Goal: Task Accomplishment & Management: Manage account settings

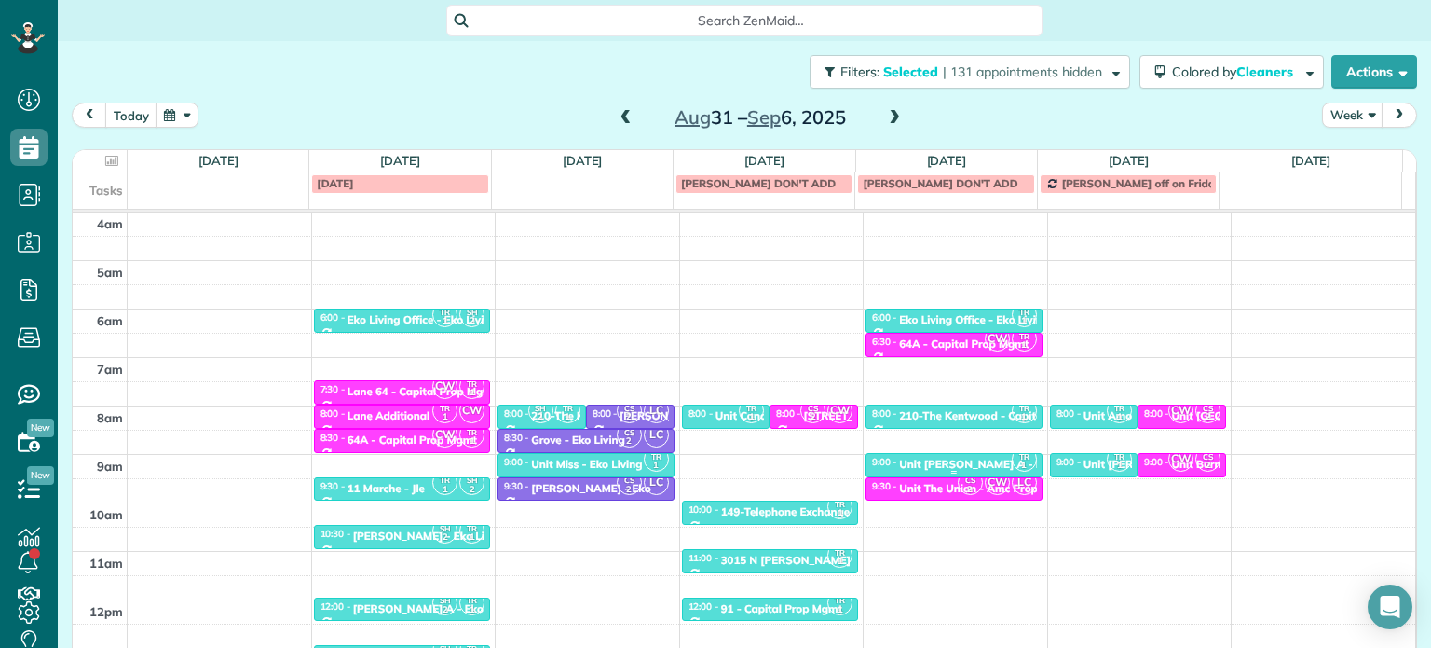
scroll to position [145, 0]
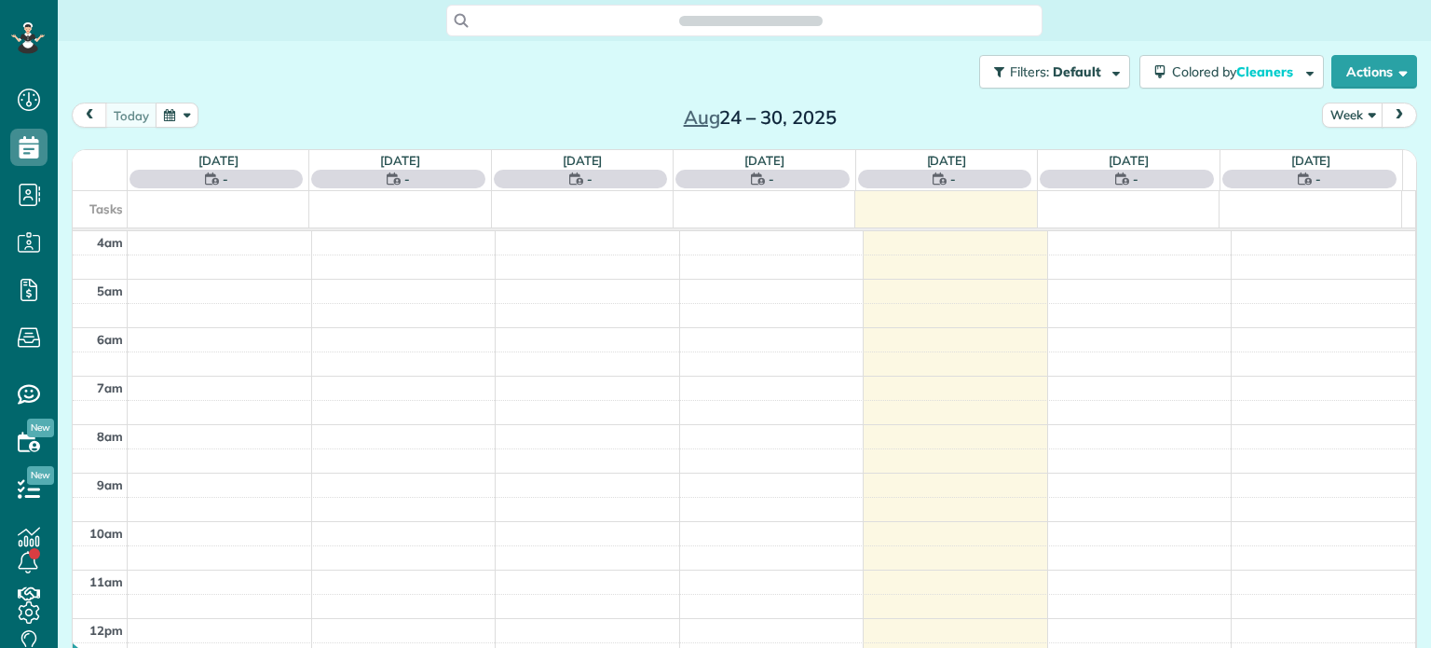
scroll to position [145, 0]
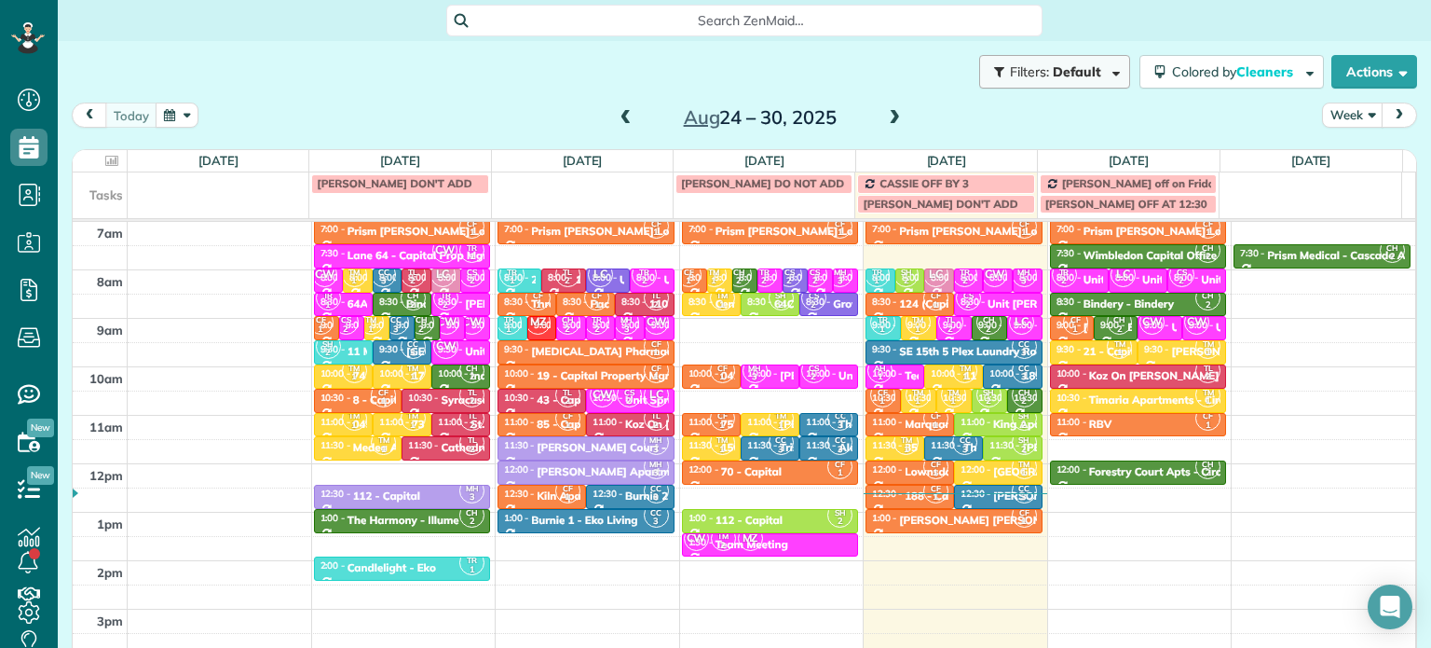
click at [1051, 83] on button "Filters: Default" at bounding box center [1054, 72] width 151 height 34
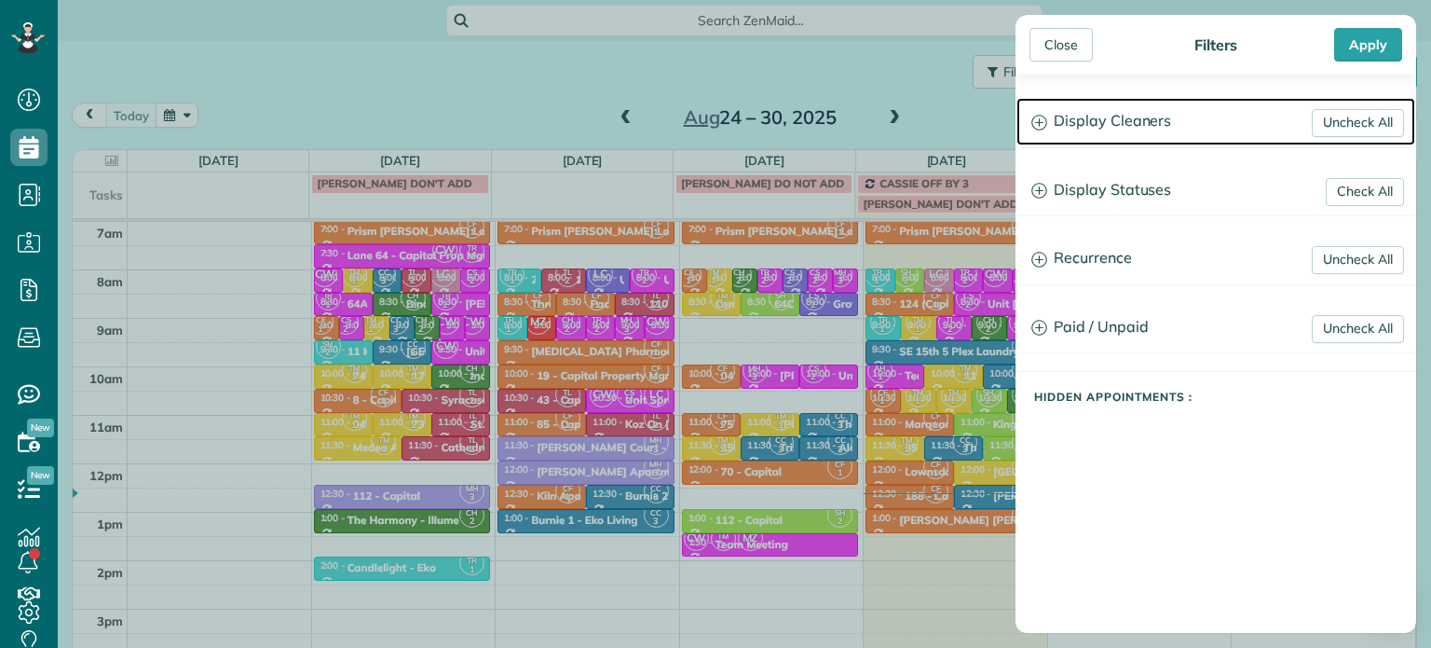
click at [1100, 130] on h3 "Display Cleaners" at bounding box center [1216, 122] width 399 height 48
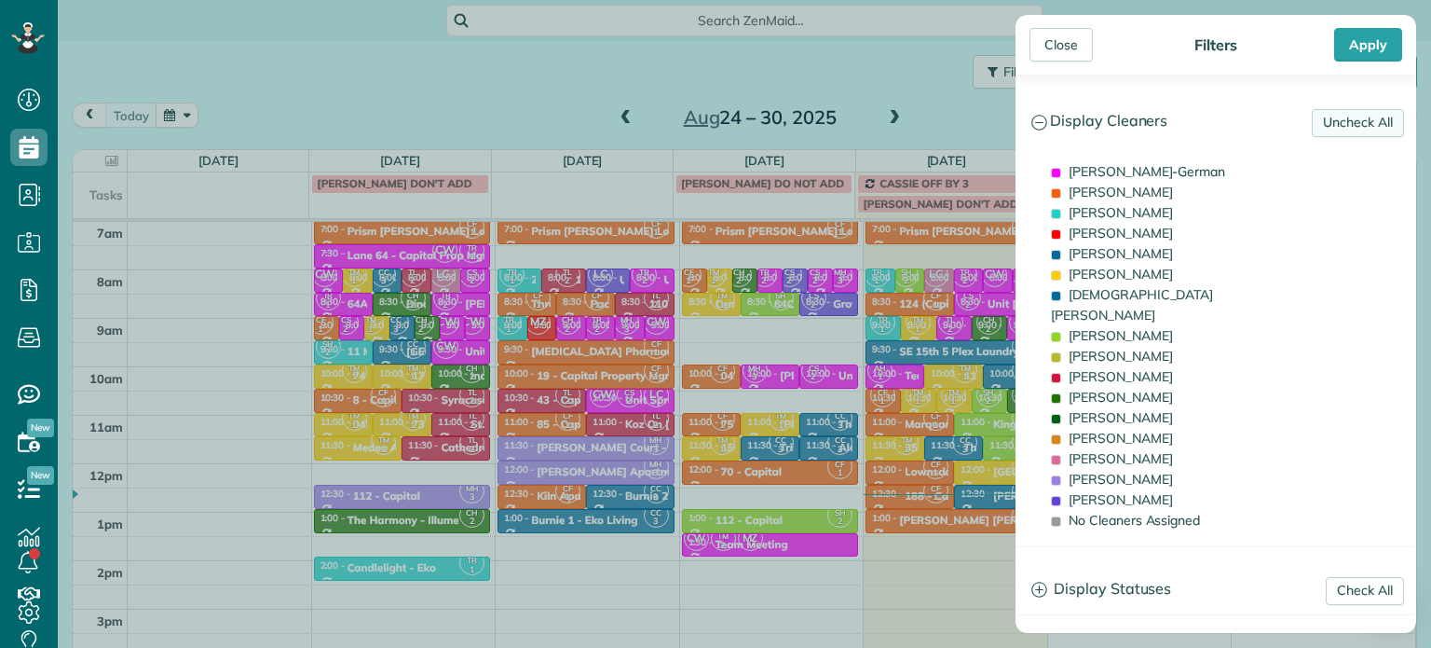
click at [1348, 130] on link "Uncheck All" at bounding box center [1358, 123] width 92 height 28
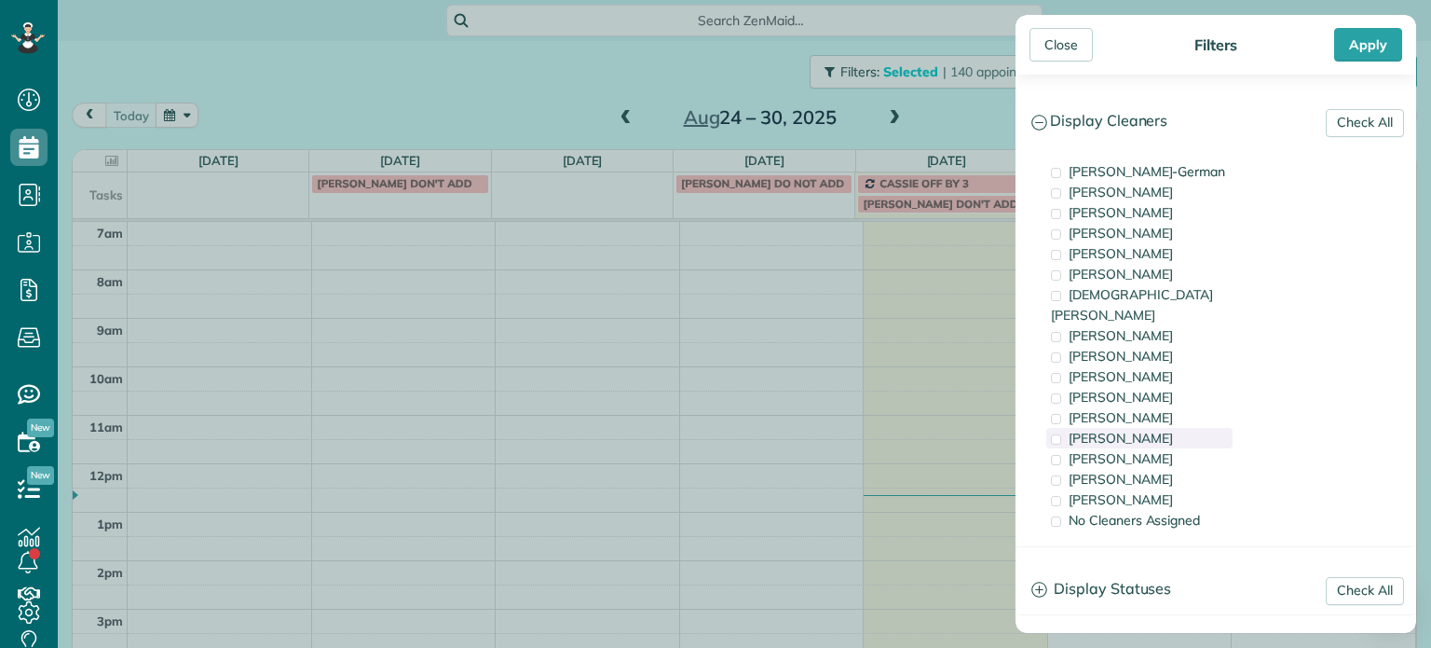
click at [1131, 428] on div "Tammi Rue" at bounding box center [1139, 438] width 186 height 20
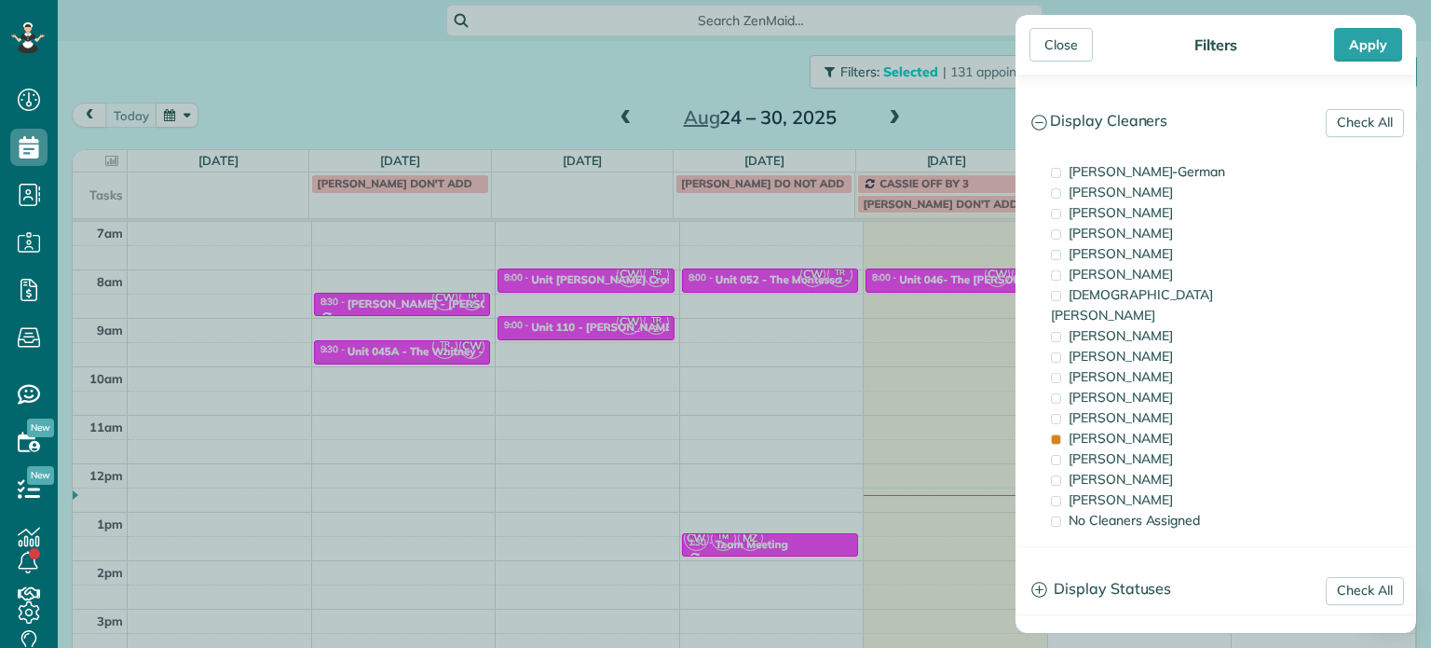
click at [932, 392] on div "Close Filters Apply Check All Display Cleaners Christina Wright-German Cassie F…" at bounding box center [715, 324] width 1431 height 648
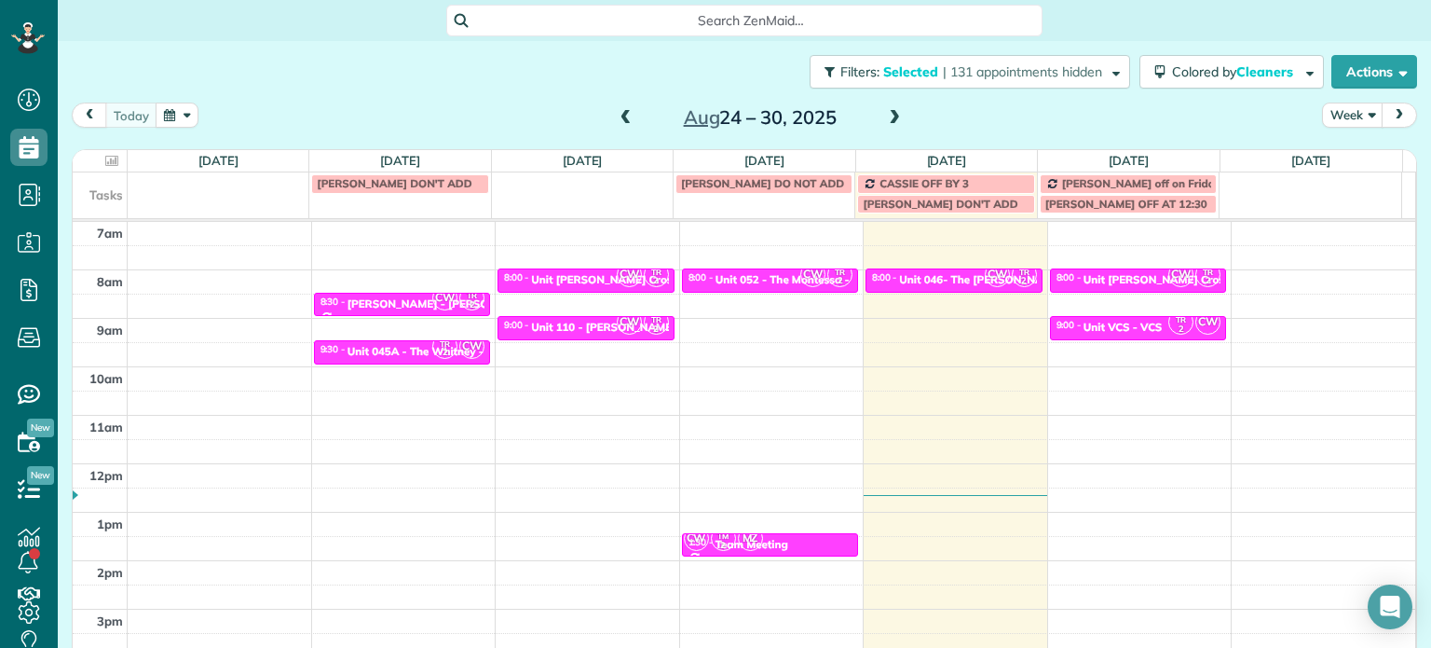
click at [973, 366] on td at bounding box center [772, 378] width 1289 height 24
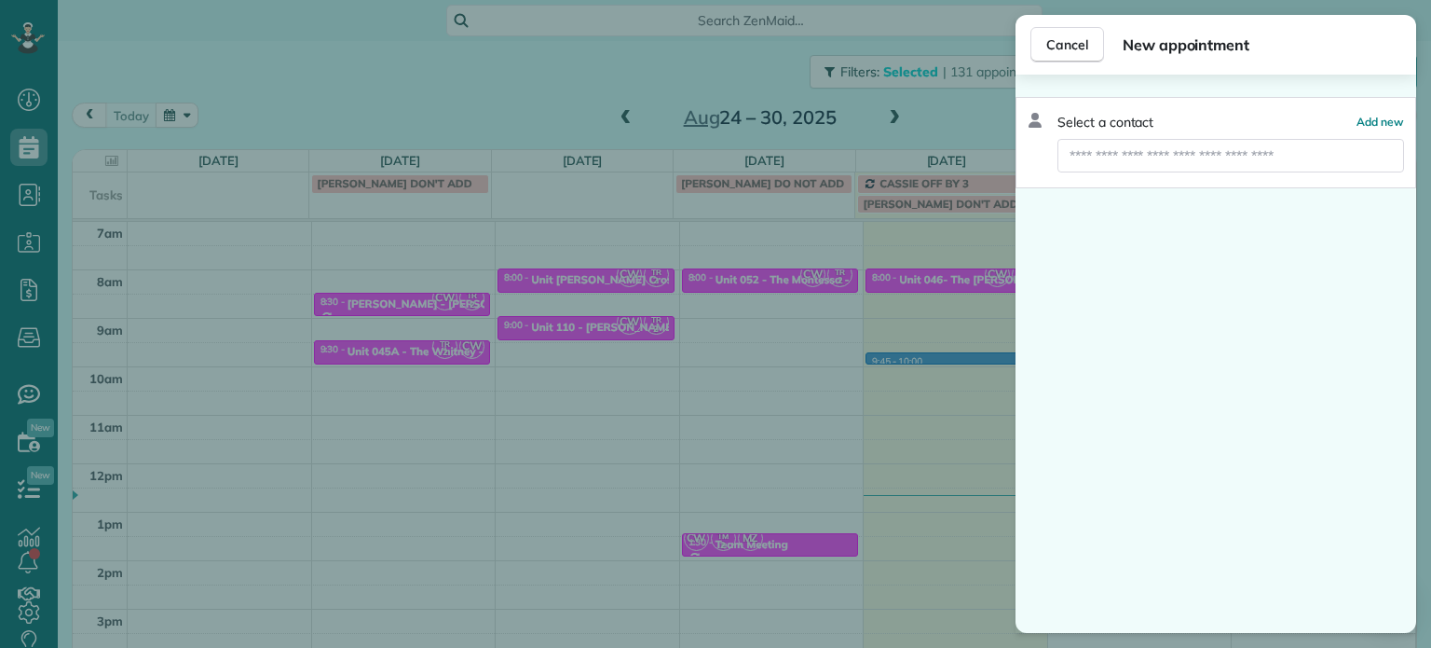
click at [953, 376] on div "Cancel New appointment Select a contact Add new" at bounding box center [715, 324] width 1431 height 648
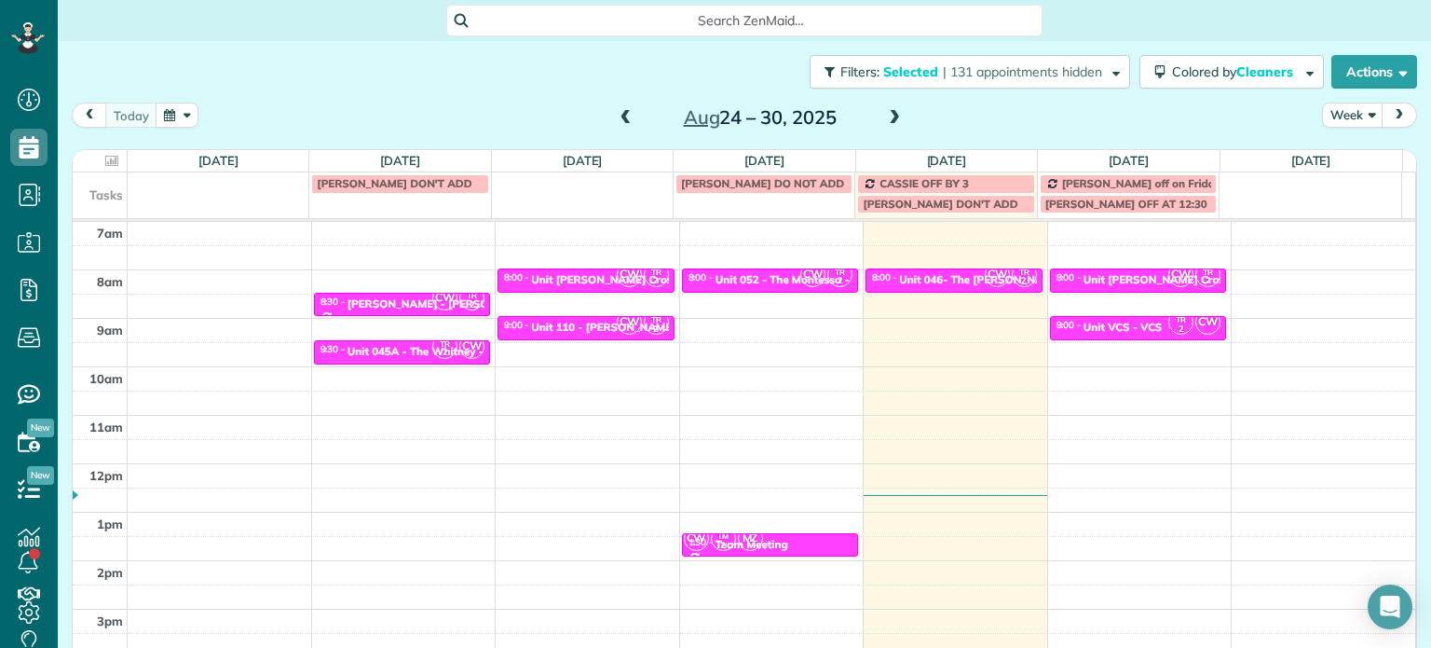
click at [955, 368] on div "4am 5am 6am 7am 8am 9am 10am 11am 12pm 1pm 2pm 3pm 4pm 5pm CW TR 2 8:30 - 9:00 …" at bounding box center [744, 414] width 1343 height 677
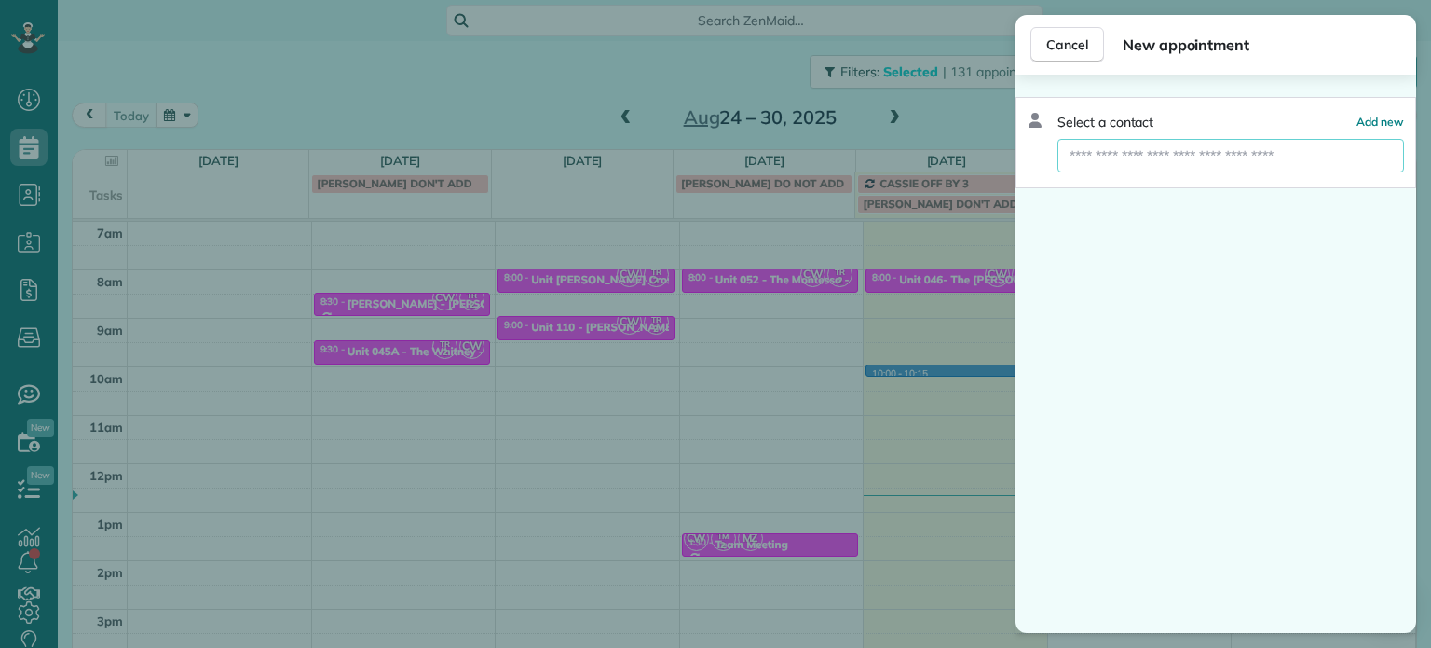
click at [1199, 159] on input "text" at bounding box center [1231, 156] width 347 height 34
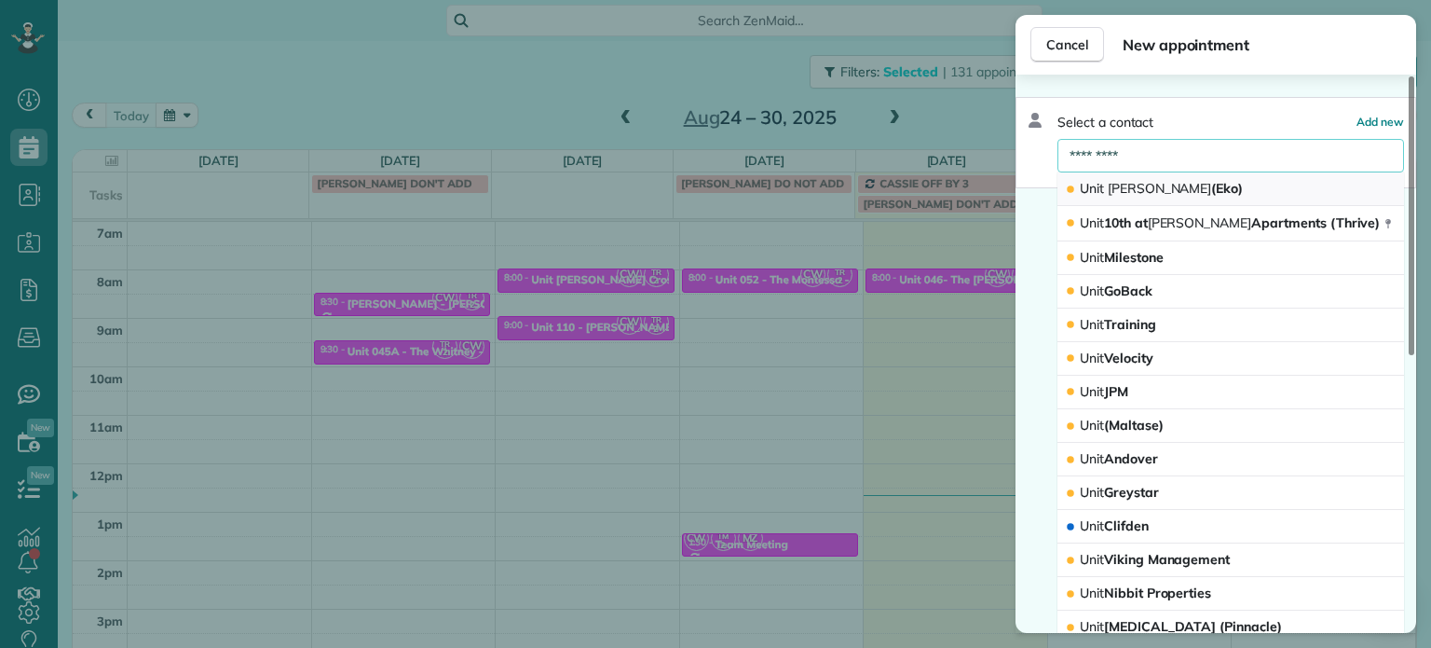
type input "*********"
click at [1207, 188] on button "Unit Hoyt (Eko)" at bounding box center [1231, 189] width 347 height 34
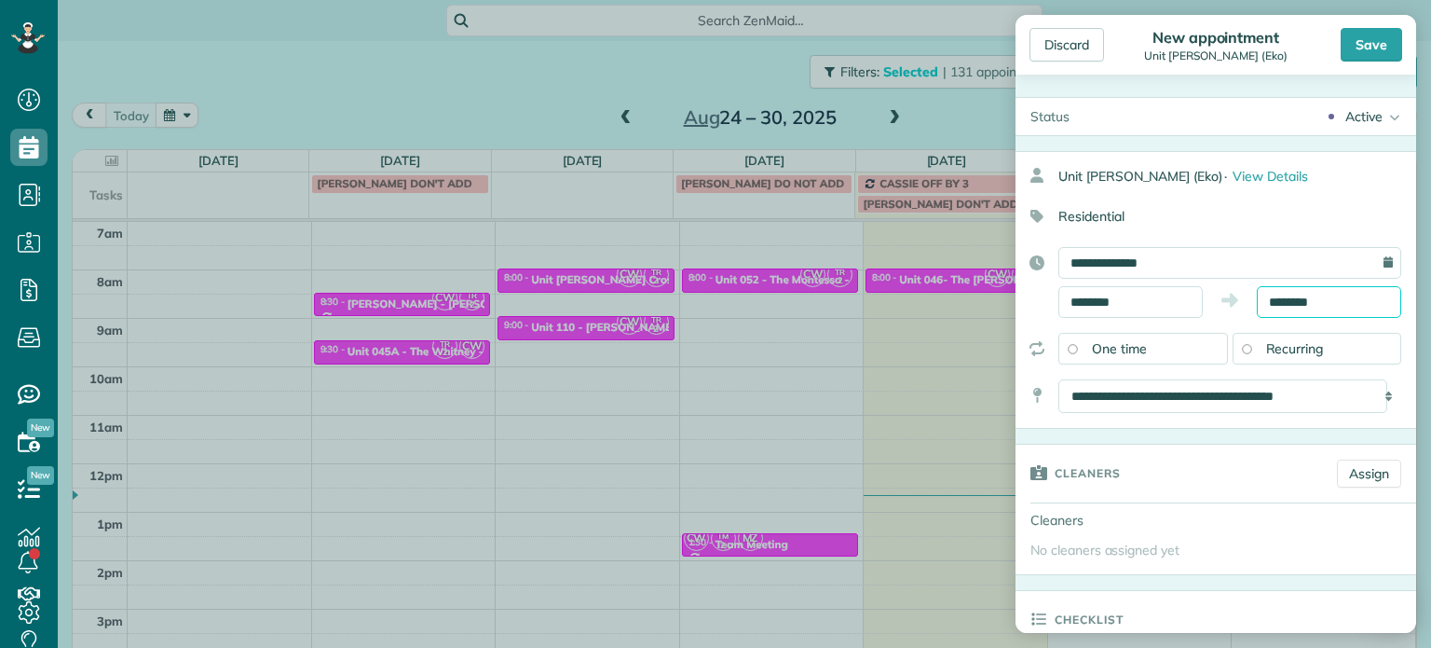
click at [1289, 304] on input "********" at bounding box center [1329, 302] width 144 height 32
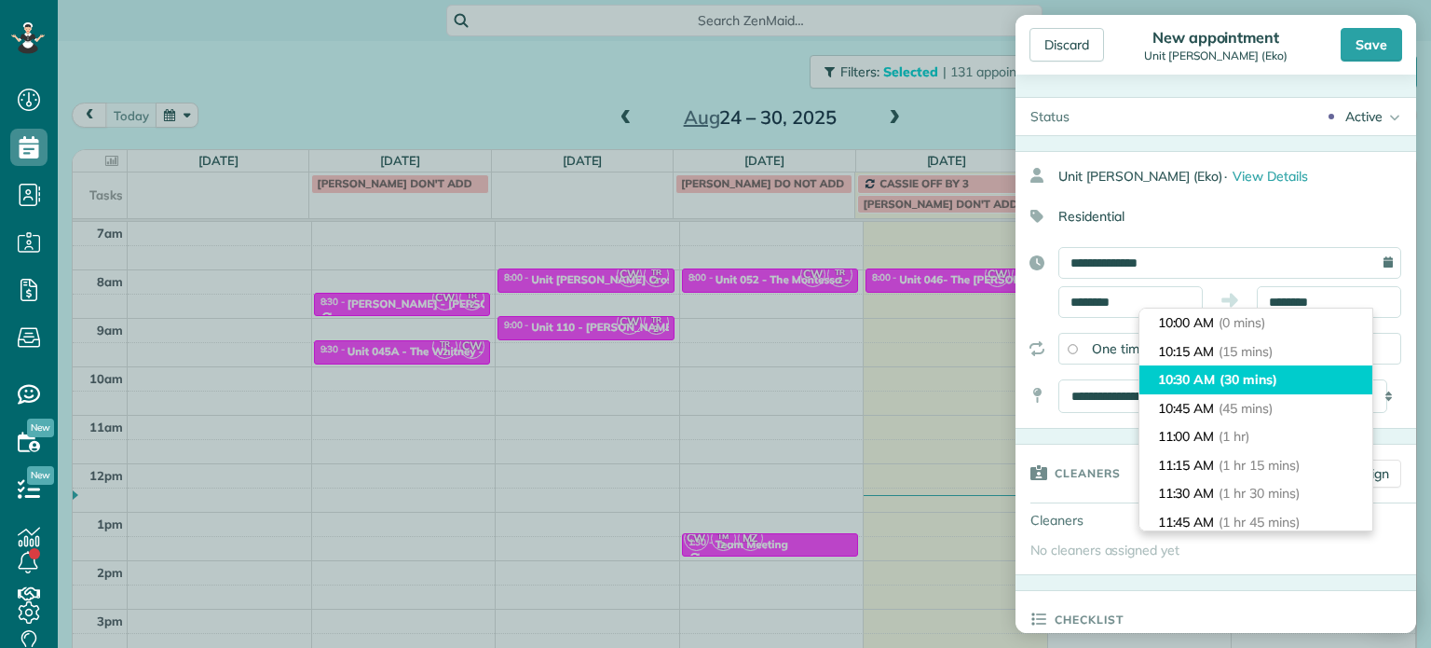
type input "********"
click at [1277, 378] on span "(30 mins)" at bounding box center [1249, 379] width 58 height 17
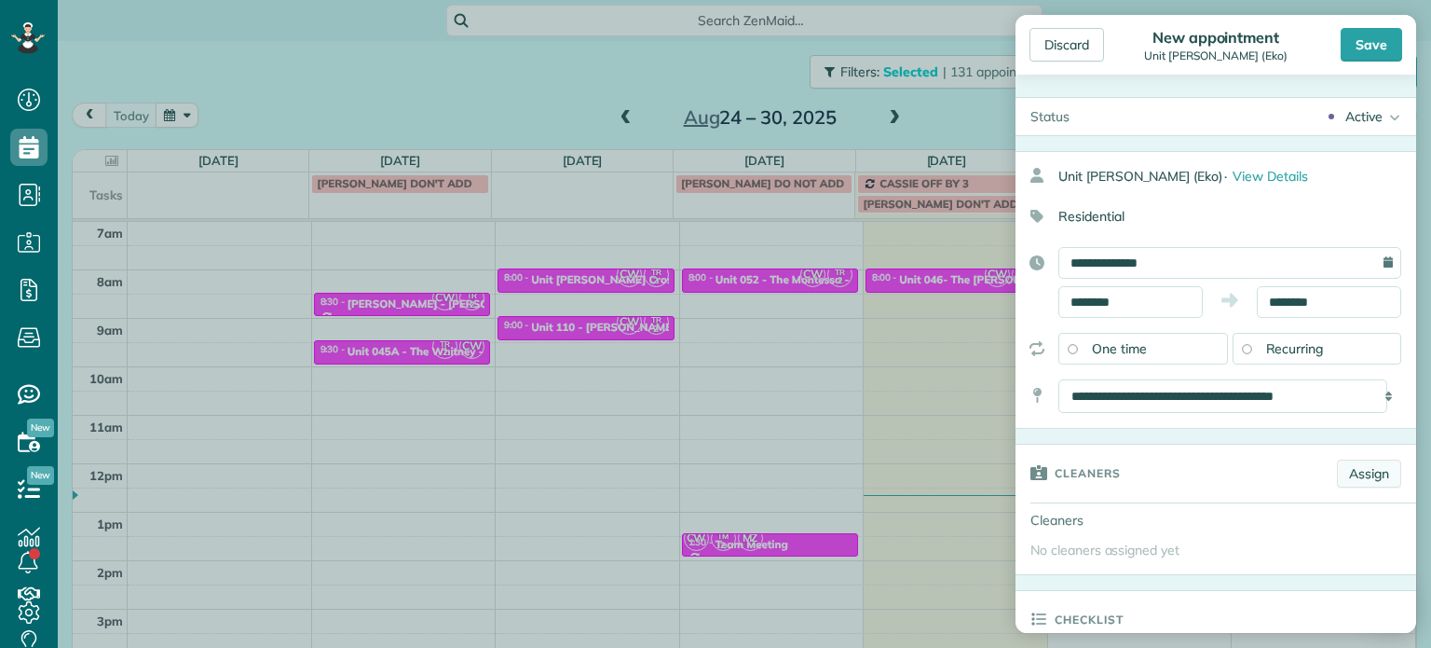
click at [1376, 479] on link "Assign" at bounding box center [1369, 473] width 64 height 28
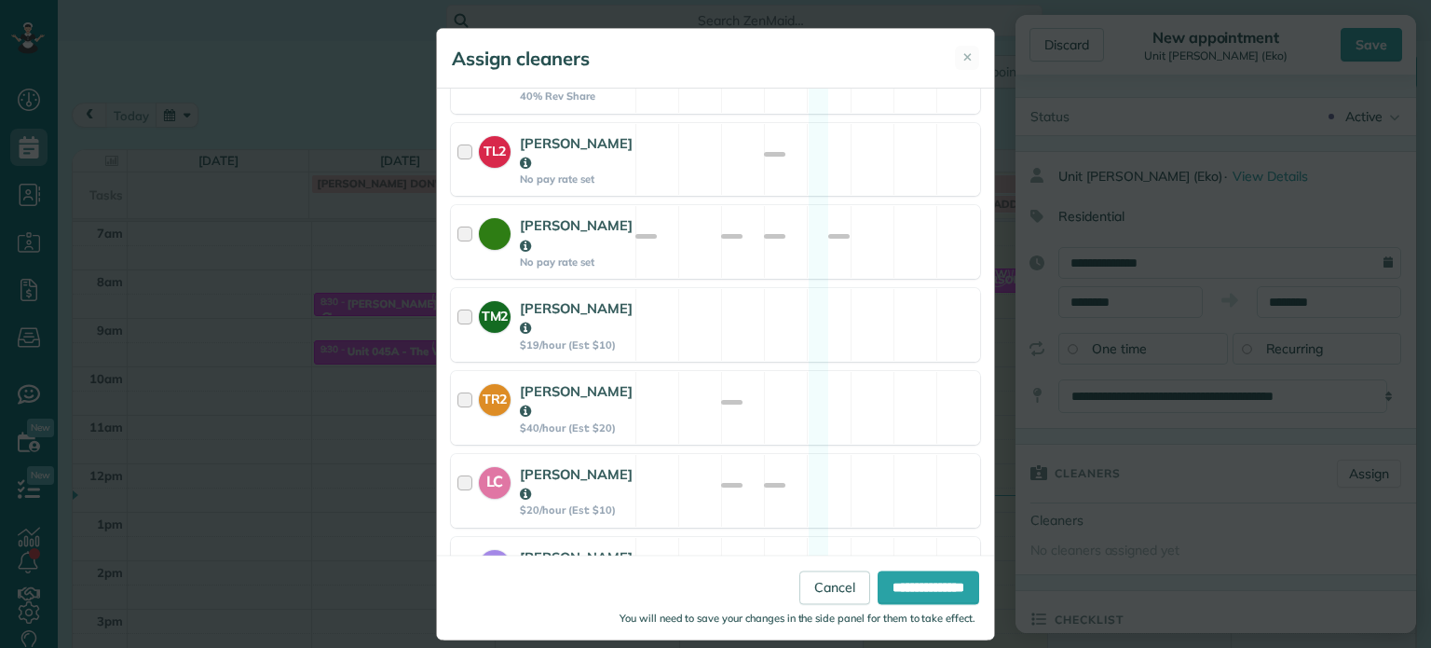
scroll to position [990, 0]
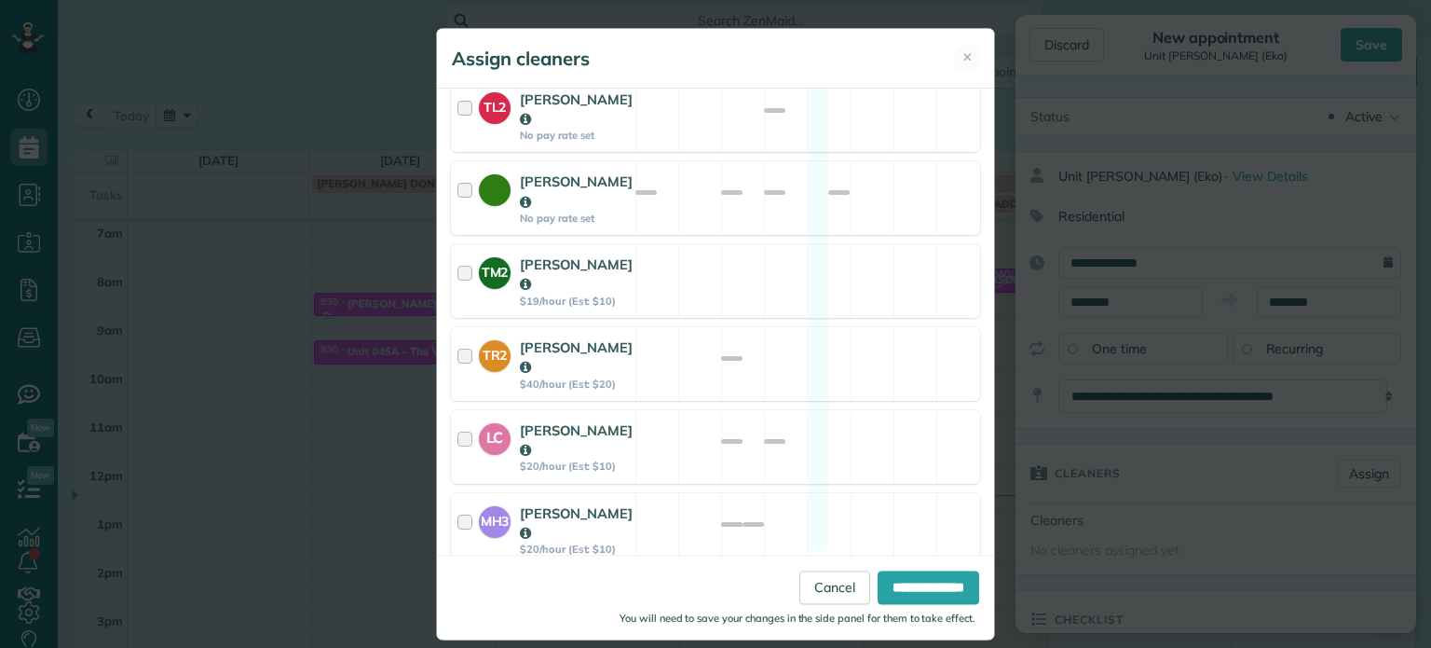
drag, startPoint x: 794, startPoint y: 318, endPoint x: 991, endPoint y: 503, distance: 270.9
click at [794, 327] on div "TR2 Tammi Rue $40/hour (Est: $20) Available" at bounding box center [715, 364] width 529 height 74
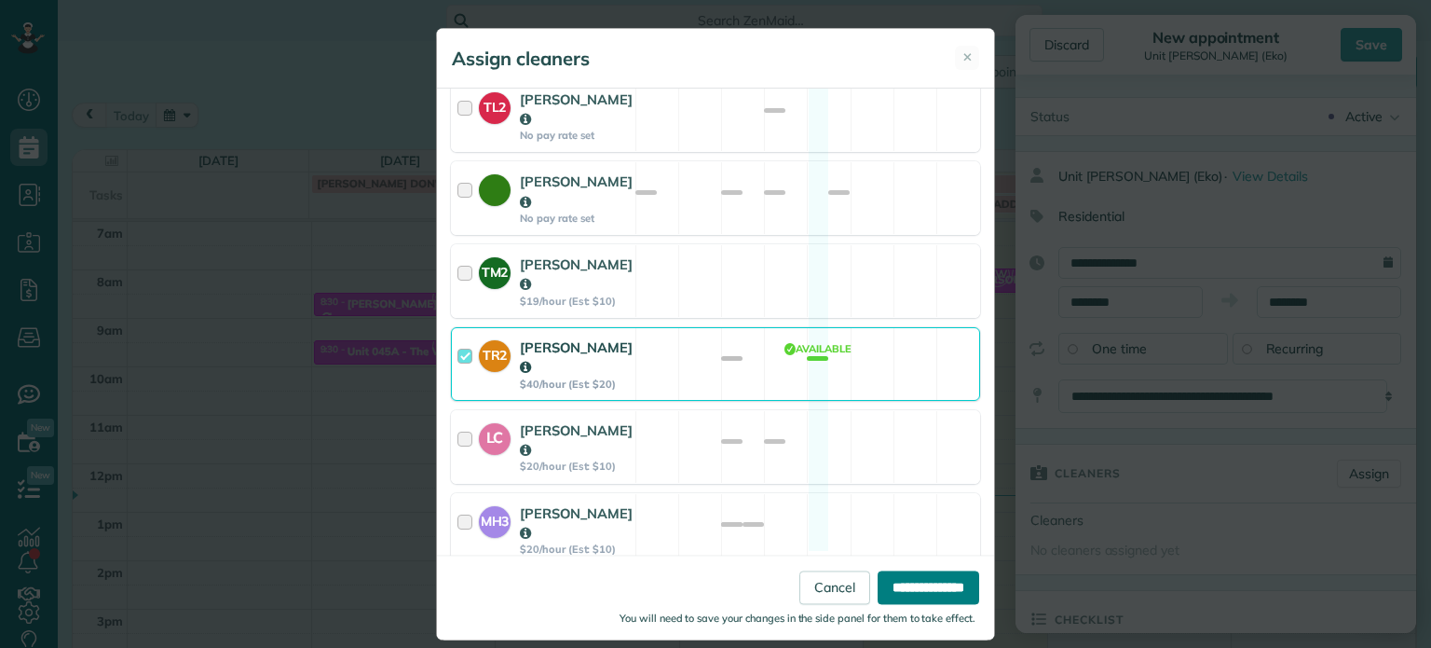
click at [959, 581] on input "**********" at bounding box center [929, 588] width 102 height 34
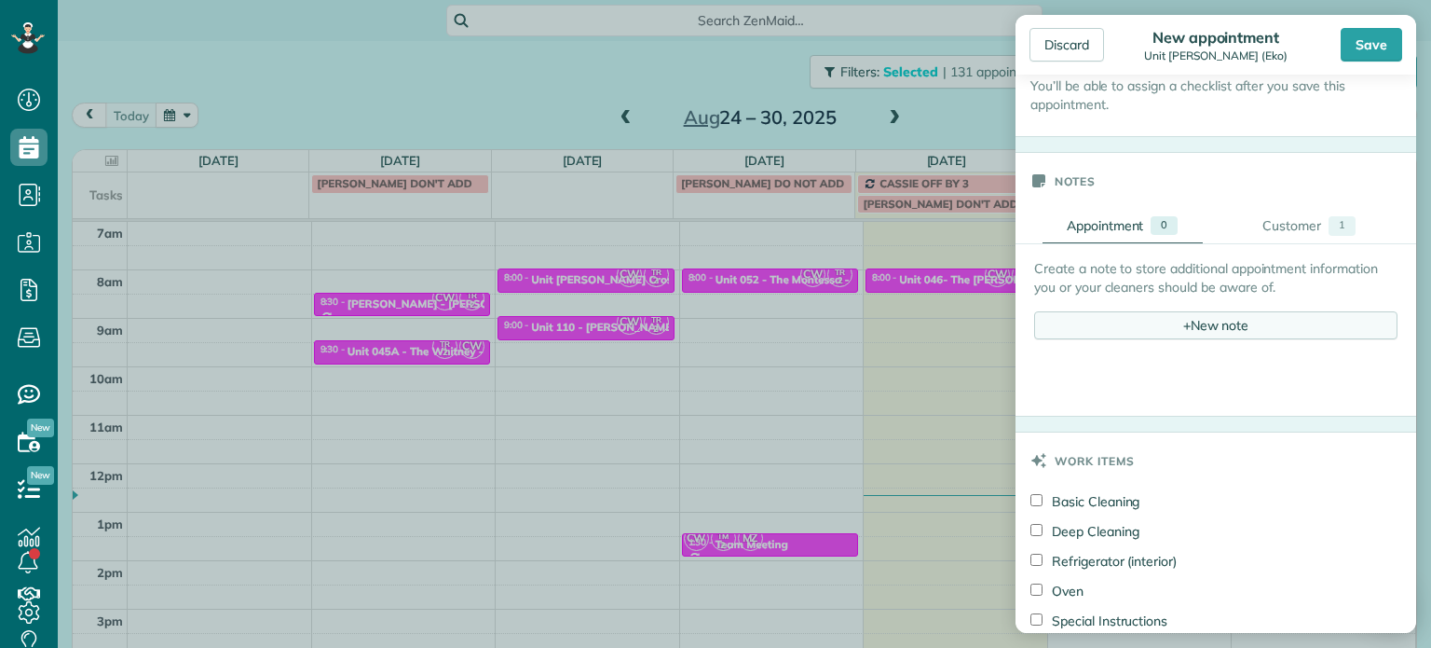
scroll to position [652, 0]
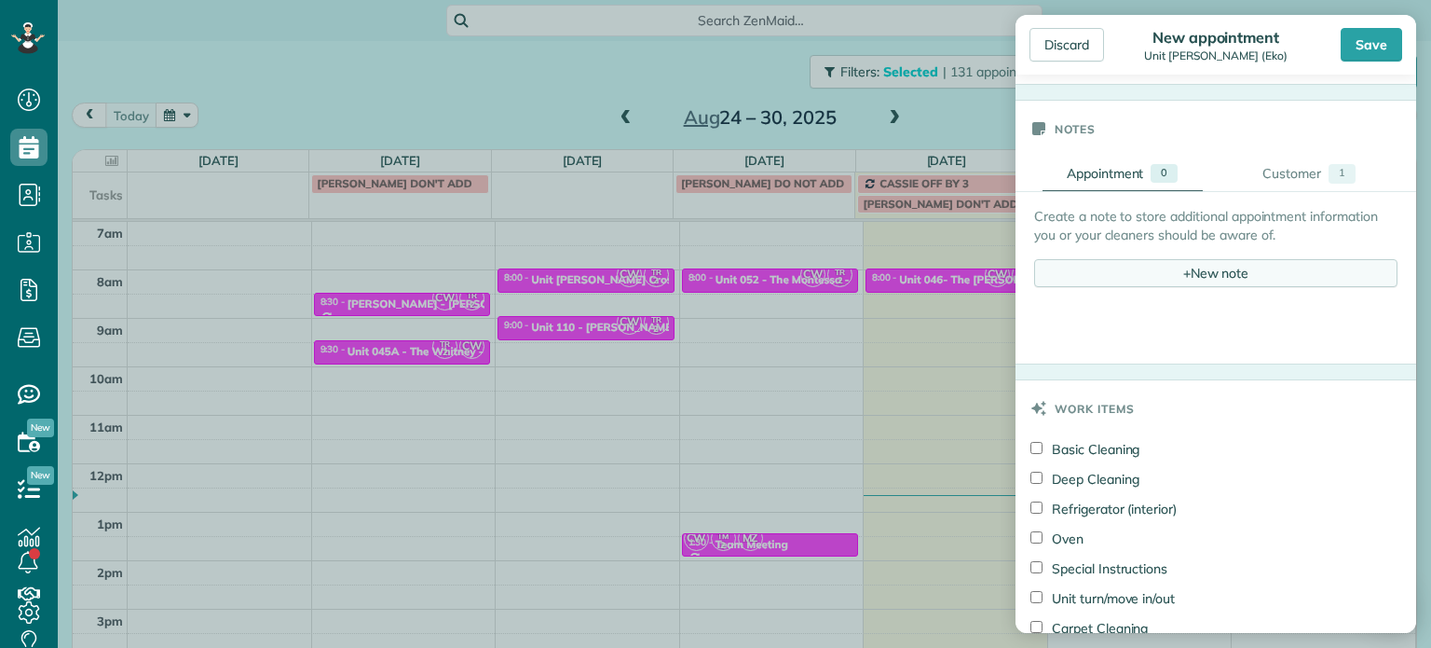
click at [1183, 264] on span "+" at bounding box center [1186, 272] width 7 height 17
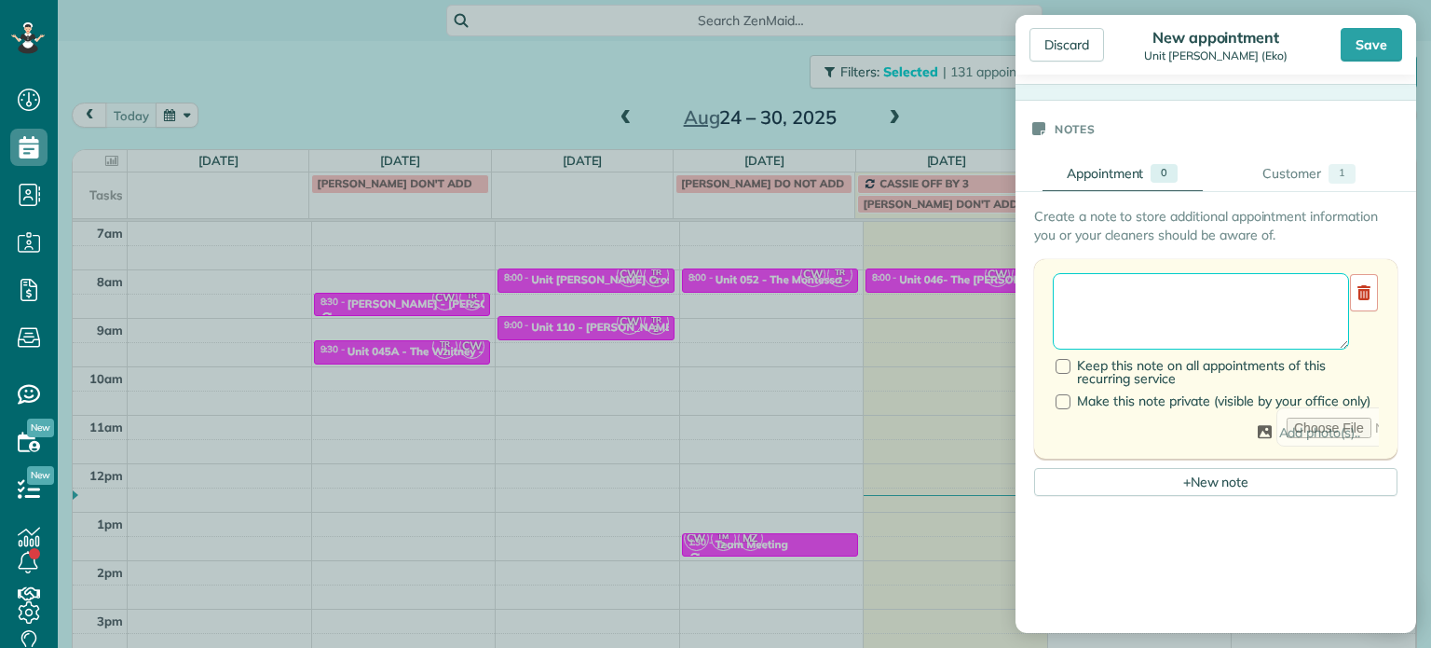
click at [1174, 301] on textarea at bounding box center [1201, 311] width 296 height 76
type textarea "******** *******"
click at [1363, 35] on div "Save" at bounding box center [1371, 45] width 61 height 34
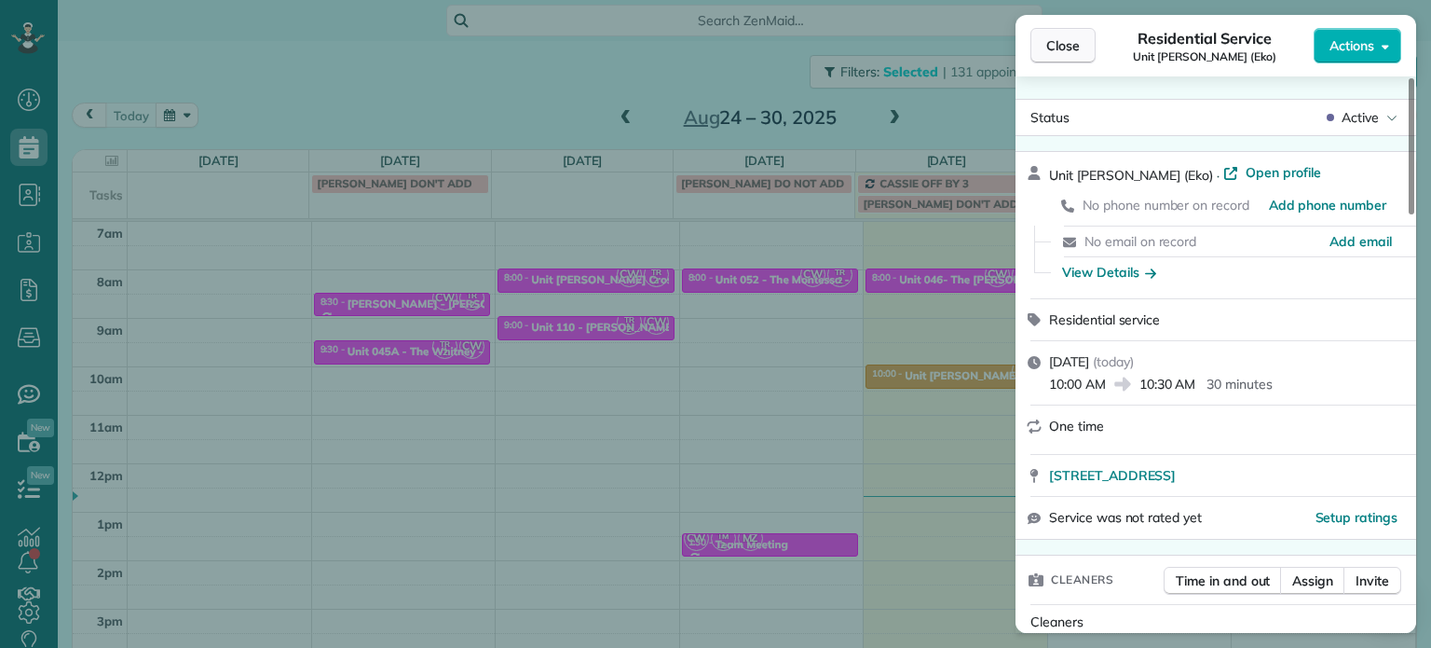
click at [1071, 46] on span "Close" at bounding box center [1063, 45] width 34 height 19
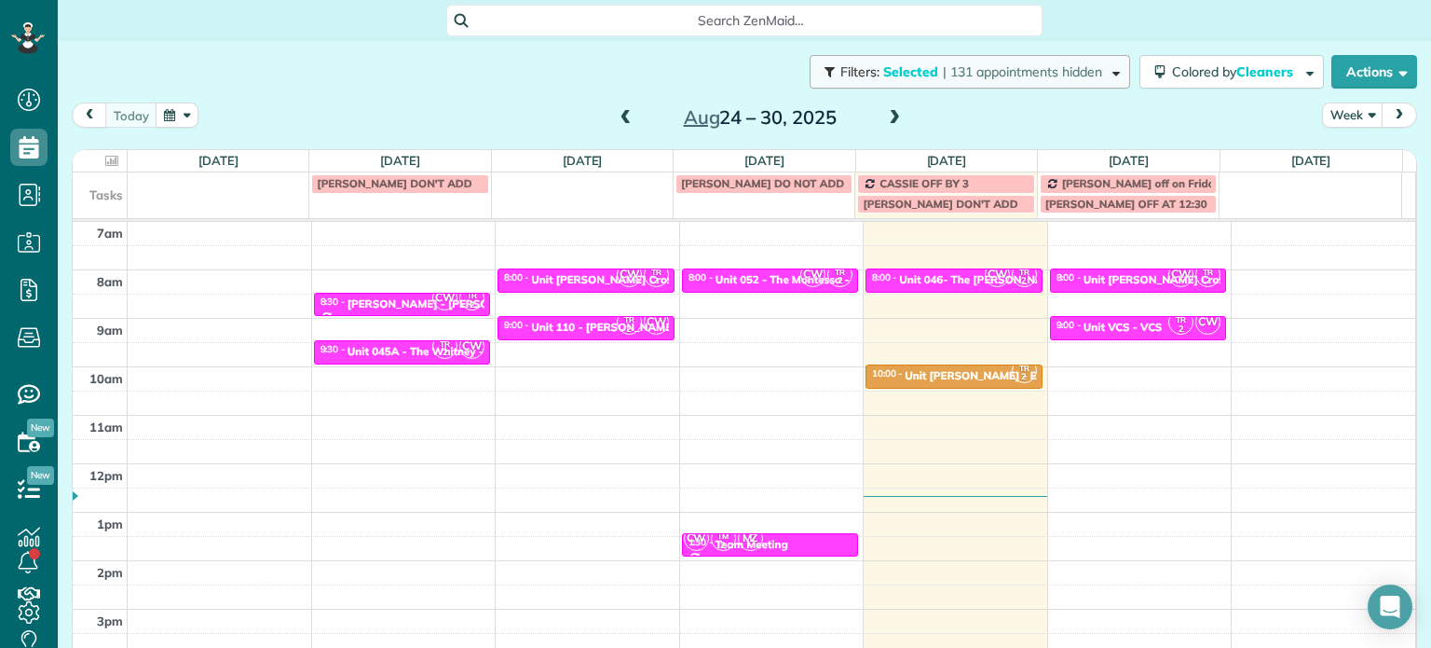
click at [943, 69] on span "| 131 appointments hidden" at bounding box center [1022, 71] width 159 height 17
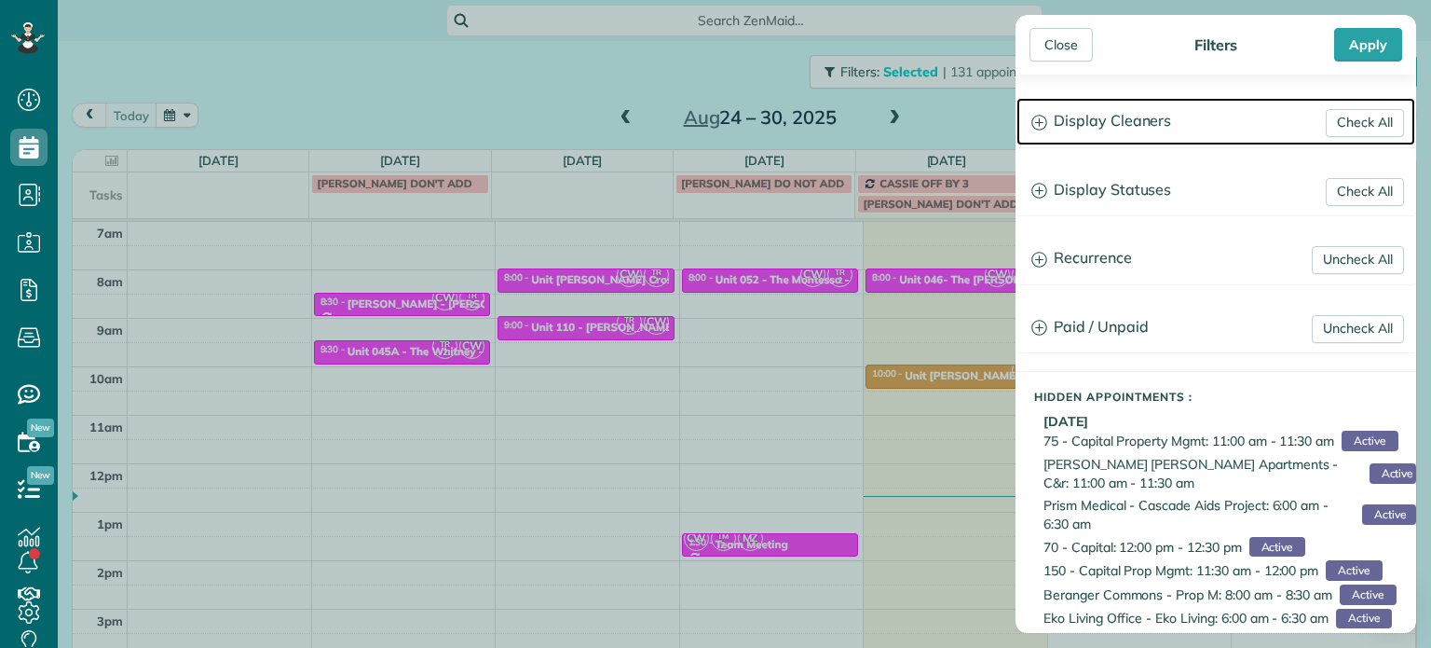
click at [1083, 115] on h3 "Display Cleaners" at bounding box center [1216, 122] width 399 height 48
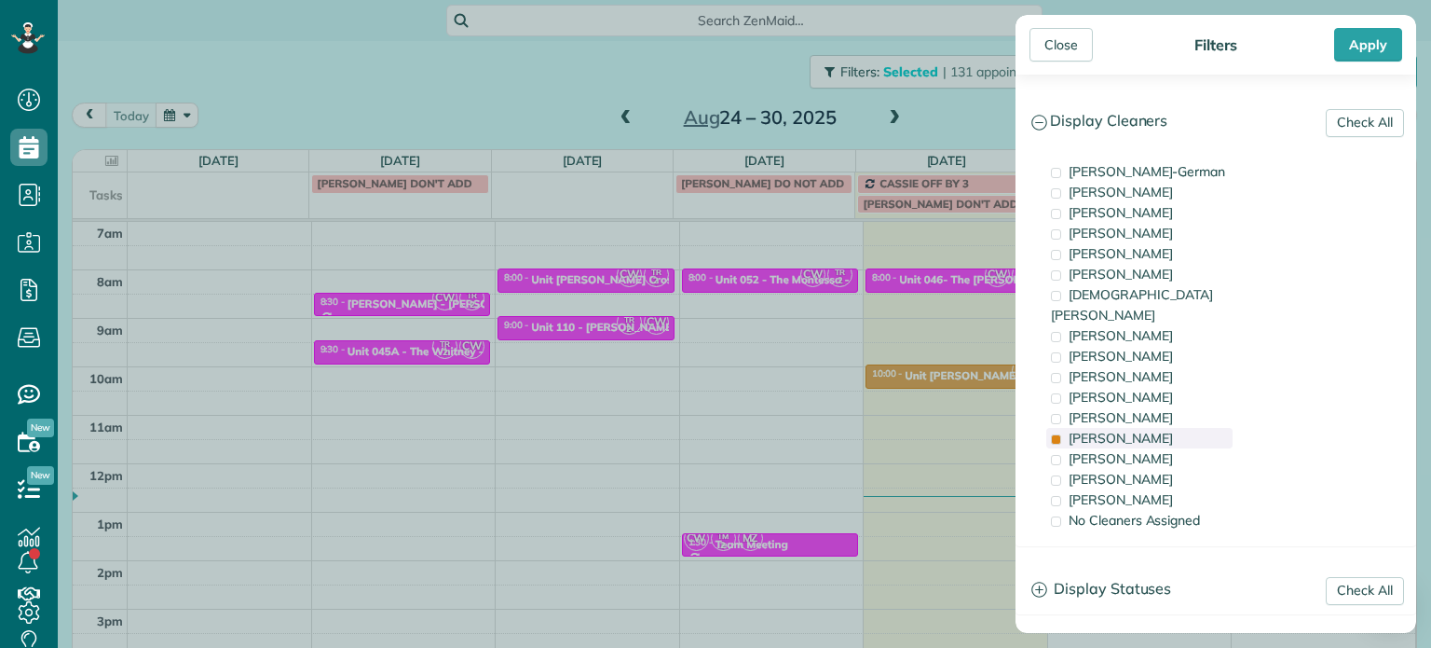
click at [1129, 430] on span "Tammi Rue" at bounding box center [1121, 438] width 104 height 17
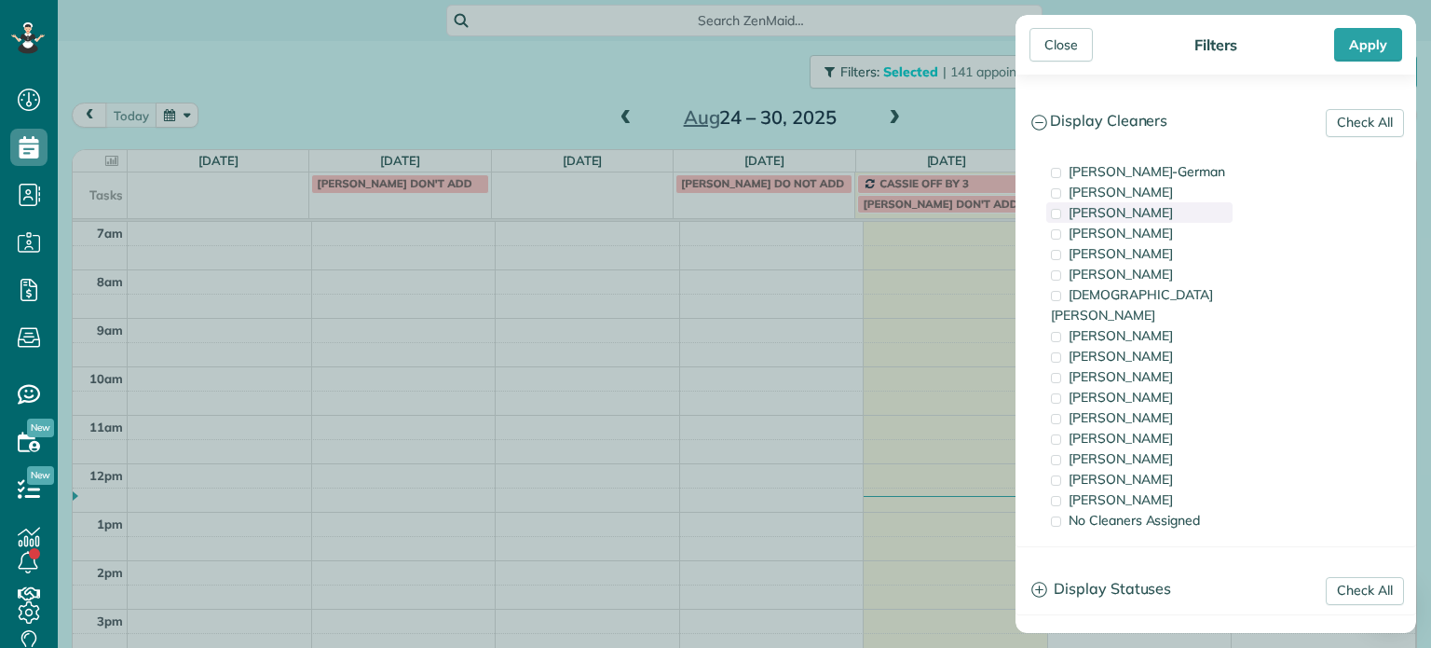
click at [1155, 213] on span "Tawnya Reynolds" at bounding box center [1121, 212] width 104 height 17
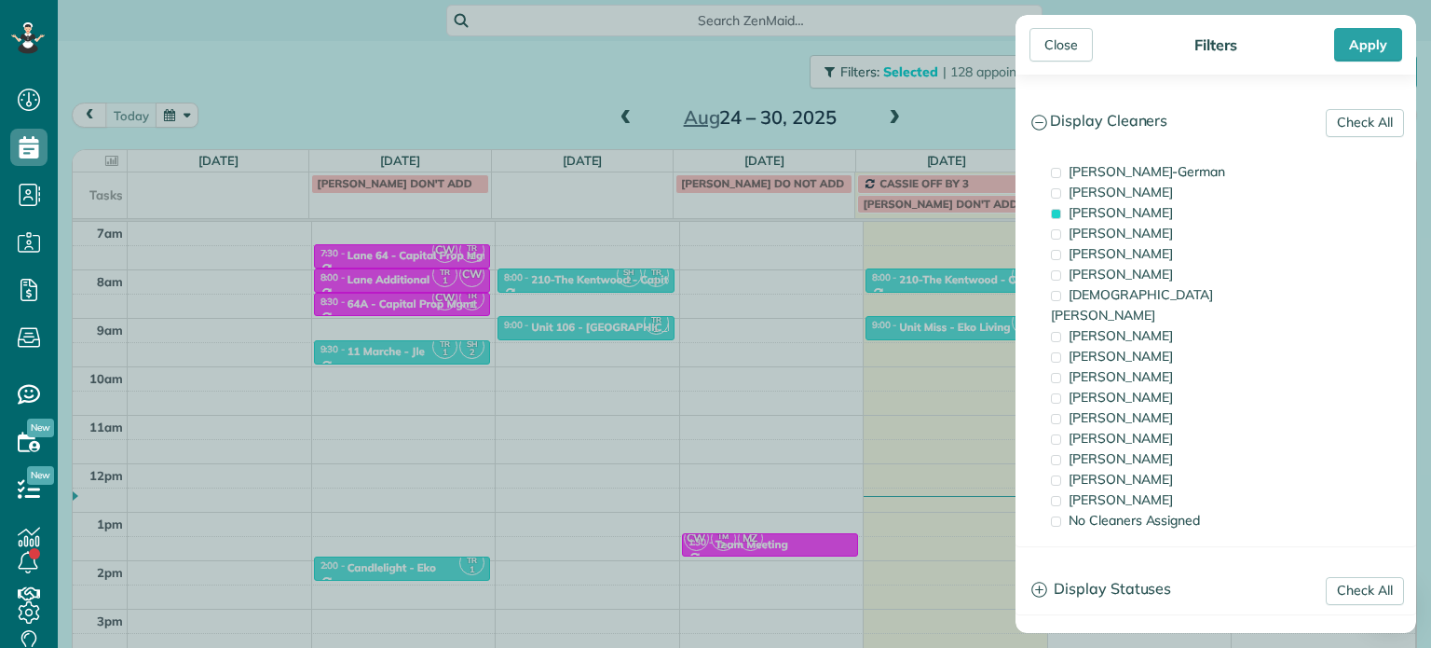
click at [906, 316] on div "Close Filters Apply Check All Display Cleaners Christina Wright-German Cassie F…" at bounding box center [715, 324] width 1431 height 648
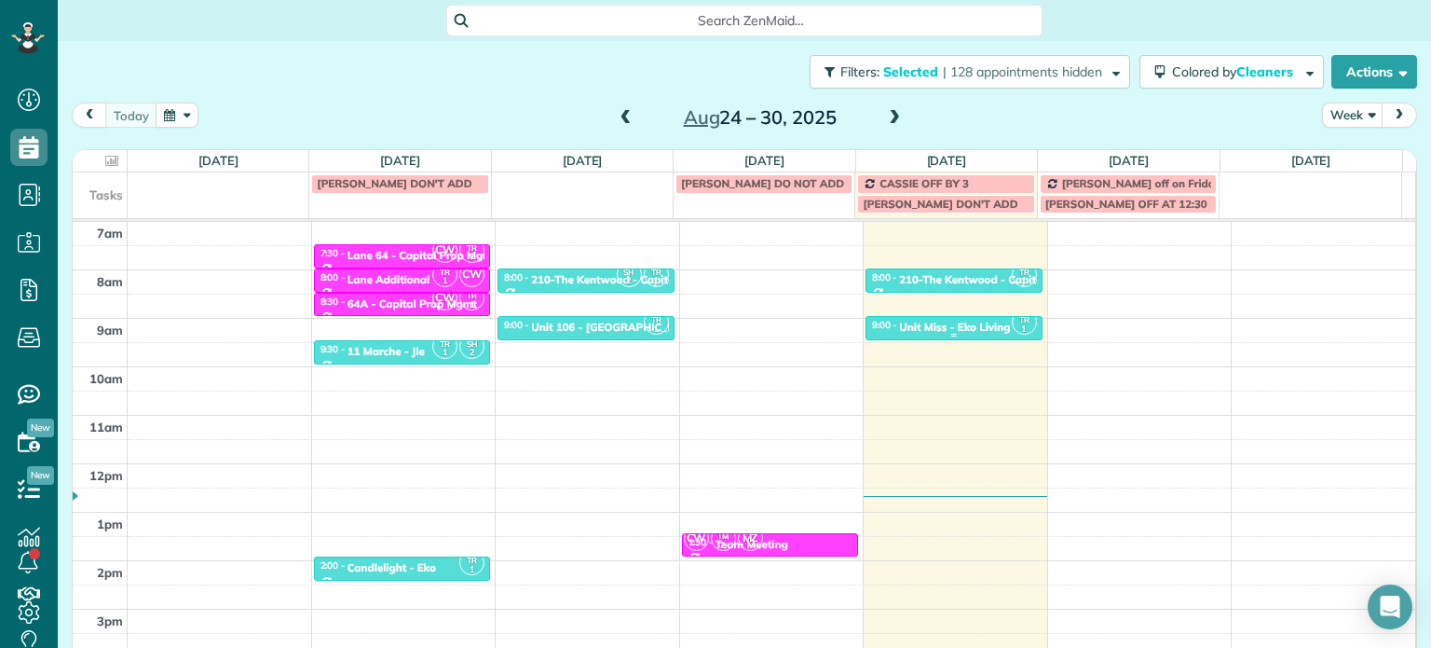
click at [932, 324] on div "Unit Miss - Eko Living" at bounding box center [954, 327] width 111 height 13
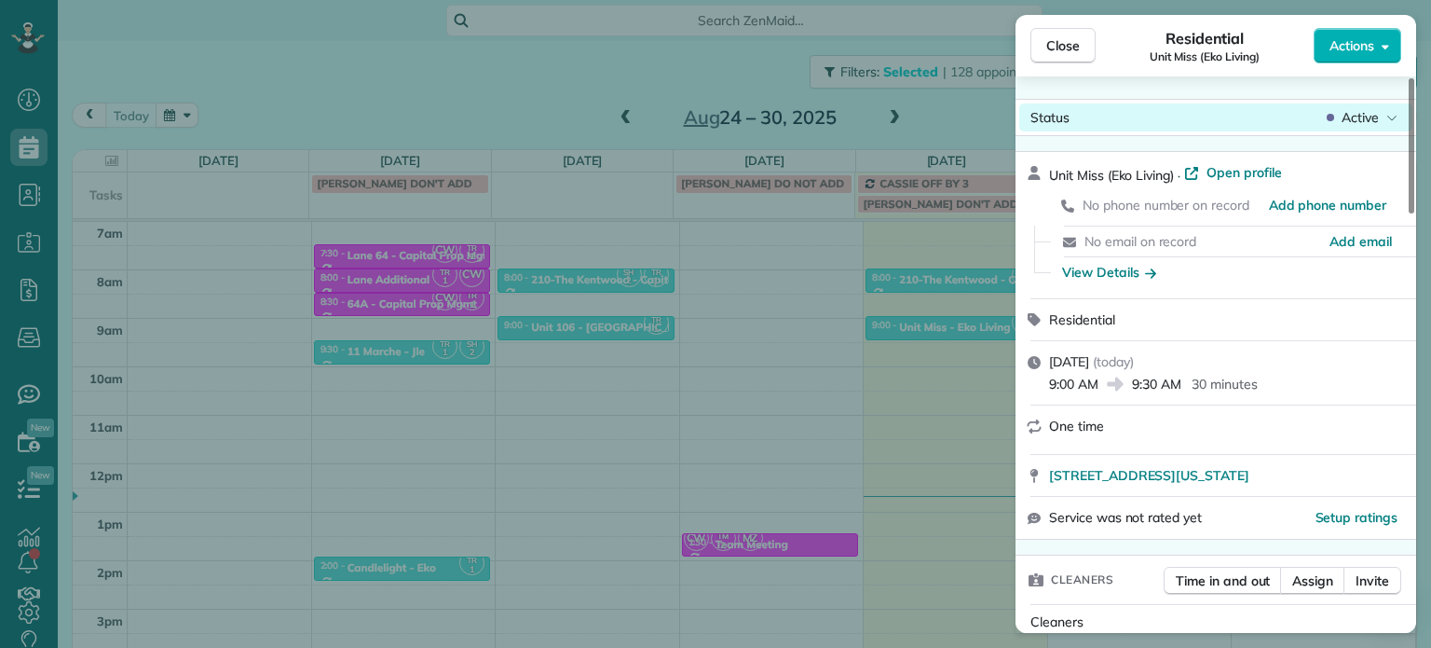
click at [1348, 124] on span "Active" at bounding box center [1360, 117] width 37 height 19
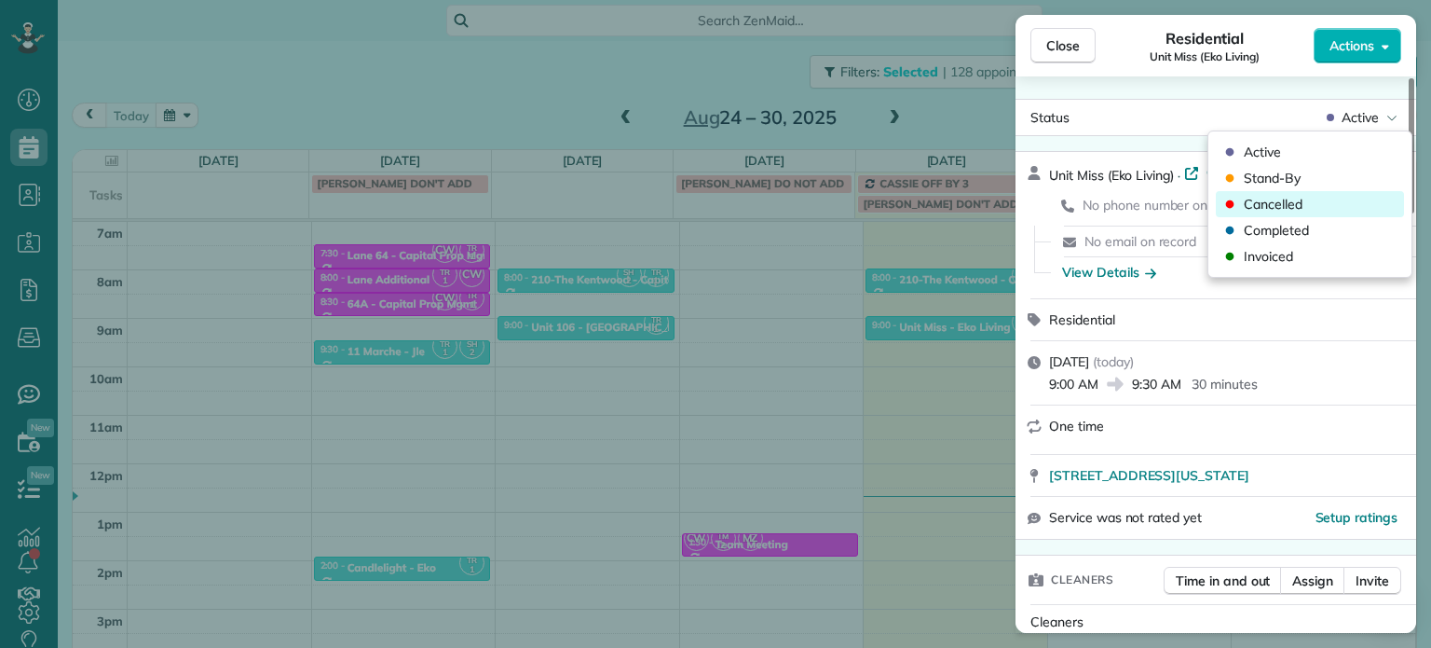
click at [1329, 204] on div "Cancelled" at bounding box center [1310, 204] width 188 height 26
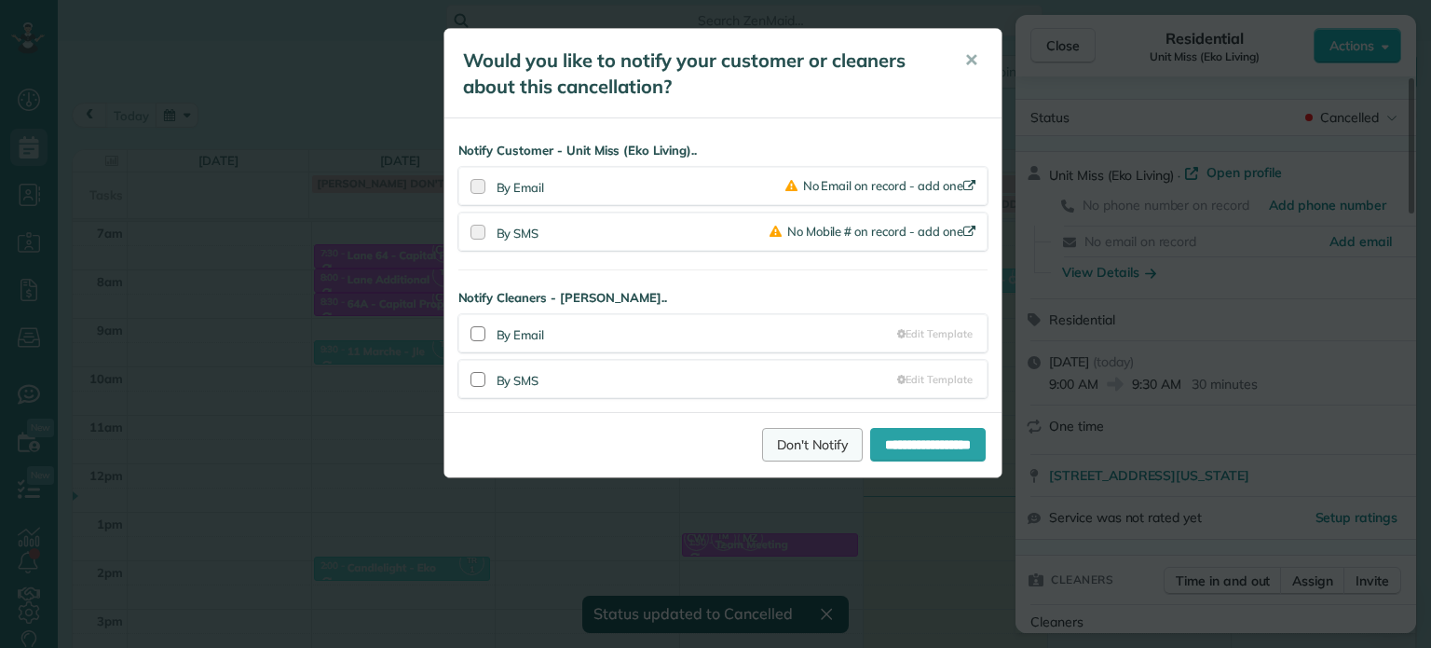
click at [812, 446] on link "Don't Notify" at bounding box center [812, 445] width 101 height 34
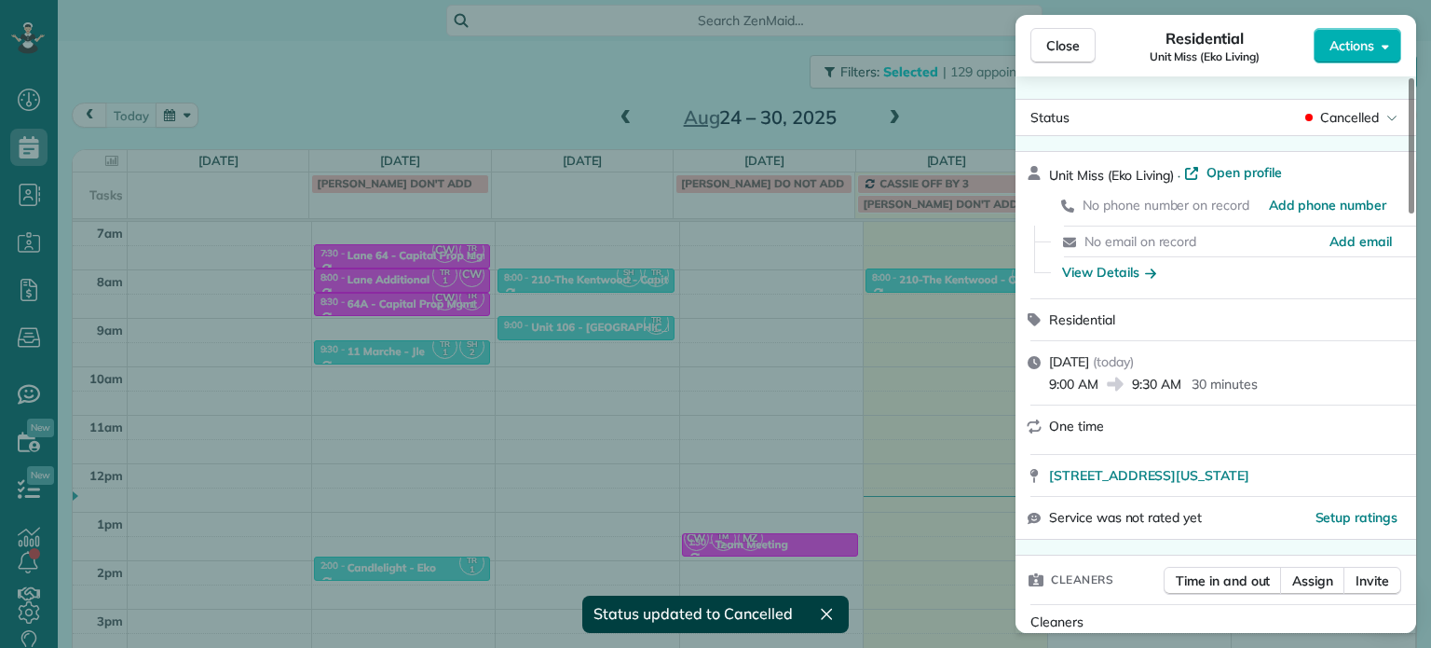
click at [616, 43] on div "Close Residential Unit Miss (Eko Living) Actions Status Cancelled Unit Miss (Ek…" at bounding box center [715, 324] width 1431 height 648
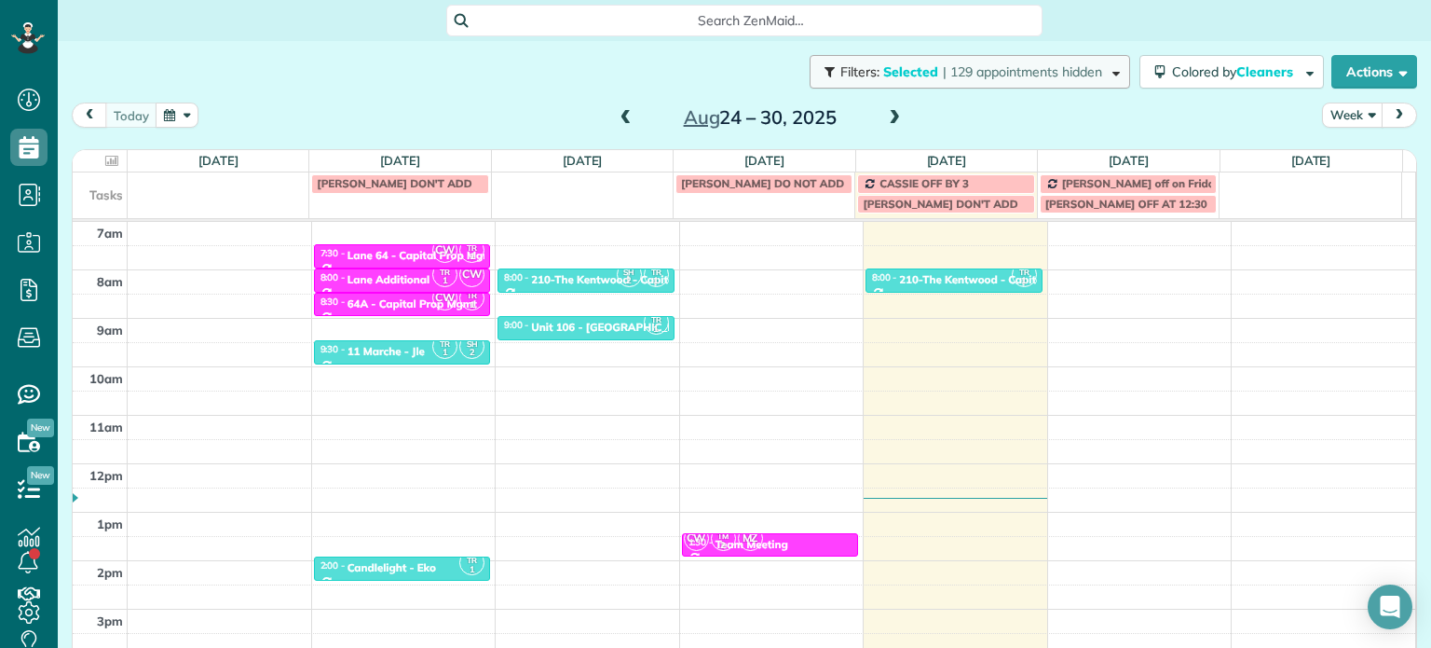
click at [982, 66] on span "| 129 appointments hidden" at bounding box center [1022, 71] width 159 height 17
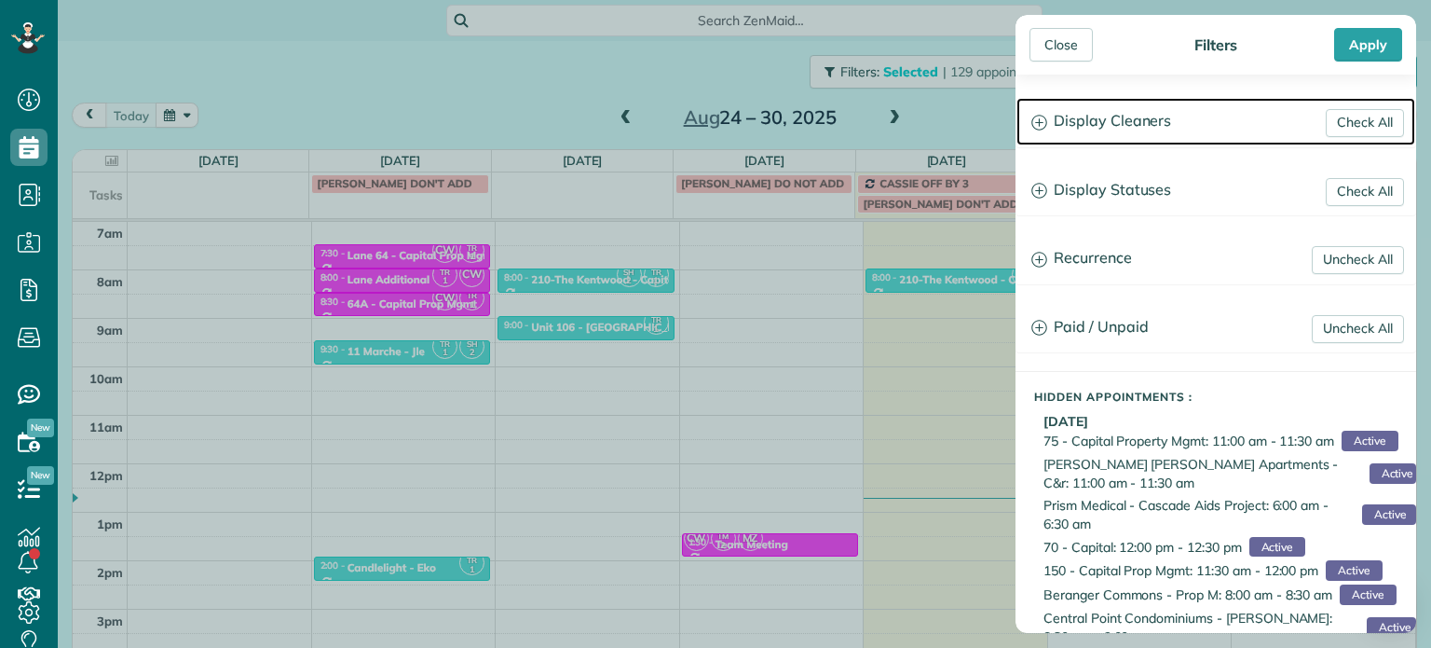
click at [1062, 118] on h3 "Display Cleaners" at bounding box center [1216, 122] width 399 height 48
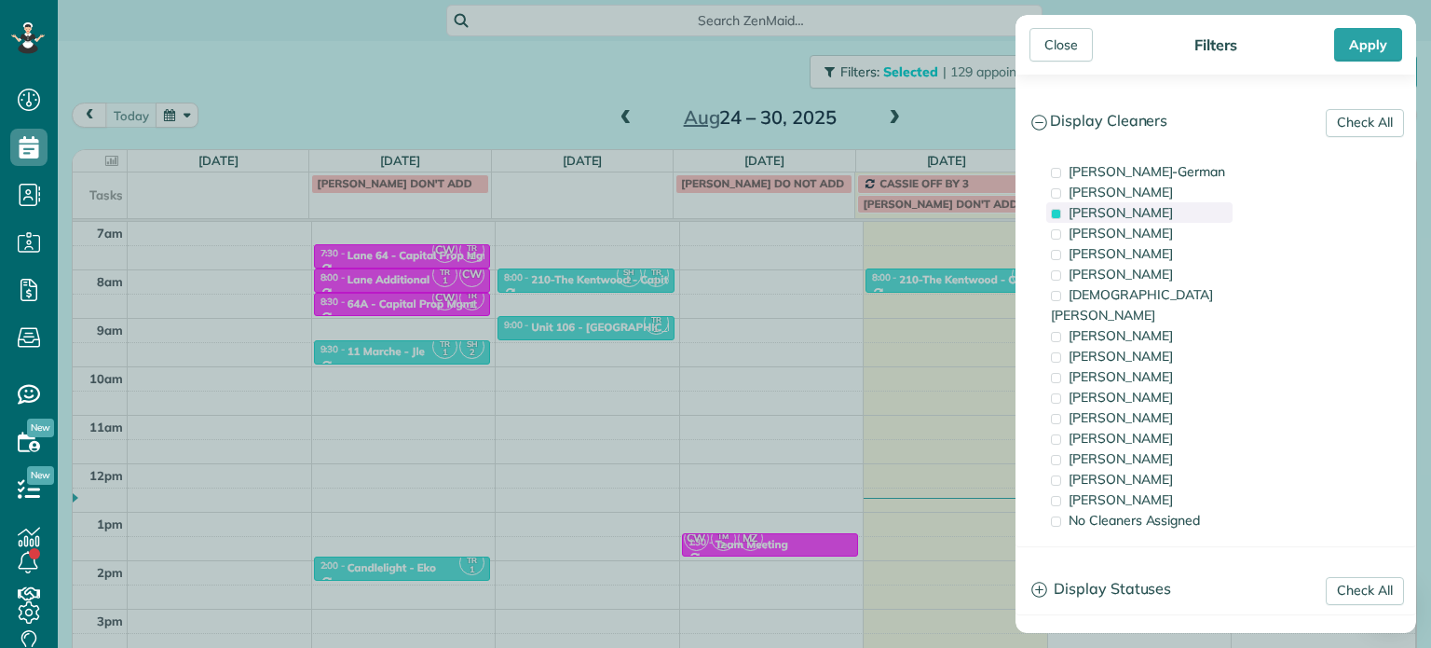
click at [1124, 215] on span "Tawnya Reynolds" at bounding box center [1121, 212] width 104 height 17
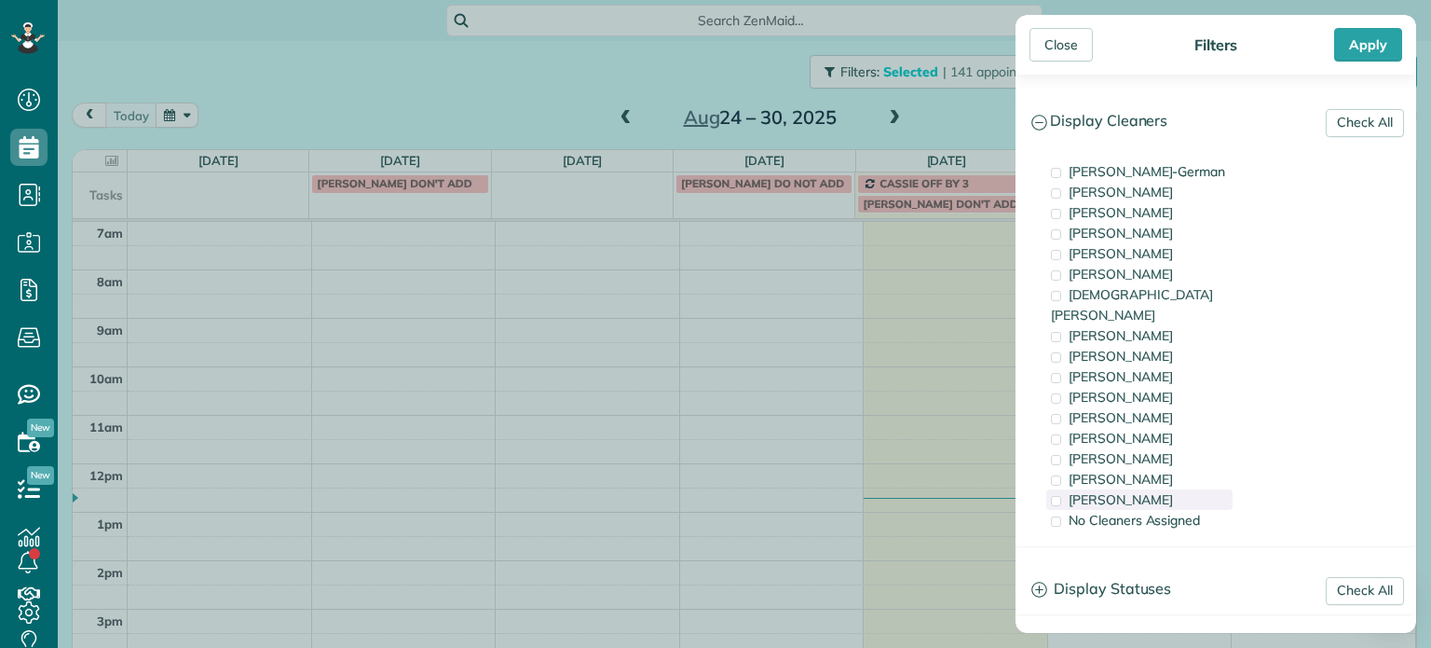
click at [1154, 489] on div "Cristina Sainz" at bounding box center [1139, 499] width 186 height 20
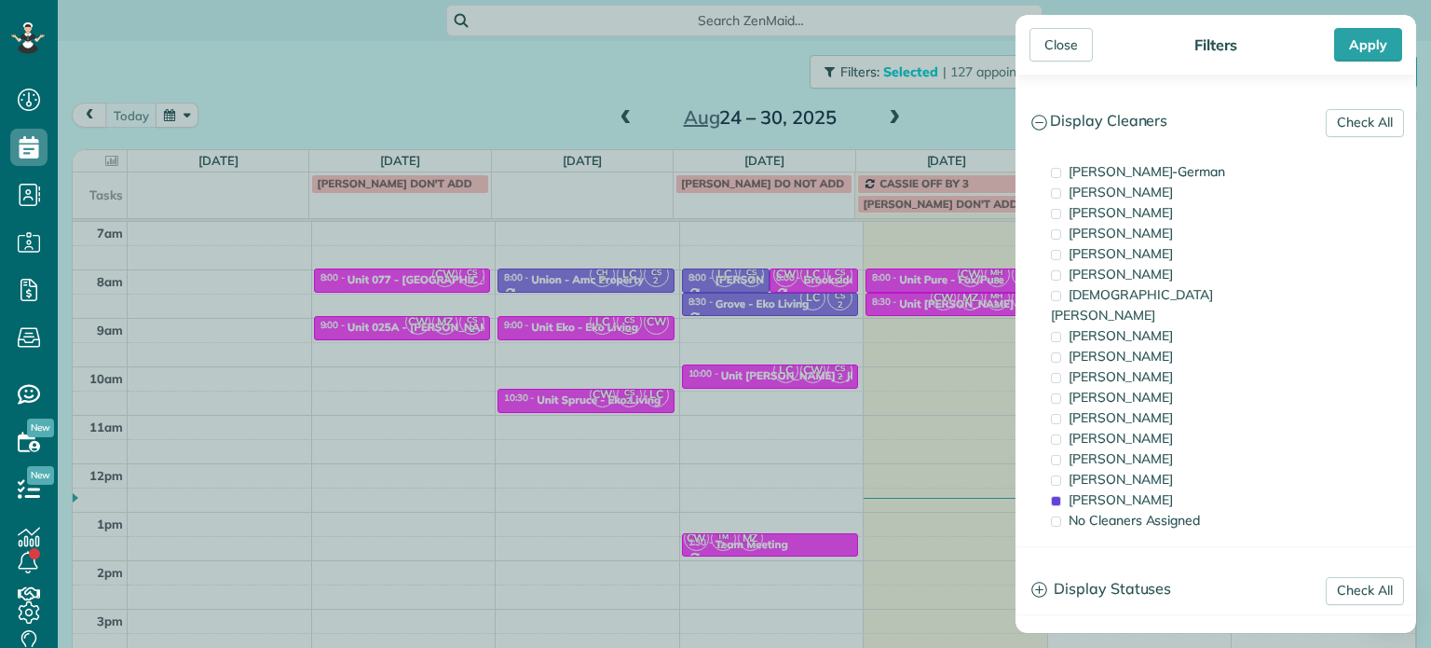
click at [922, 372] on div "Close Filters Apply Check All Display Cleaners Christina Wright-German Cassie F…" at bounding box center [715, 324] width 1431 height 648
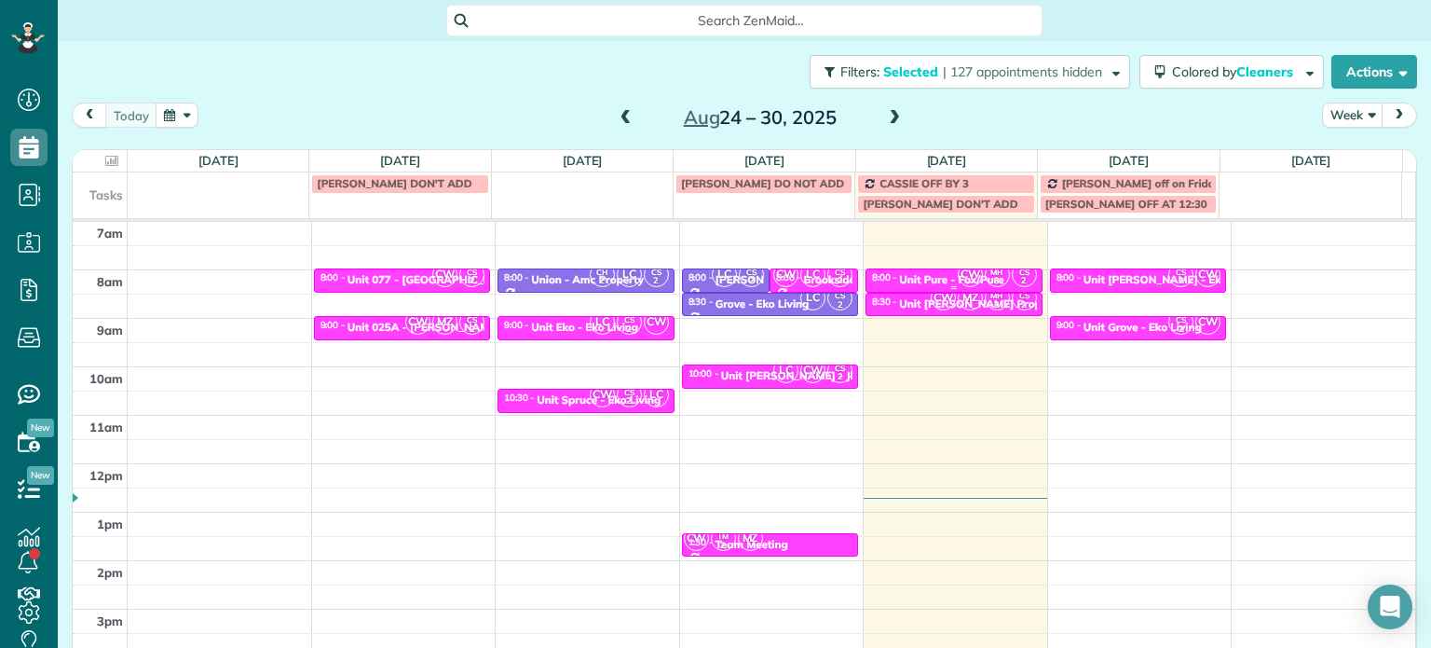
click at [936, 276] on div "Unit Pure - Fox/Pure" at bounding box center [951, 279] width 104 height 13
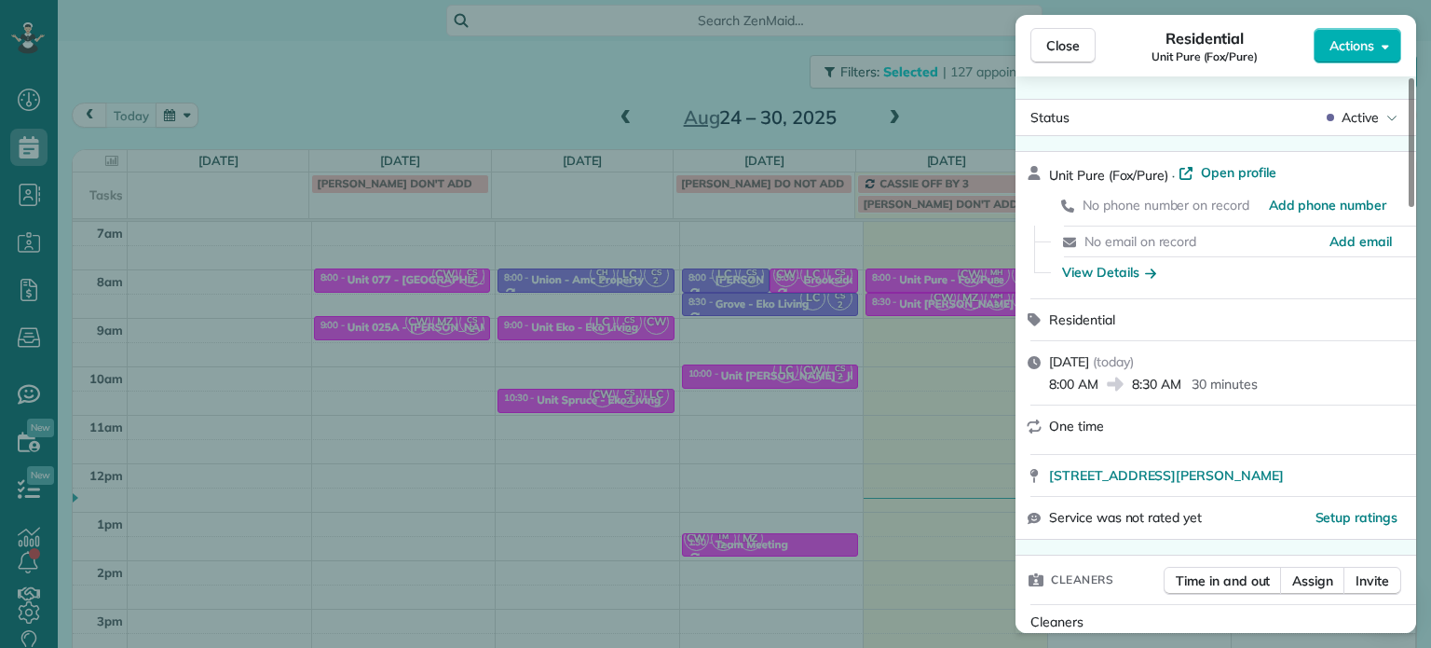
click at [962, 385] on div "Close Residential Unit Pure (Fox/Pure) Actions Status Active Unit Pure (Fox/Pur…" at bounding box center [715, 324] width 1431 height 648
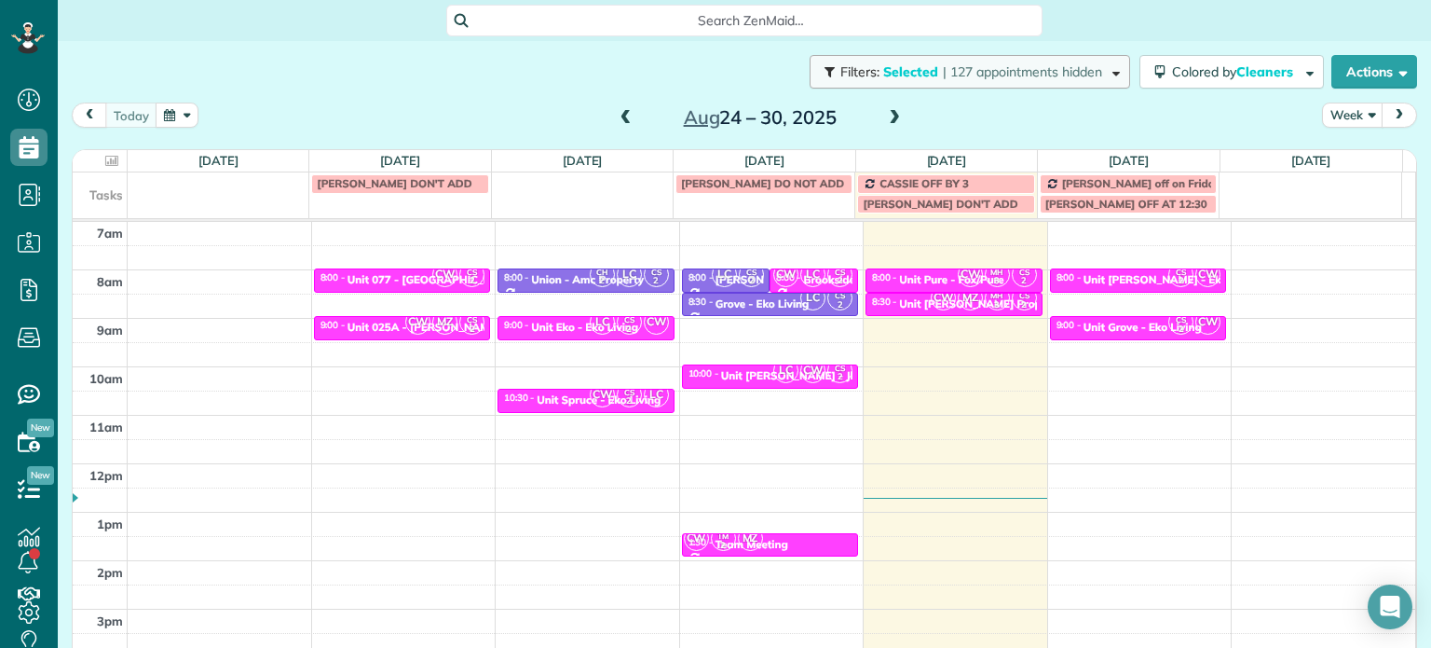
click at [1053, 77] on span "| 127 appointments hidden" at bounding box center [1022, 71] width 159 height 17
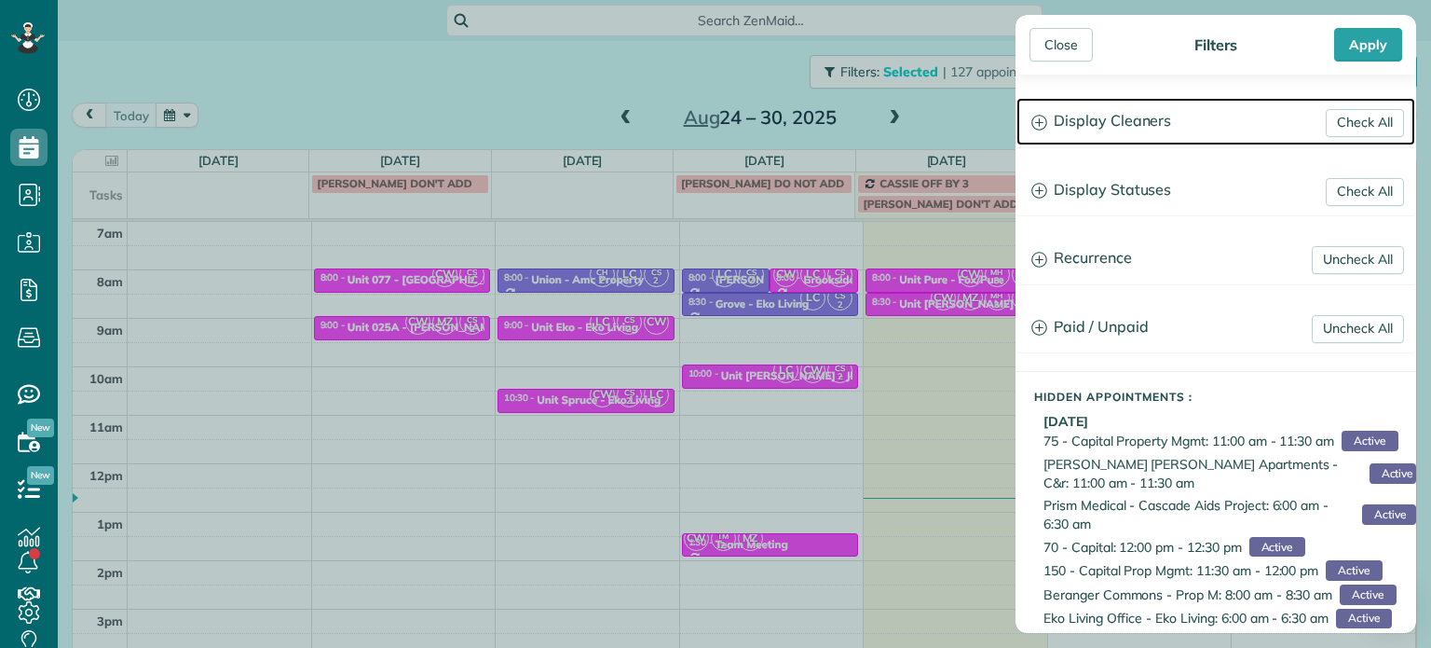
click at [1122, 111] on h3 "Display Cleaners" at bounding box center [1216, 122] width 399 height 48
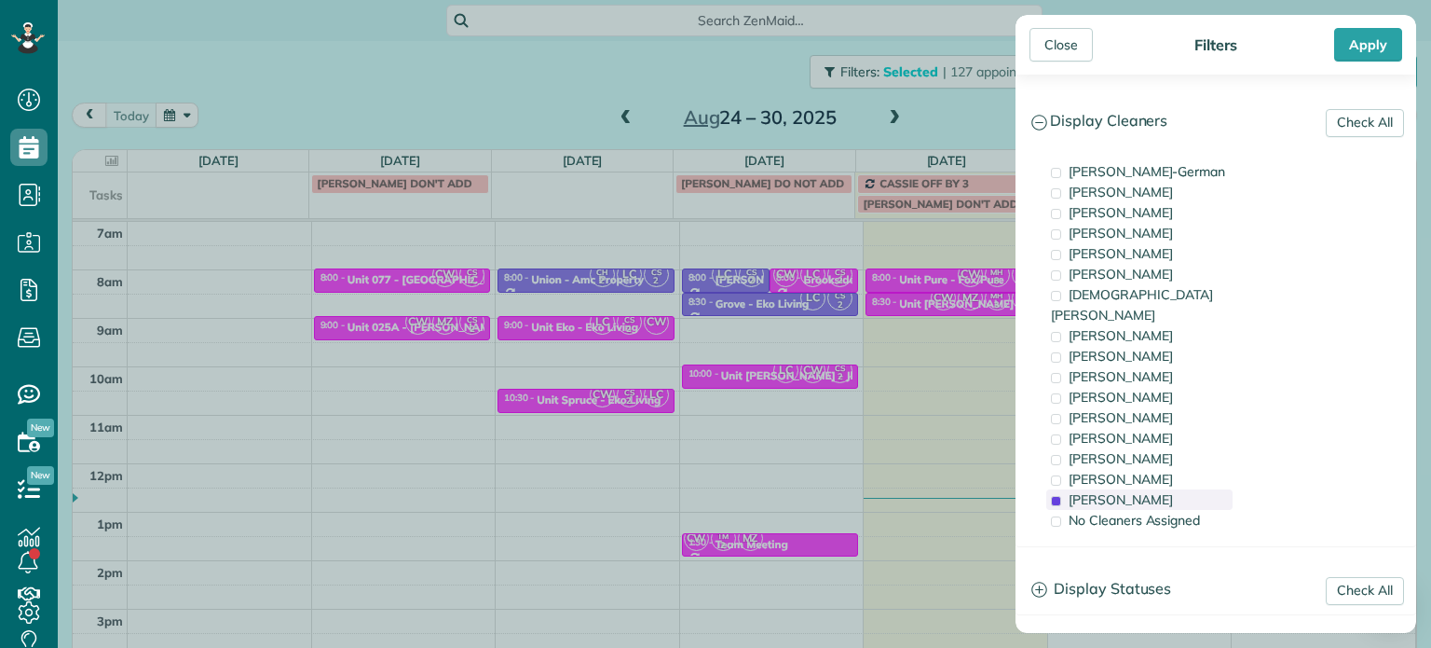
click at [1146, 491] on span "Cristina Sainz" at bounding box center [1121, 499] width 104 height 17
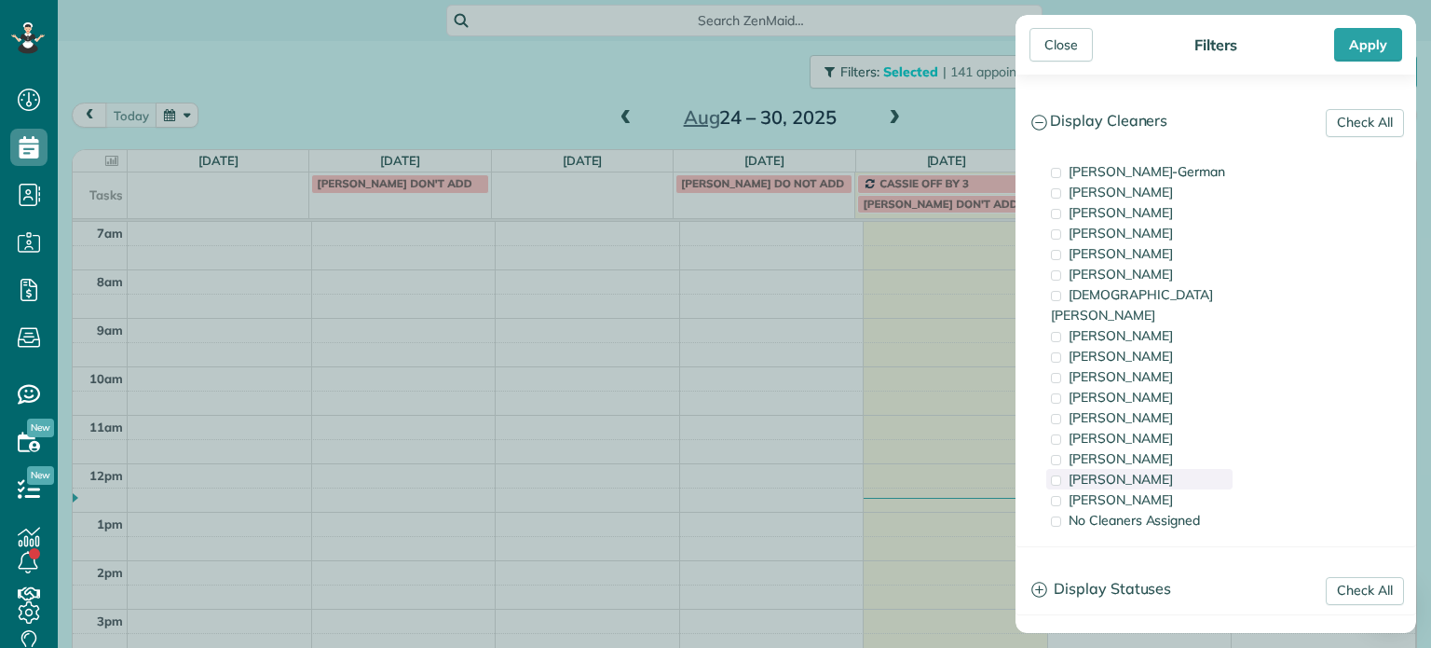
click at [1145, 471] on span "Meralda Harris" at bounding box center [1121, 479] width 104 height 17
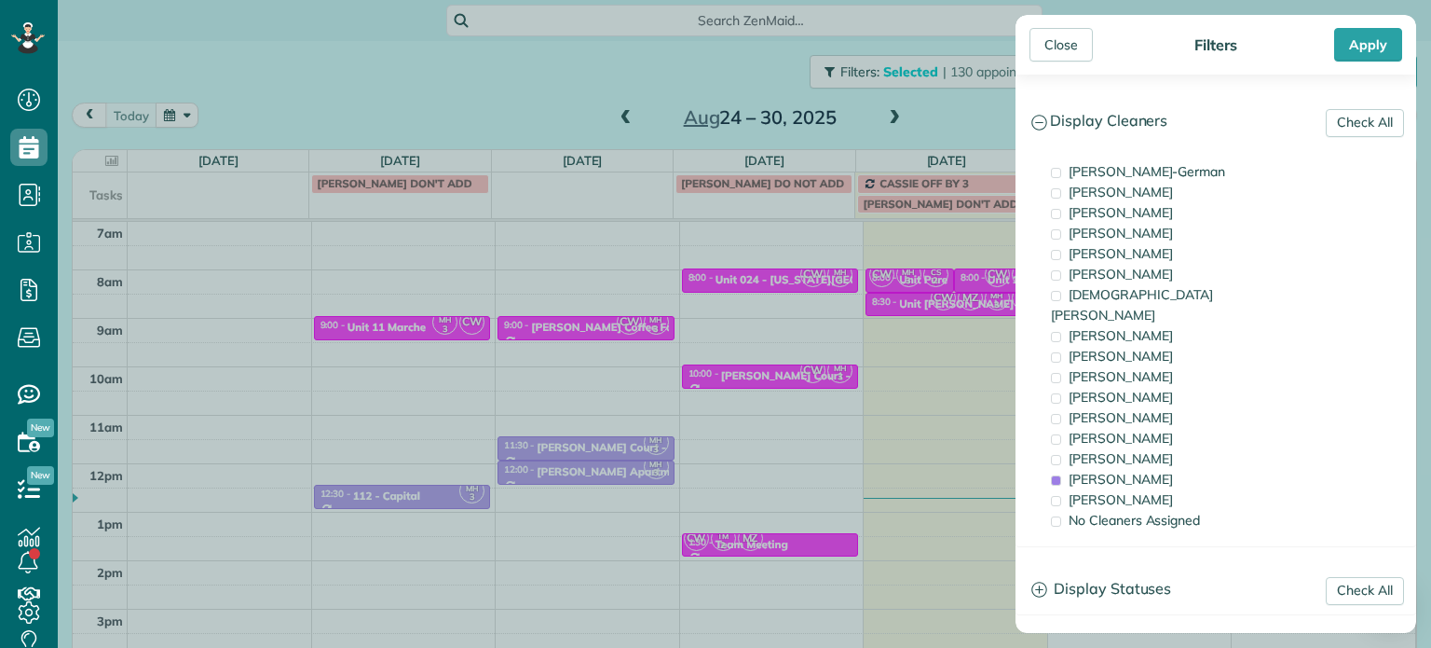
click at [881, 349] on div "Close Filters Apply Check All Display Cleaners Christina Wright-German Cassie F…" at bounding box center [715, 324] width 1431 height 648
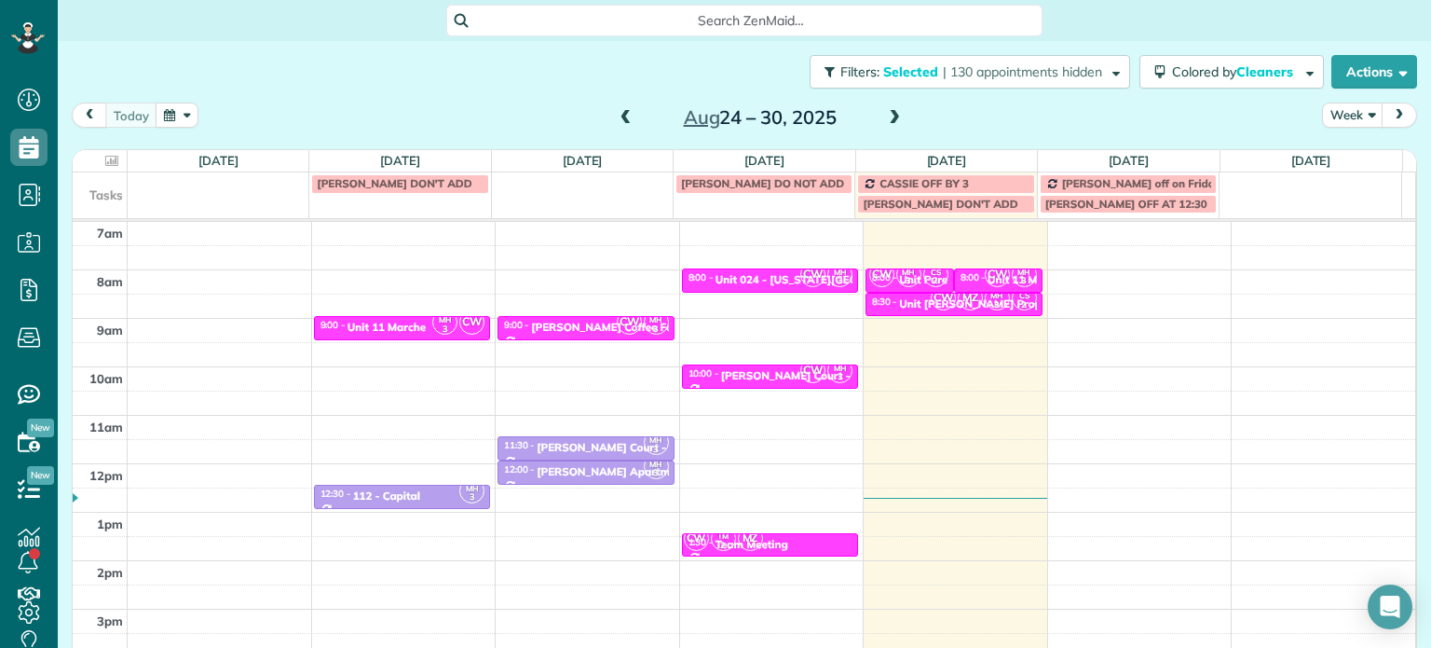
click at [887, 116] on span at bounding box center [894, 118] width 20 height 17
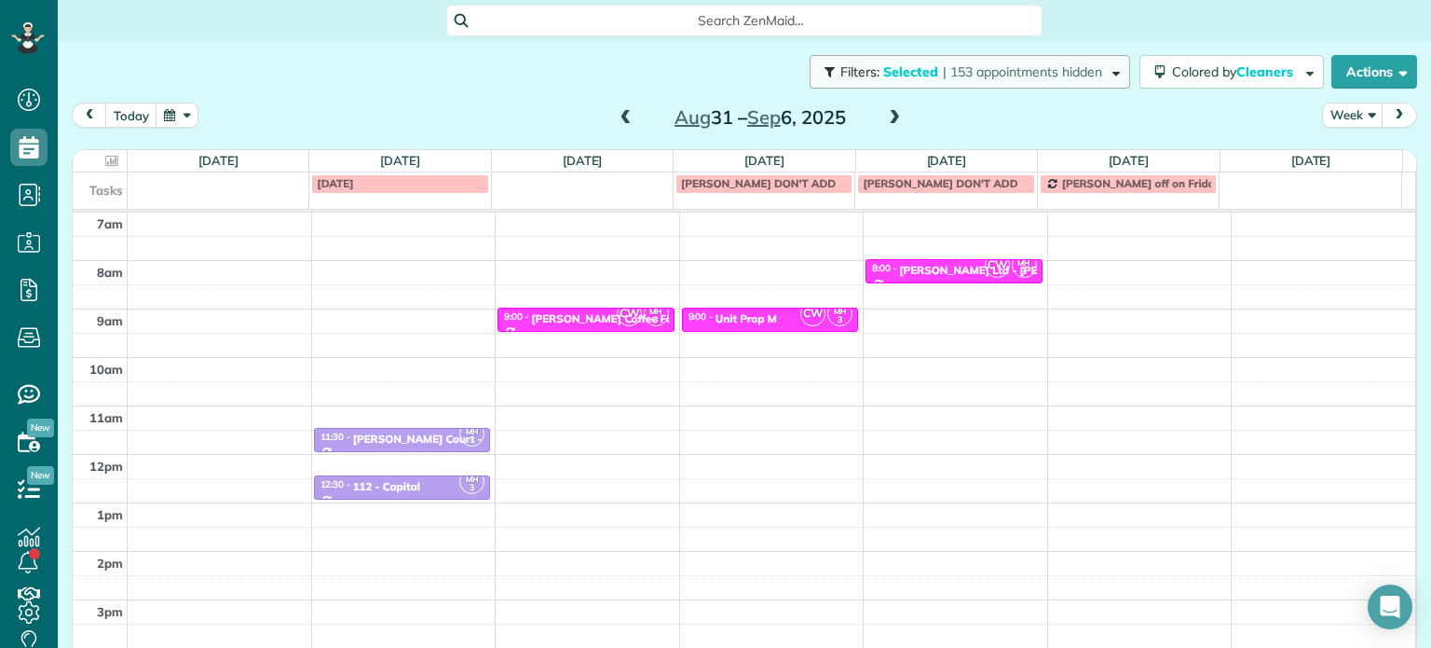
click at [943, 69] on span "| 153 appointments hidden" at bounding box center [1022, 71] width 159 height 17
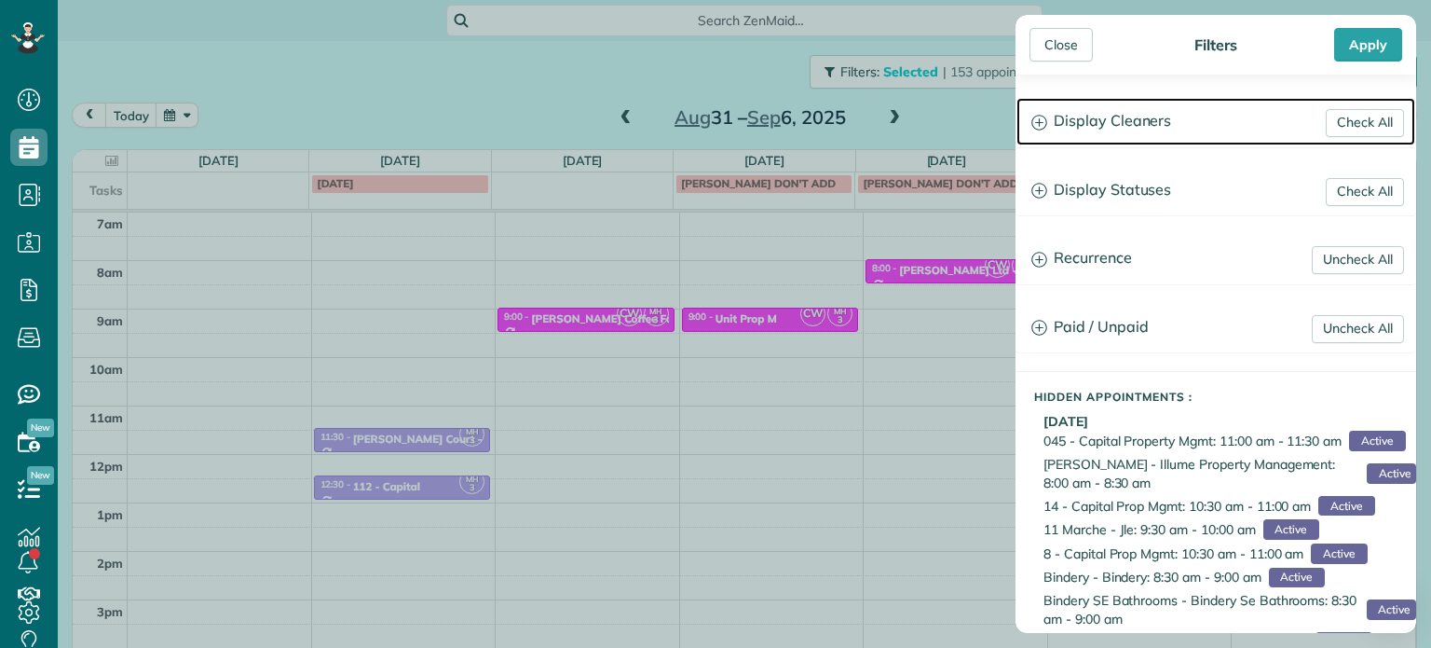
click at [1058, 132] on h3 "Display Cleaners" at bounding box center [1216, 122] width 399 height 48
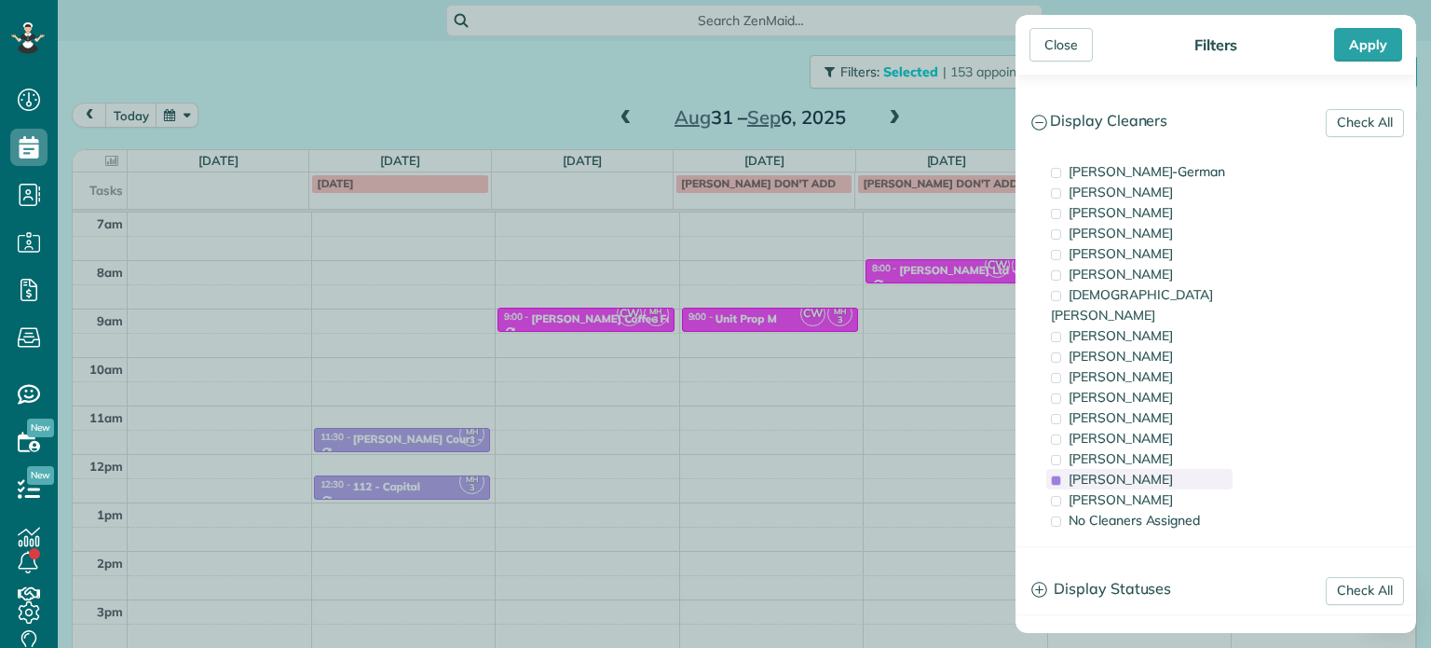
click at [1157, 469] on div "Meralda Harris" at bounding box center [1139, 479] width 186 height 20
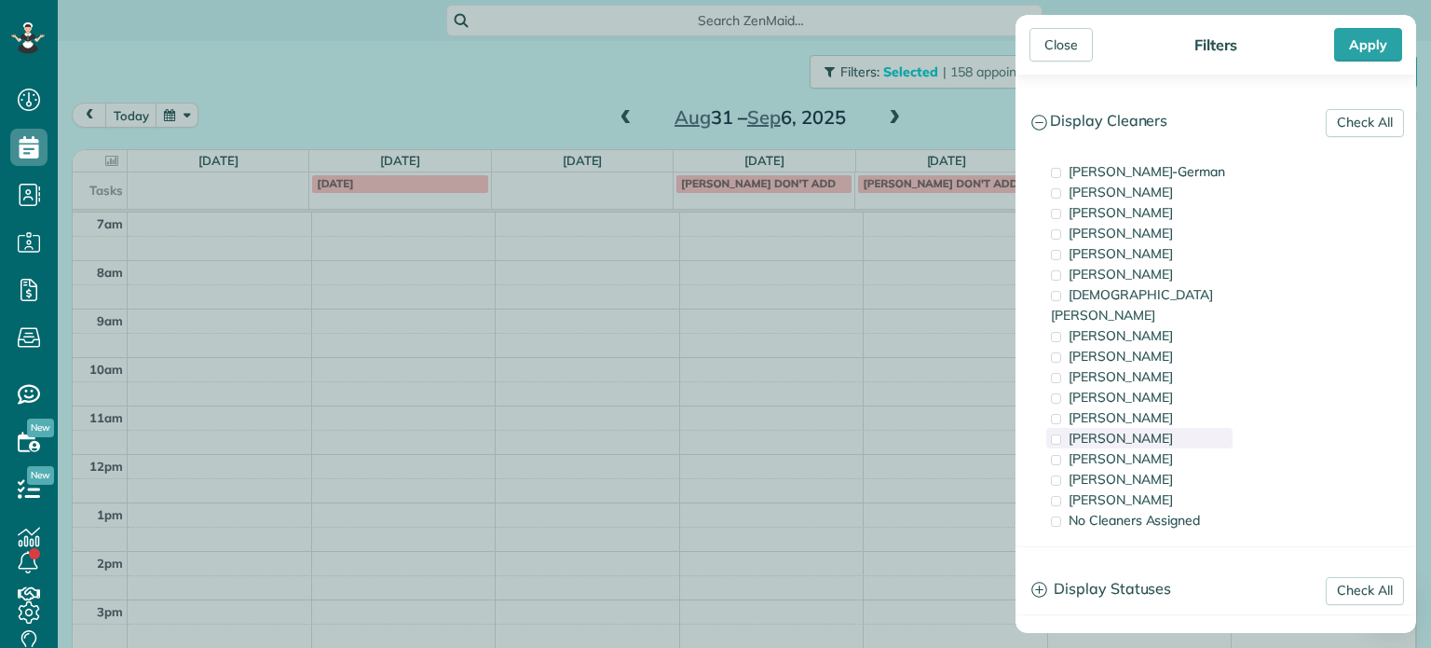
click at [1151, 428] on div "Tammi Rue" at bounding box center [1139, 438] width 186 height 20
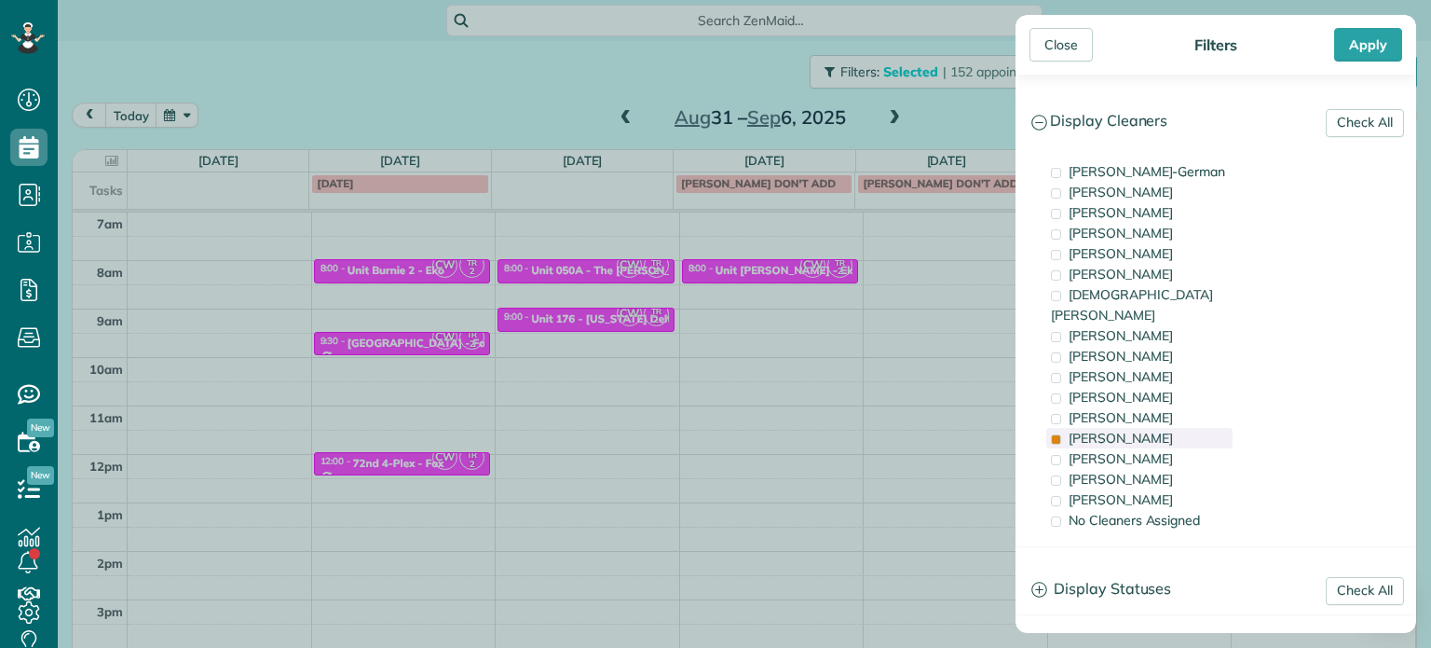
click at [1151, 428] on div "Tammi Rue" at bounding box center [1139, 438] width 186 height 20
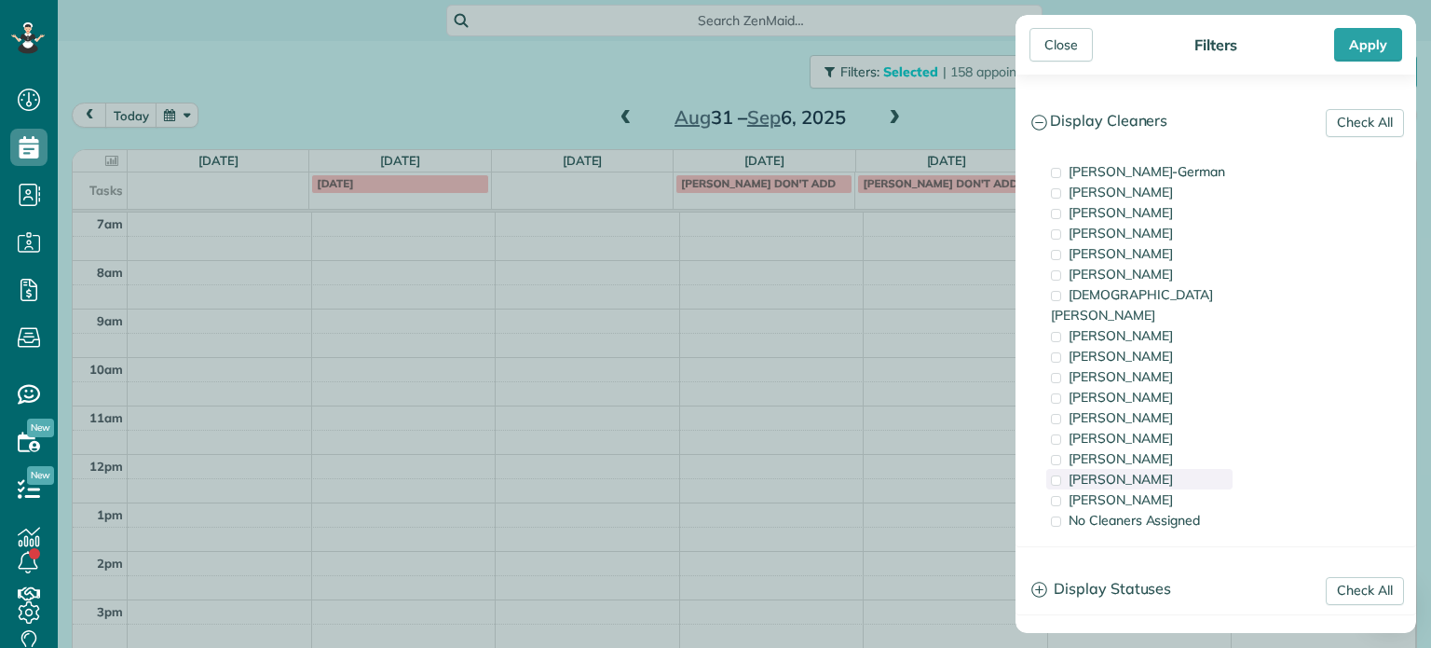
click at [1148, 471] on span "Meralda Harris" at bounding box center [1121, 479] width 104 height 17
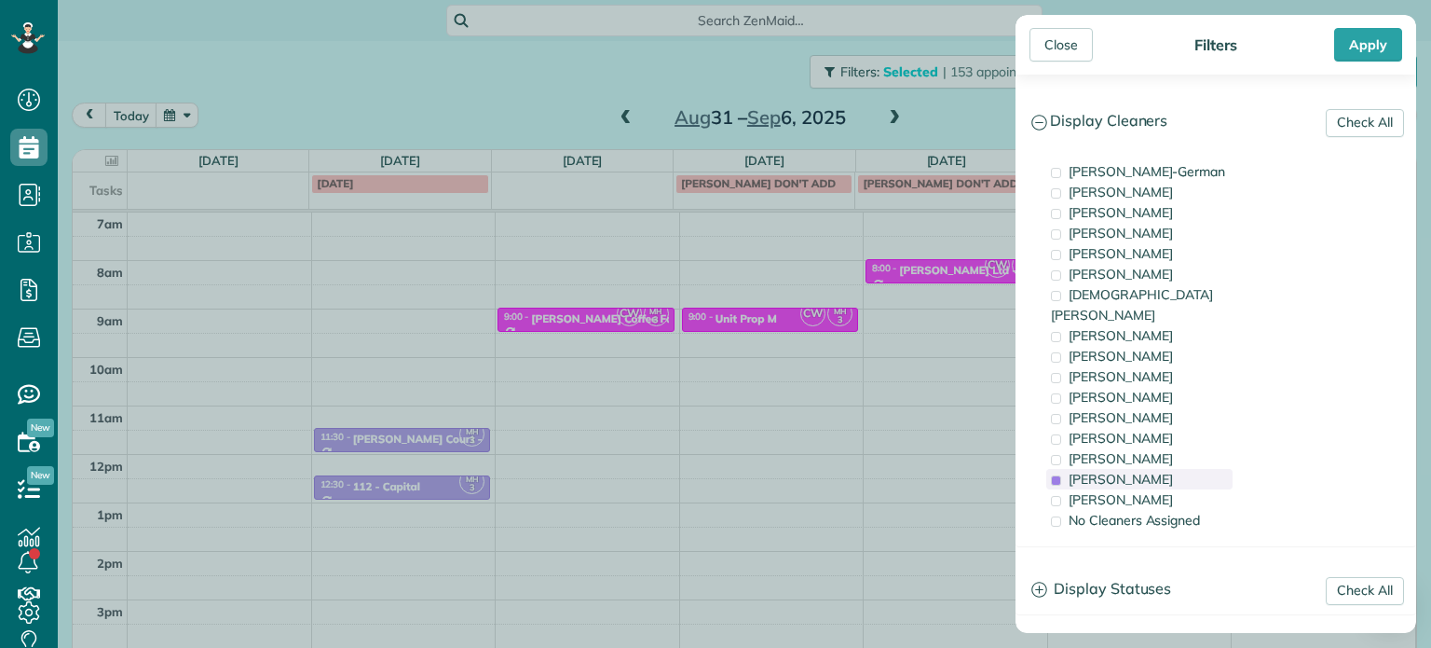
click at [1148, 471] on span "Meralda Harris" at bounding box center [1121, 479] width 104 height 17
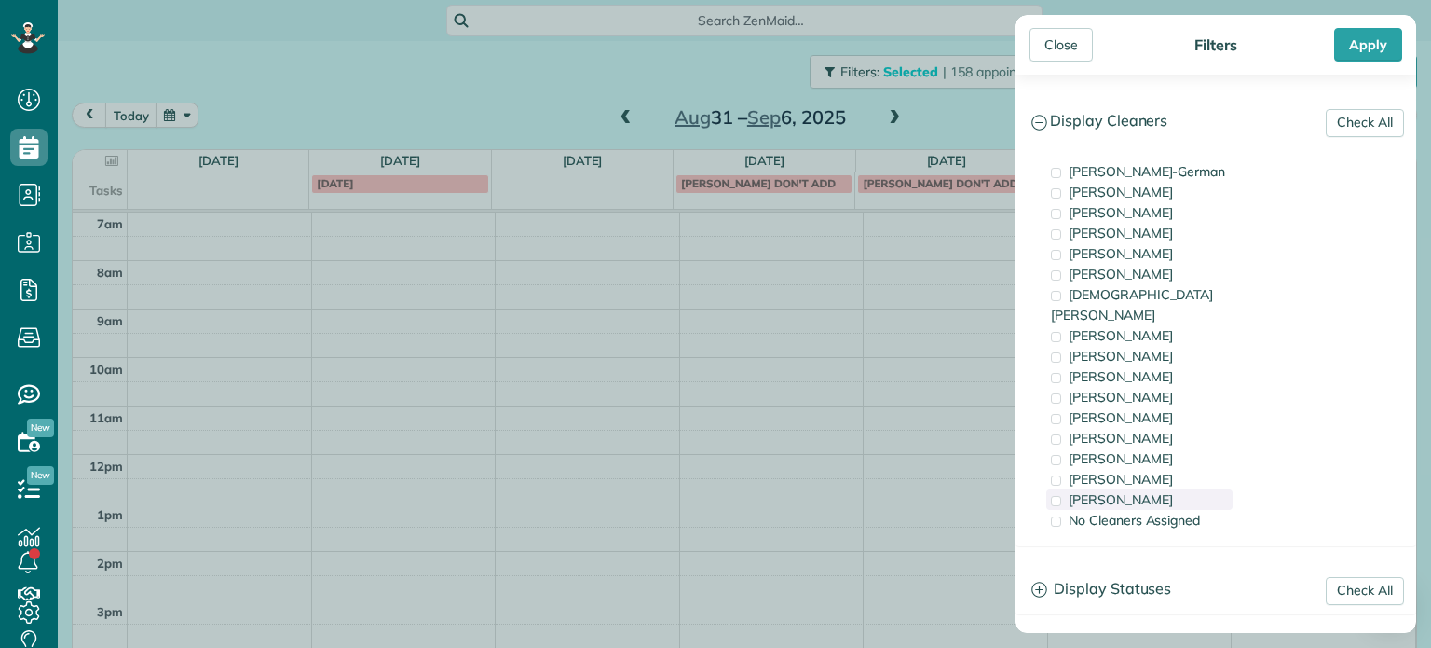
click at [1152, 489] on div "Cristina Sainz" at bounding box center [1139, 499] width 186 height 20
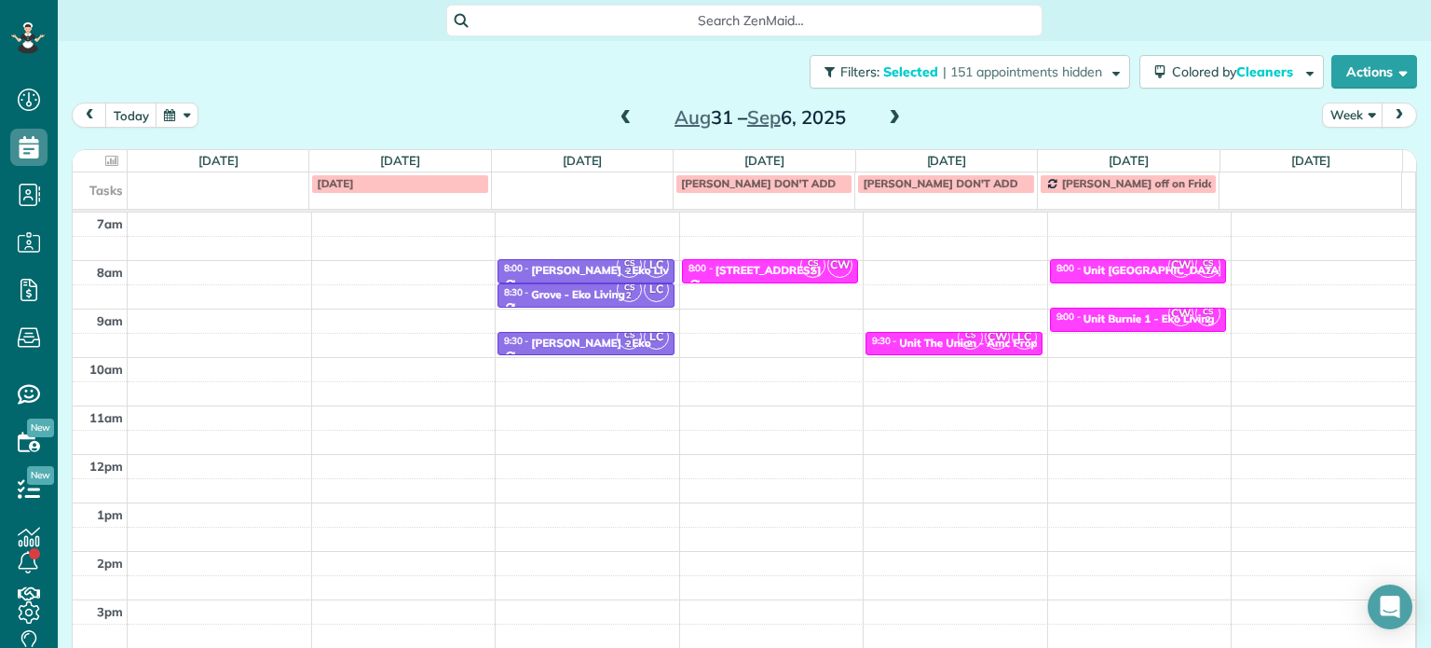
click at [893, 265] on div "Close Filters Apply Check All Display Cleaners Christina Wright-German Cassie F…" at bounding box center [715, 324] width 1431 height 648
click at [954, 77] on span "| 151 appointments hidden" at bounding box center [1022, 71] width 159 height 17
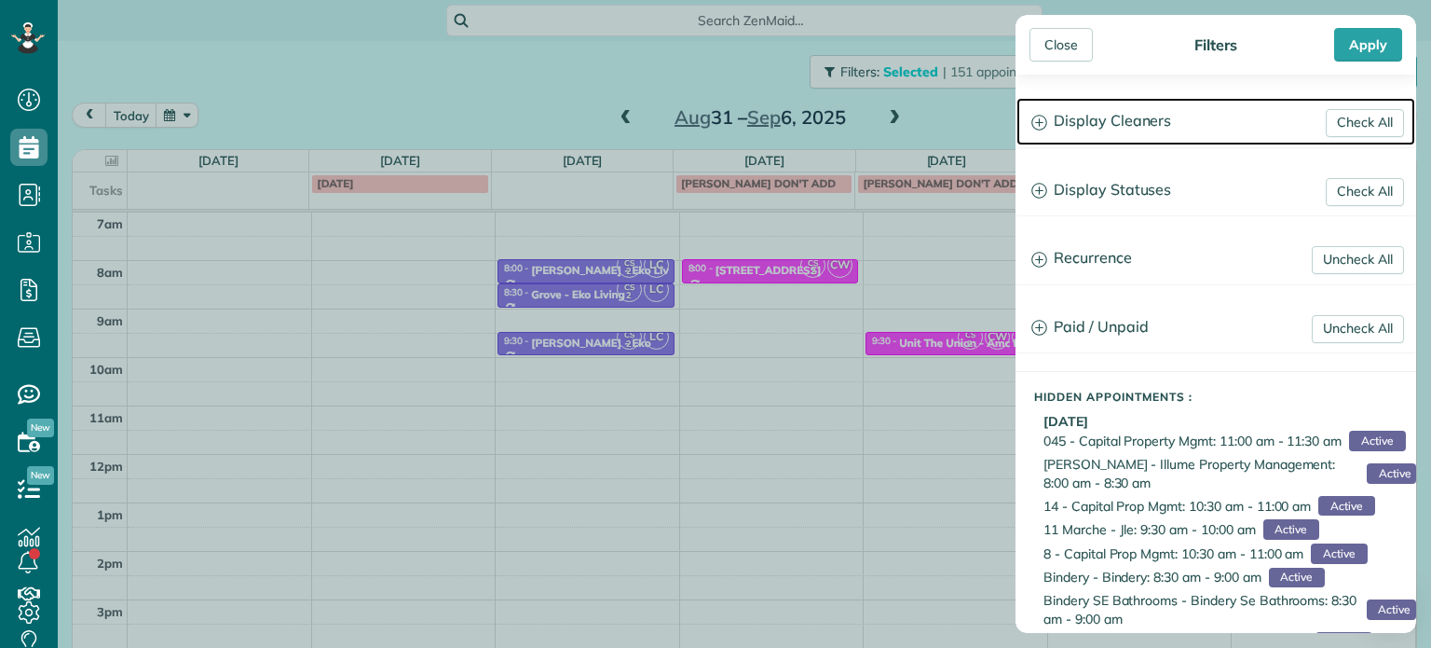
click at [1085, 135] on h3 "Display Cleaners" at bounding box center [1216, 122] width 399 height 48
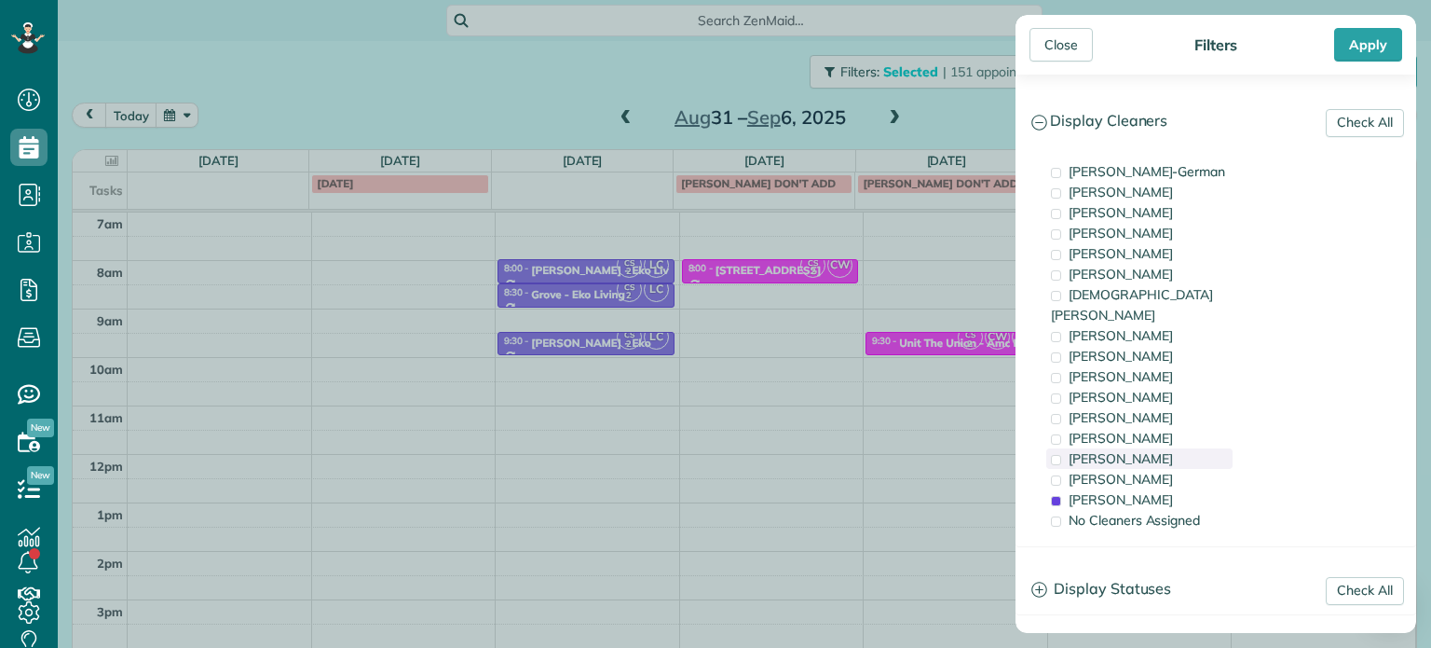
click at [1154, 448] on div "Laura Chavez" at bounding box center [1139, 458] width 186 height 20
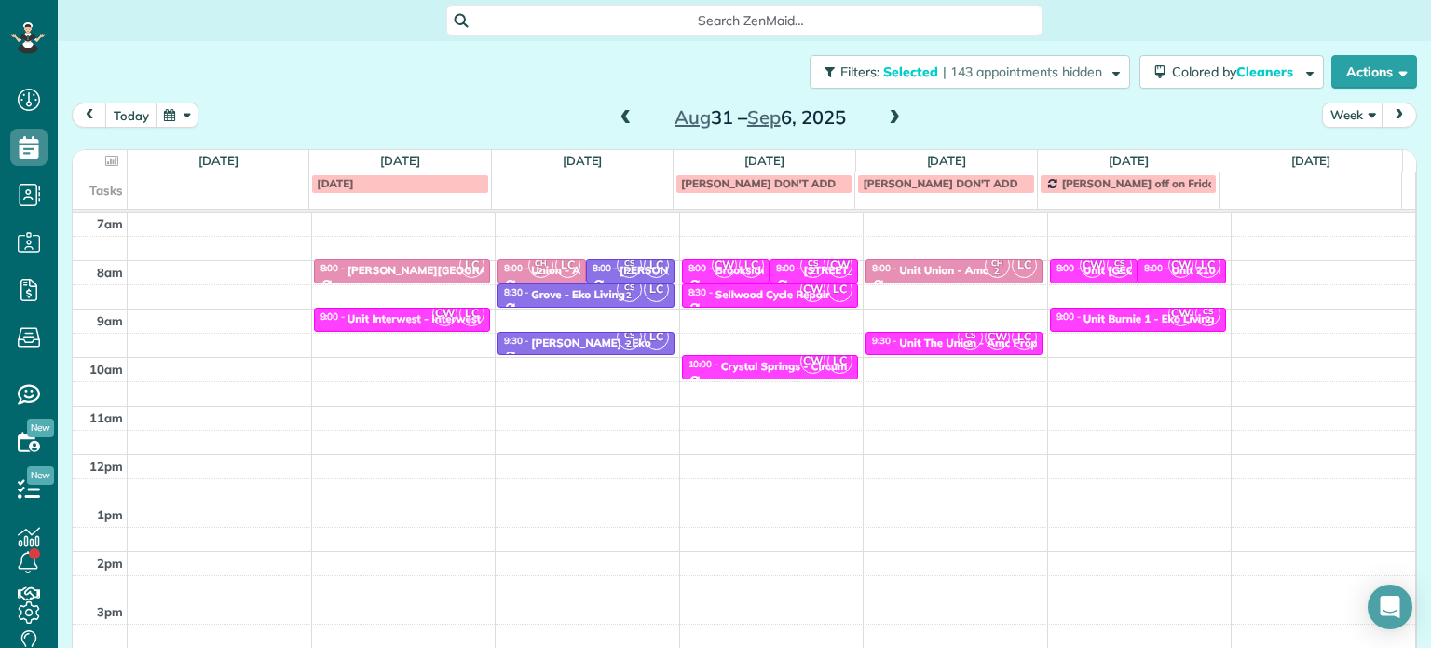
click at [959, 347] on div "Close Filters Apply Check All Display Cleaners Christina Wright-German Cassie F…" at bounding box center [715, 324] width 1431 height 648
click at [959, 339] on small "2" at bounding box center [970, 344] width 23 height 18
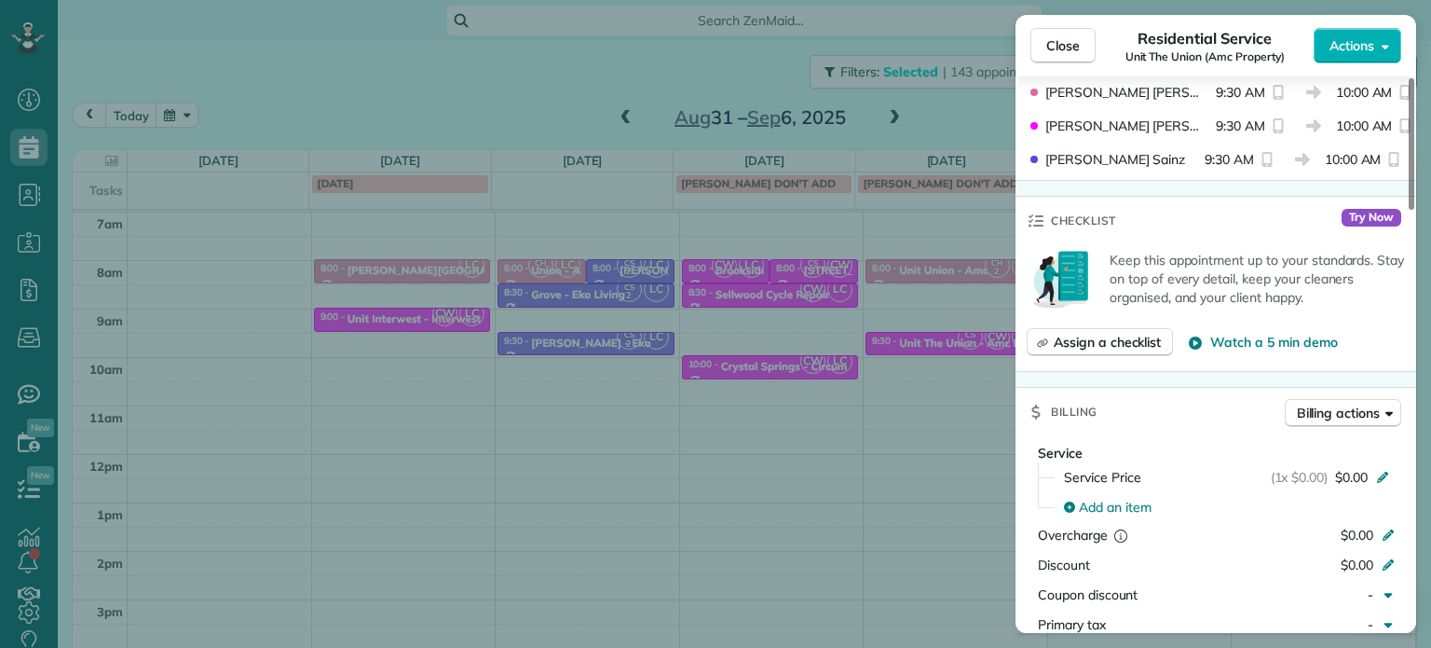
scroll to position [280, 0]
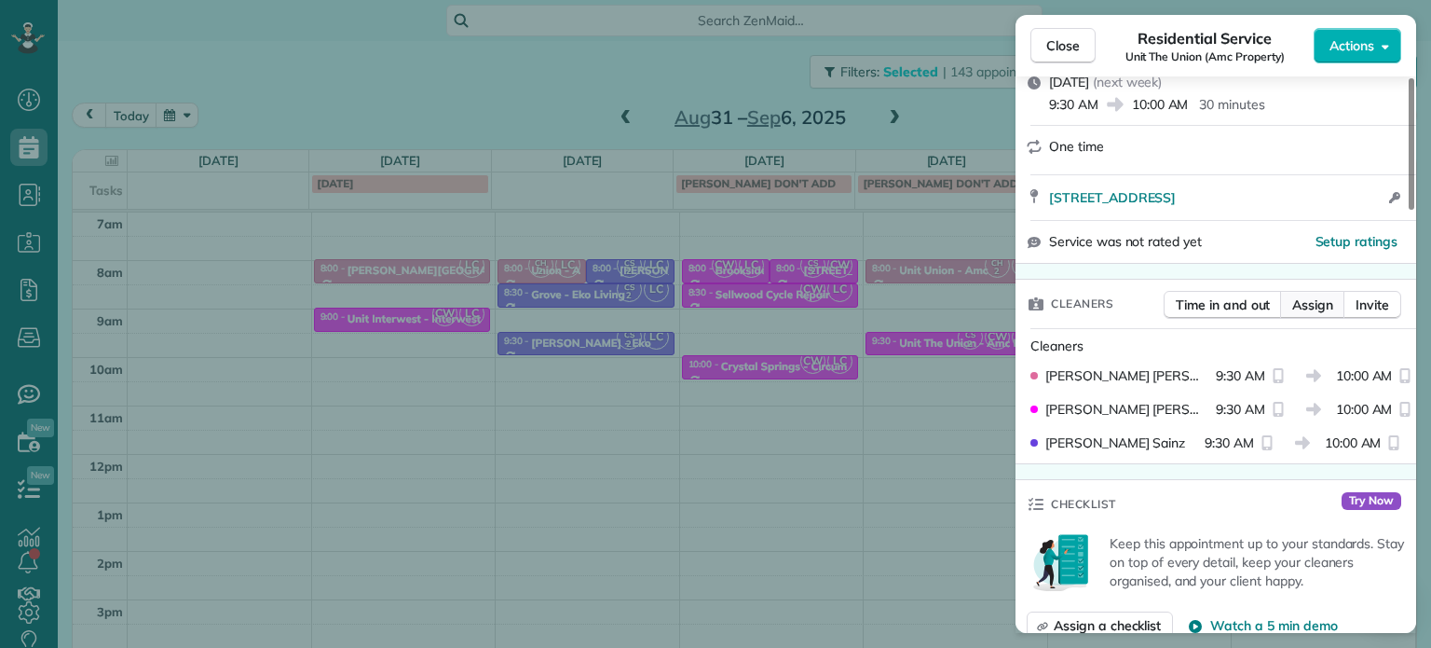
click at [1303, 310] on span "Assign" at bounding box center [1312, 304] width 41 height 19
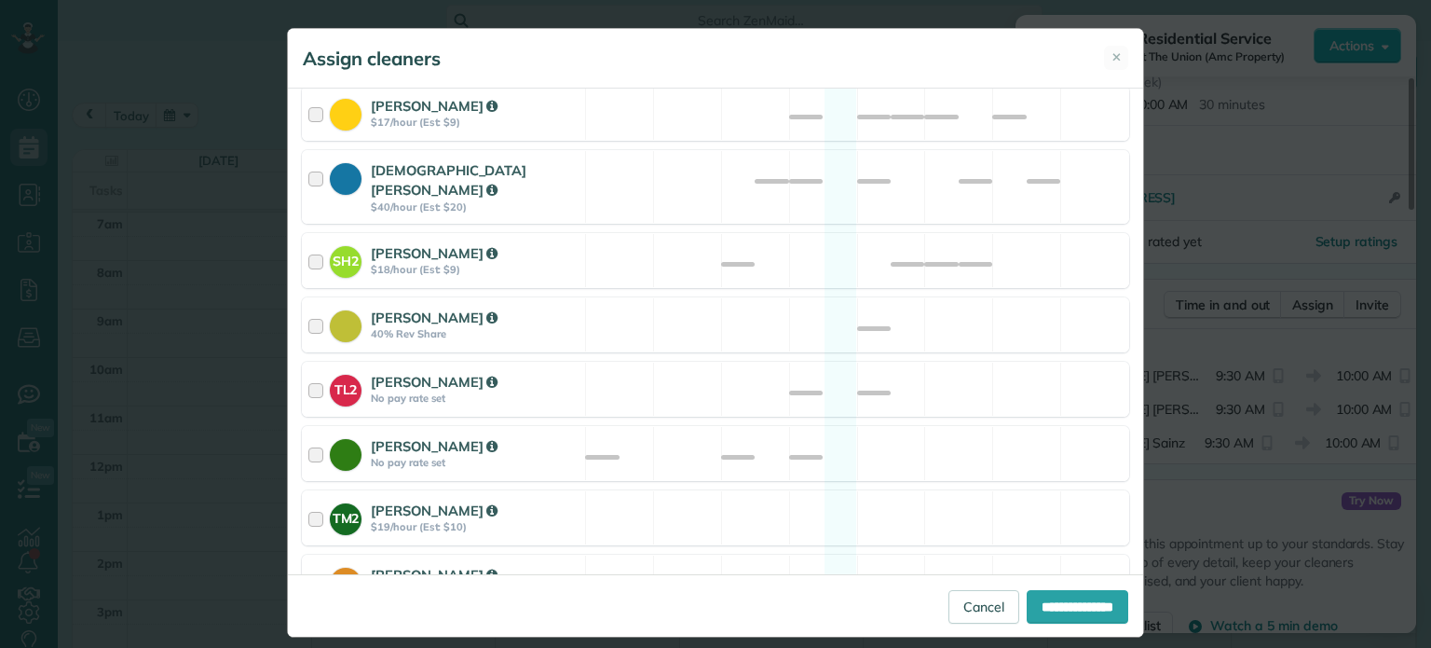
scroll to position [807, 0]
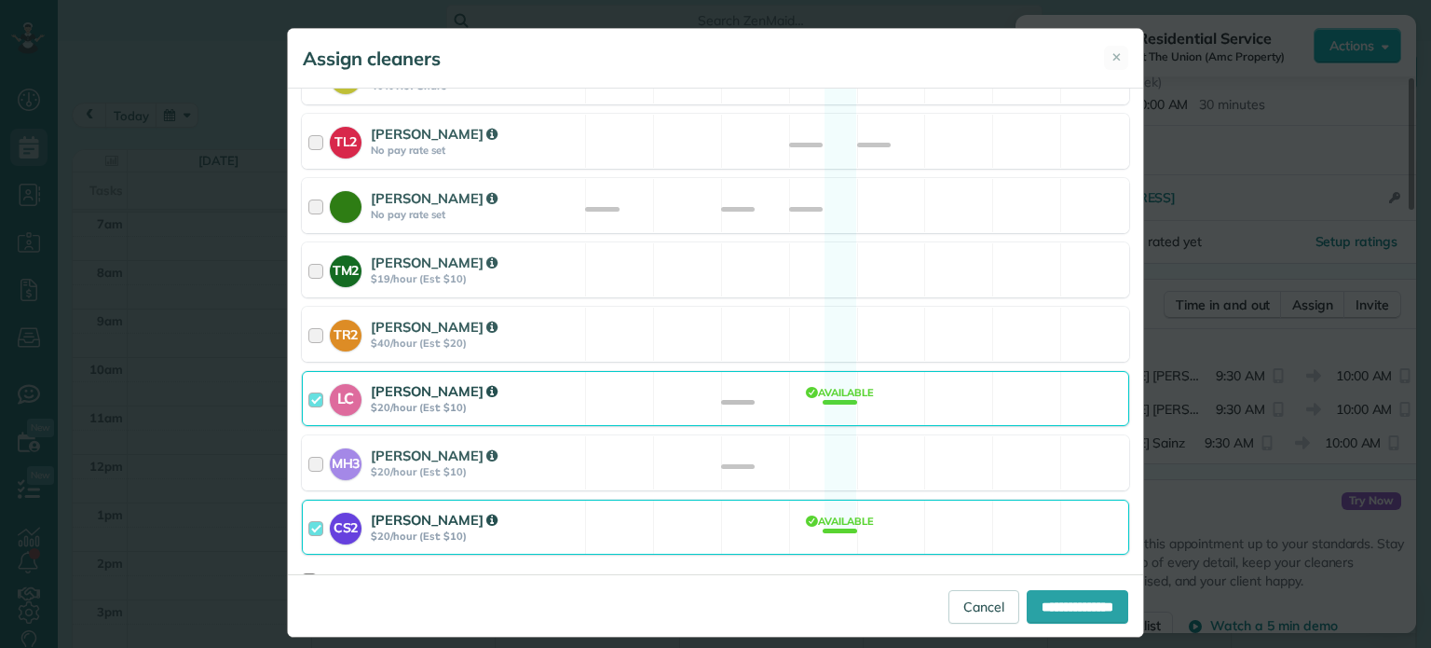
click at [907, 499] on div "CS2 Cristina Sainz $20/hour (Est: $10) Available" at bounding box center [715, 526] width 827 height 55
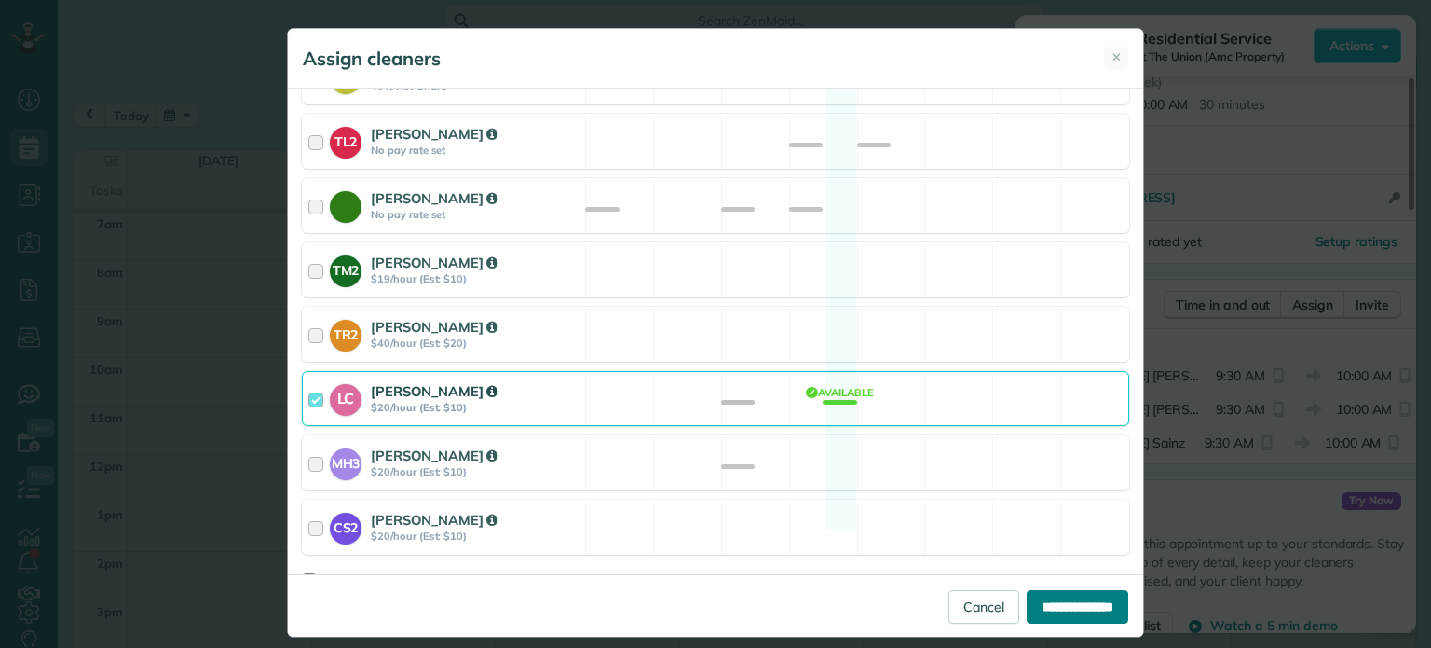
click at [1038, 595] on input "**********" at bounding box center [1078, 607] width 102 height 34
type input "**********"
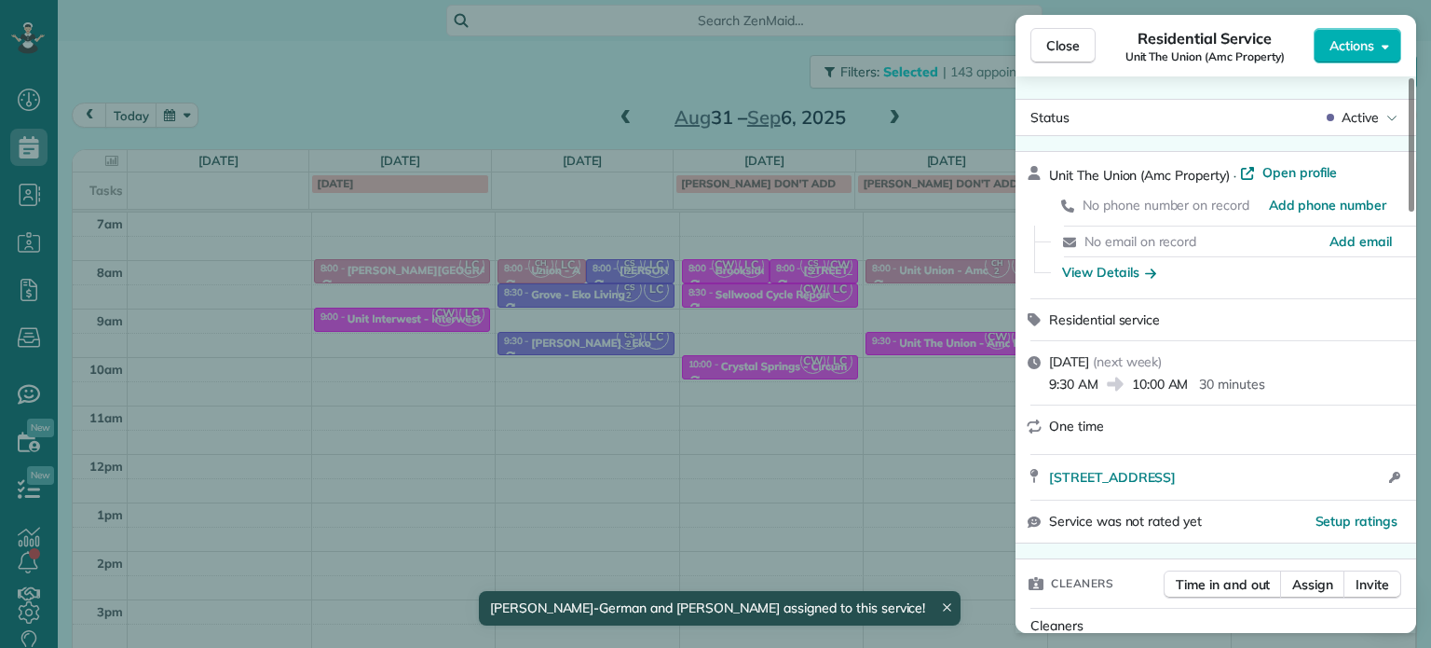
click at [911, 301] on div "Close Residential Service Unit The Union (Amc Property) Actions Status Active U…" at bounding box center [715, 324] width 1431 height 648
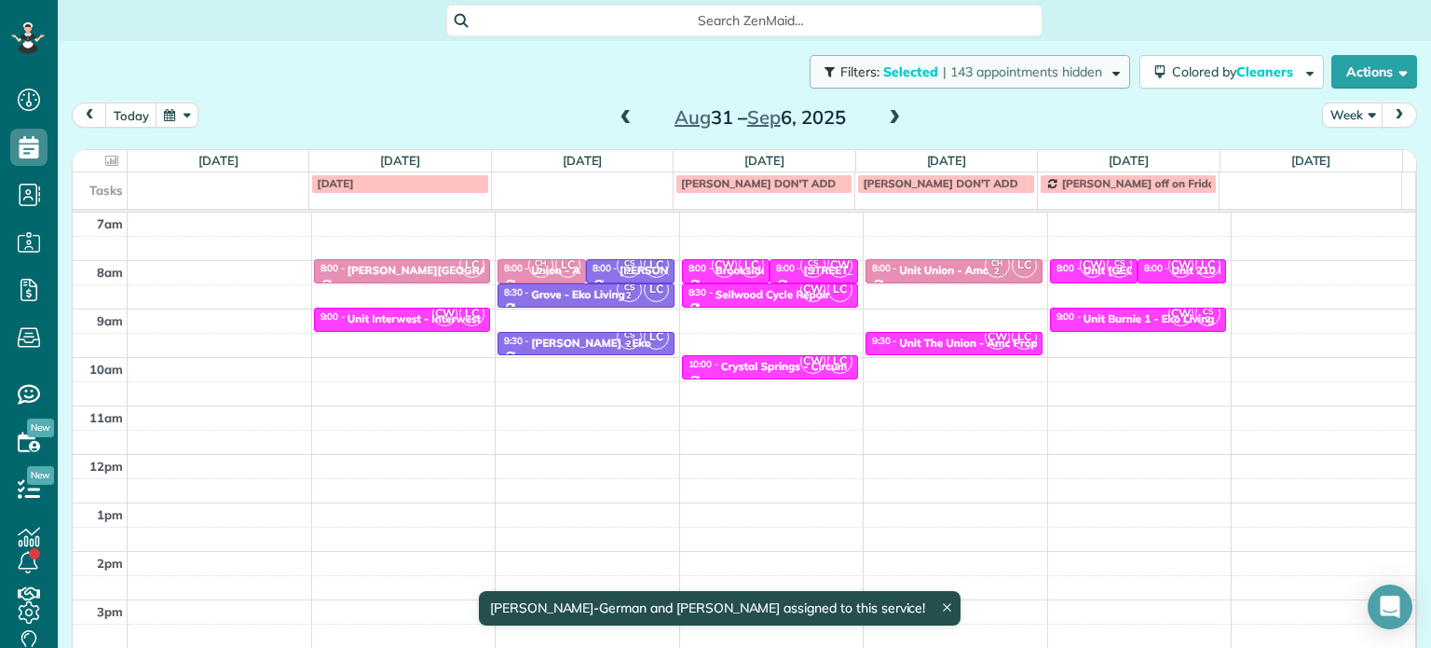
click at [1017, 84] on button "Filters: Selected | 143 appointments hidden" at bounding box center [970, 72] width 321 height 34
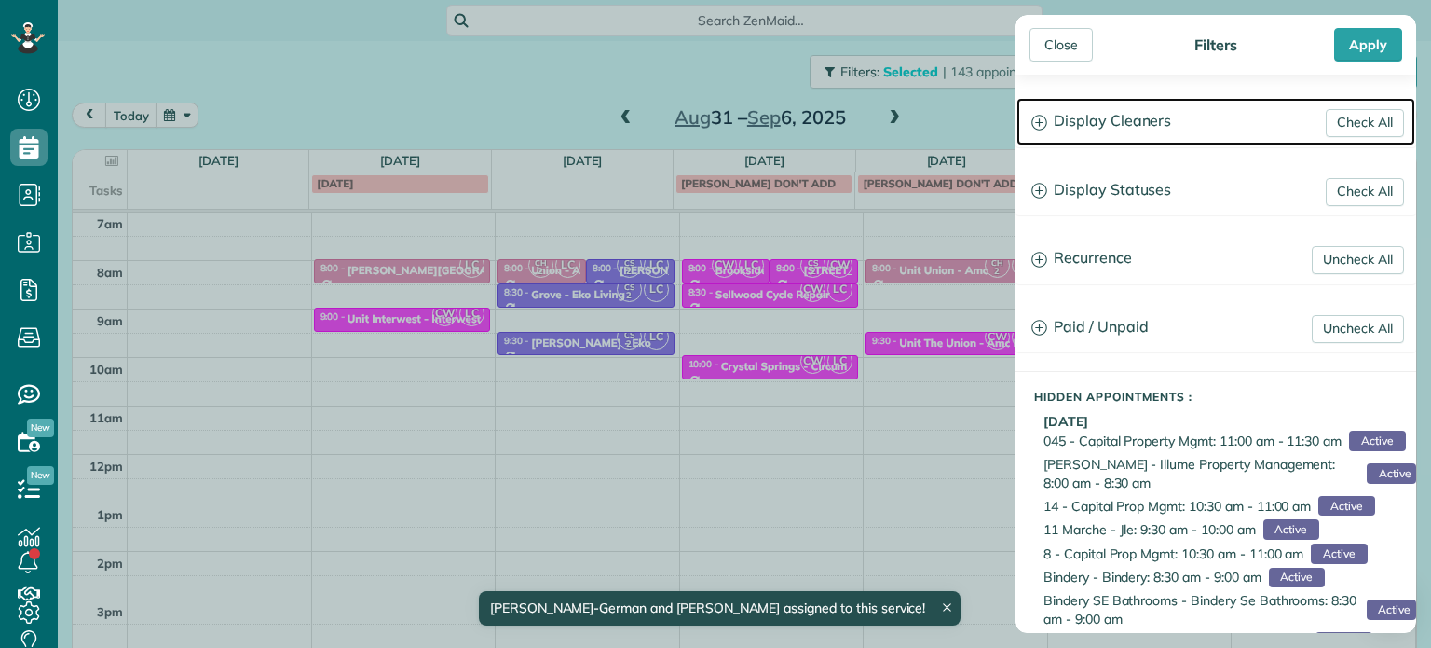
click at [1116, 130] on h3 "Display Cleaners" at bounding box center [1216, 122] width 399 height 48
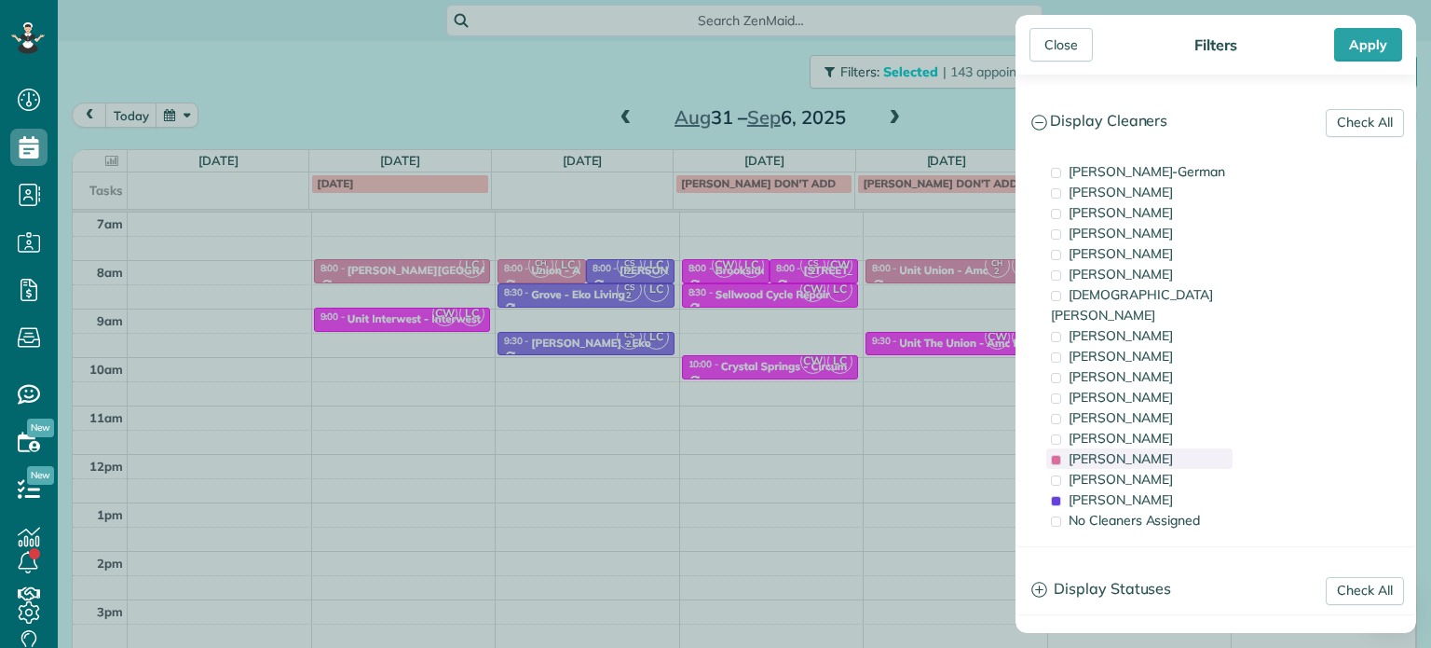
click at [1153, 448] on div "Laura Chavez" at bounding box center [1139, 458] width 186 height 20
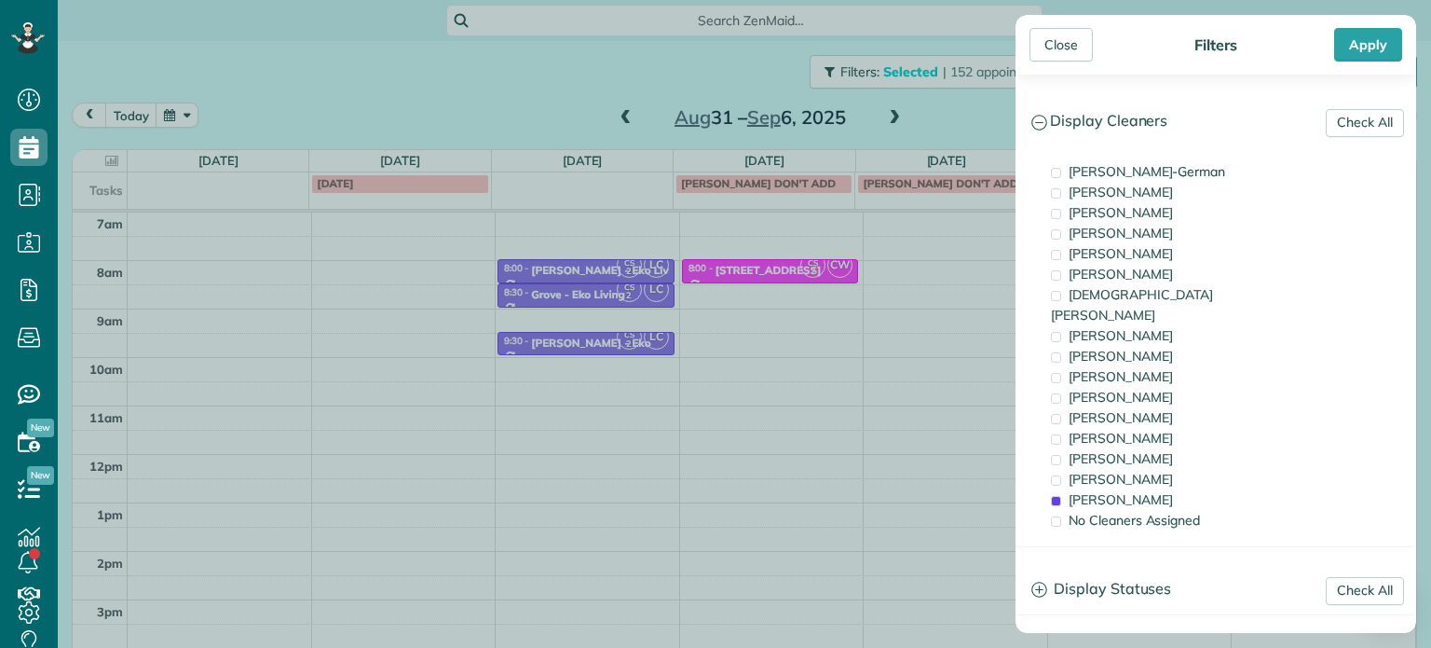
click at [948, 265] on div "Close Filters Apply Check All Display Cleaners Christina Wright-German Cassie F…" at bounding box center [715, 324] width 1431 height 648
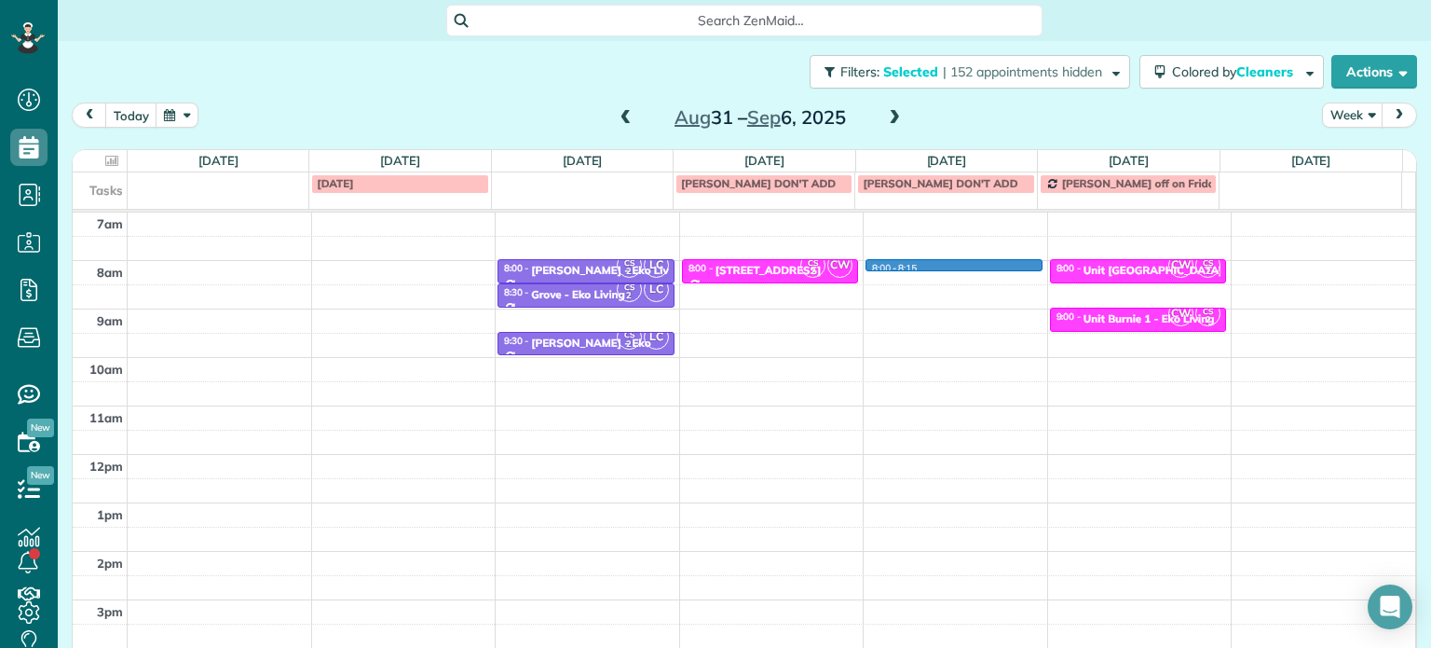
click at [948, 265] on div "4am 5am 6am 7am 8am 9am 10am 11am 12pm 1pm 2pm 3pm 4pm 5pm CS 2 LC 8:00 - 8:30 …" at bounding box center [744, 405] width 1343 height 677
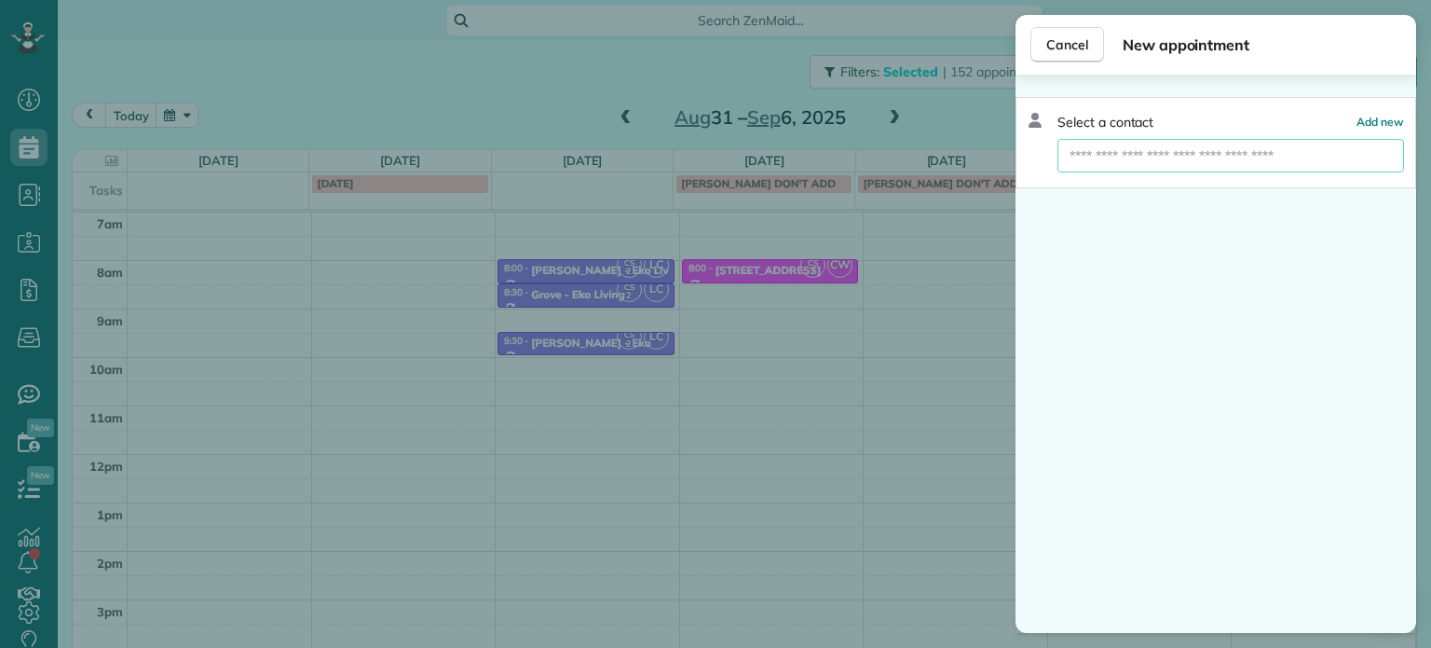
drag, startPoint x: 1090, startPoint y: 151, endPoint x: 1124, endPoint y: 150, distance: 33.6
click at [1090, 151] on input "text" at bounding box center [1231, 156] width 347 height 34
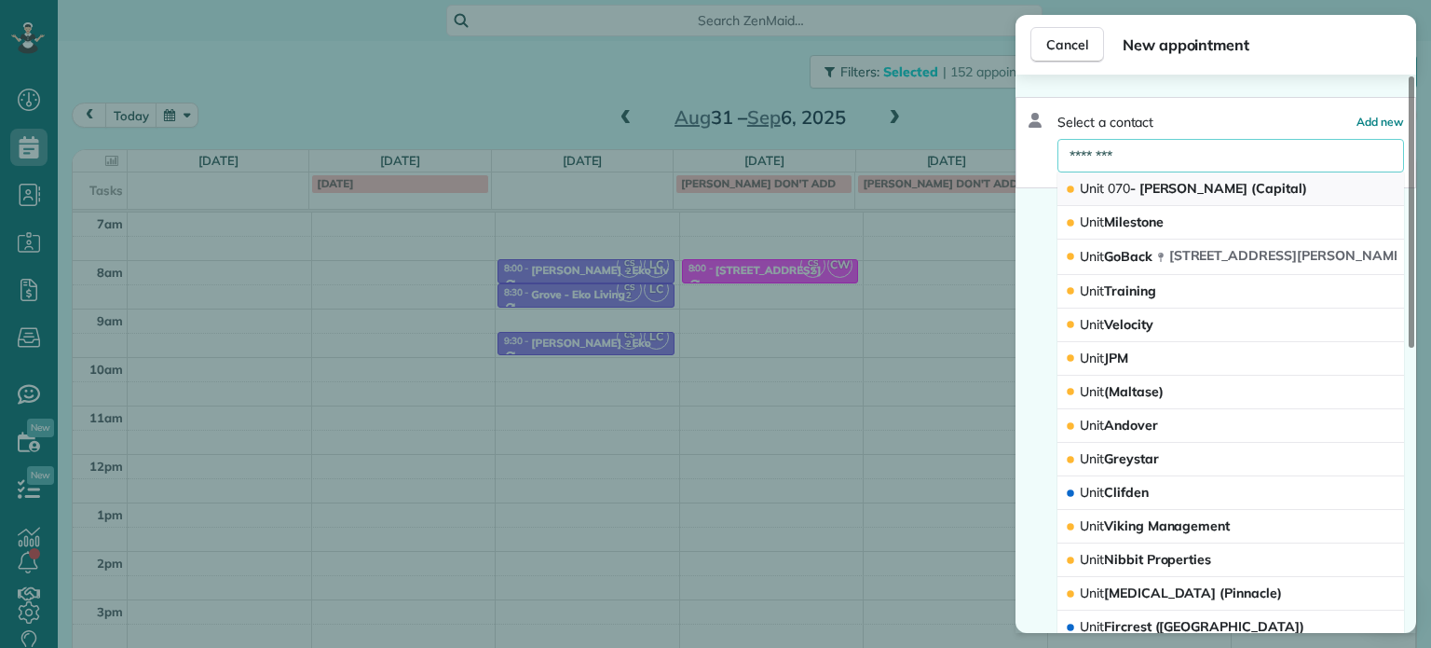
type input "********"
click at [1159, 185] on span "Unit 070 - Emma Rae (Capital)" at bounding box center [1193, 188] width 227 height 17
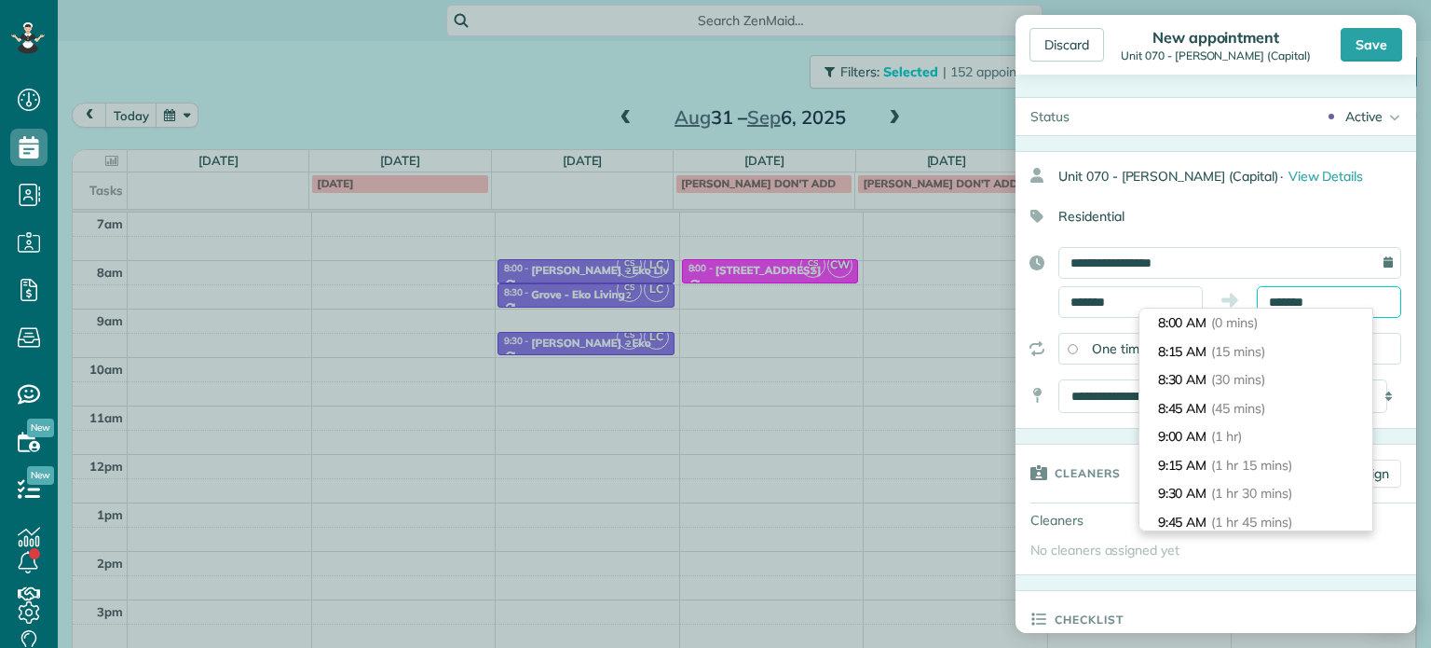
click at [1288, 298] on input "*******" at bounding box center [1329, 302] width 144 height 32
type input "*******"
click at [1290, 387] on li "8:30 AM (30 mins)" at bounding box center [1256, 379] width 233 height 29
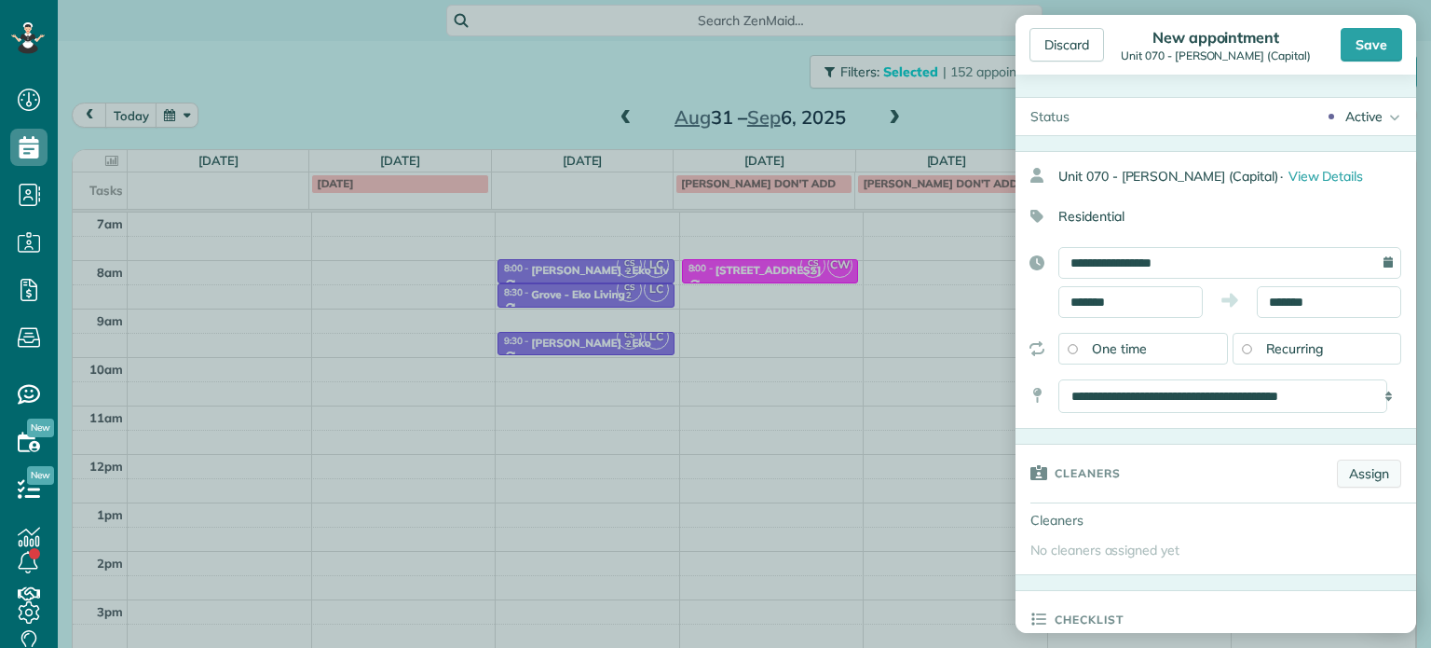
click at [1347, 476] on link "Assign" at bounding box center [1369, 473] width 64 height 28
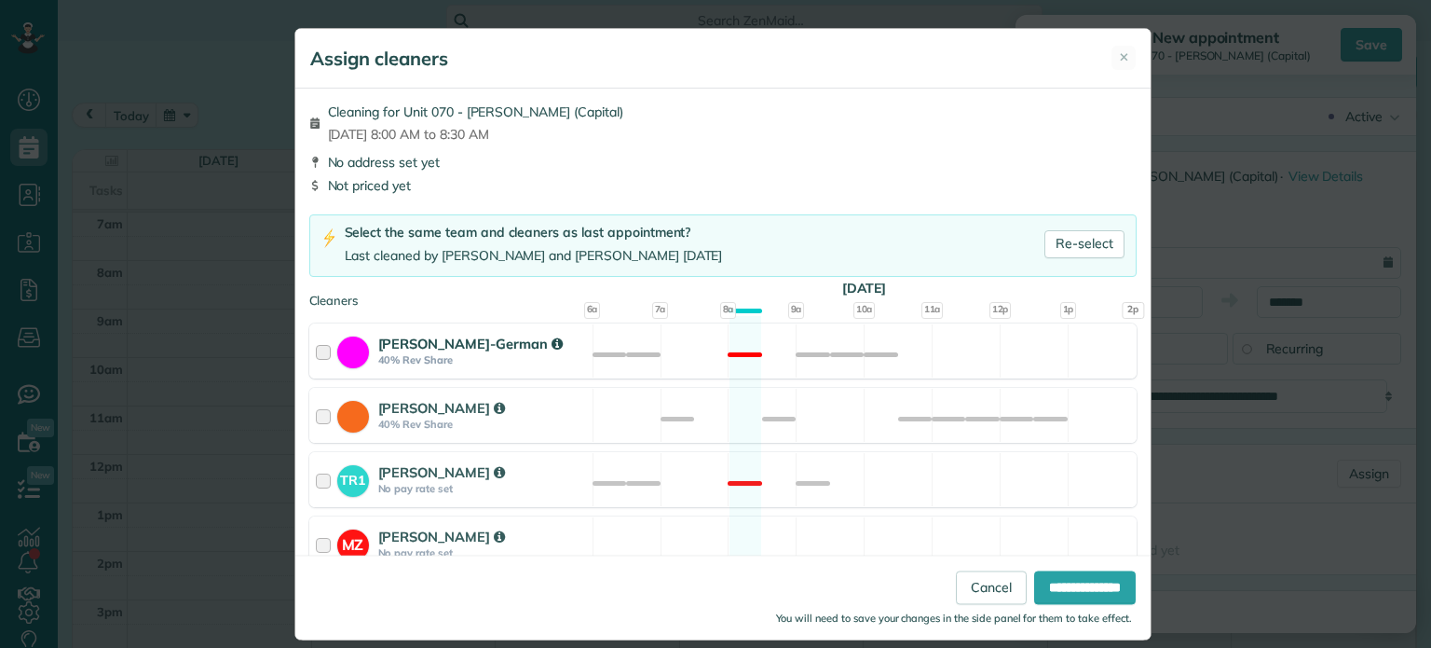
click at [996, 362] on div "Christina Wright-German 40% Rev Share Not available" at bounding box center [722, 350] width 827 height 55
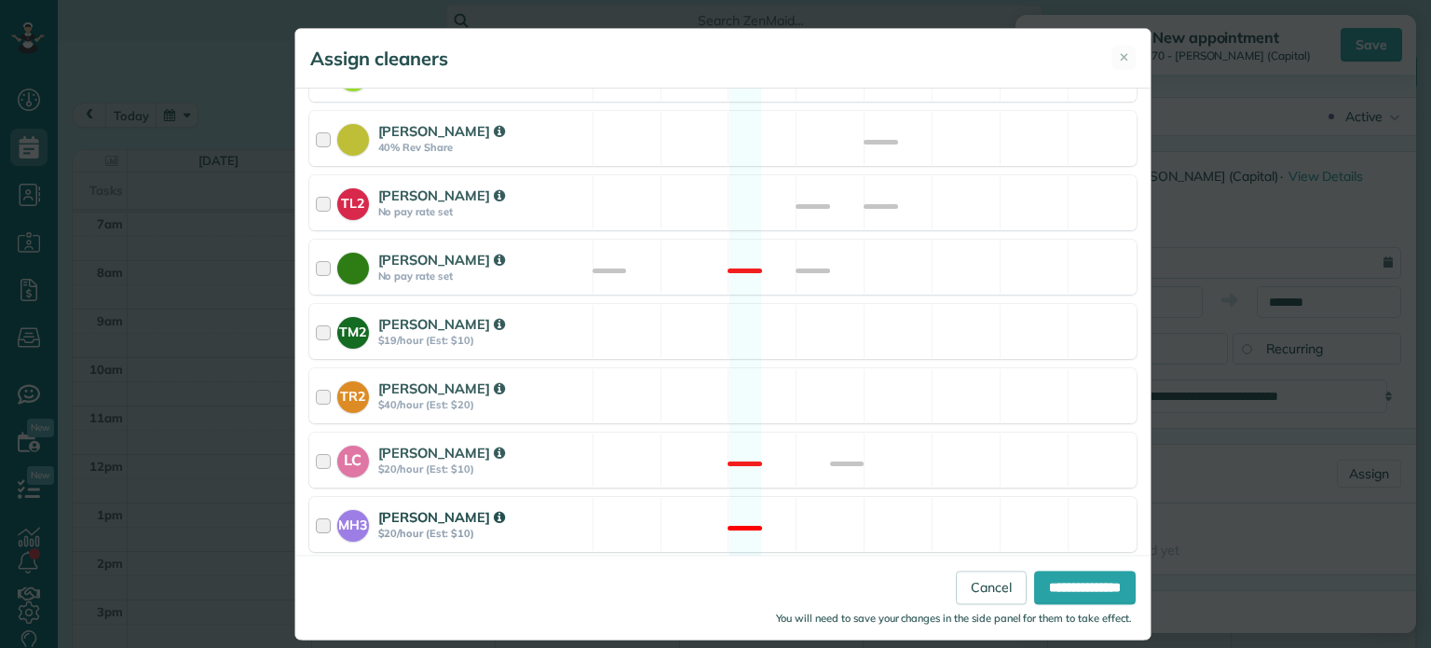
scroll to position [785, 0]
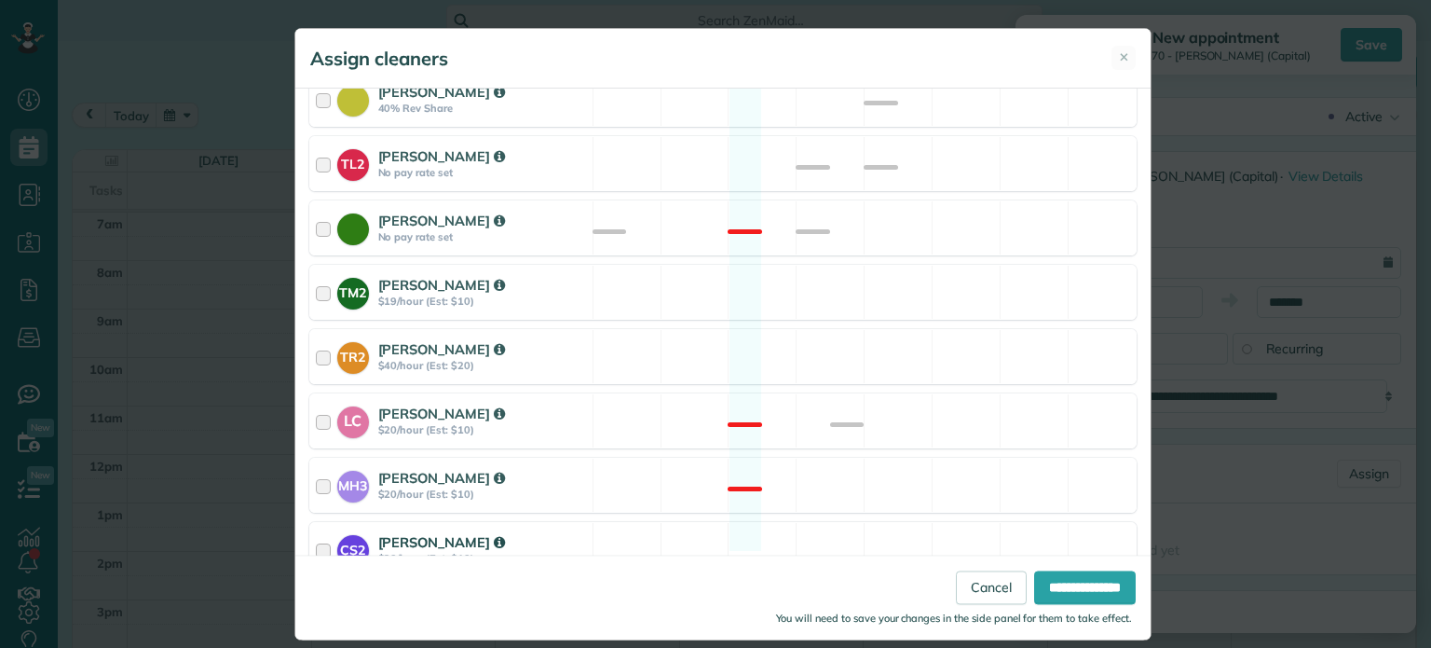
click at [996, 522] on div "CS2 Cristina Sainz $20/hour (Est: $10) Available" at bounding box center [722, 549] width 827 height 55
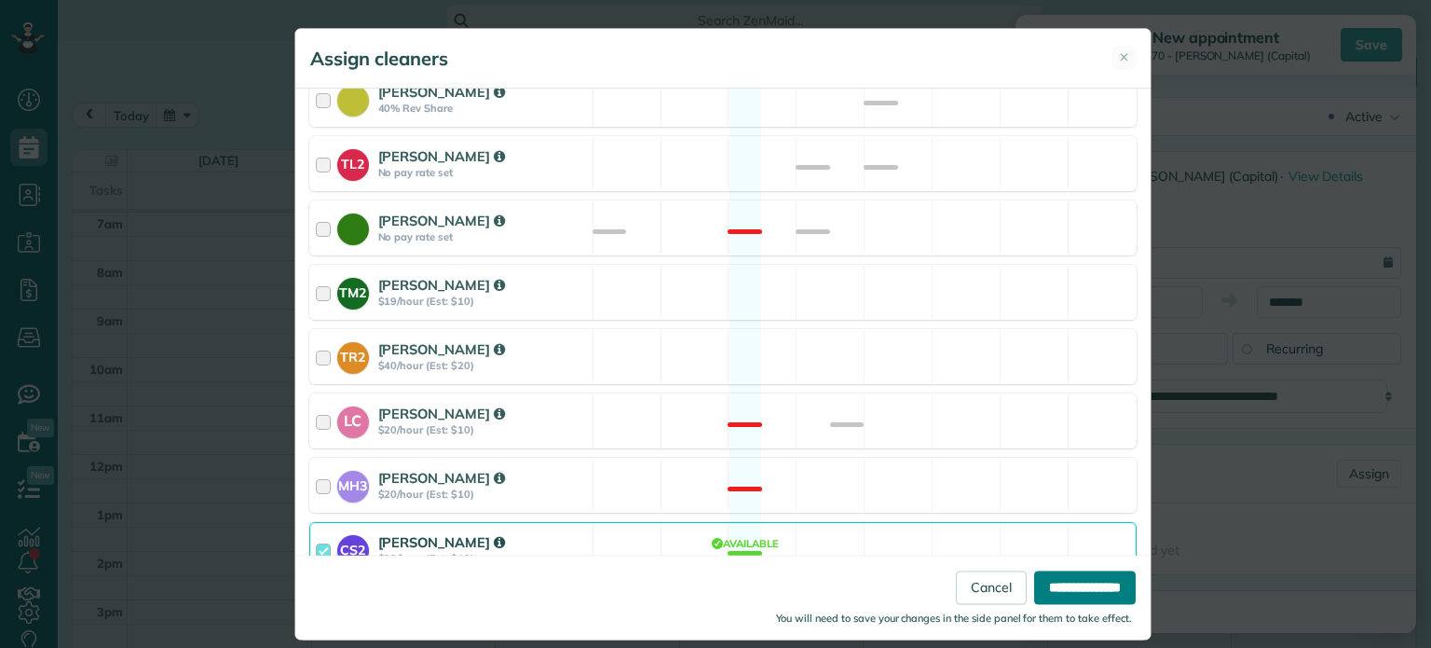
click at [1100, 597] on input "**********" at bounding box center [1085, 588] width 102 height 34
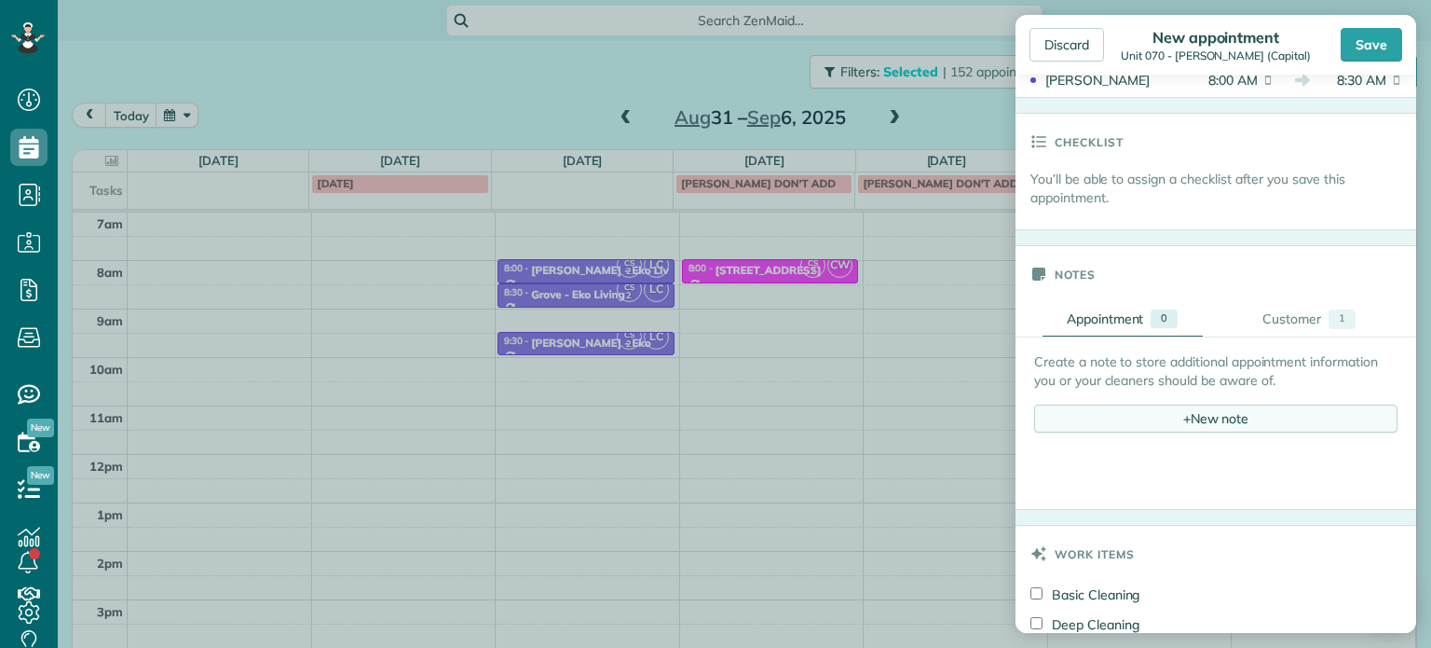
scroll to position [652, 0]
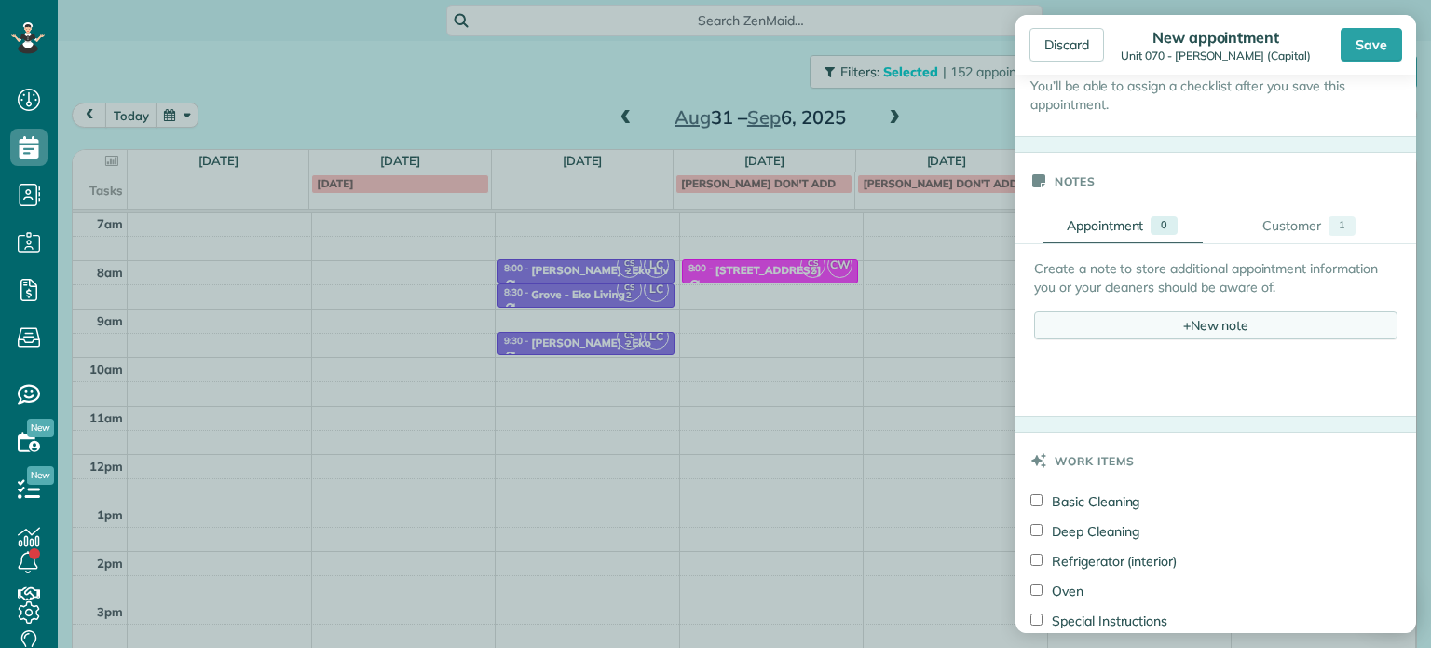
click at [1229, 331] on div "+ New note" at bounding box center [1215, 325] width 363 height 28
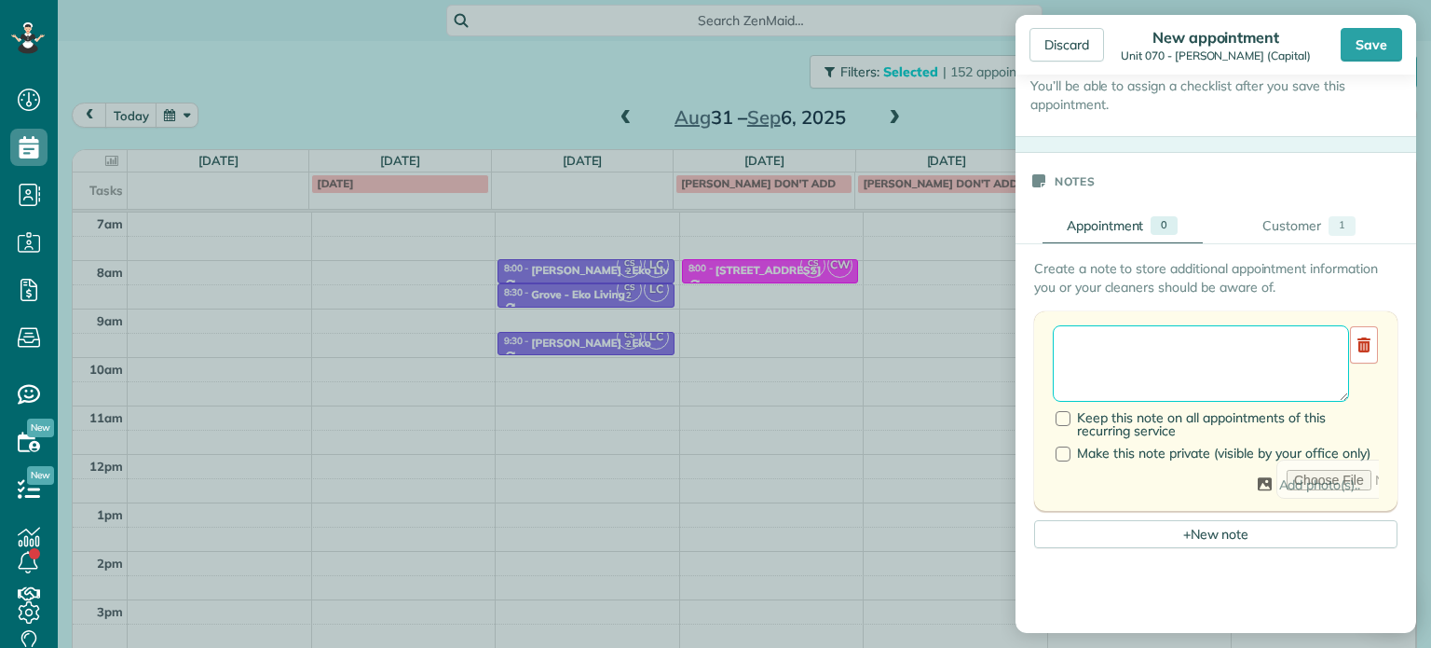
click at [1234, 349] on textarea at bounding box center [1201, 363] width 296 height 76
paste textarea "**********"
paste textarea "********"
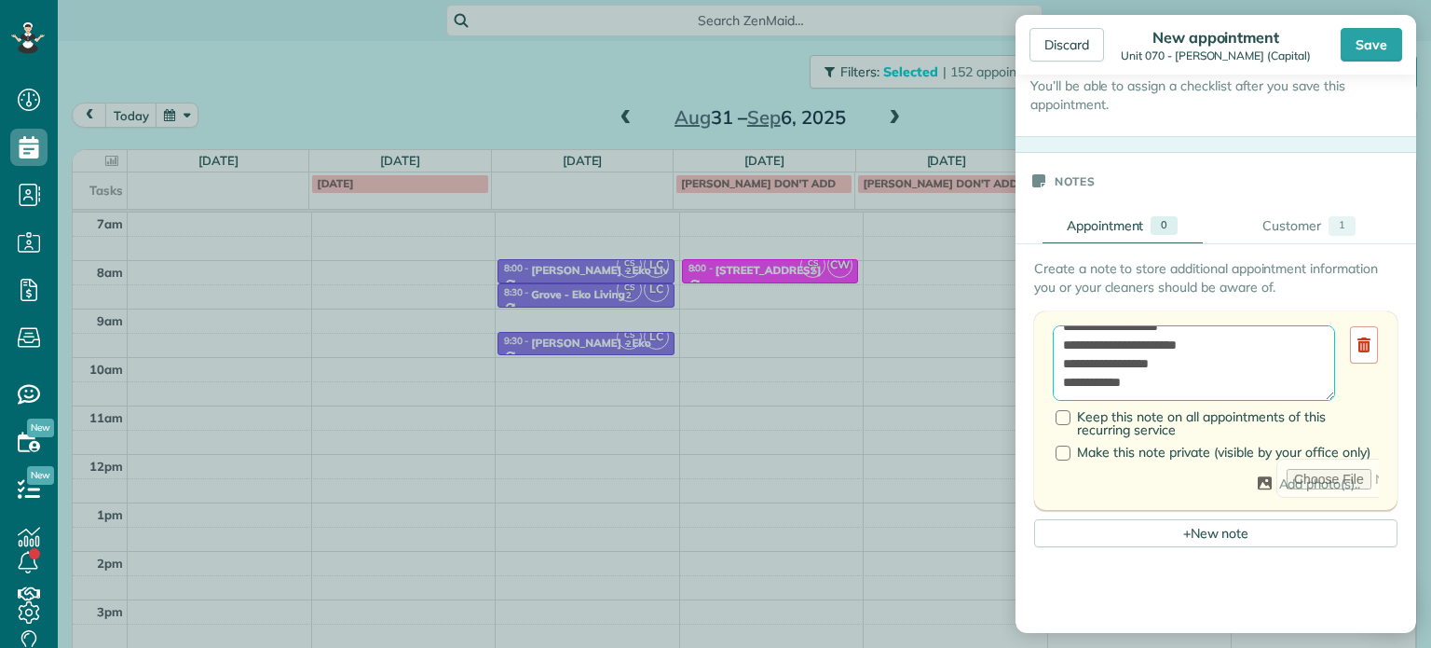
paste textarea "**********"
click at [1112, 334] on textarea "**********" at bounding box center [1194, 363] width 282 height 76
type textarea "**********"
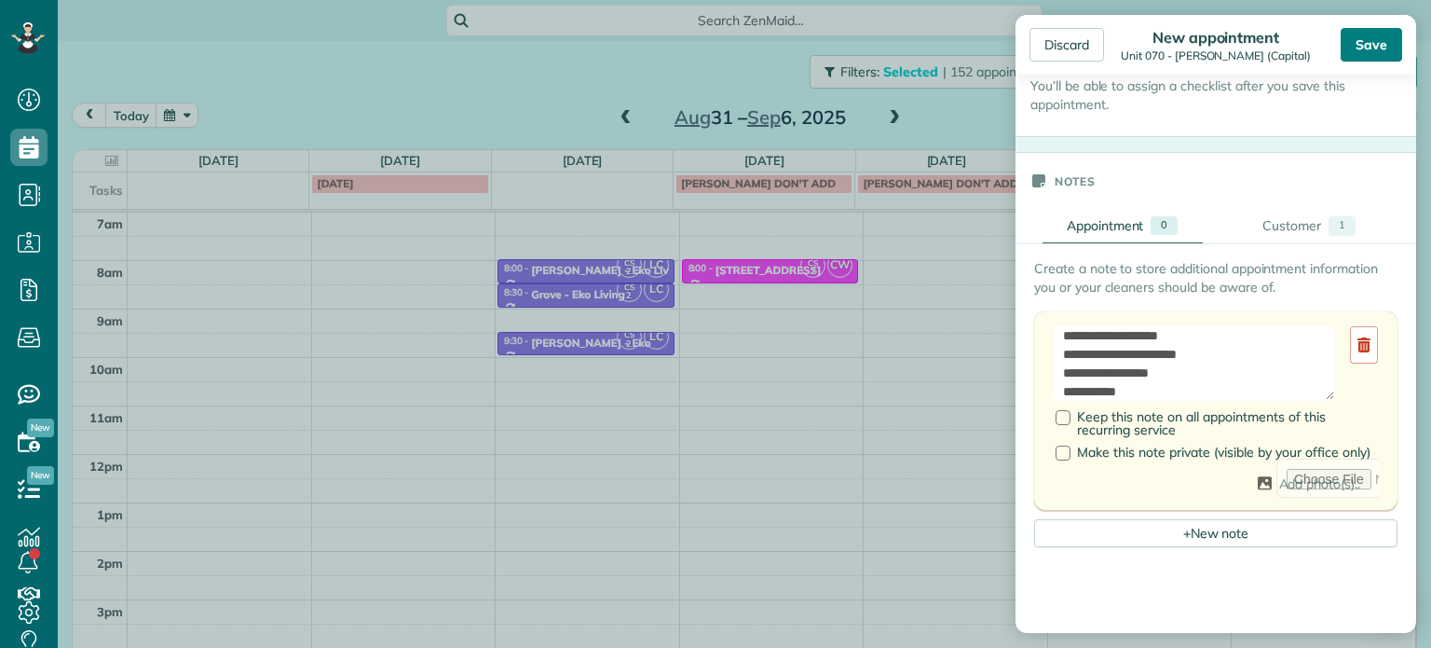
click at [1371, 55] on div "Save" at bounding box center [1371, 45] width 61 height 34
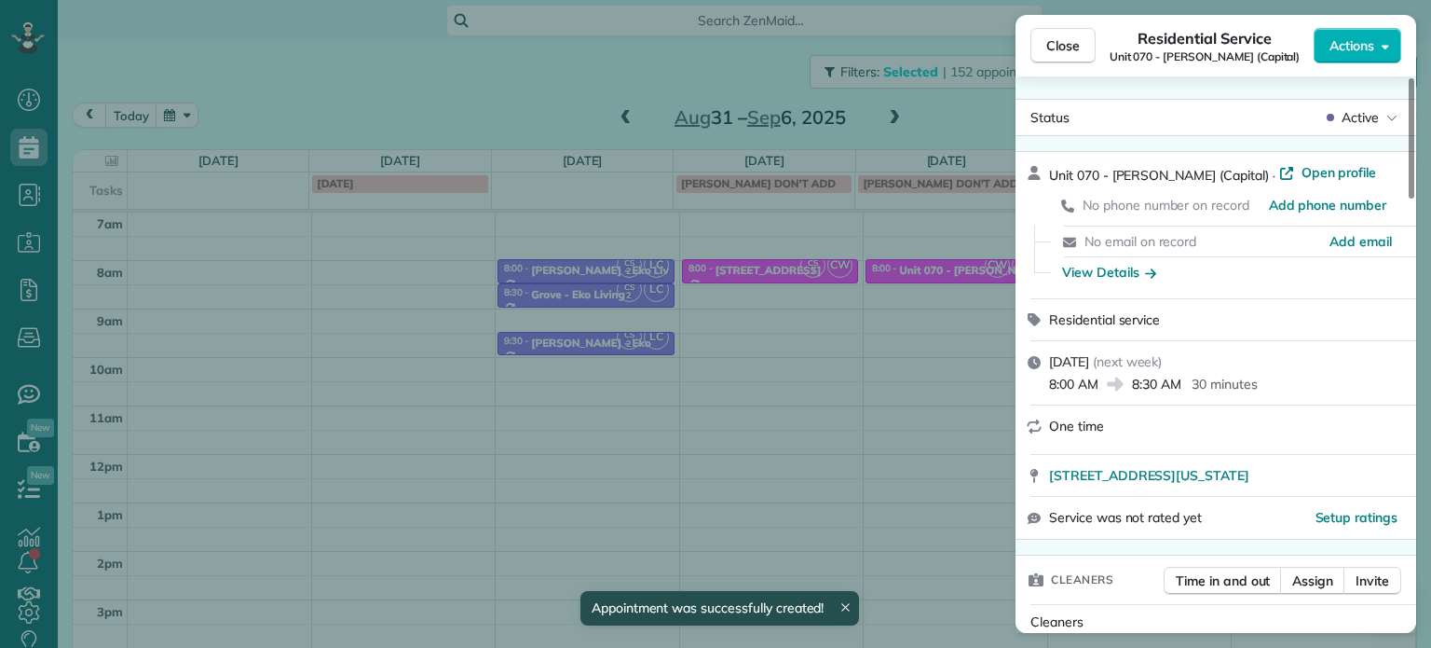
click at [389, 95] on div "Close Residential Service Unit 070 - Emma Rae (Capital) Actions Status Active U…" at bounding box center [715, 324] width 1431 height 648
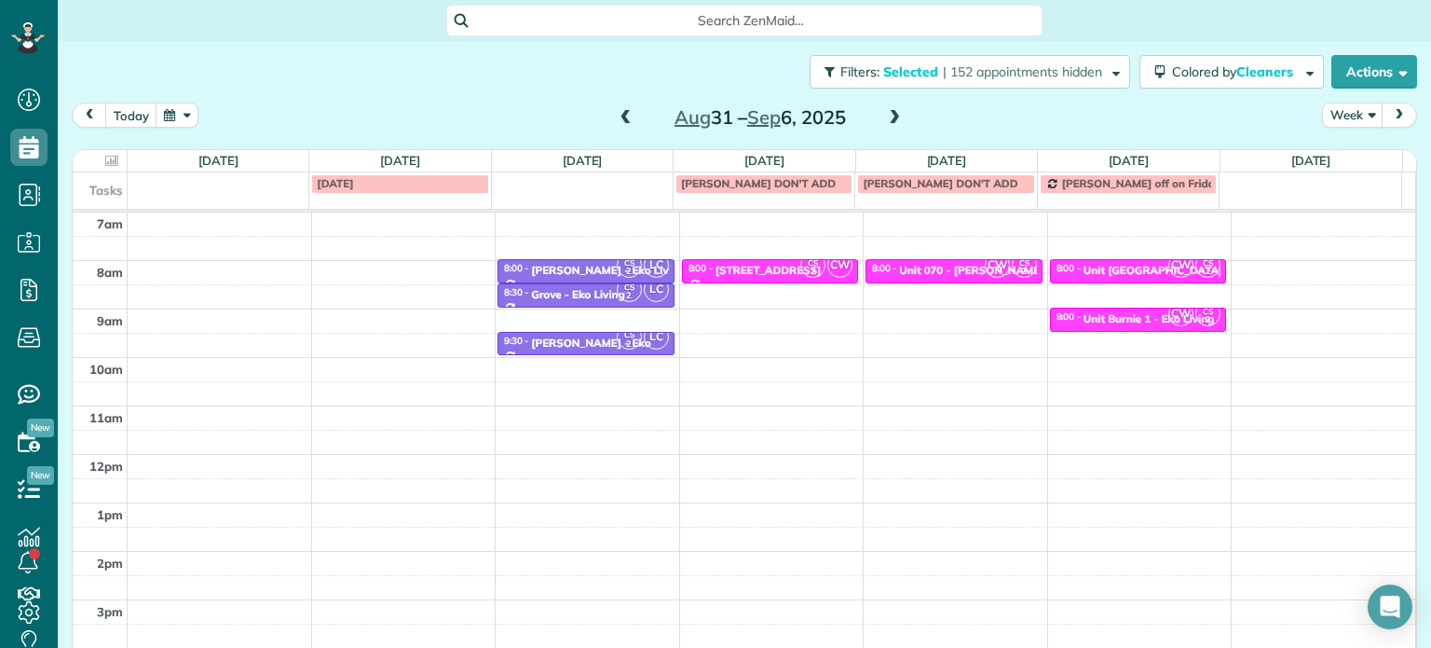
click at [616, 118] on span at bounding box center [626, 118] width 20 height 17
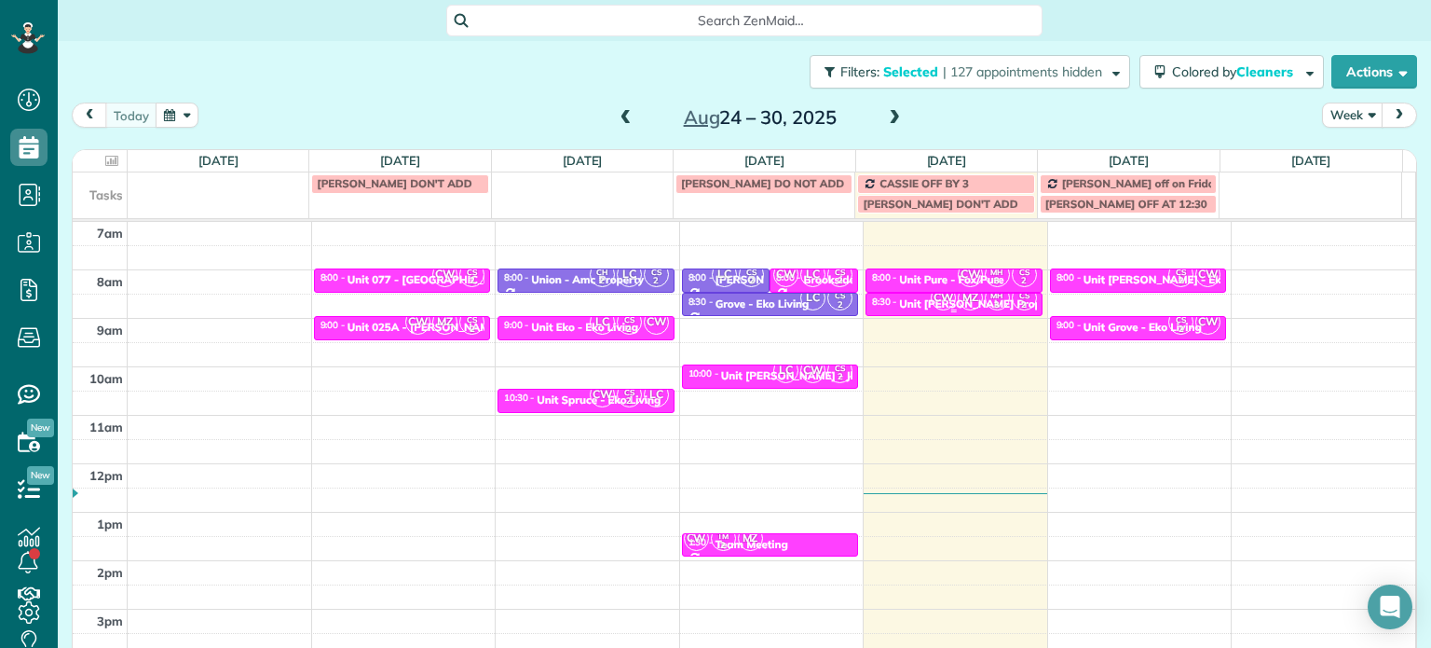
click at [958, 305] on span "MZ" at bounding box center [970, 297] width 25 height 25
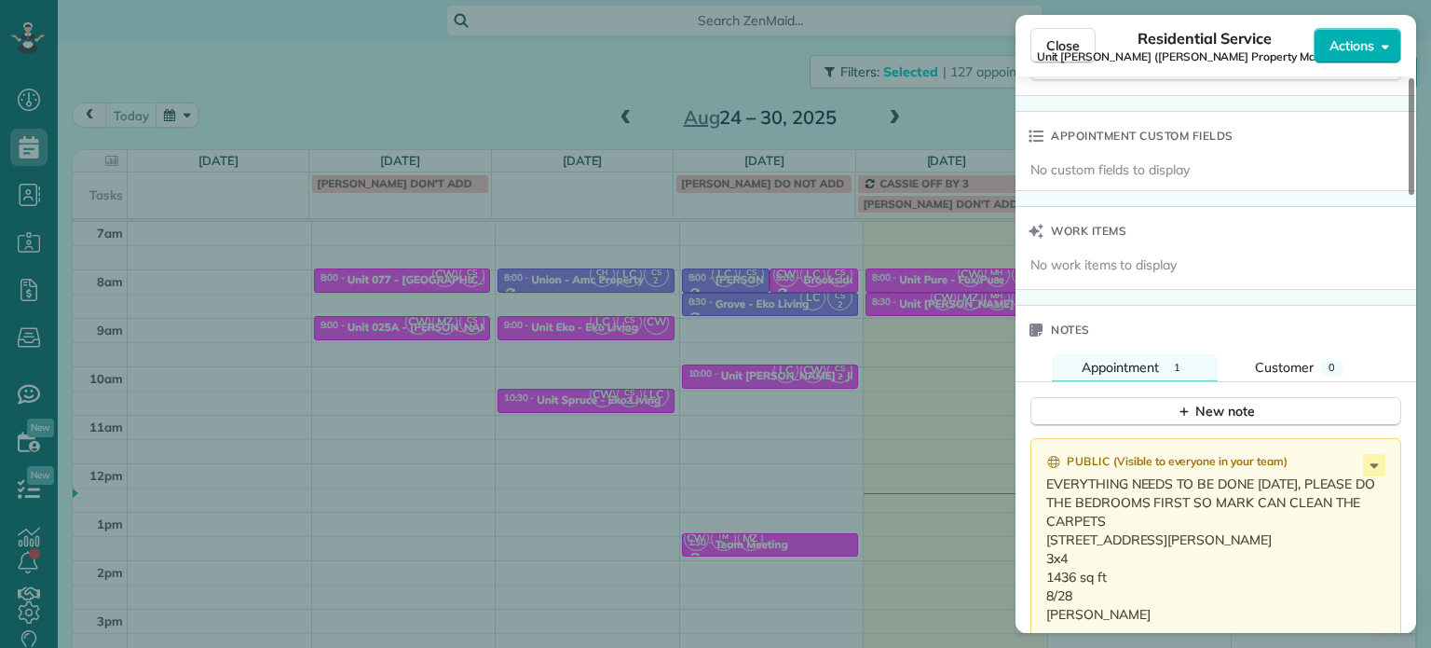
scroll to position [1595, 0]
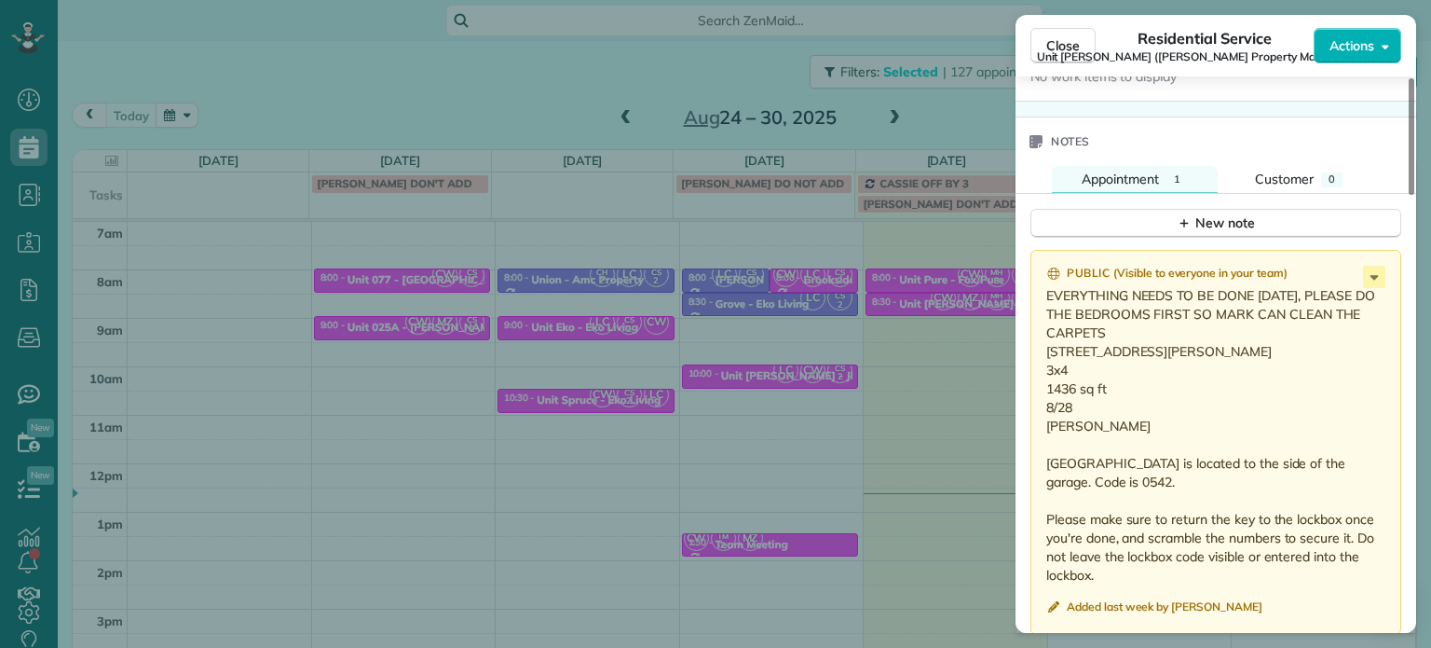
click at [481, 119] on div "Close Residential Service Unit LongStreet (Longstreet Property Management) Acti…" at bounding box center [715, 324] width 1431 height 648
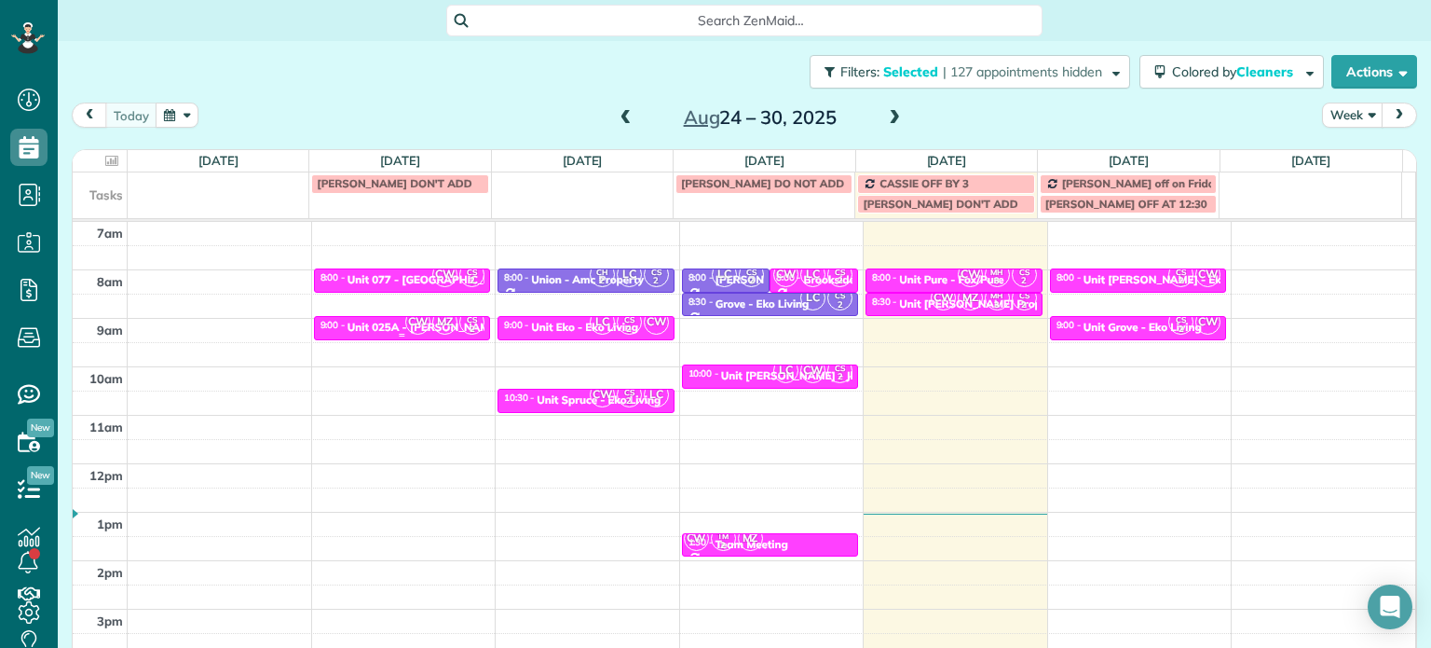
click at [436, 331] on span "MZ" at bounding box center [444, 321] width 25 height 25
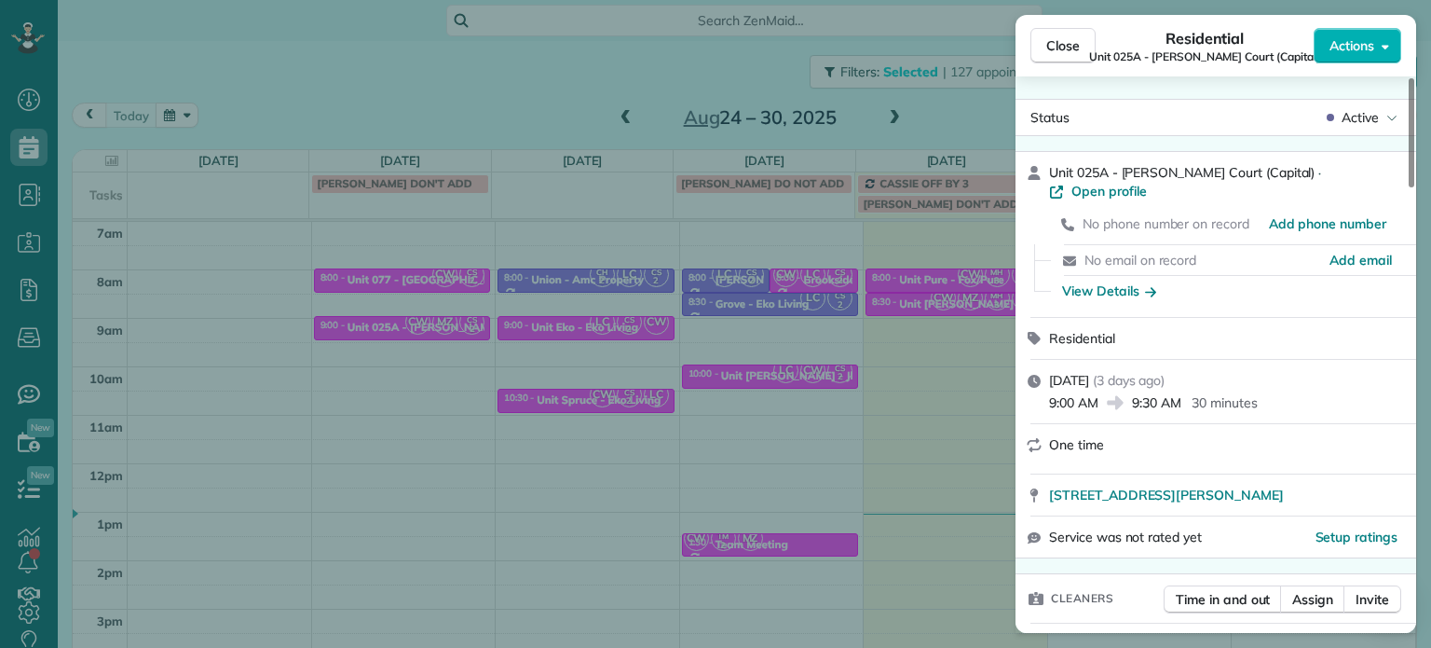
click at [425, 311] on div "Close Residential Unit 025A - Lloyd Court (Capital) Actions Status Active Unit …" at bounding box center [715, 324] width 1431 height 648
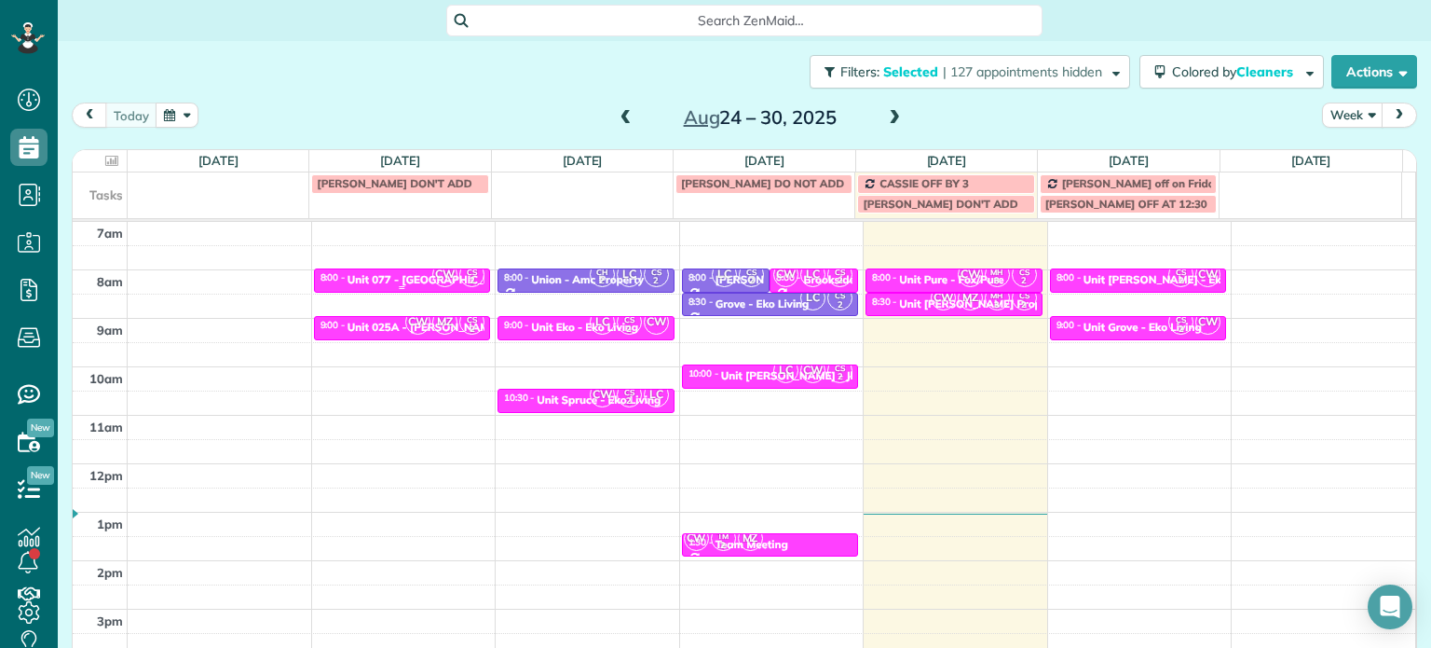
click at [403, 280] on div "Unit 077 - Sellwood 13 - Capital" at bounding box center [464, 279] width 233 height 13
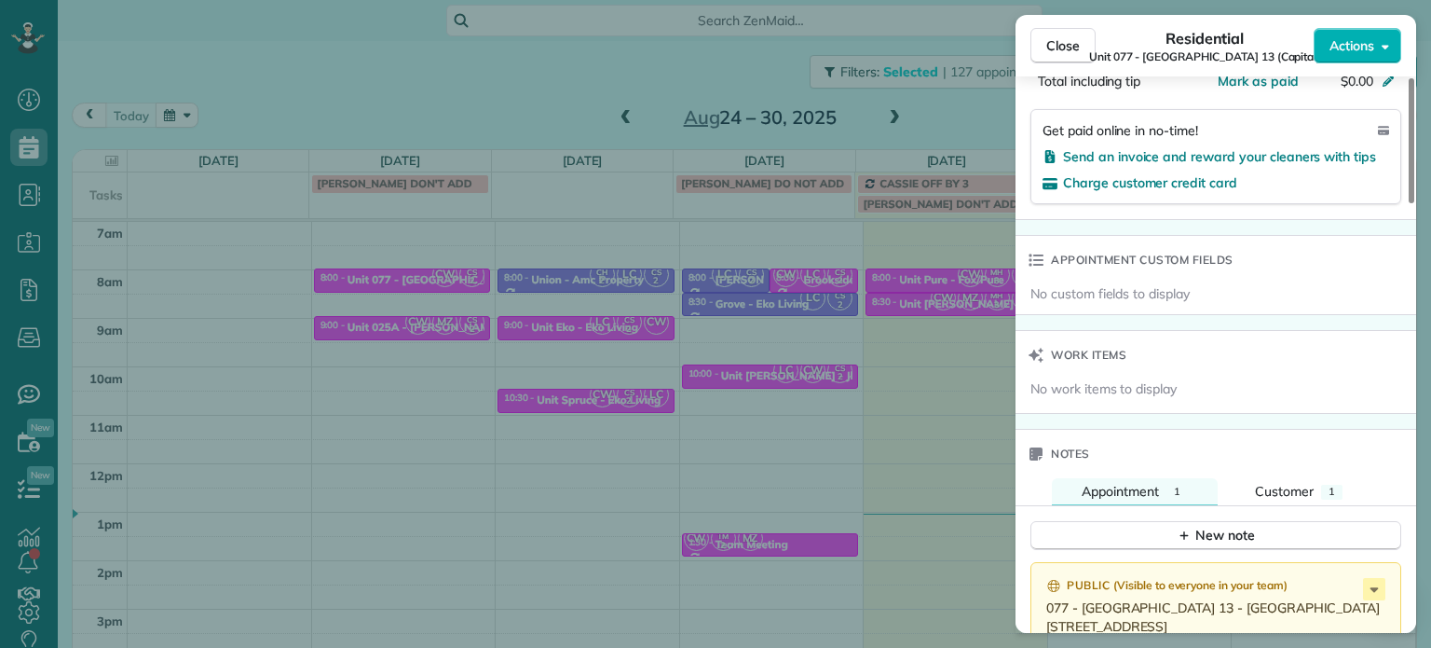
scroll to position [1405, 0]
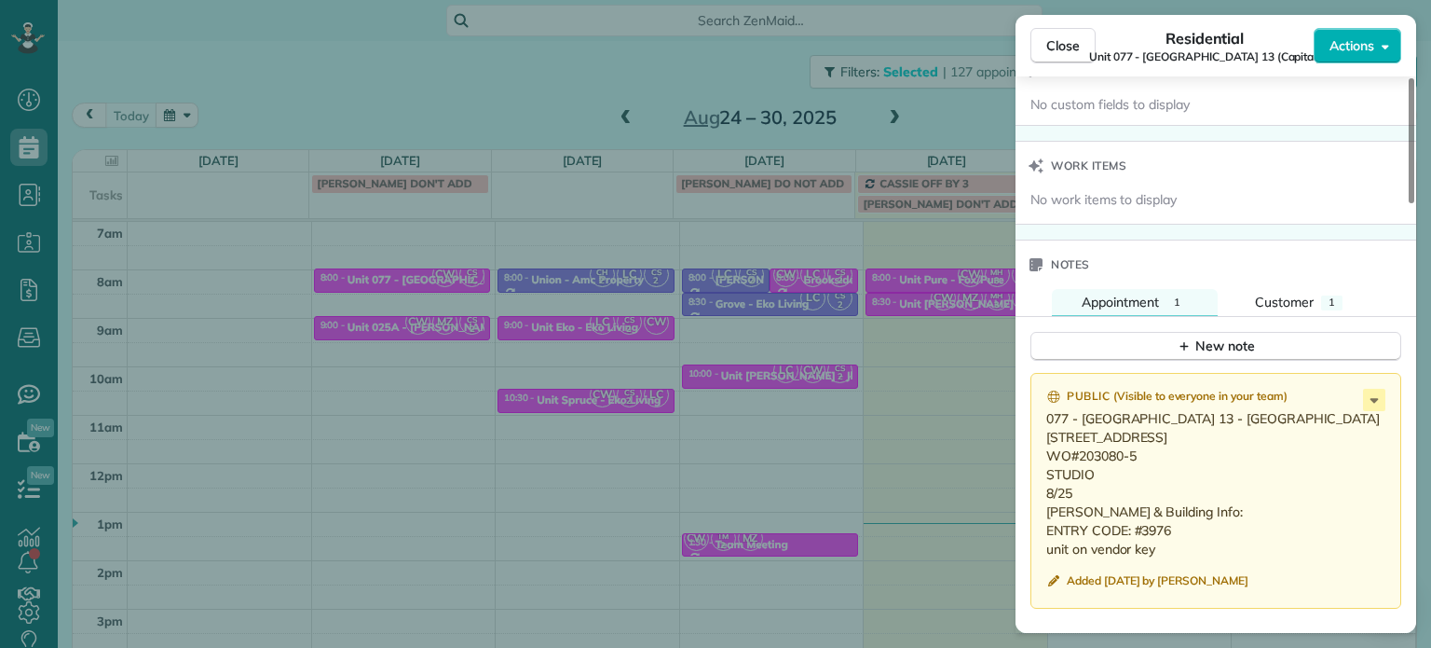
click at [546, 319] on div "Close Residential Unit 077 - Sellwood 13 (Capital) Actions Status Active Unit 0…" at bounding box center [715, 324] width 1431 height 648
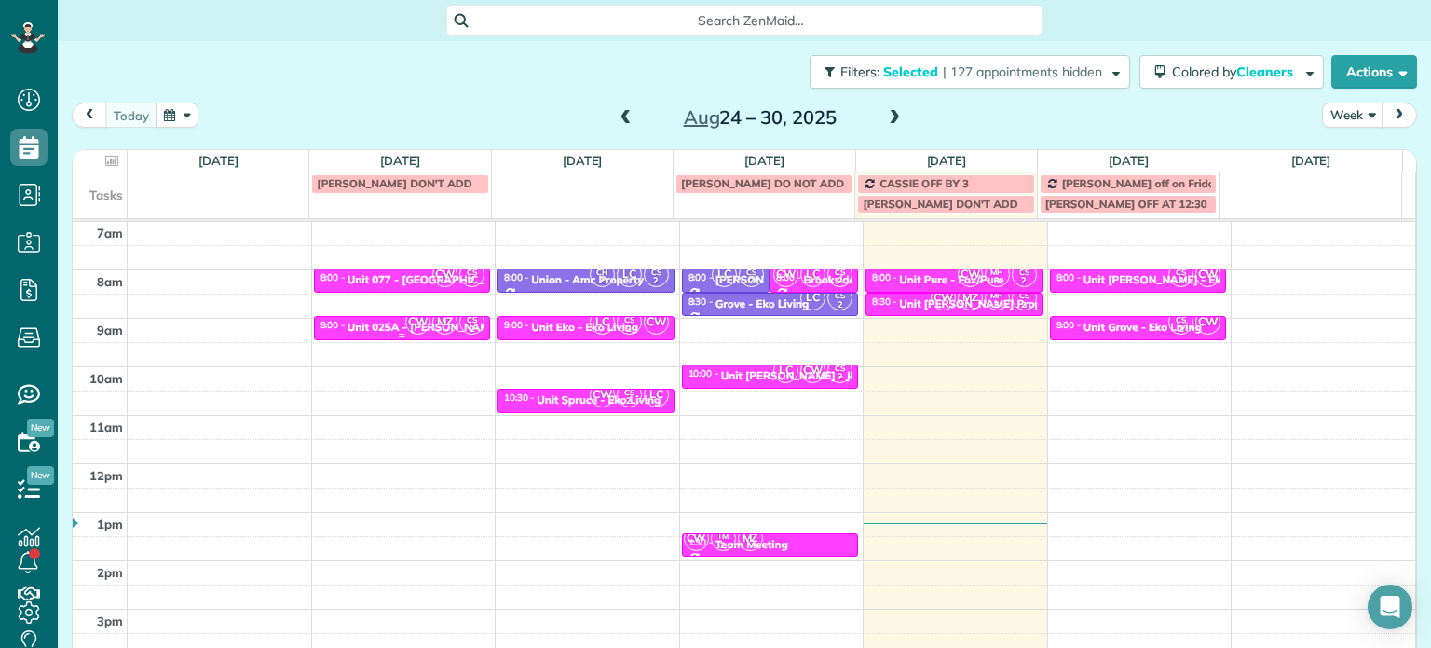
click at [405, 321] on span "CW" at bounding box center [417, 321] width 25 height 25
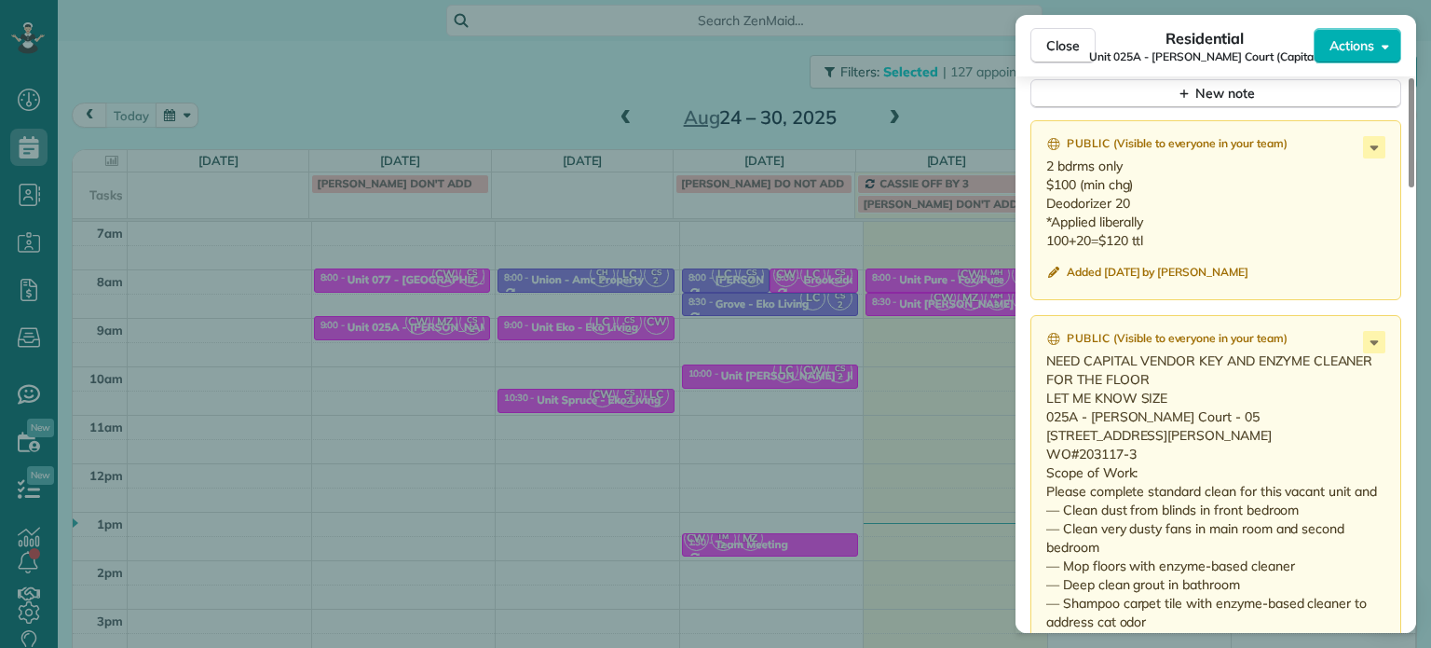
scroll to position [1785, 0]
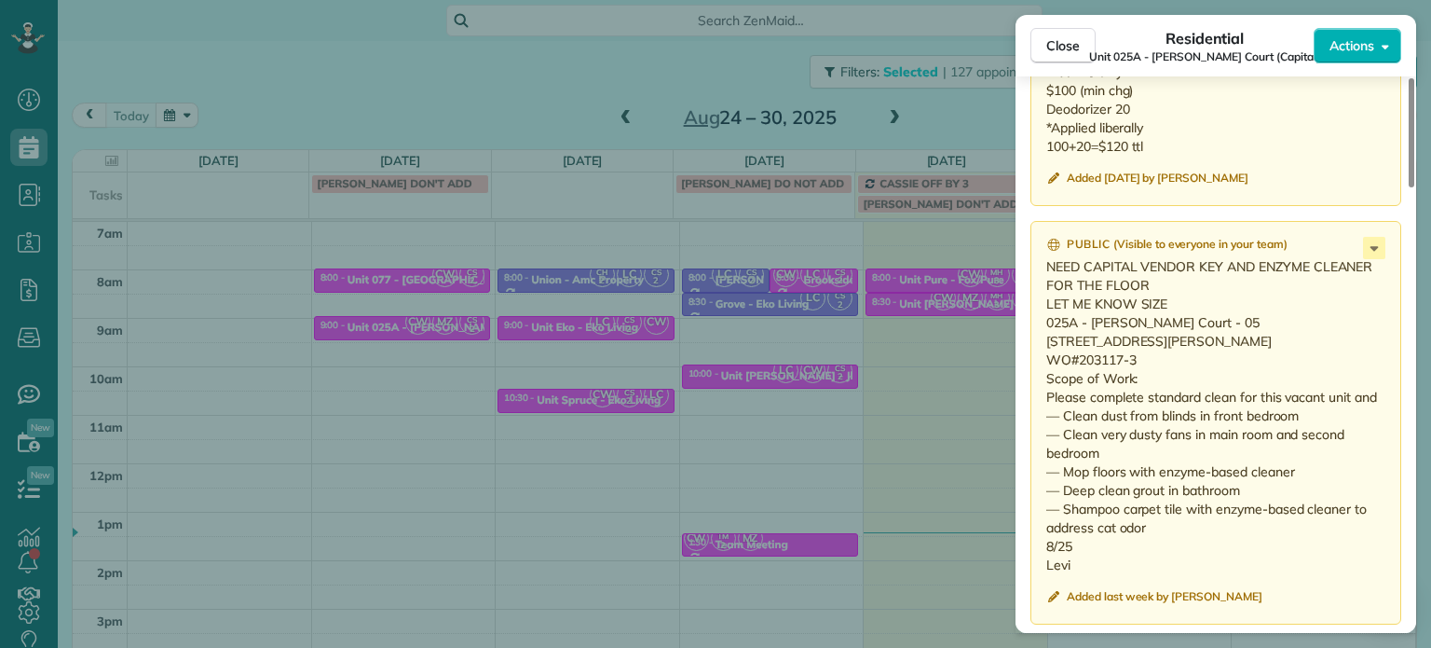
click at [847, 336] on div "Close Residential Unit 025A - Lloyd Court (Capital) Actions Status Active Unit …" at bounding box center [715, 324] width 1431 height 648
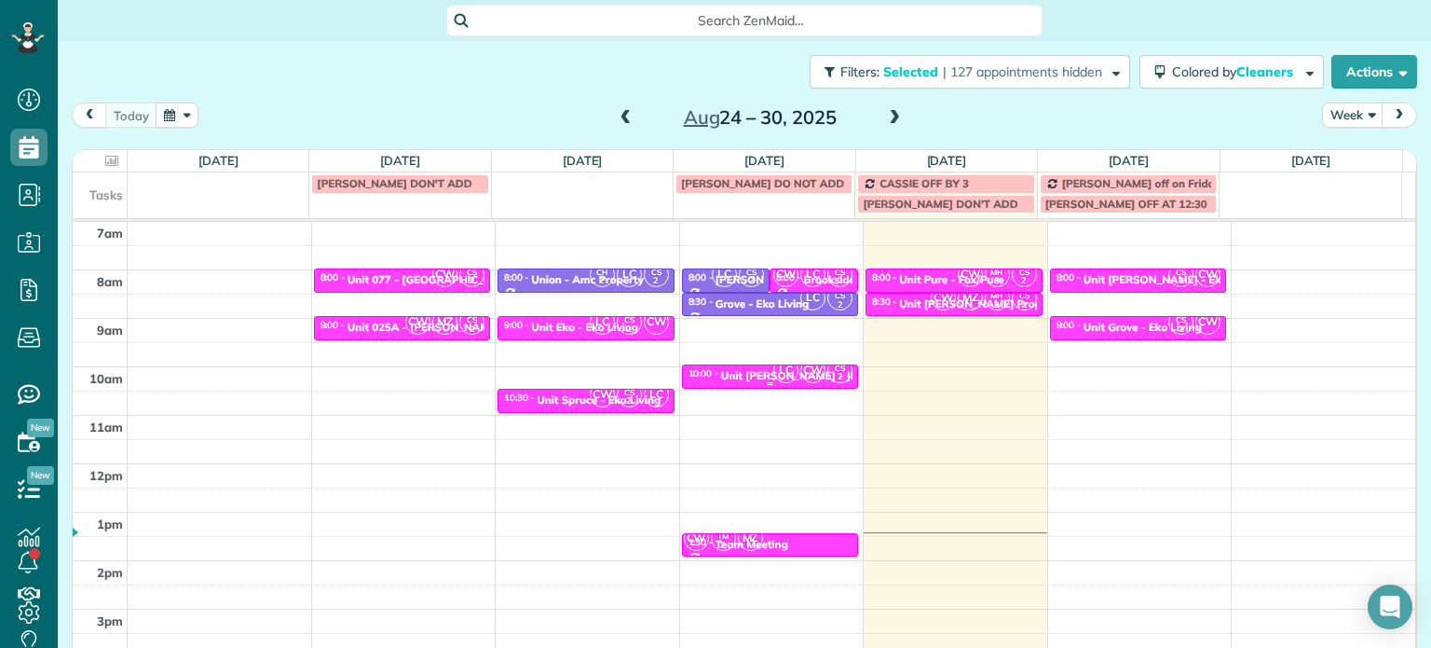
click at [800, 371] on span "CW" at bounding box center [812, 370] width 25 height 25
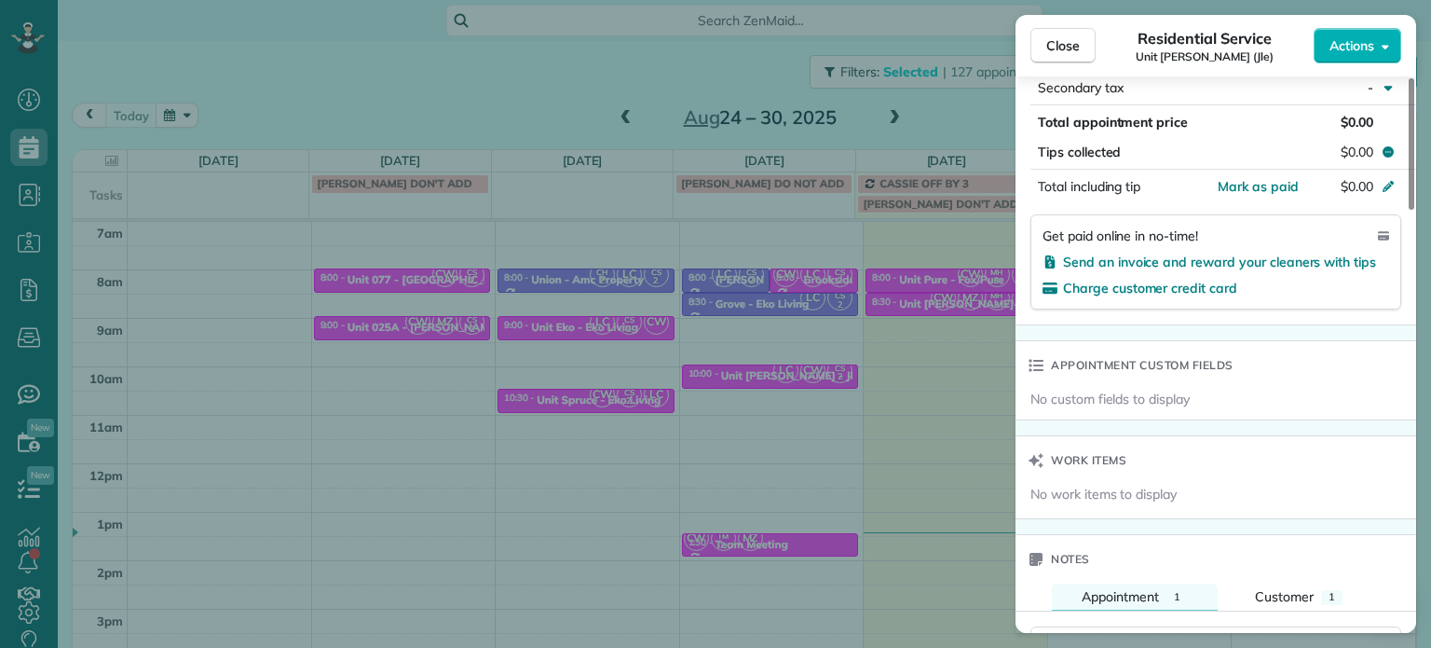
scroll to position [1405, 0]
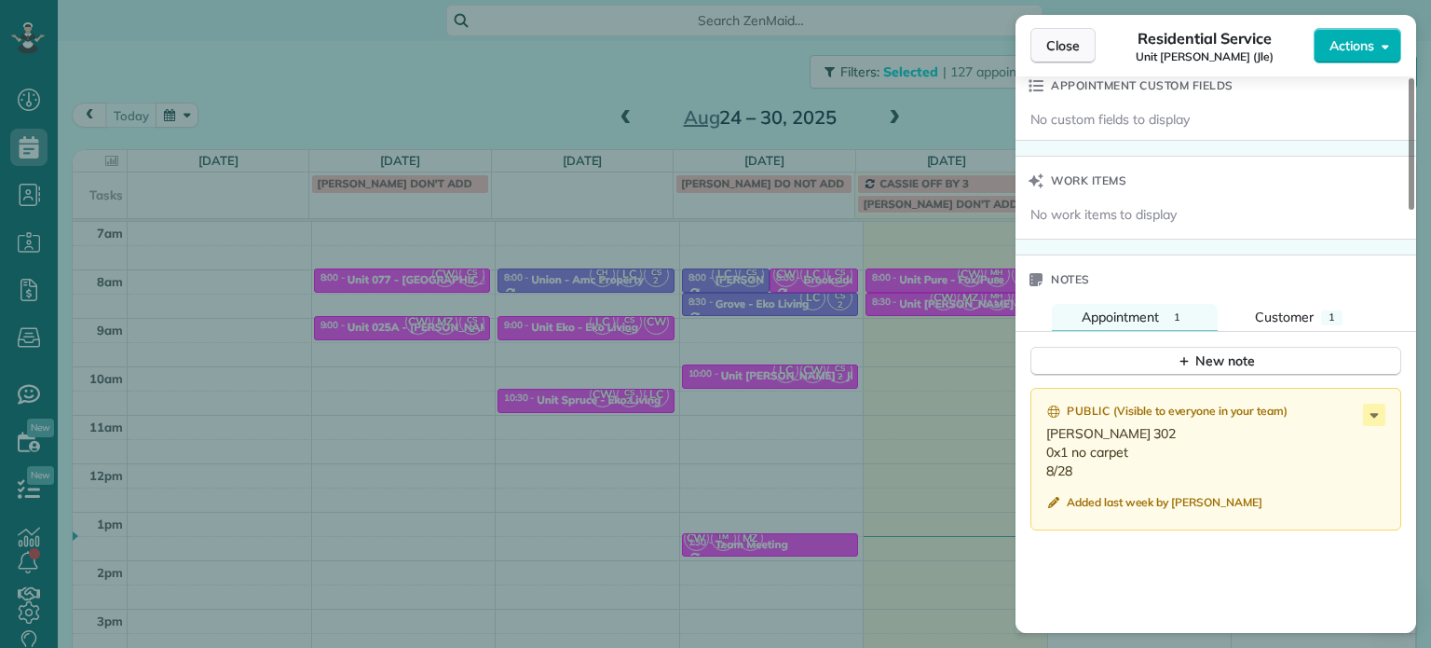
click at [1069, 56] on button "Close" at bounding box center [1063, 45] width 65 height 35
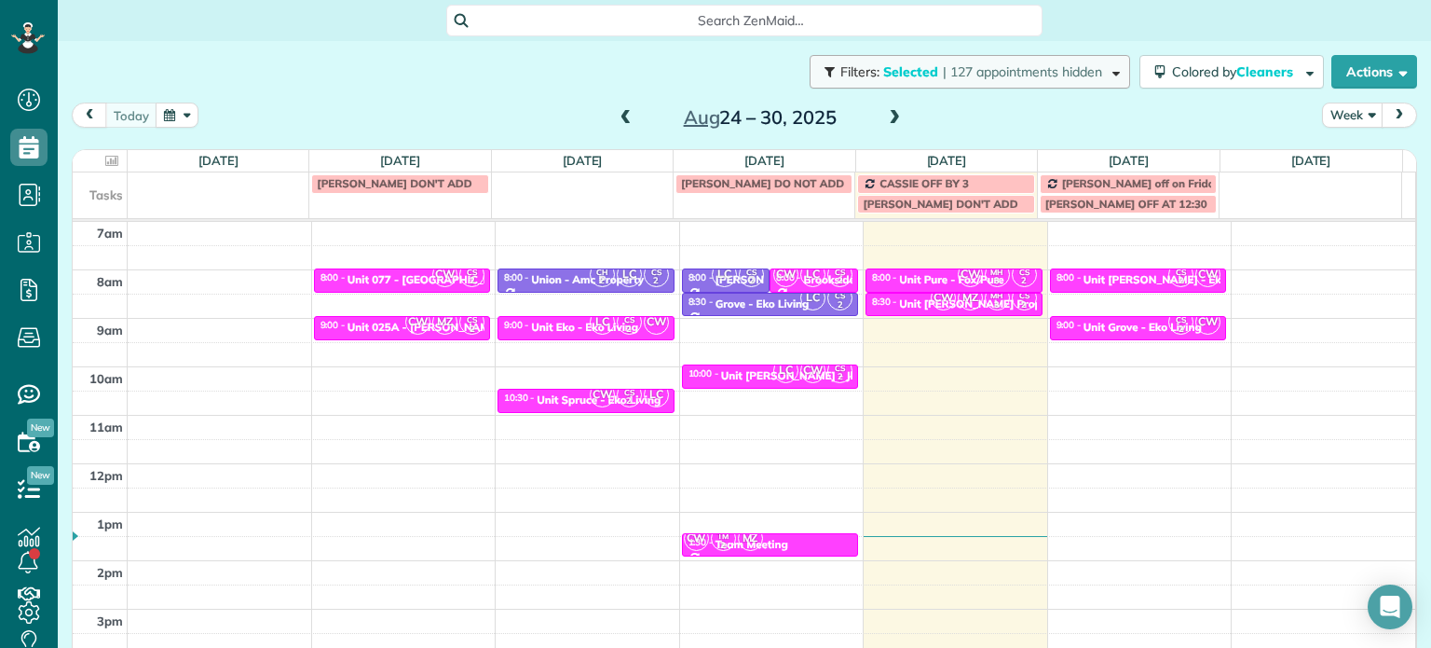
click at [1044, 84] on button "Filters: Selected | 127 appointments hidden" at bounding box center [970, 72] width 321 height 34
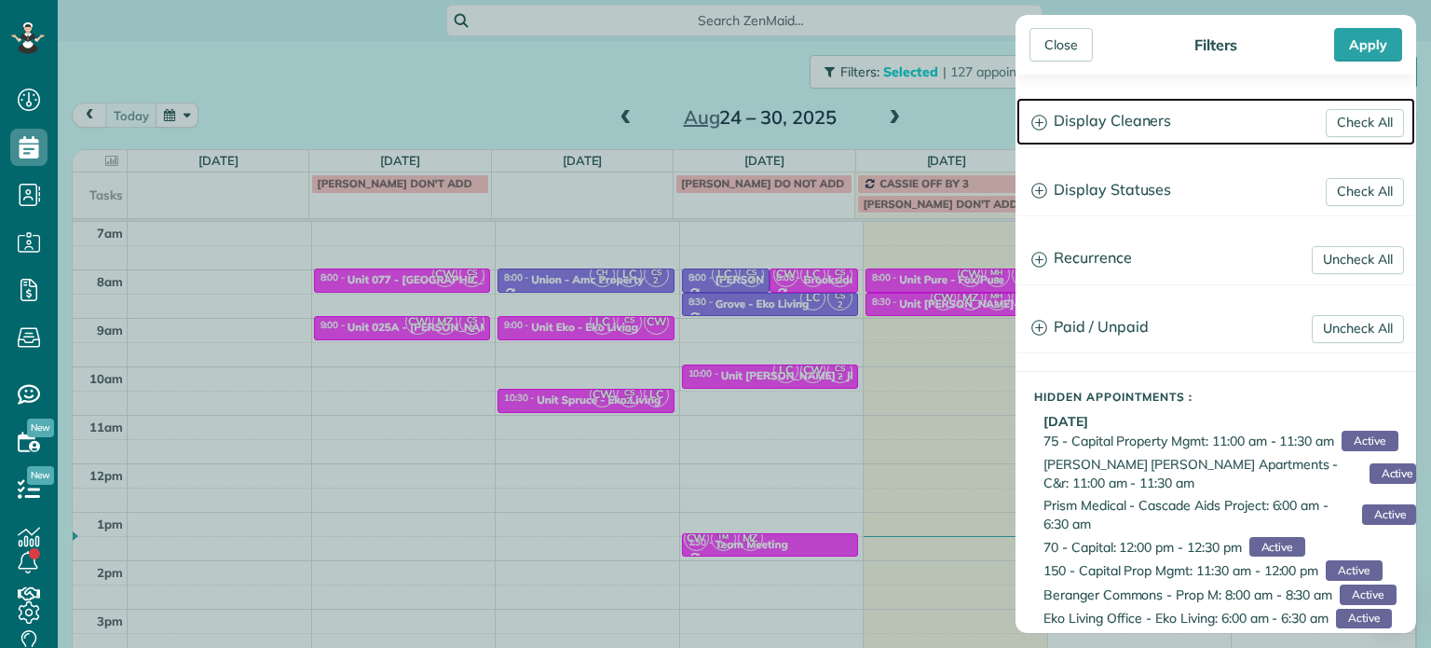
click at [1118, 124] on h3 "Display Cleaners" at bounding box center [1216, 122] width 399 height 48
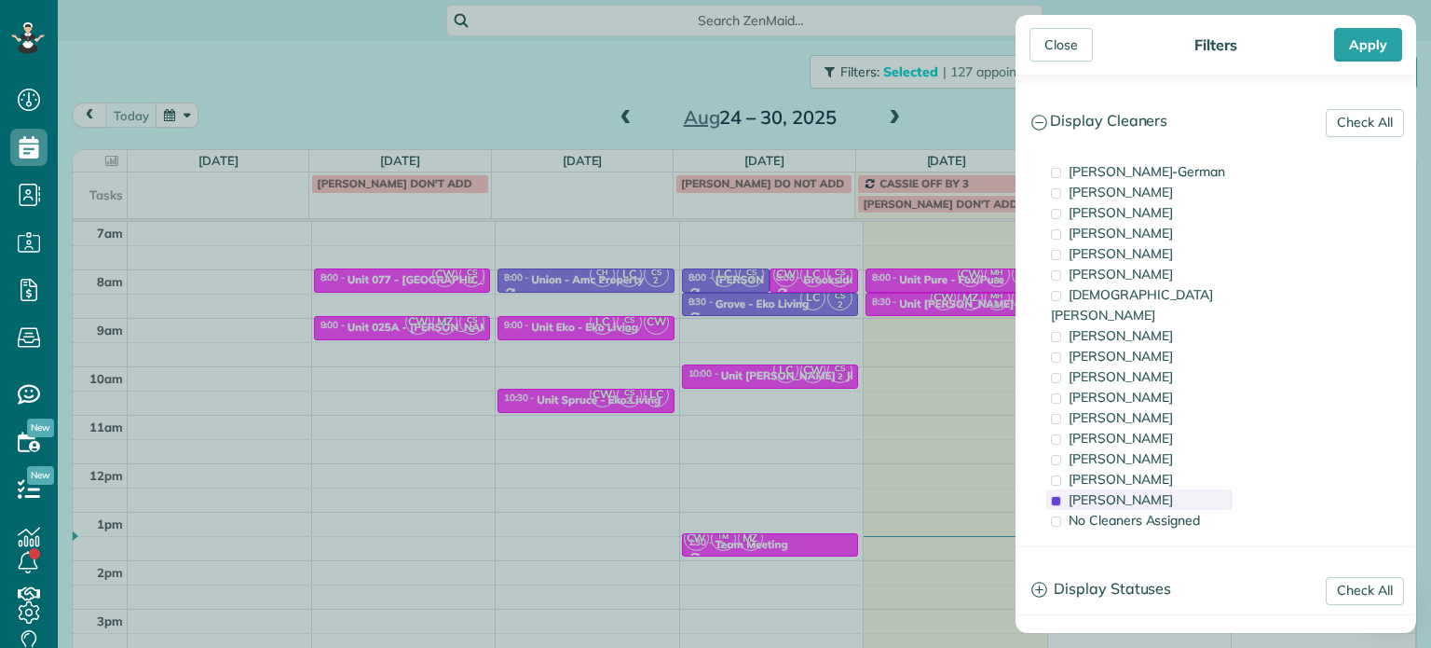
click at [1167, 489] on div "Cristina Sainz" at bounding box center [1139, 499] width 186 height 20
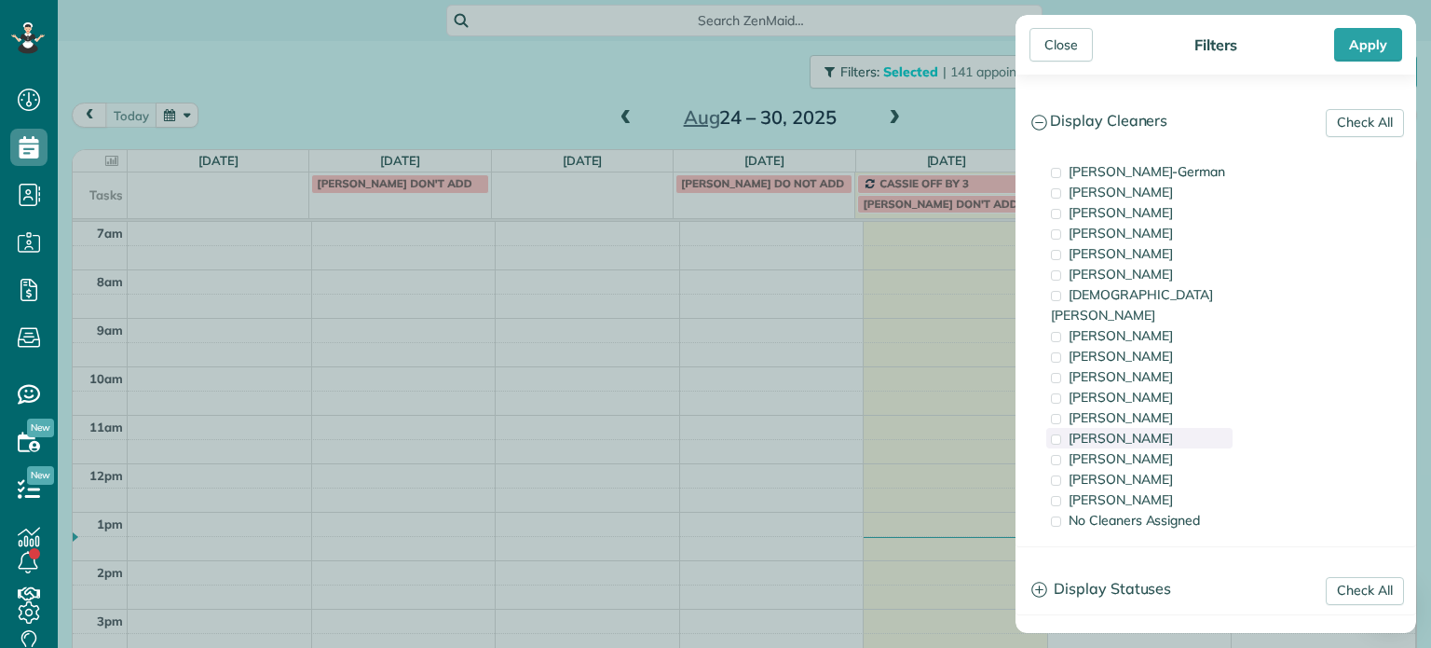
click at [1151, 428] on div "Tammi Rue" at bounding box center [1139, 438] width 186 height 20
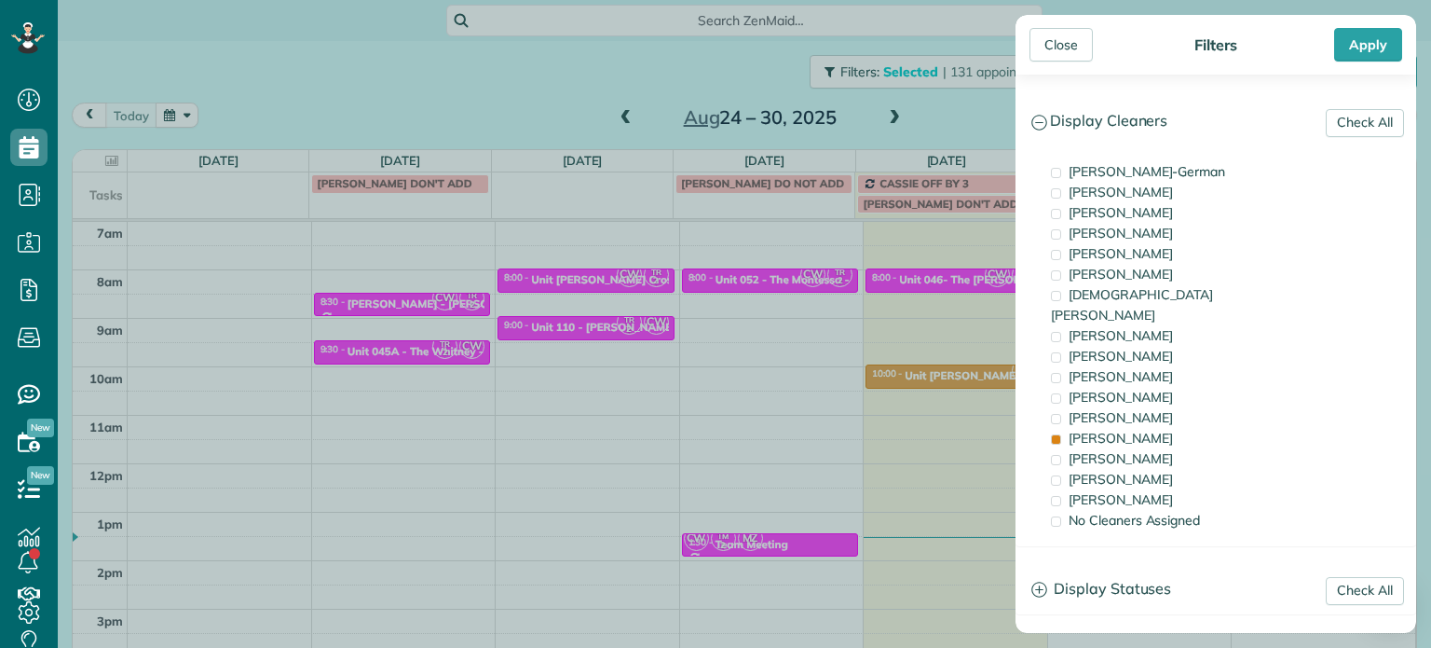
click at [864, 323] on div "Close Filters Apply Check All Display Cleaners Christina Wright-German Cassie F…" at bounding box center [715, 324] width 1431 height 648
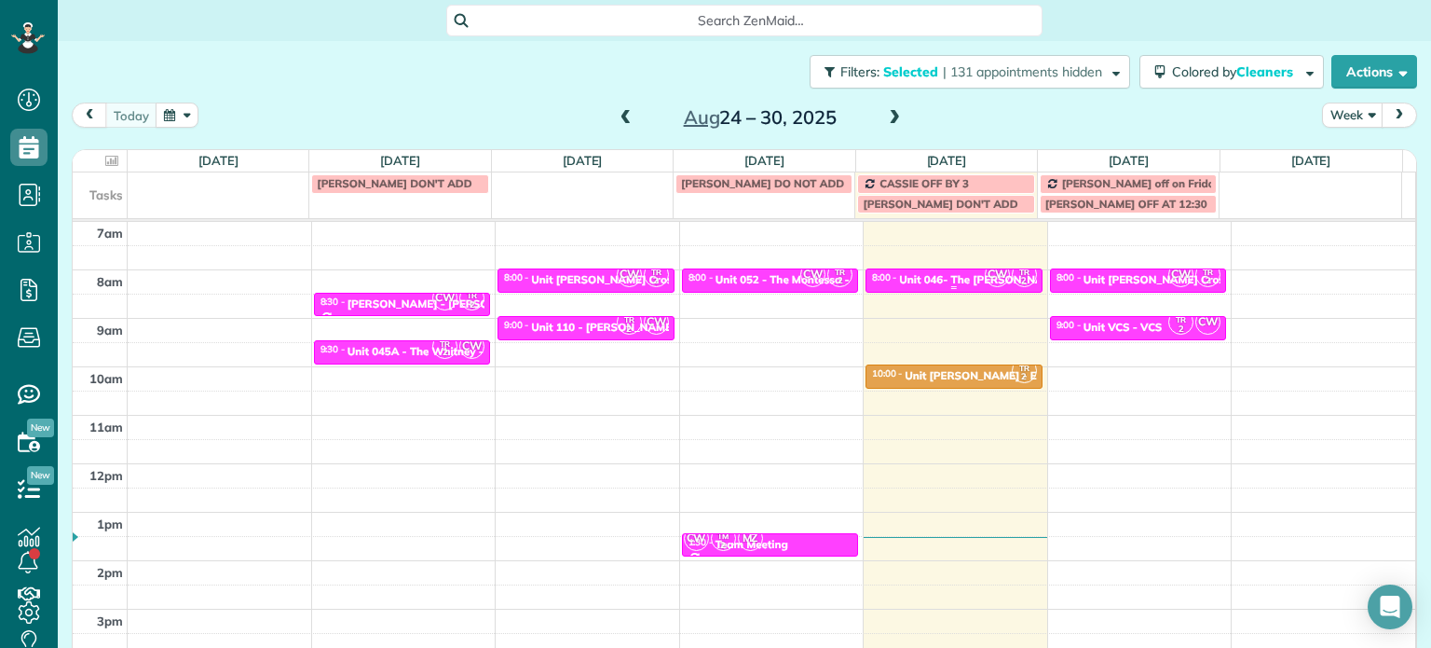
click at [932, 280] on div "Unit 046- The Paula - Capital" at bounding box center [1005, 279] width 212 height 13
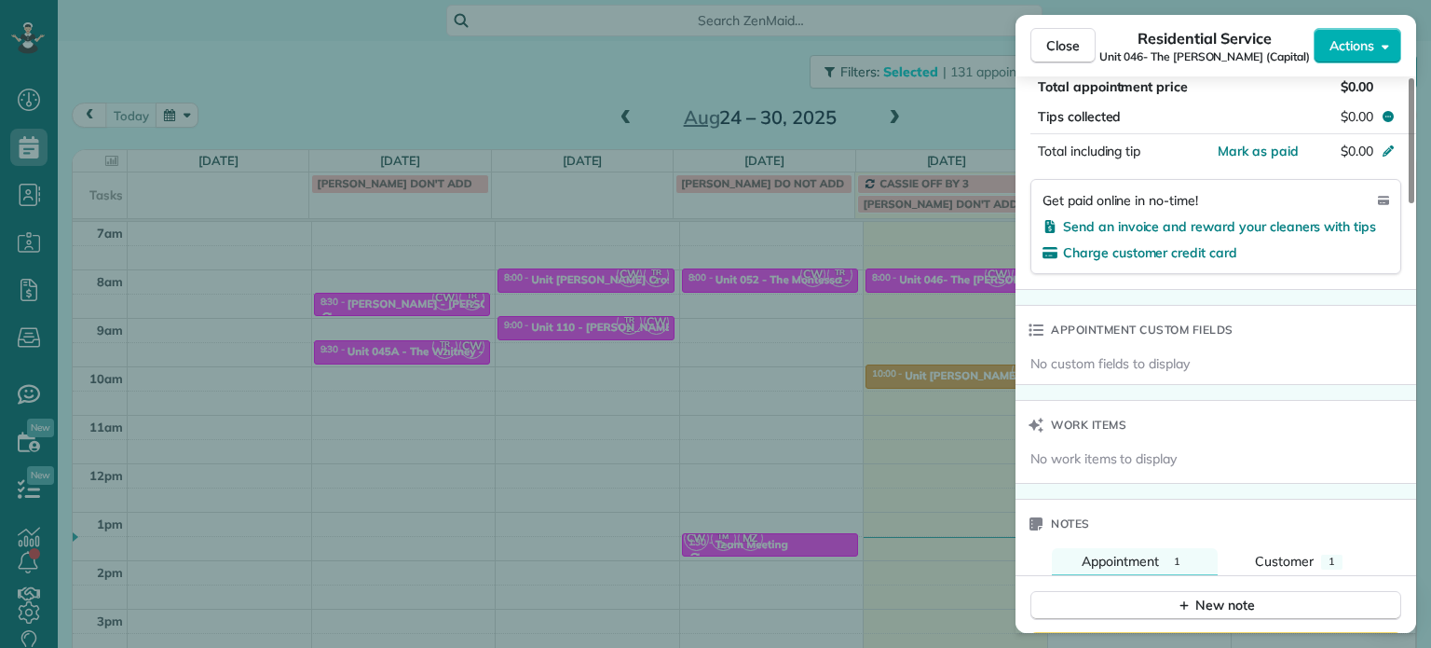
scroll to position [1408, 0]
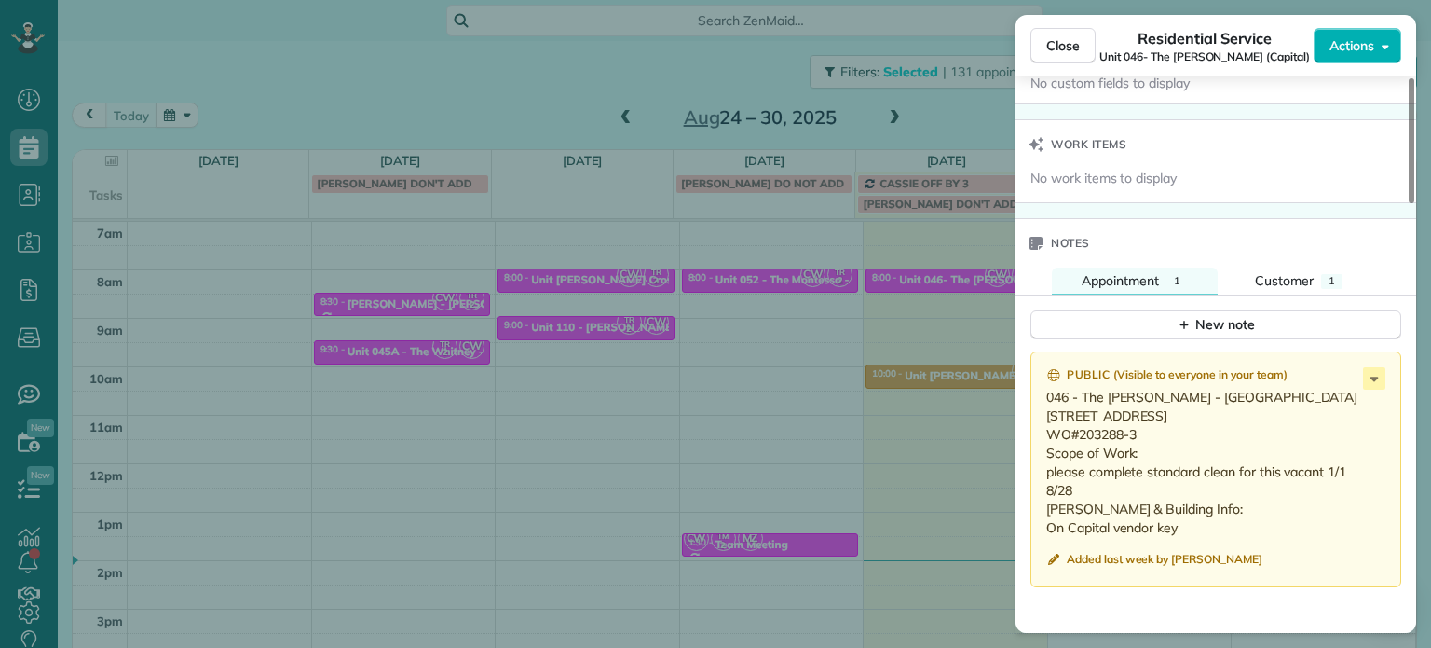
click at [671, 301] on div "Close Residential Service Unit 046- The Paula (Capital) Actions Status Active U…" at bounding box center [715, 324] width 1431 height 648
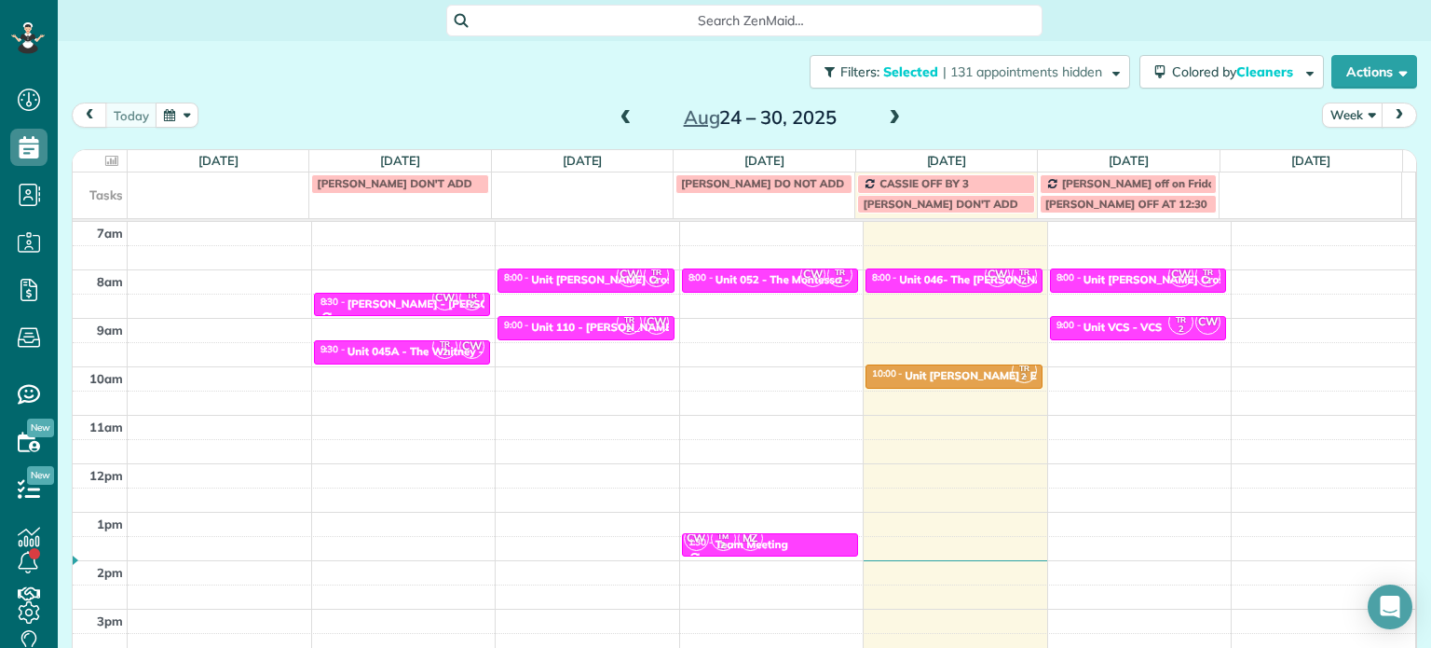
click at [884, 116] on span at bounding box center [894, 118] width 20 height 17
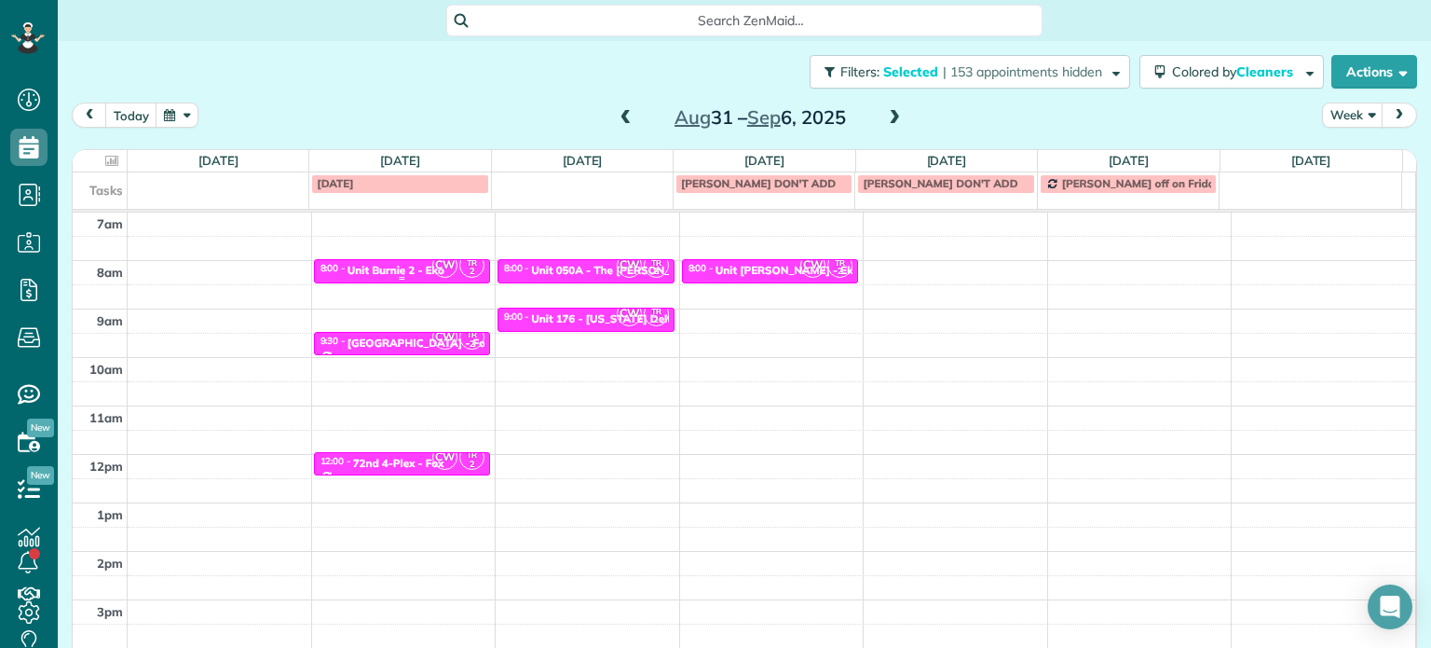
click at [422, 265] on div "Unit Burnie 2 - Eko" at bounding box center [396, 270] width 97 height 13
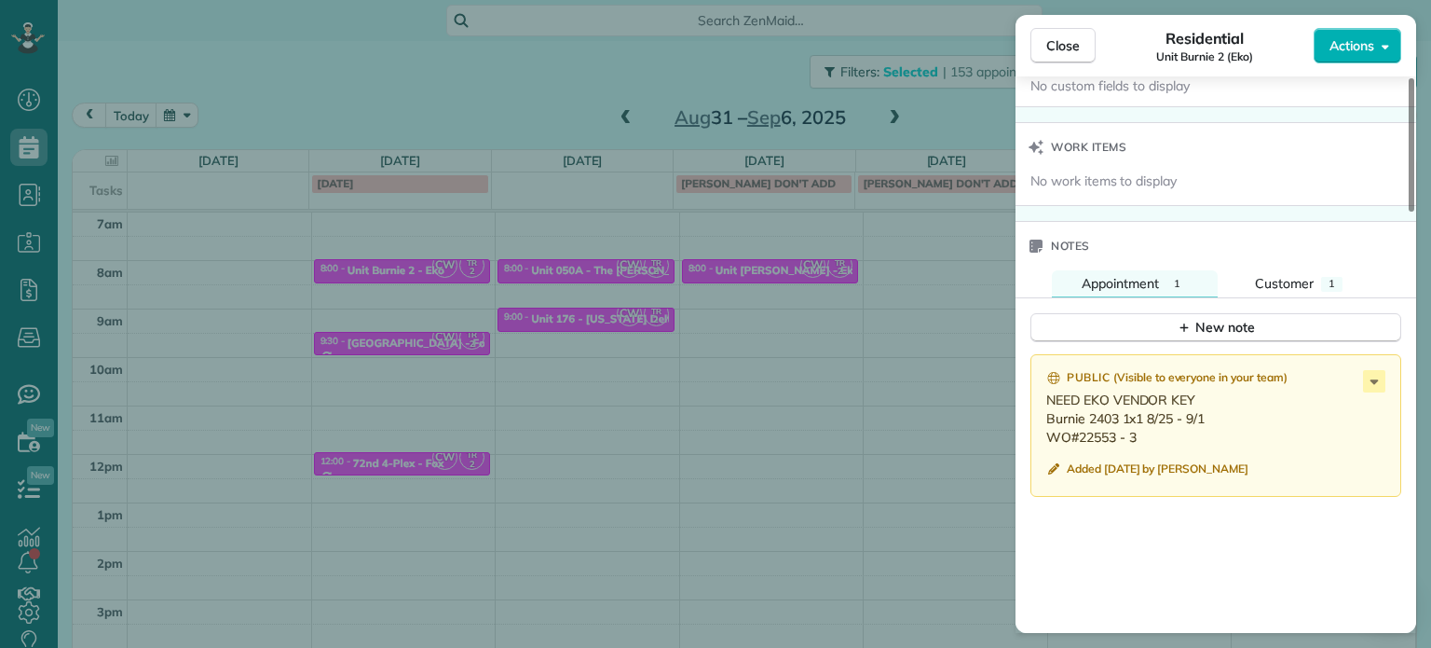
scroll to position [1407, 0]
click at [536, 77] on div "Close Residential Unit Burnie 2 (Eko) Actions Status Active Unit Burnie 2 (Eko)…" at bounding box center [715, 324] width 1431 height 648
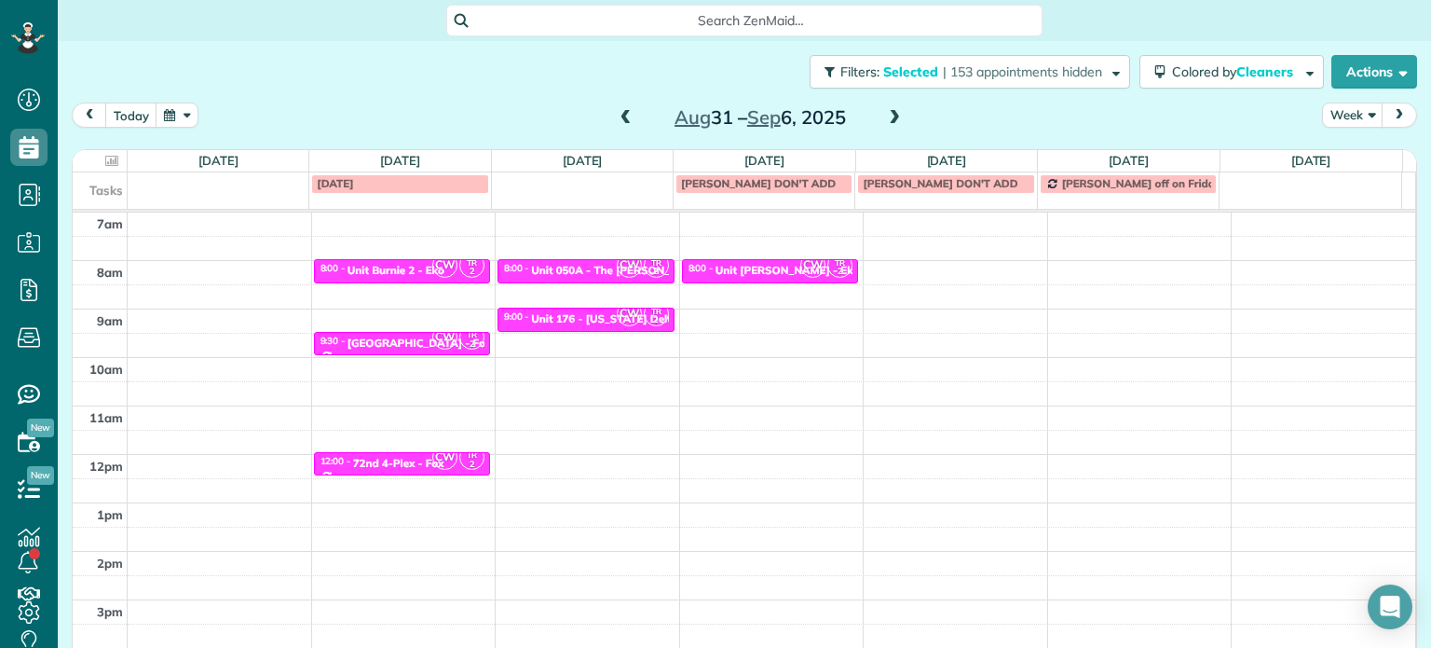
click at [1073, 94] on div "Filters: Selected | 153 appointments hidden Colored by Cleaners Color by Cleane…" at bounding box center [744, 71] width 1373 height 61
click at [1044, 66] on span "| 153 appointments hidden" at bounding box center [1022, 71] width 159 height 17
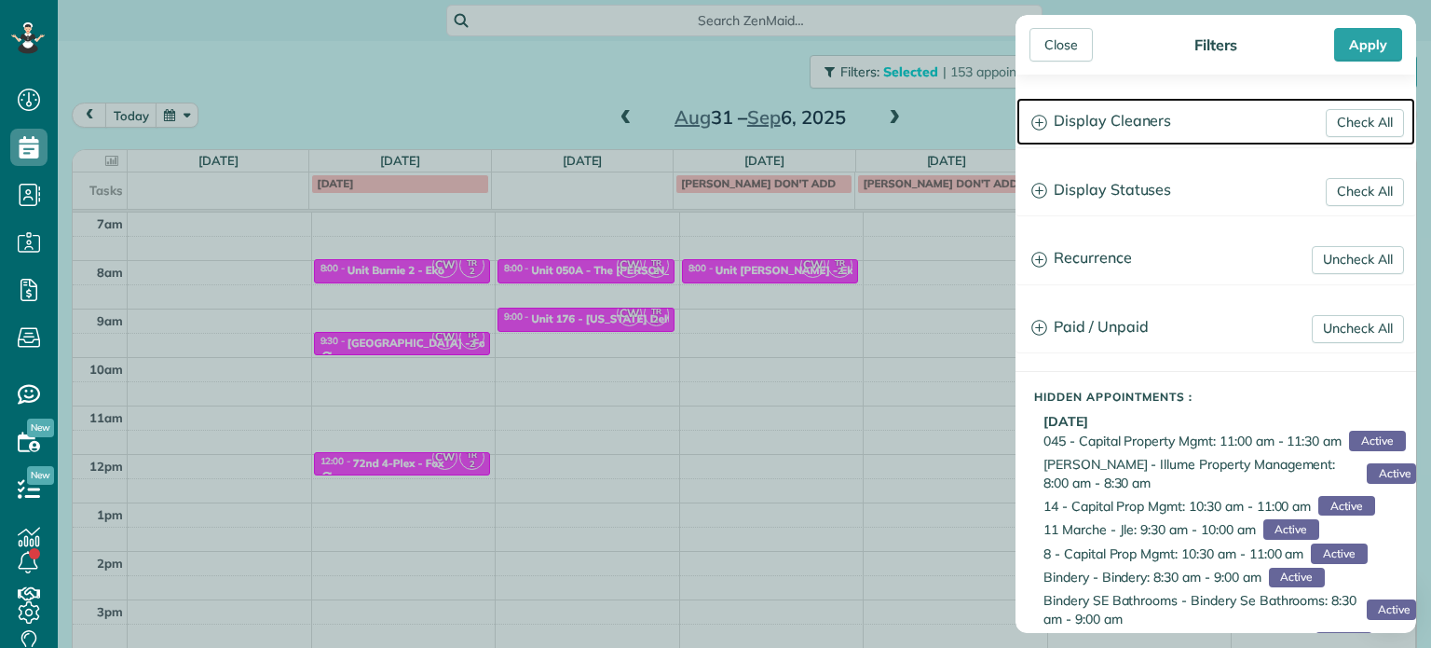
click at [1112, 118] on h3 "Display Cleaners" at bounding box center [1216, 122] width 399 height 48
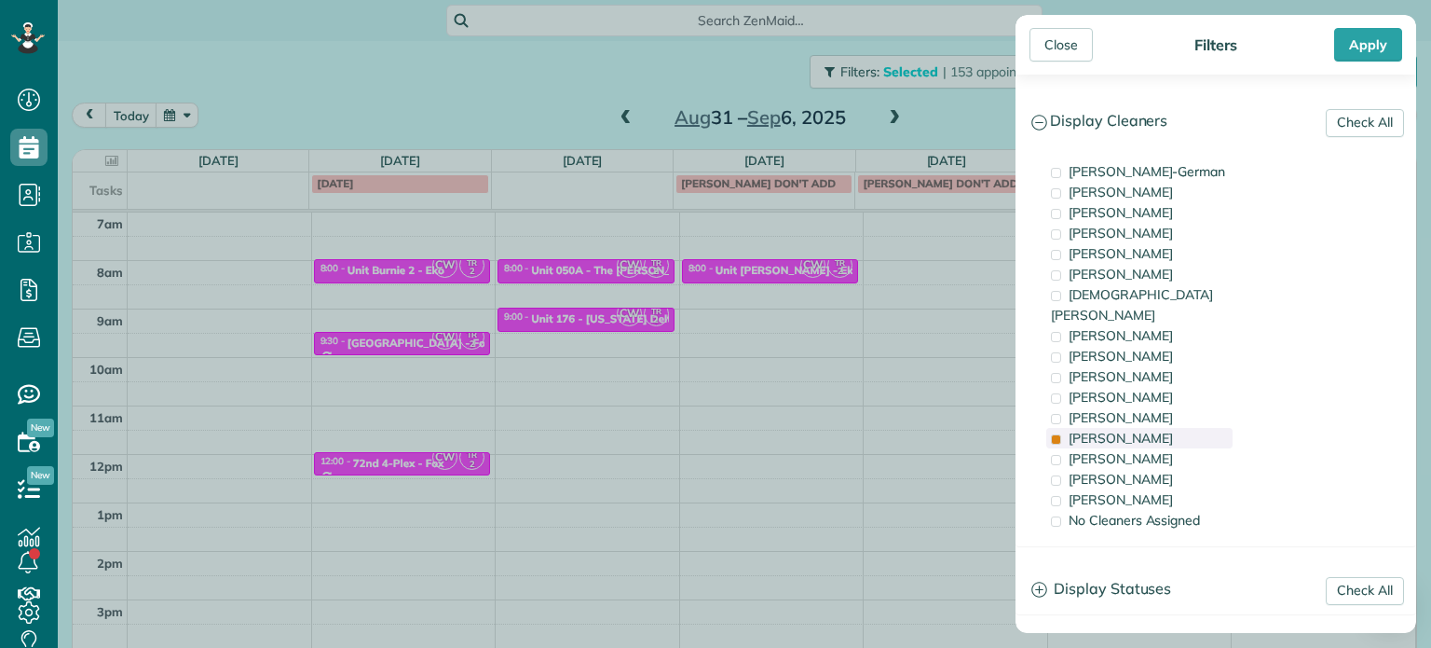
click at [1129, 430] on span "Tammi Rue" at bounding box center [1121, 438] width 104 height 17
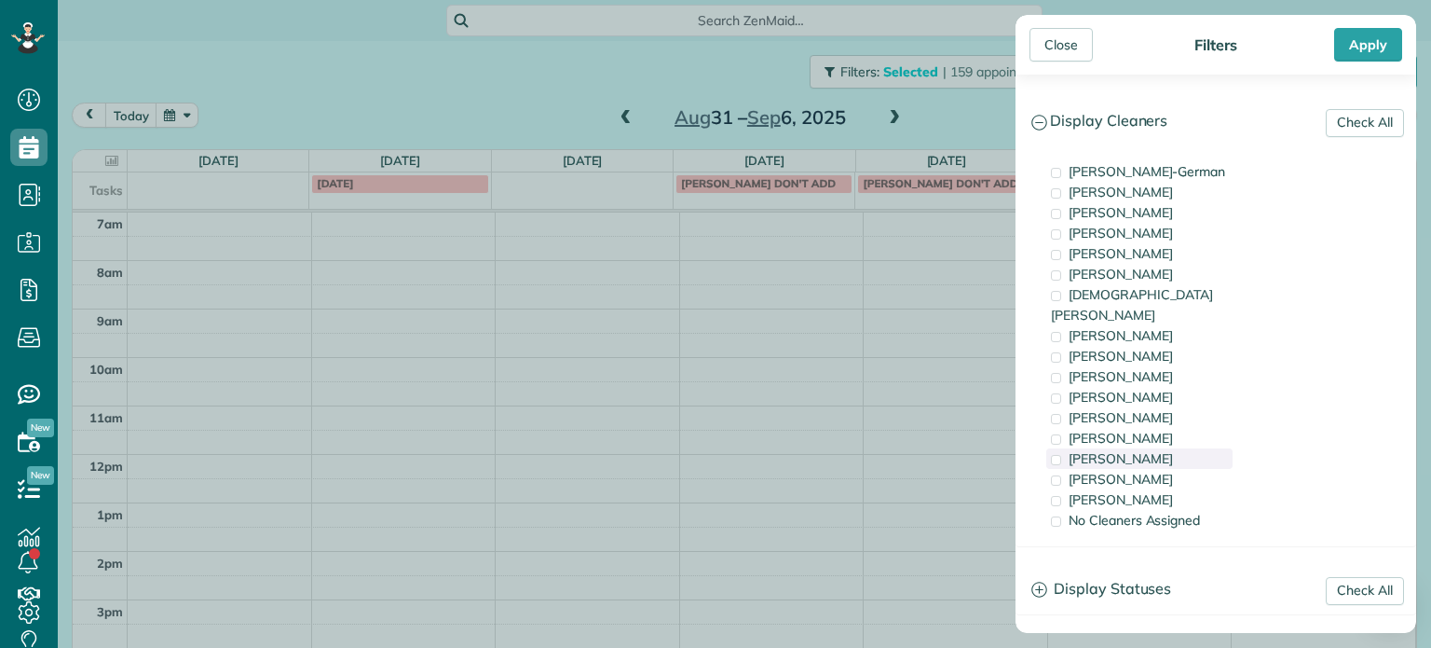
click at [1137, 450] on span "Cristina Sainz" at bounding box center [1121, 458] width 104 height 17
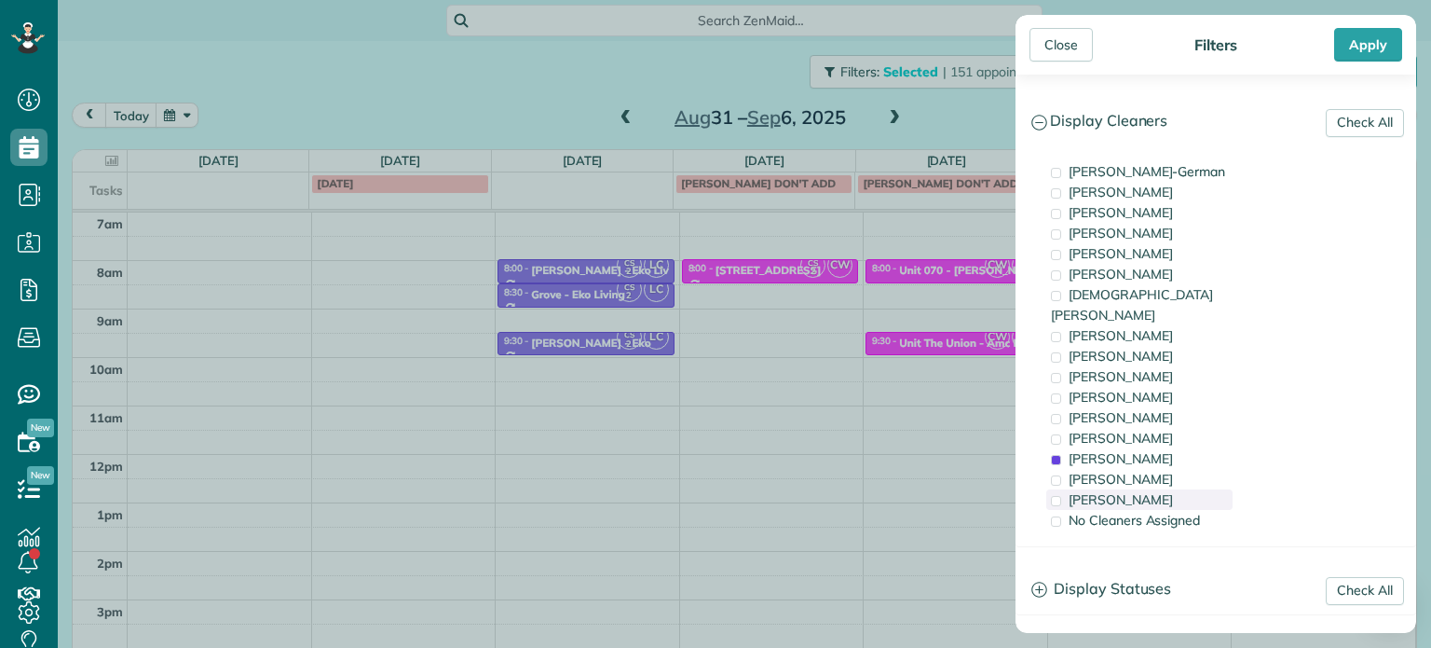
click at [1135, 489] on div "Laura Chavez" at bounding box center [1139, 499] width 186 height 20
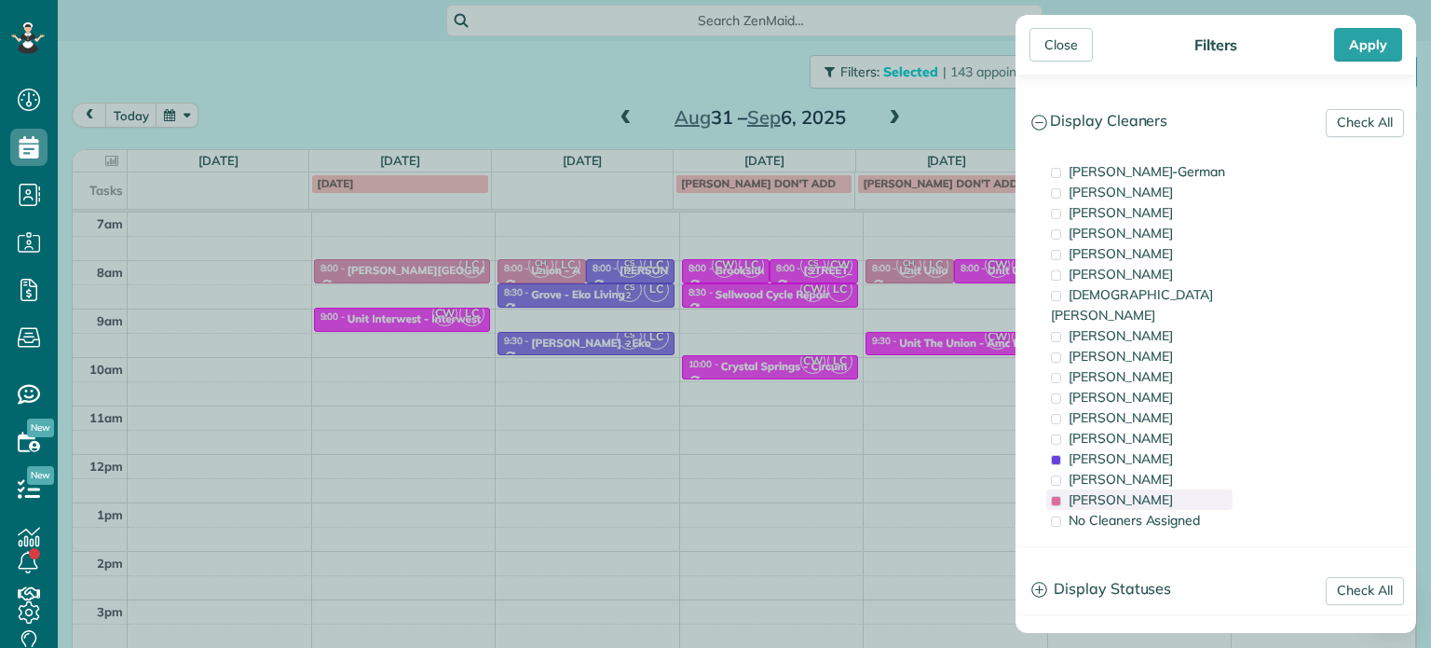
click at [1135, 489] on div "Laura Chavez" at bounding box center [1139, 499] width 186 height 20
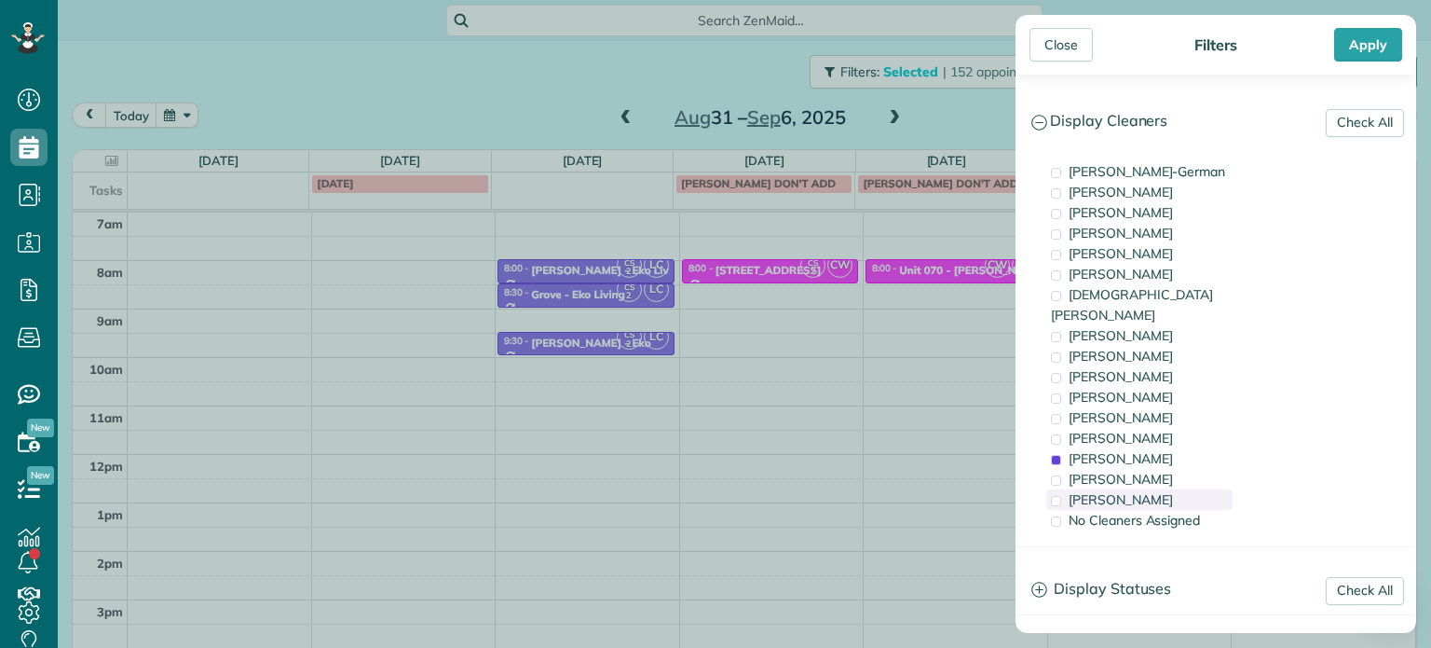
click at [1126, 491] on span "Laura Chavez" at bounding box center [1121, 499] width 104 height 17
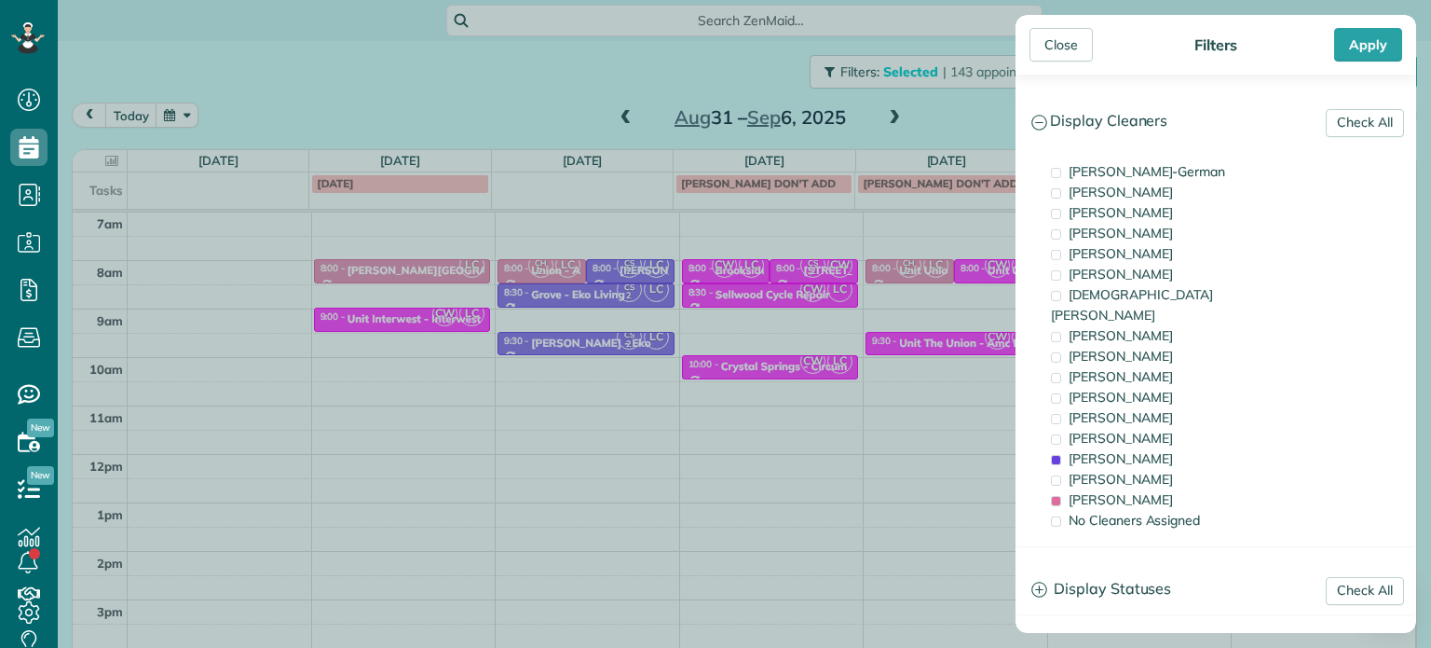
click at [462, 332] on div "Close Filters Apply Check All Display Cleaners Christina Wright-German Cassie F…" at bounding box center [715, 324] width 1431 height 648
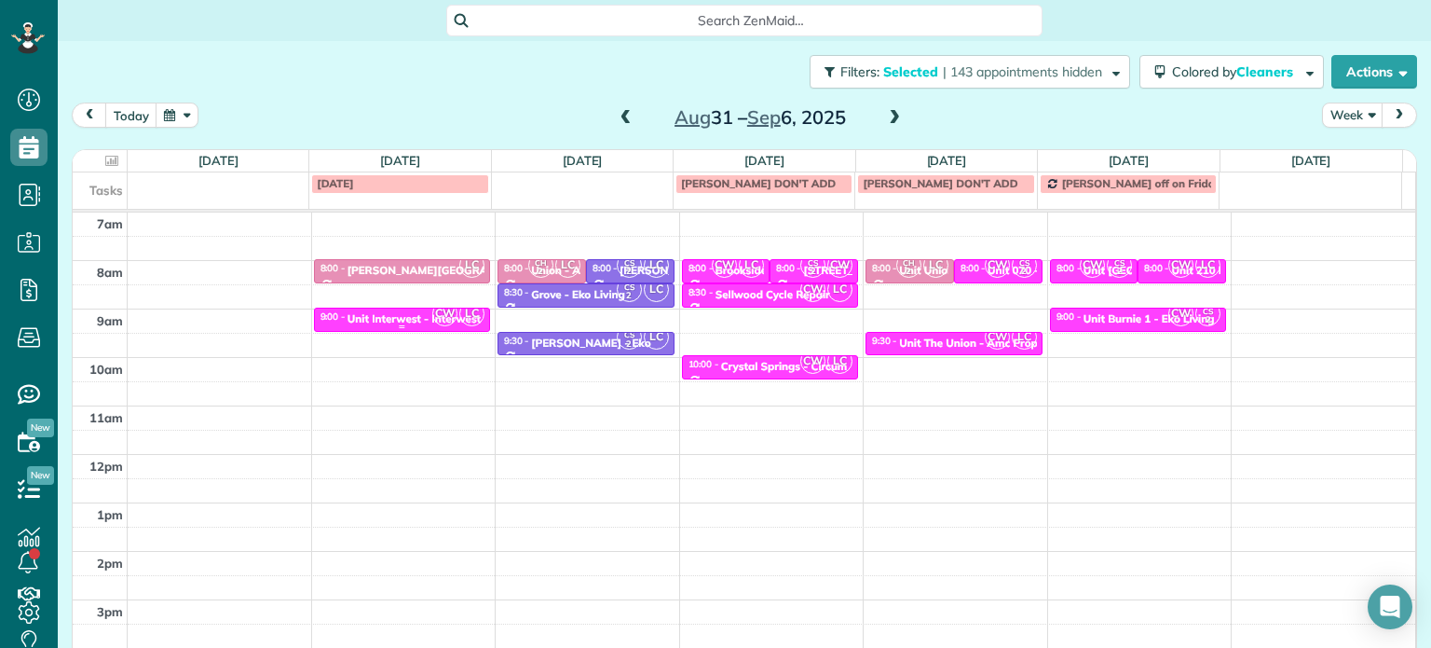
click at [421, 312] on div "Unit Interwest - Interwest Properties" at bounding box center [443, 318] width 190 height 13
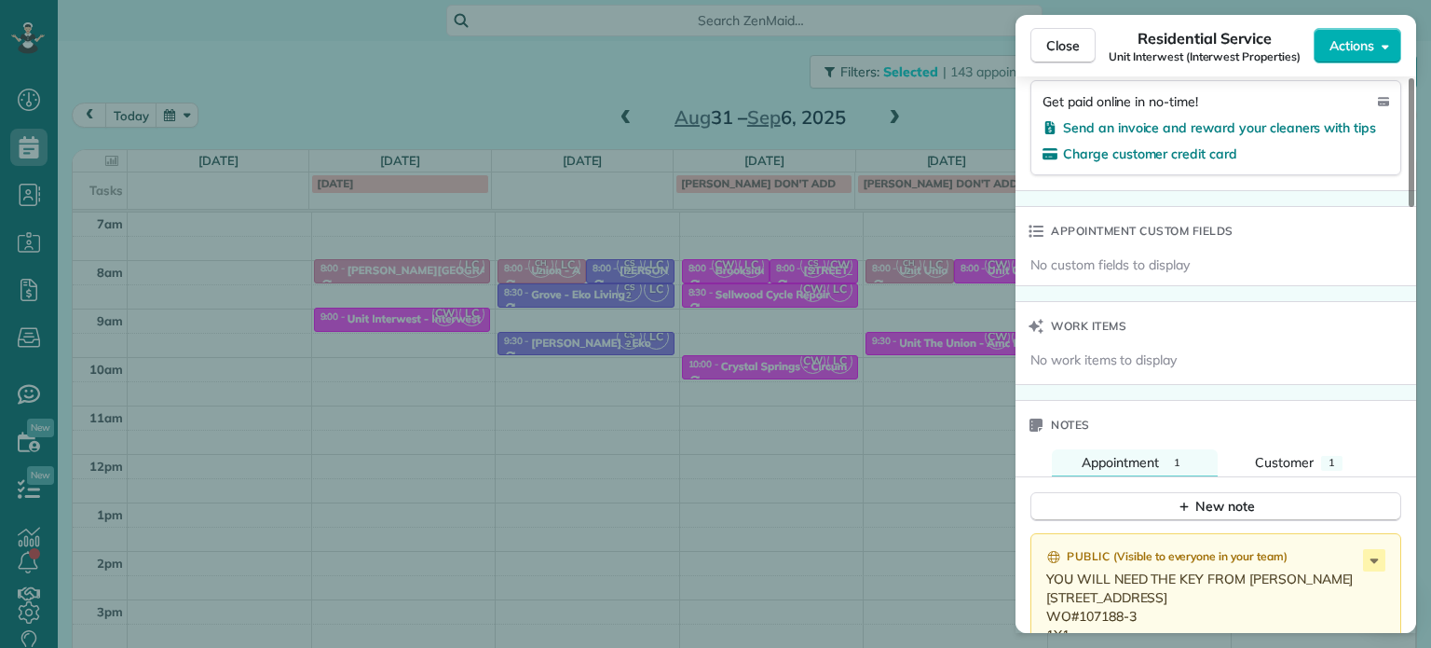
scroll to position [1508, 0]
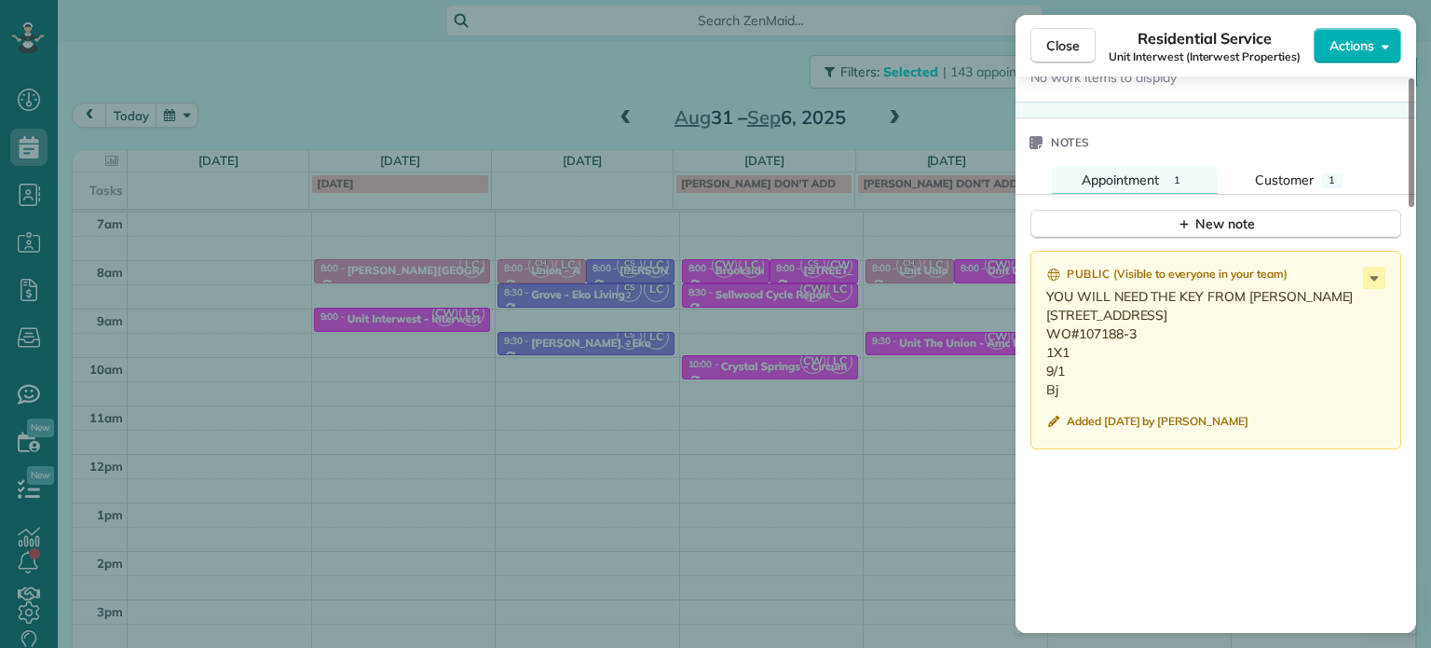
click at [940, 374] on div "Close Residential Service Unit Interwest (Interwest Properties) Actions Status …" at bounding box center [715, 324] width 1431 height 648
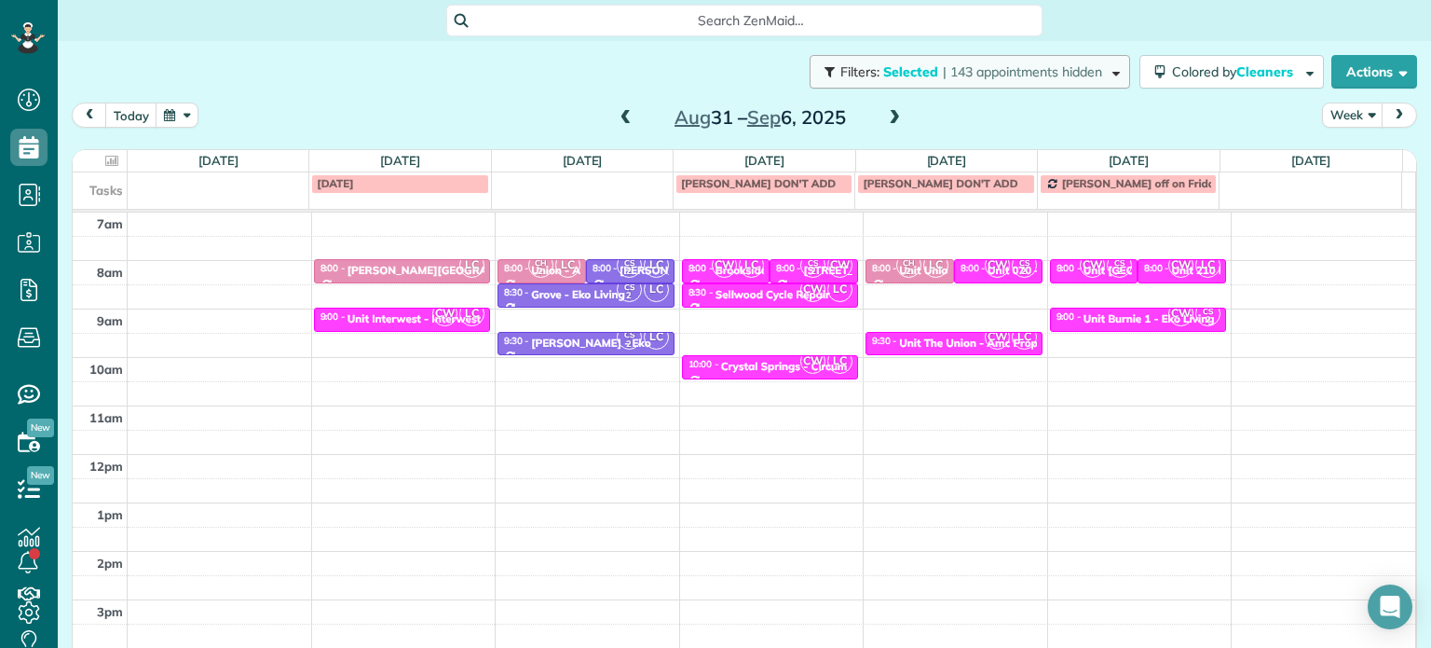
click at [1020, 75] on span "| 143 appointments hidden" at bounding box center [1022, 71] width 159 height 17
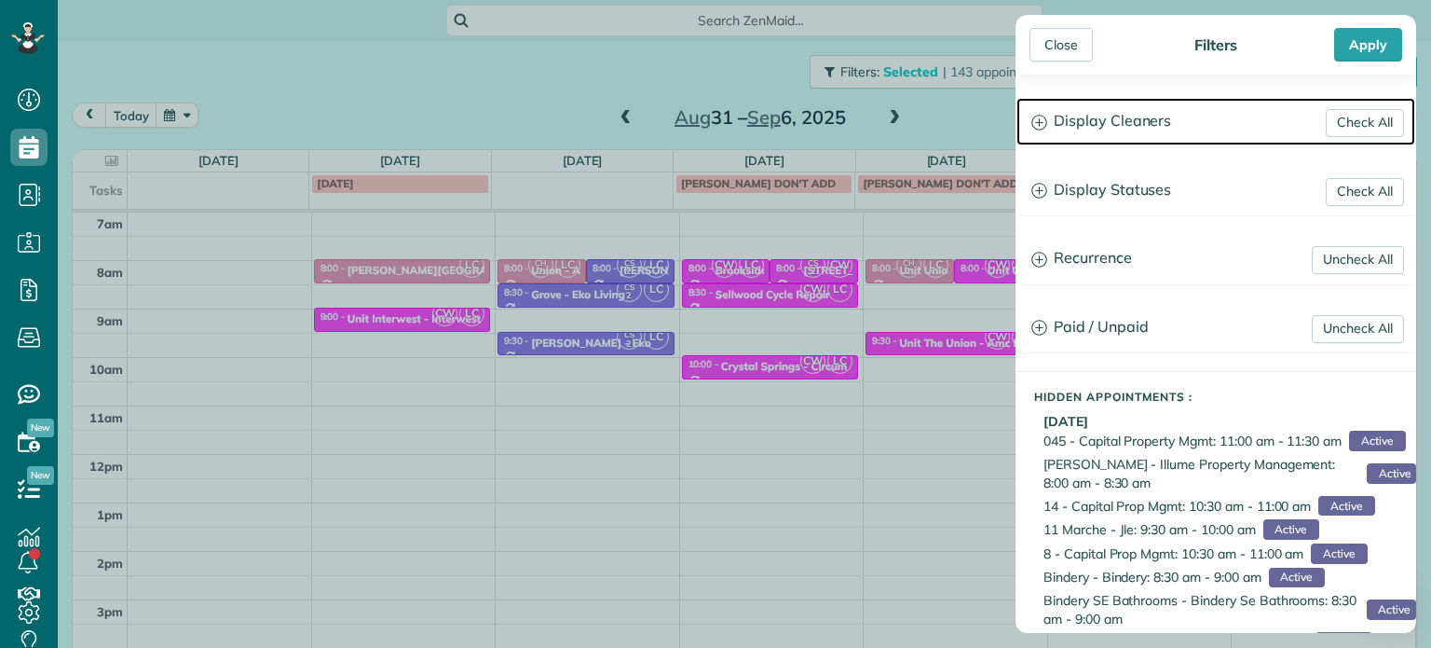
click at [1077, 132] on h3 "Display Cleaners" at bounding box center [1216, 122] width 399 height 48
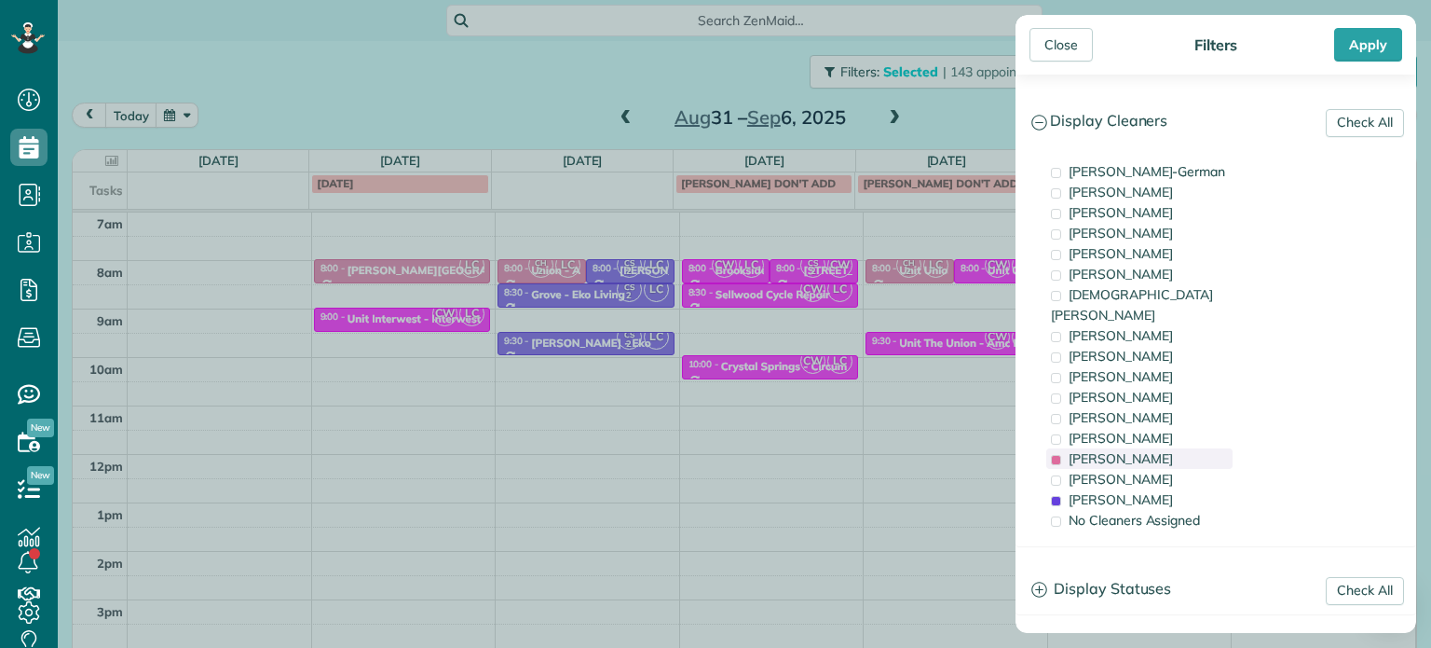
click at [1148, 450] on span "Laura Chavez" at bounding box center [1121, 458] width 104 height 17
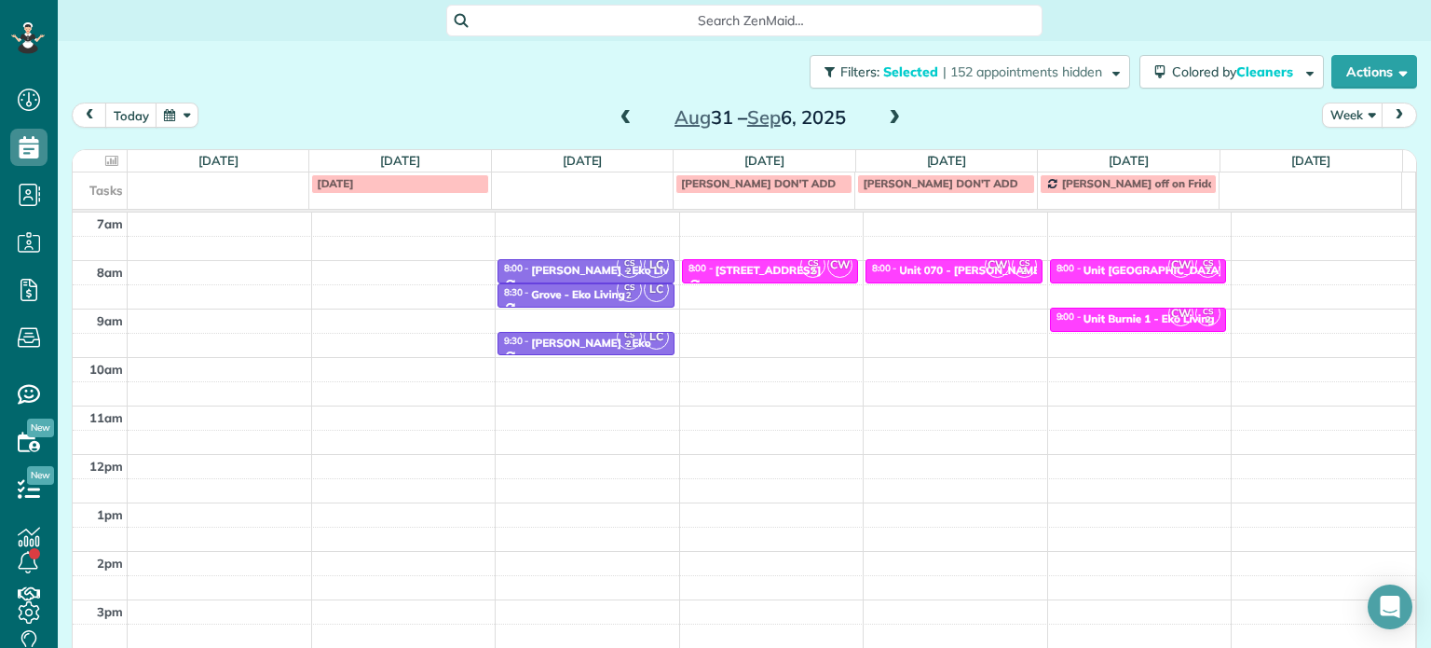
click at [926, 322] on div "Close Filters Apply Check All Display Cleaners Christina Wright-German Cassie F…" at bounding box center [715, 324] width 1431 height 648
click at [415, 267] on div "4am 5am 6am 7am 8am 9am 10am 11am 12pm 1pm 2pm 3pm 4pm 5pm 8:00 - 8:15 CS 2 LC …" at bounding box center [744, 405] width 1343 height 677
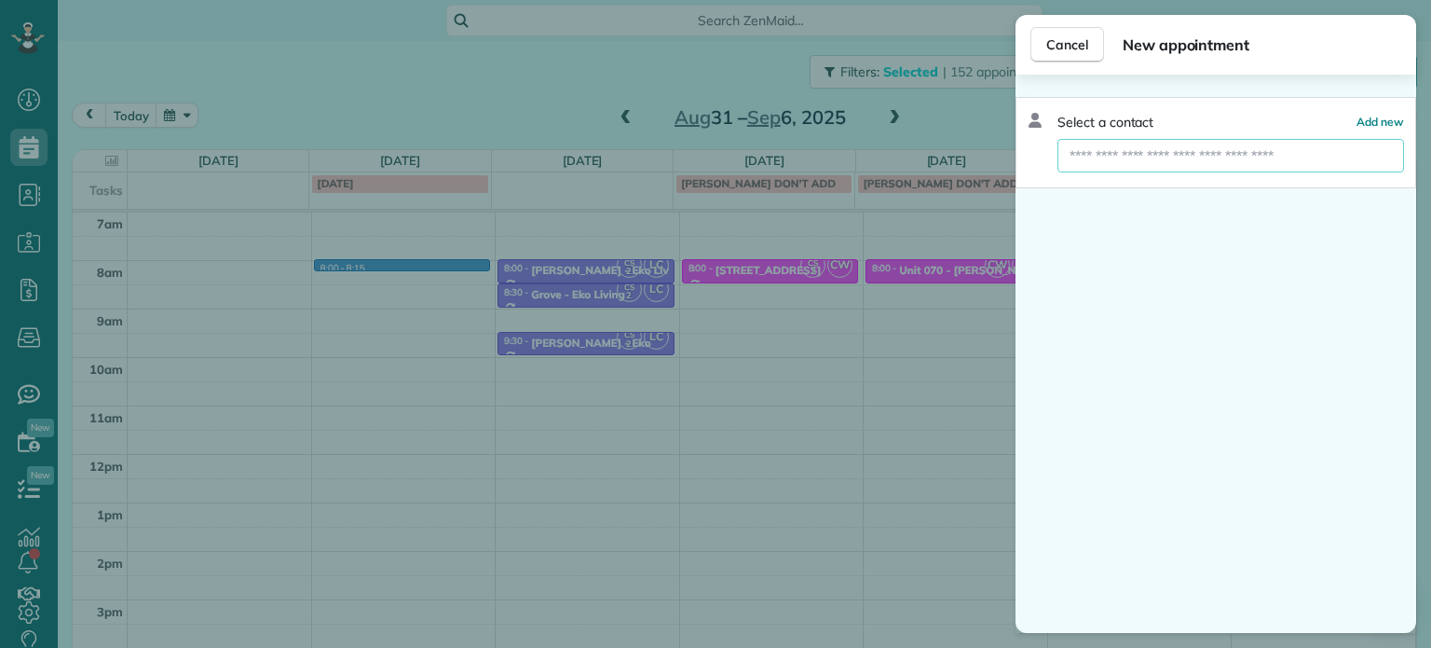
click at [1153, 157] on input "text" at bounding box center [1231, 156] width 347 height 34
click at [396, 394] on div "Cancel New appointment Select a contact Add new" at bounding box center [715, 324] width 1431 height 648
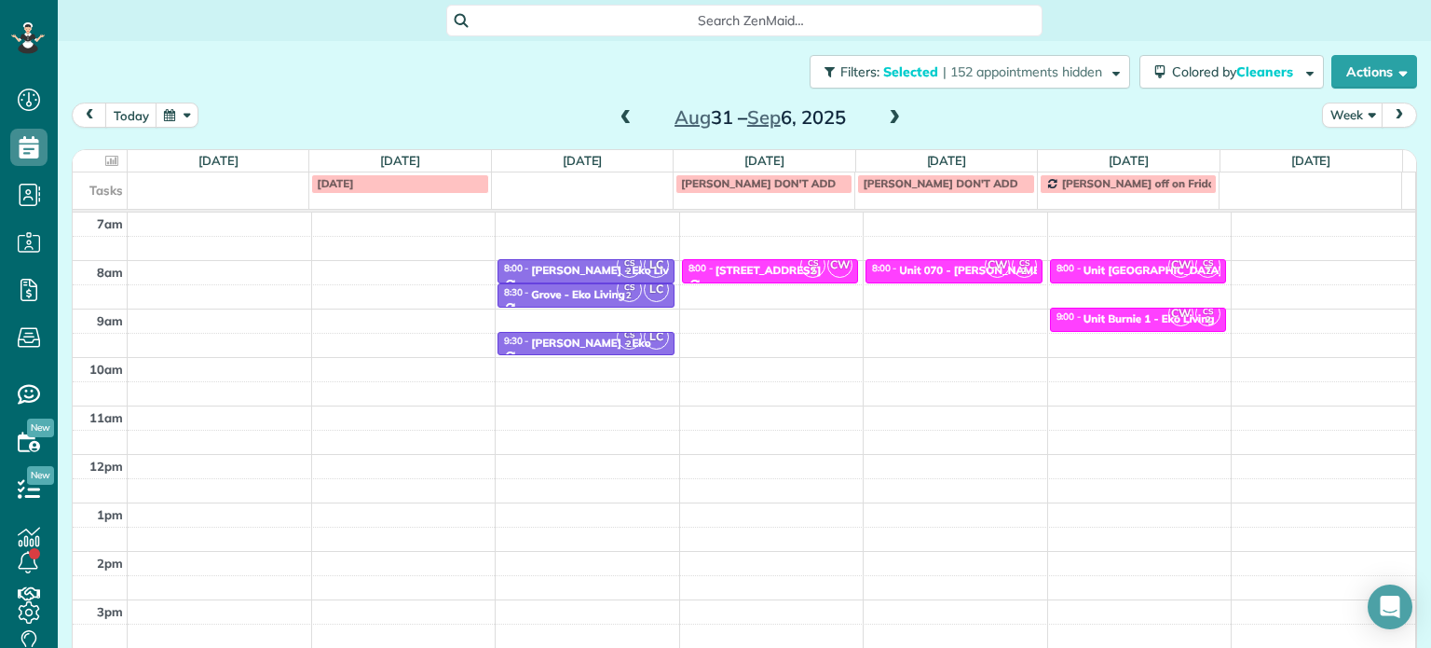
click at [432, 265] on div "4am 5am 6am 7am 8am 9am 10am 11am 12pm 1pm 2pm 3pm 4pm 5pm CS 2 LC 8:00 - 8:30 …" at bounding box center [744, 405] width 1343 height 677
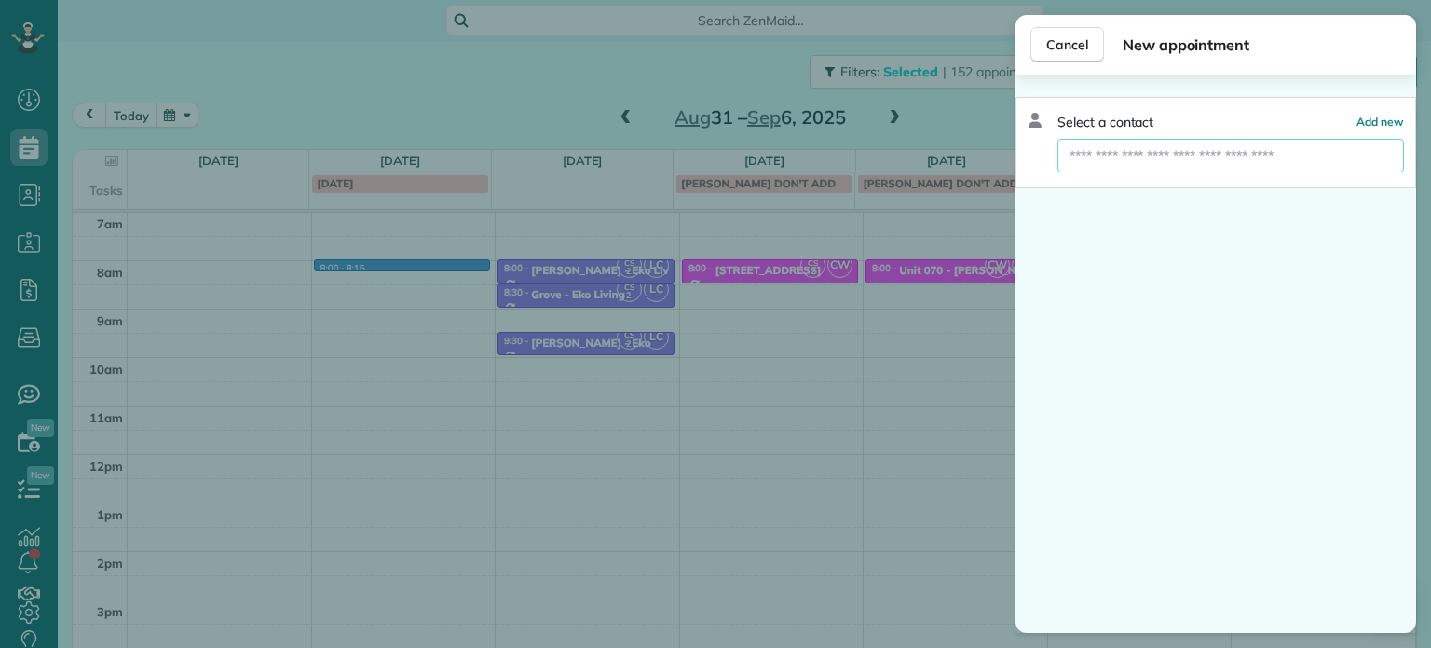
click at [1192, 155] on input "text" at bounding box center [1231, 156] width 347 height 34
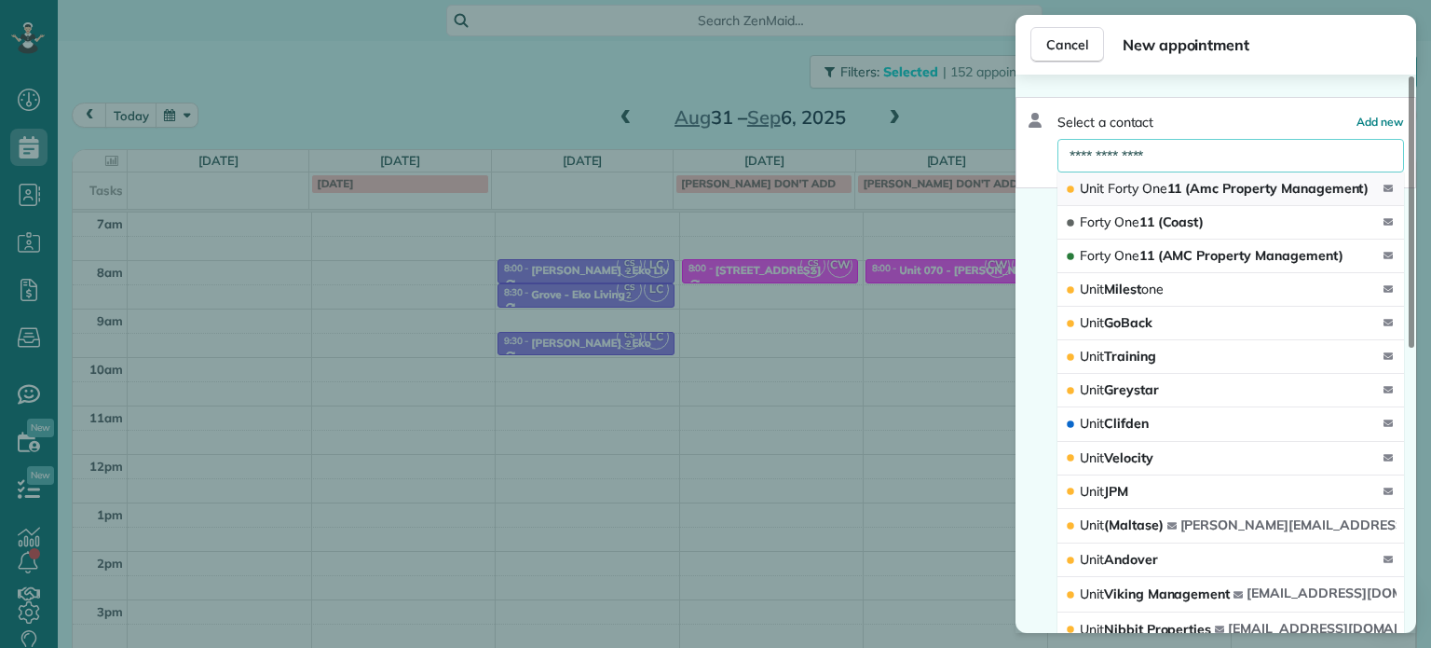
type input "**********"
click at [1182, 195] on span "Unit Forty One 11 (Amc Property Management)" at bounding box center [1224, 188] width 289 height 17
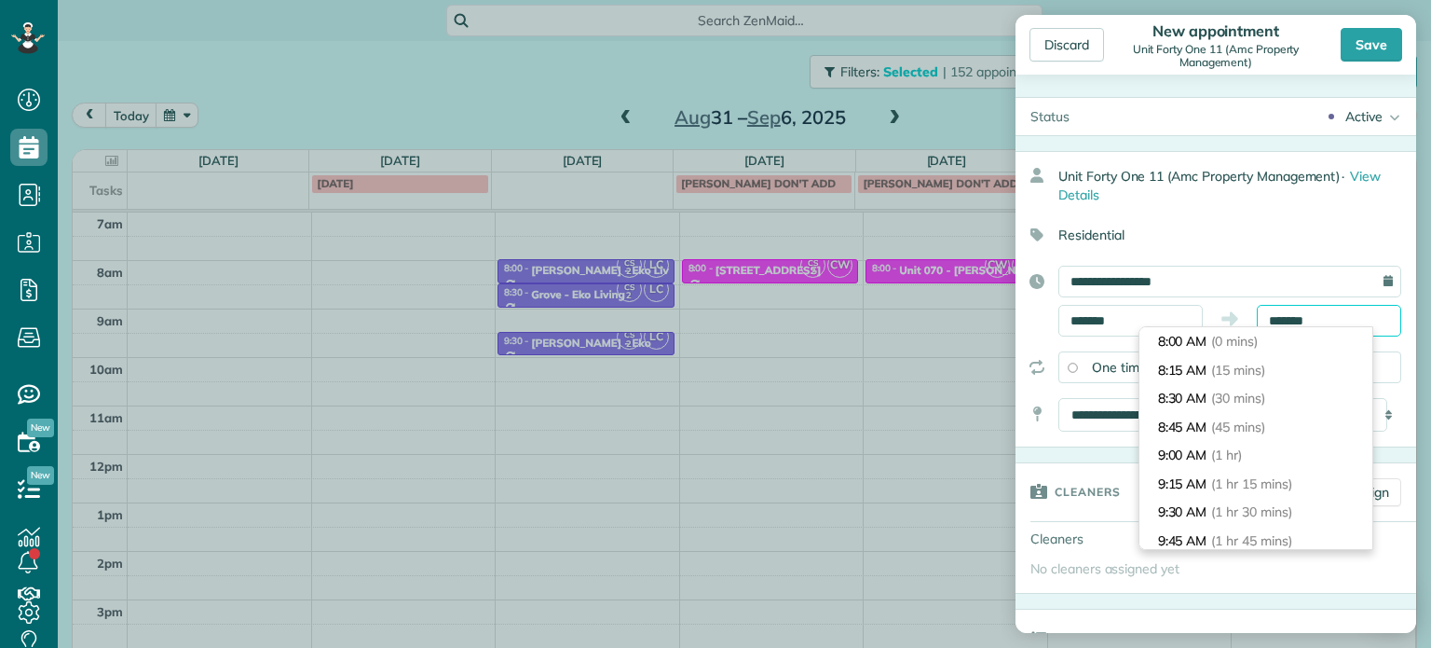
click at [1277, 320] on input "*******" at bounding box center [1329, 321] width 144 height 32
type input "*******"
click at [1276, 392] on li "8:30 AM (30 mins)" at bounding box center [1256, 398] width 233 height 29
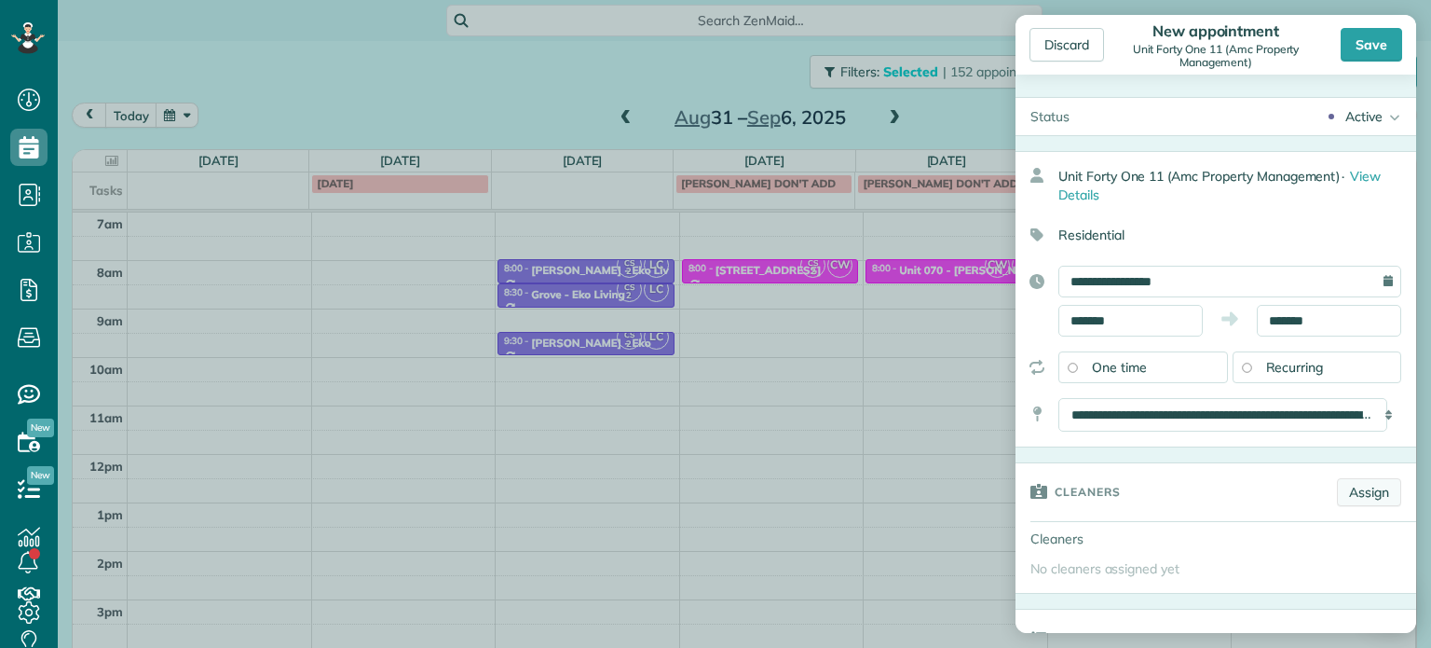
click at [1349, 487] on link "Assign" at bounding box center [1369, 492] width 64 height 28
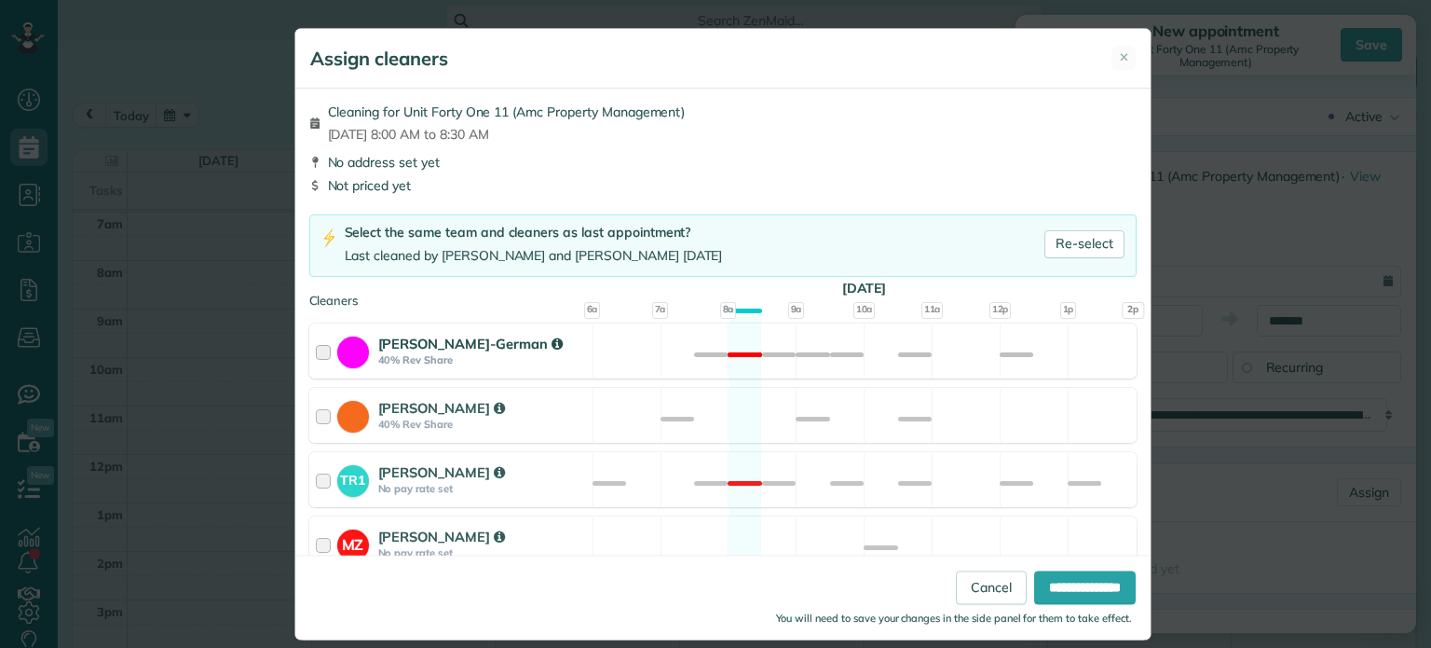
click at [727, 358] on div "Christina Wright-German 40% Rev Share Not available" at bounding box center [722, 350] width 827 height 55
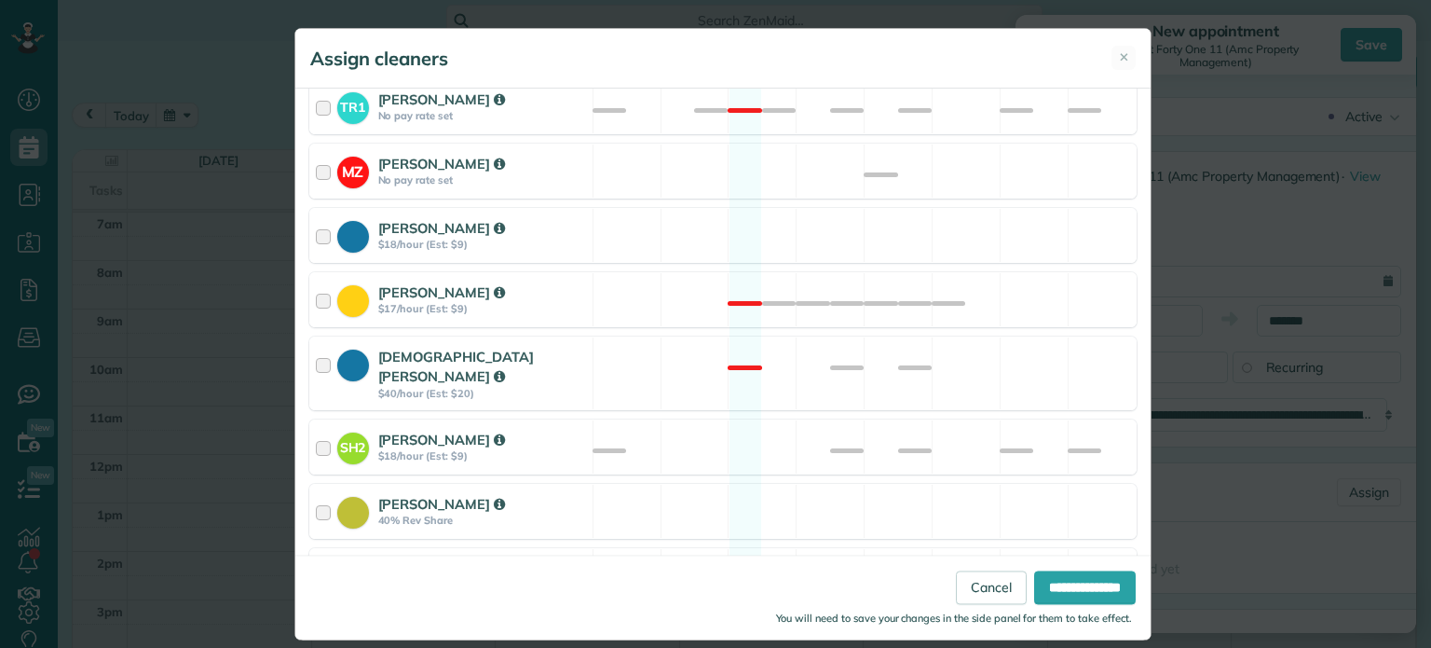
scroll to position [785, 0]
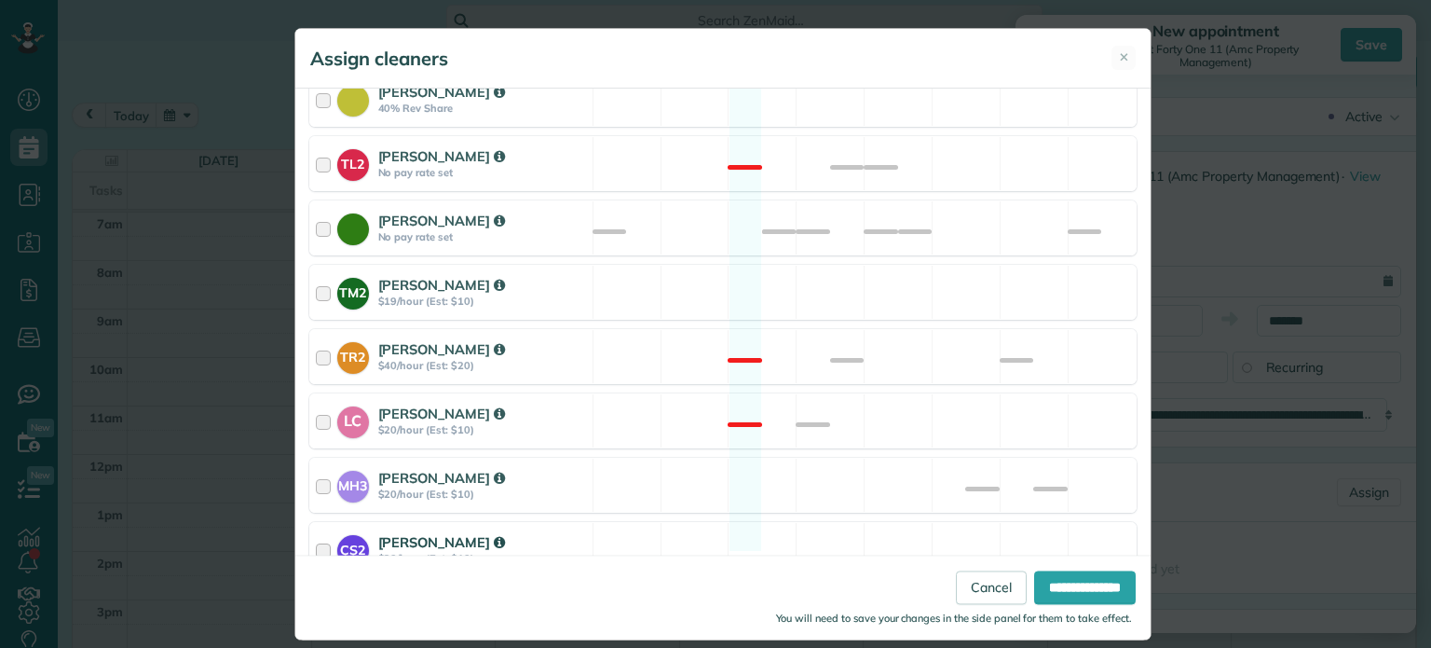
drag, startPoint x: 816, startPoint y: 517, endPoint x: 868, endPoint y: 546, distance: 59.6
click at [822, 525] on div "CS2 Cristina Sainz $20/hour (Est: $10) Available" at bounding box center [722, 549] width 827 height 55
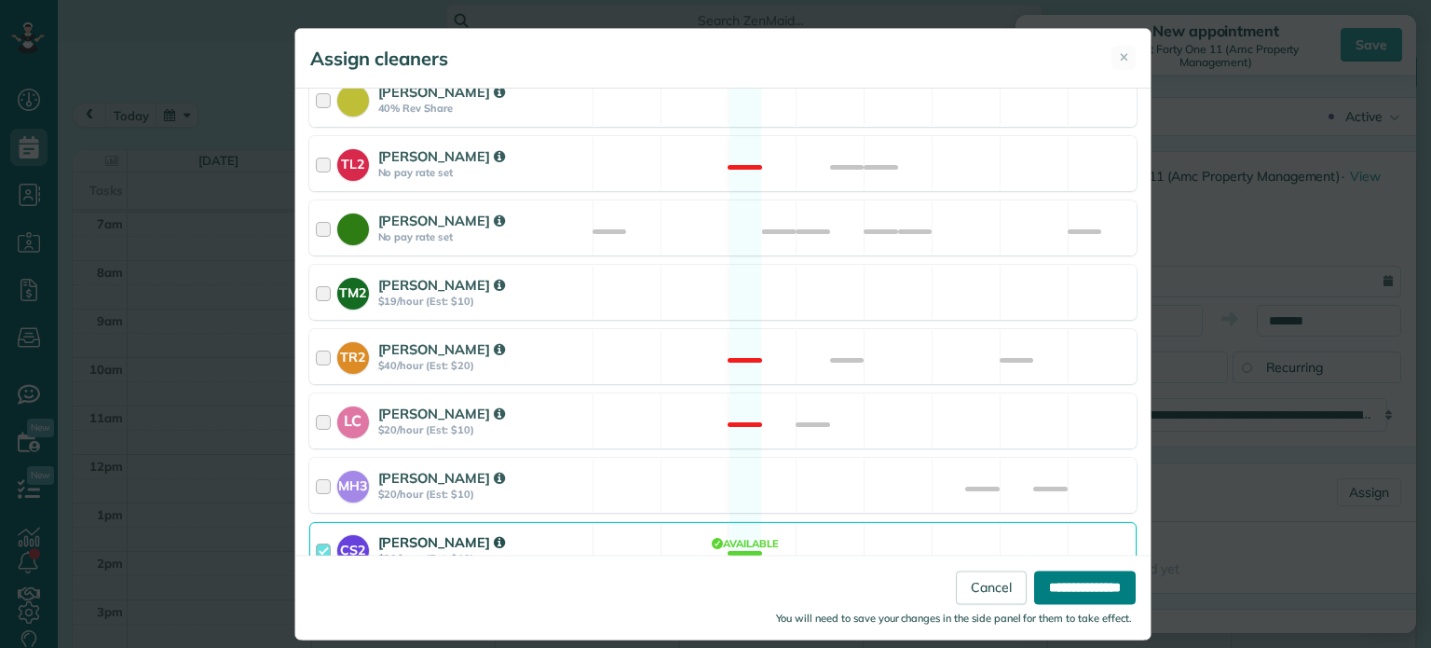
click at [1097, 592] on input "**********" at bounding box center [1085, 588] width 102 height 34
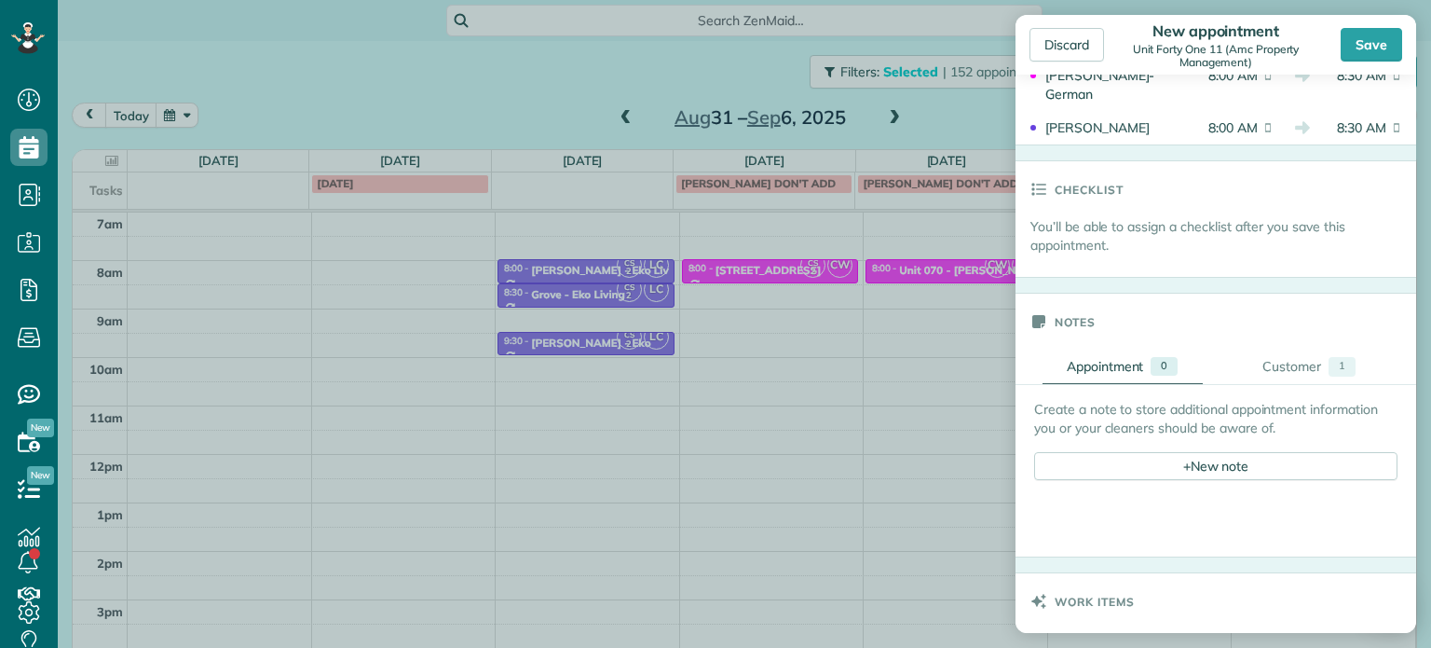
scroll to position [559, 0]
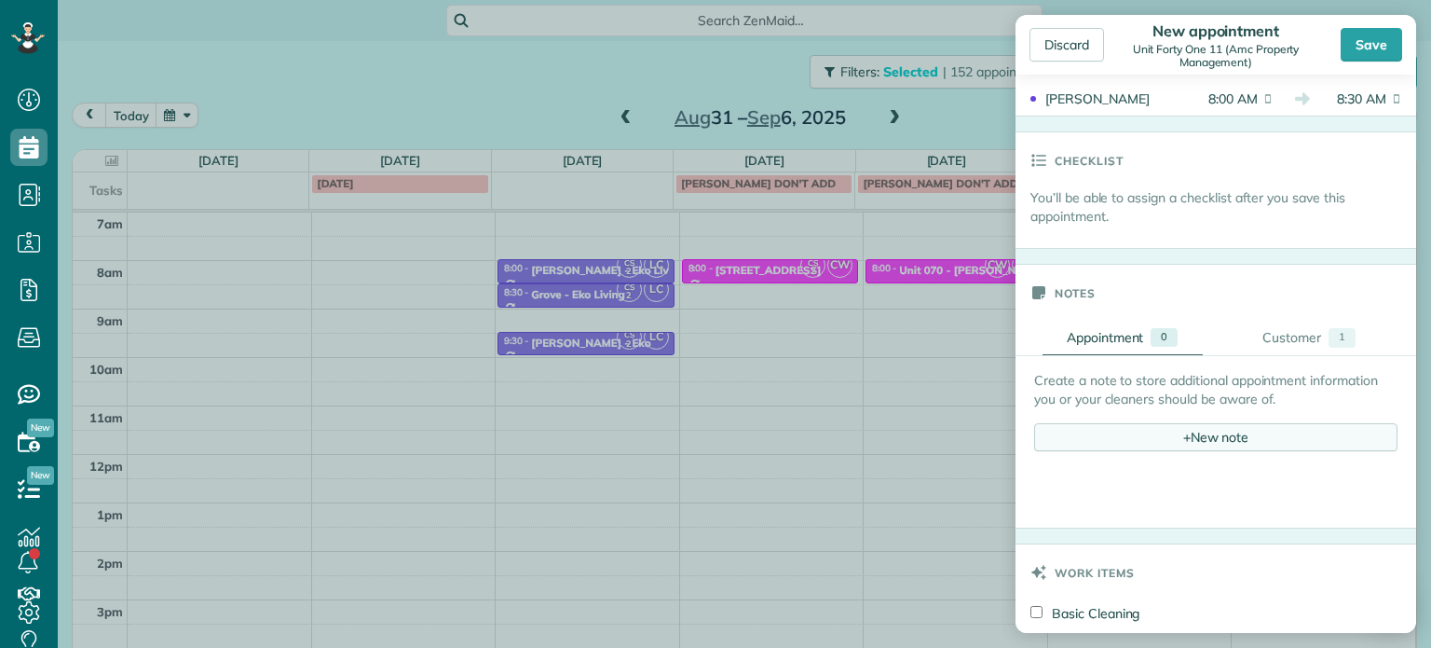
click at [1195, 435] on div "+ New note" at bounding box center [1215, 437] width 363 height 28
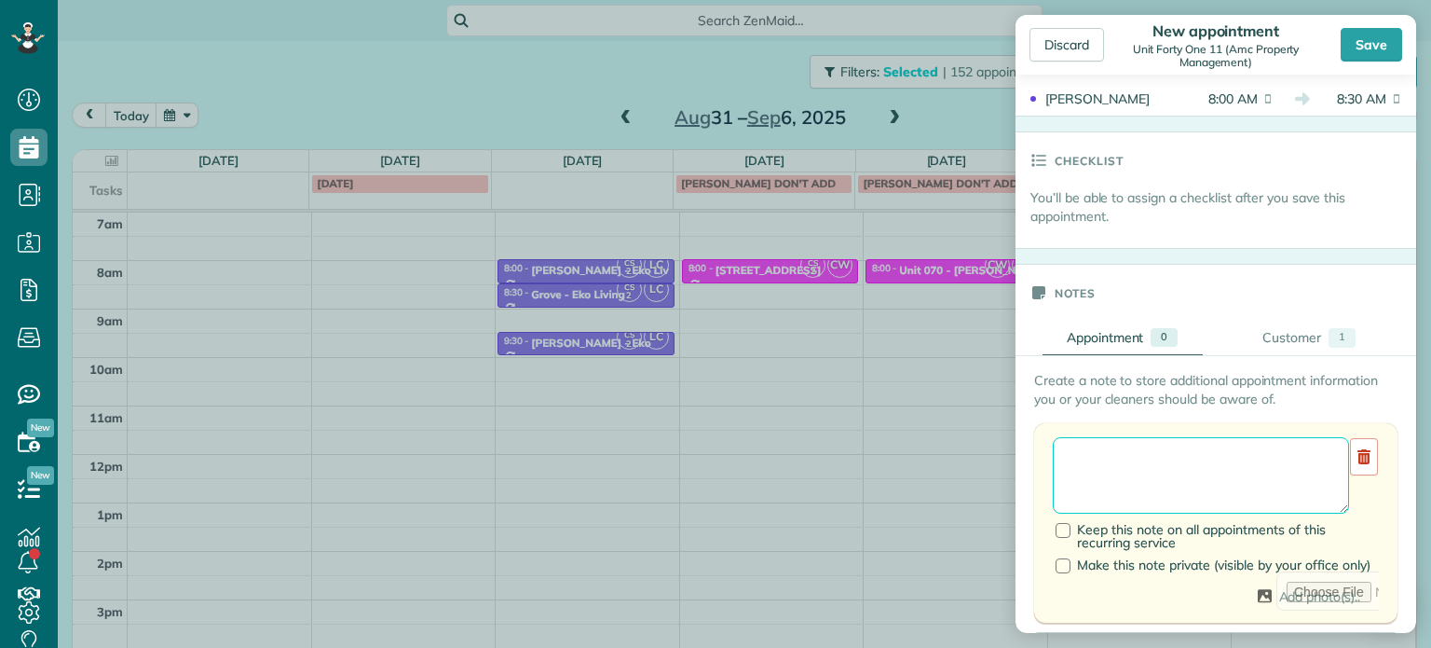
click at [1194, 461] on textarea at bounding box center [1201, 475] width 296 height 76
type textarea "**********"
click at [1366, 38] on div "Save" at bounding box center [1371, 45] width 61 height 34
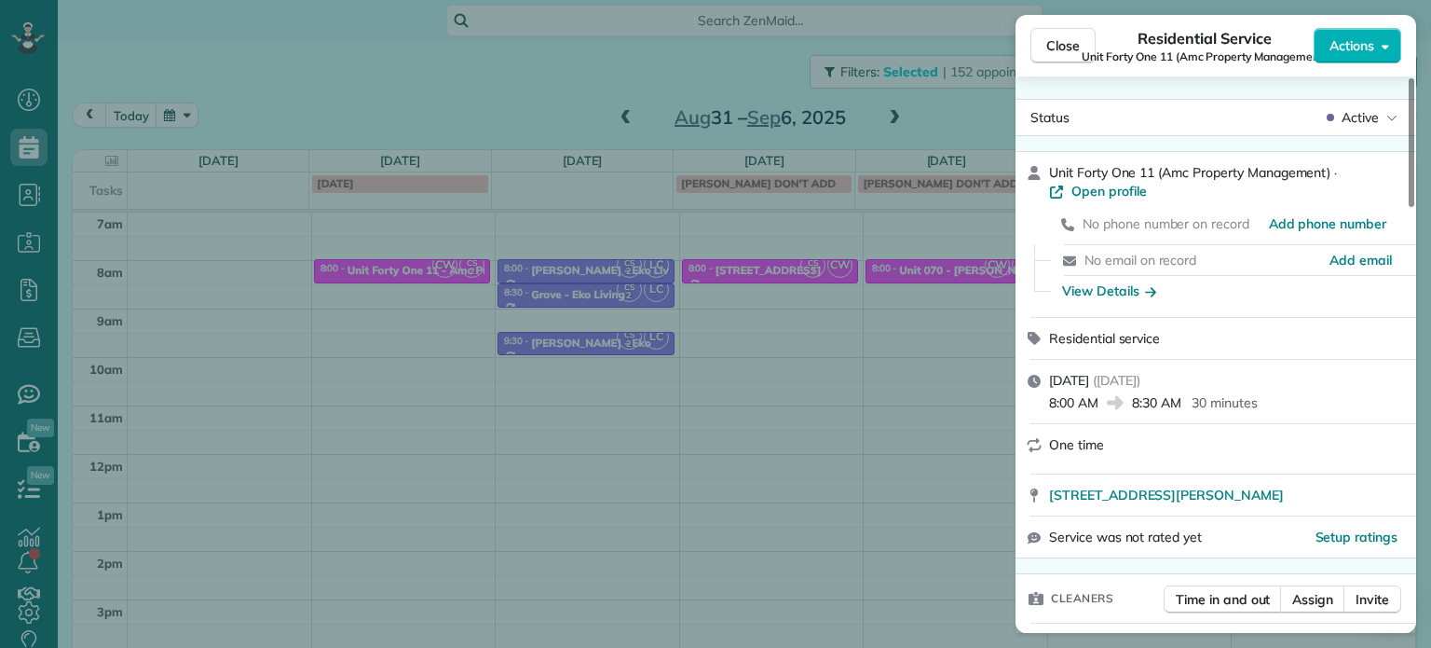
click at [533, 76] on div "Close Residential Service Unit Forty One 11 (Amc Property Management) Actions S…" at bounding box center [715, 324] width 1431 height 648
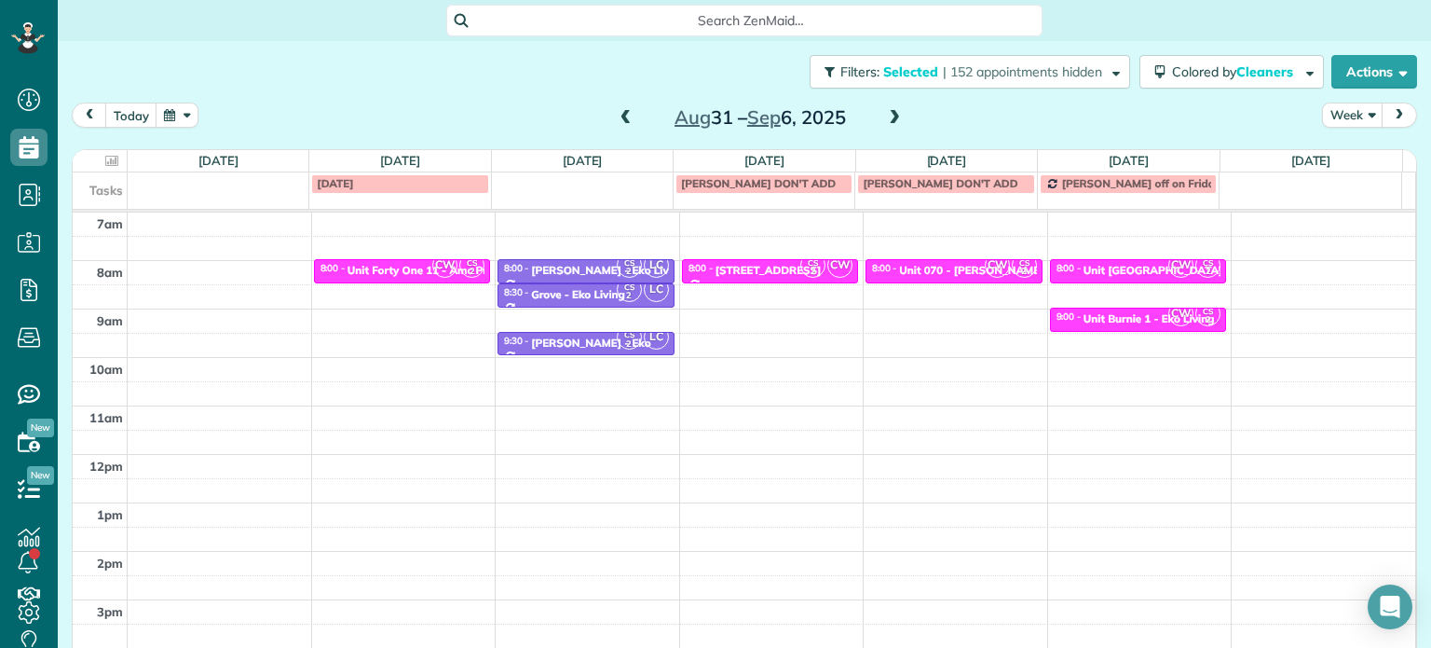
click at [928, 313] on div "4am 5am 6am 7am 8am 9am 10am 11am 12pm 1pm 2pm 3pm 4pm 5pm CW CS 2 8:00 - 8:30 …" at bounding box center [744, 405] width 1343 height 677
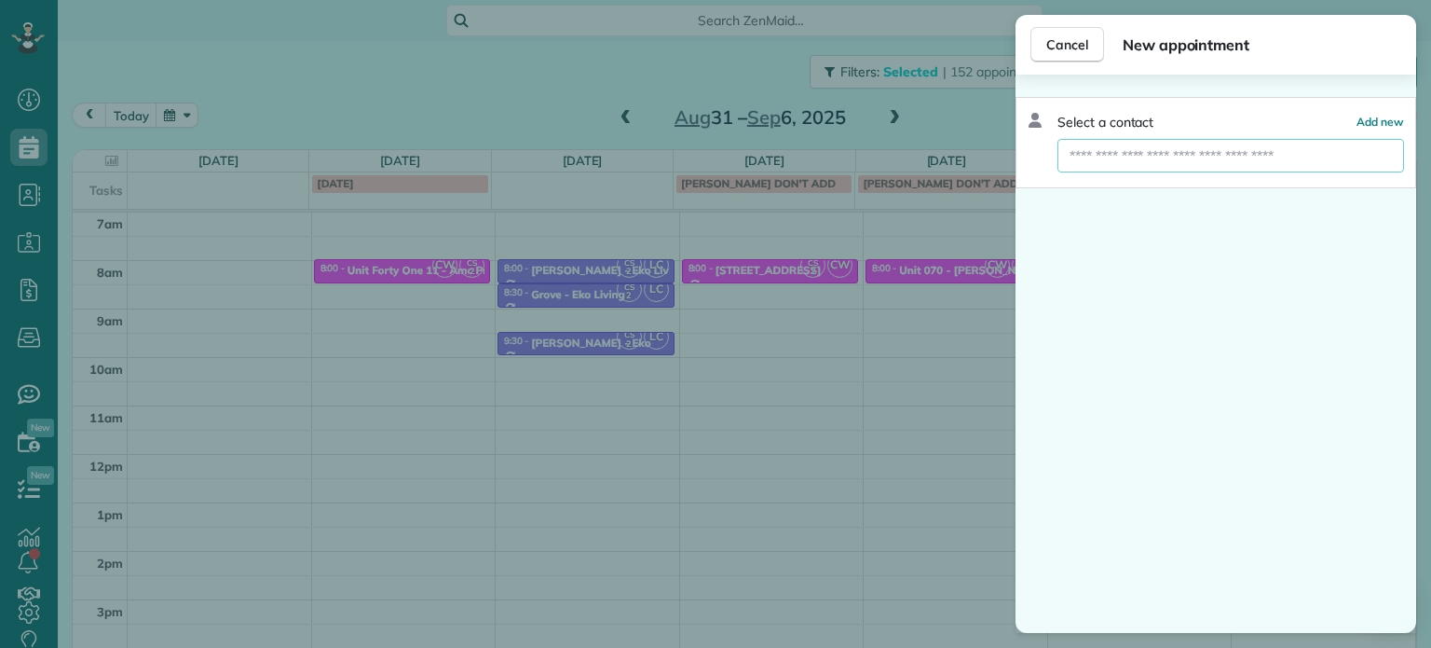
click at [1200, 149] on input "text" at bounding box center [1231, 156] width 347 height 34
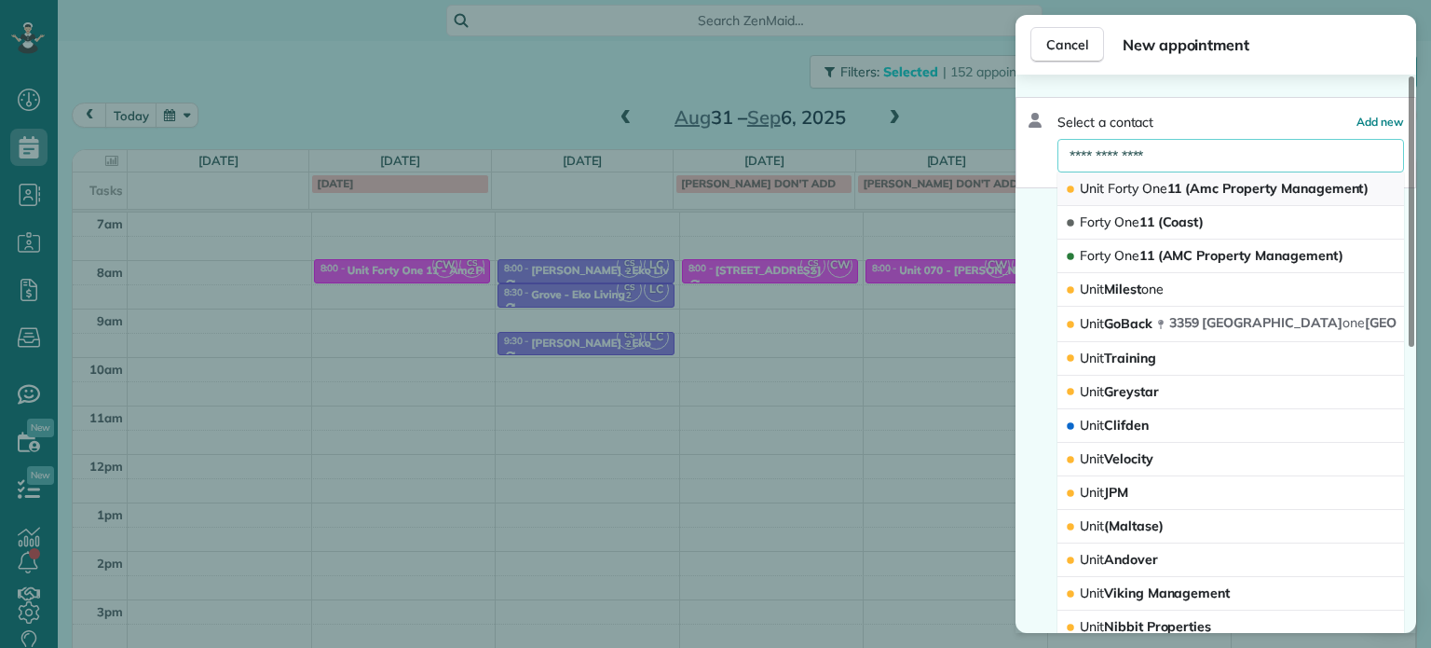
type input "**********"
click at [1148, 180] on span "One" at bounding box center [1154, 188] width 25 height 17
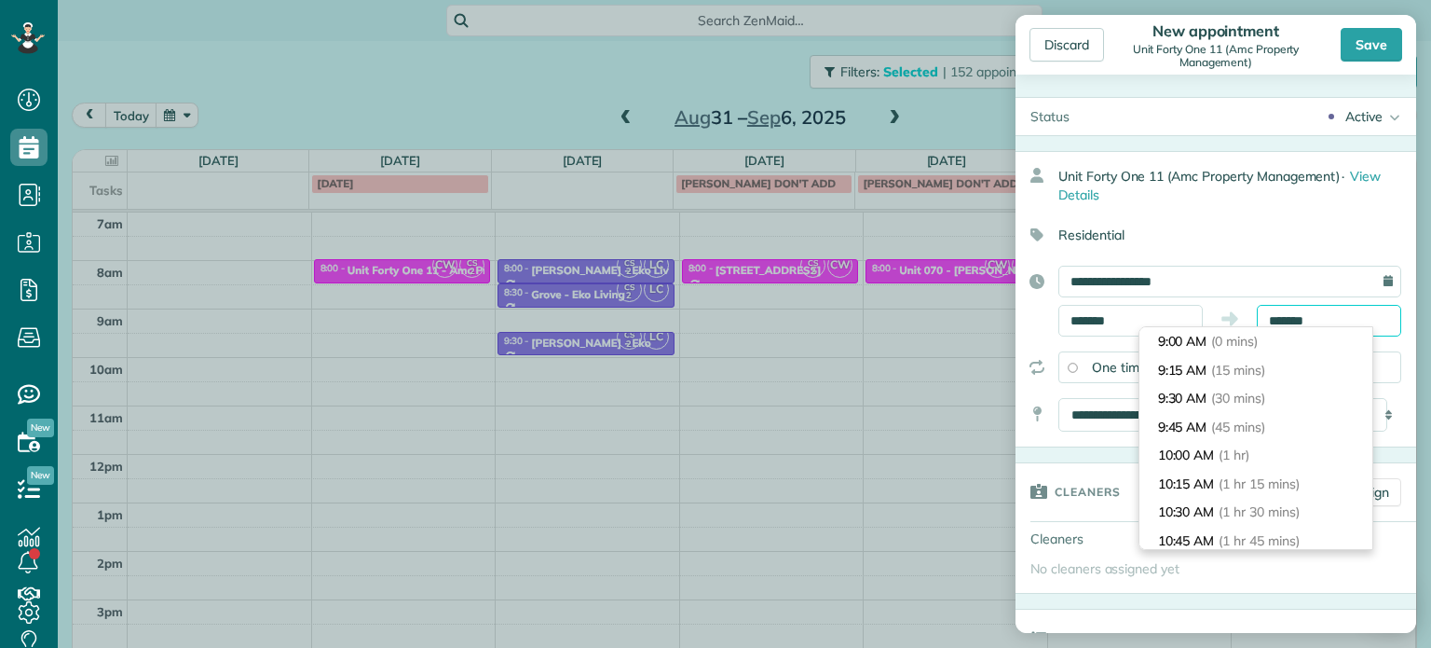
click at [1278, 326] on body "Dashboard Scheduling Calendar View List View Dispatch View - Weekly scheduling …" at bounding box center [715, 324] width 1431 height 648
type input "*******"
click at [1267, 390] on span "(30 mins)" at bounding box center [1241, 397] width 58 height 17
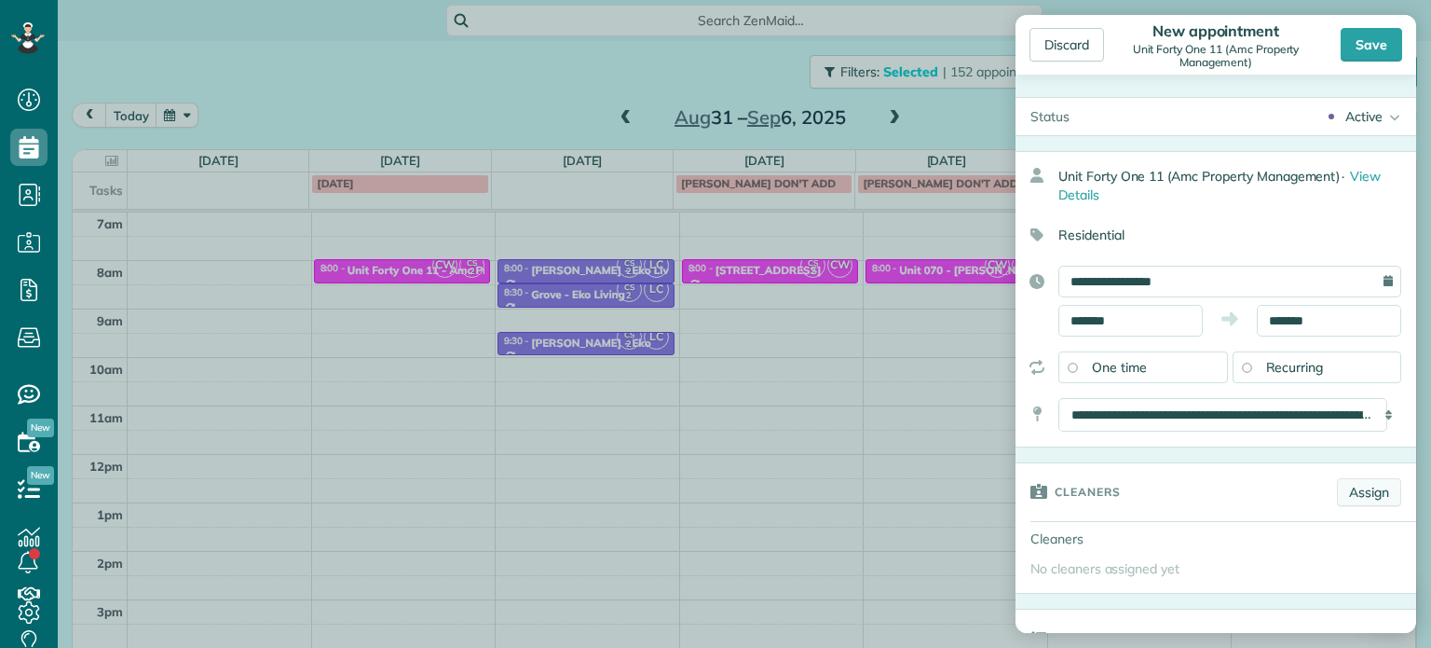
click at [1368, 487] on link "Assign" at bounding box center [1369, 492] width 64 height 28
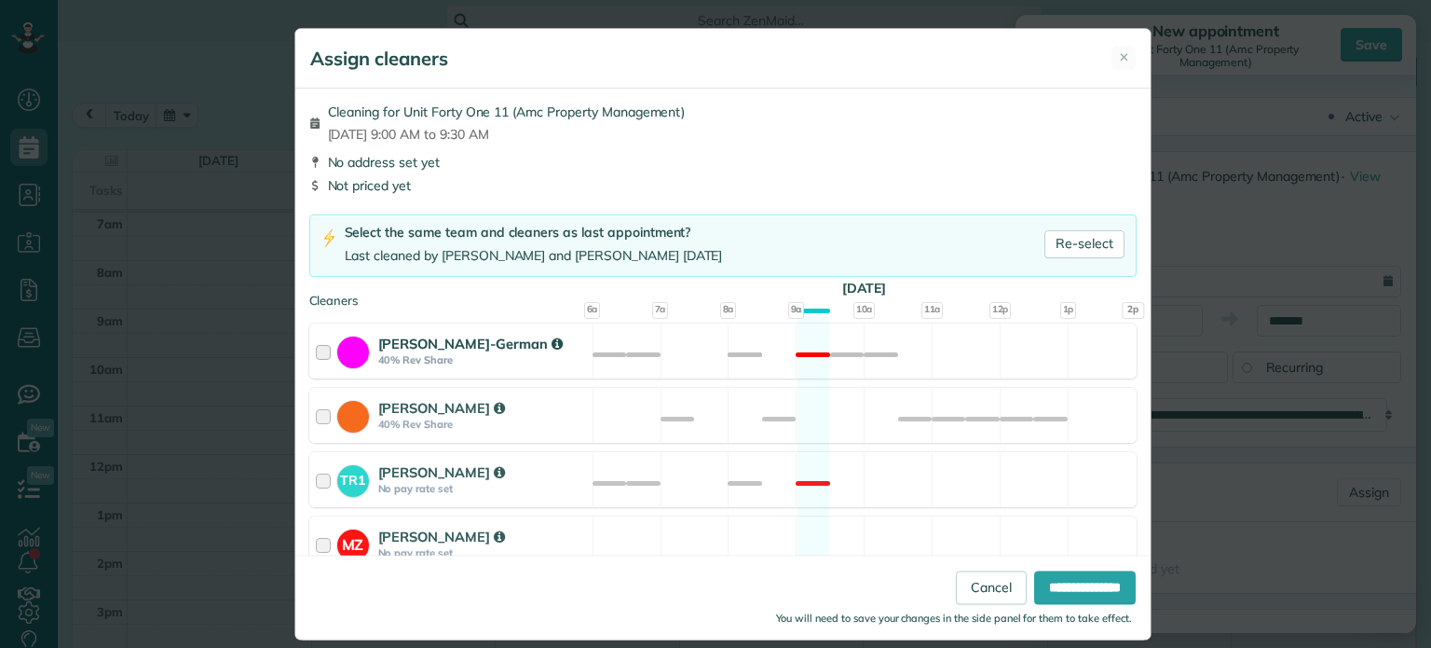
click at [825, 354] on div "Christina Wright-German 40% Rev Share Not available" at bounding box center [722, 350] width 827 height 55
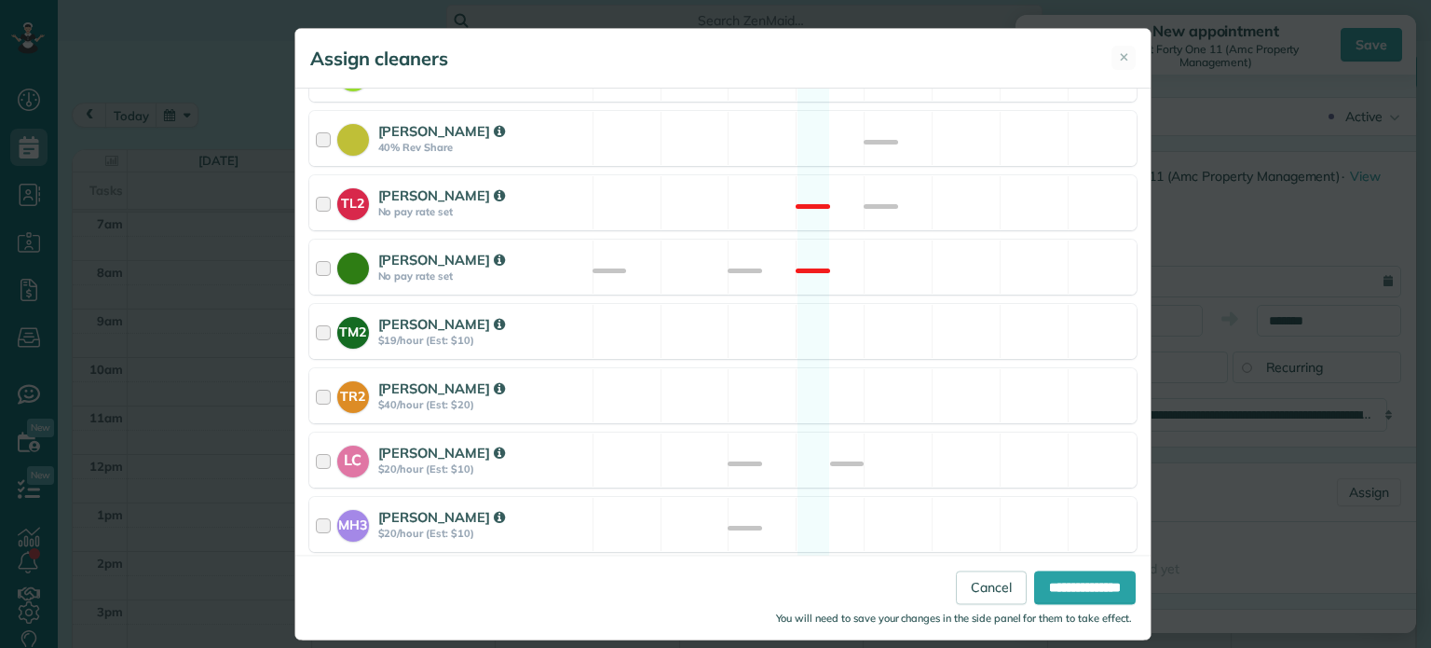
scroll to position [785, 0]
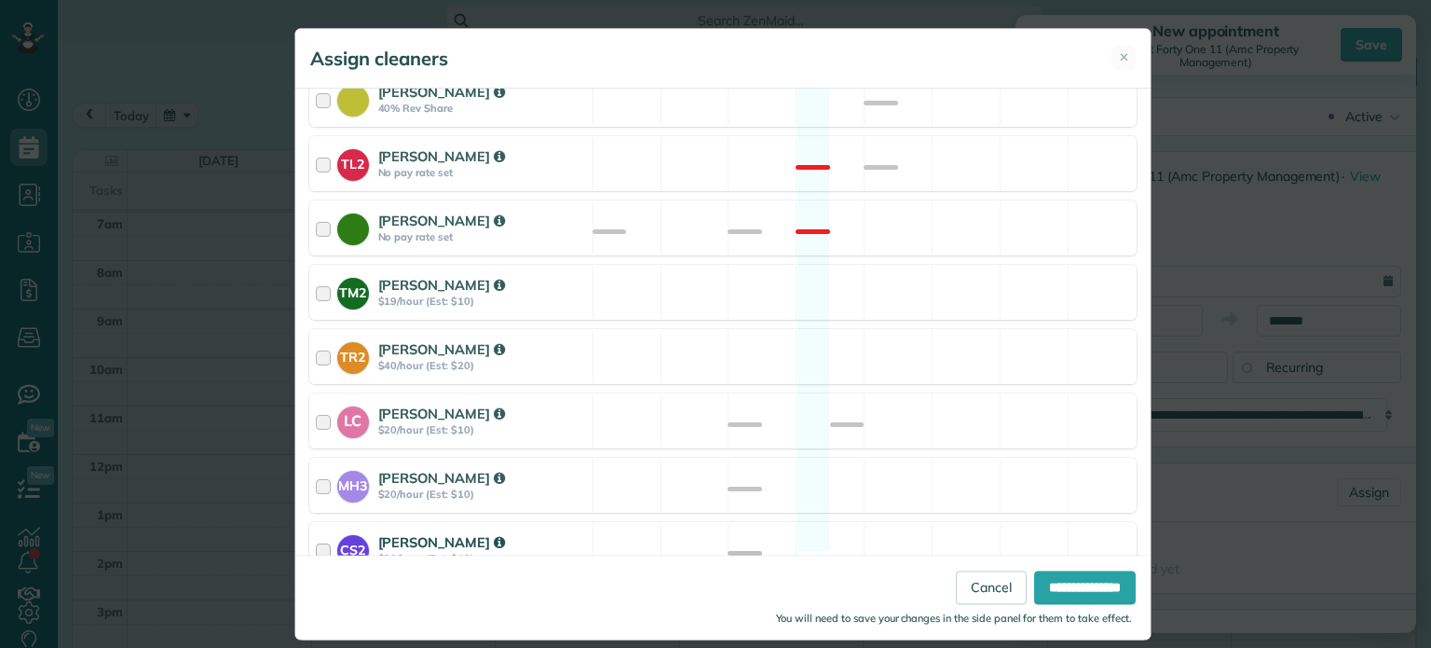
click at [812, 522] on div "CS2 Cristina Sainz $20/hour (Est: $10) Available" at bounding box center [722, 549] width 827 height 55
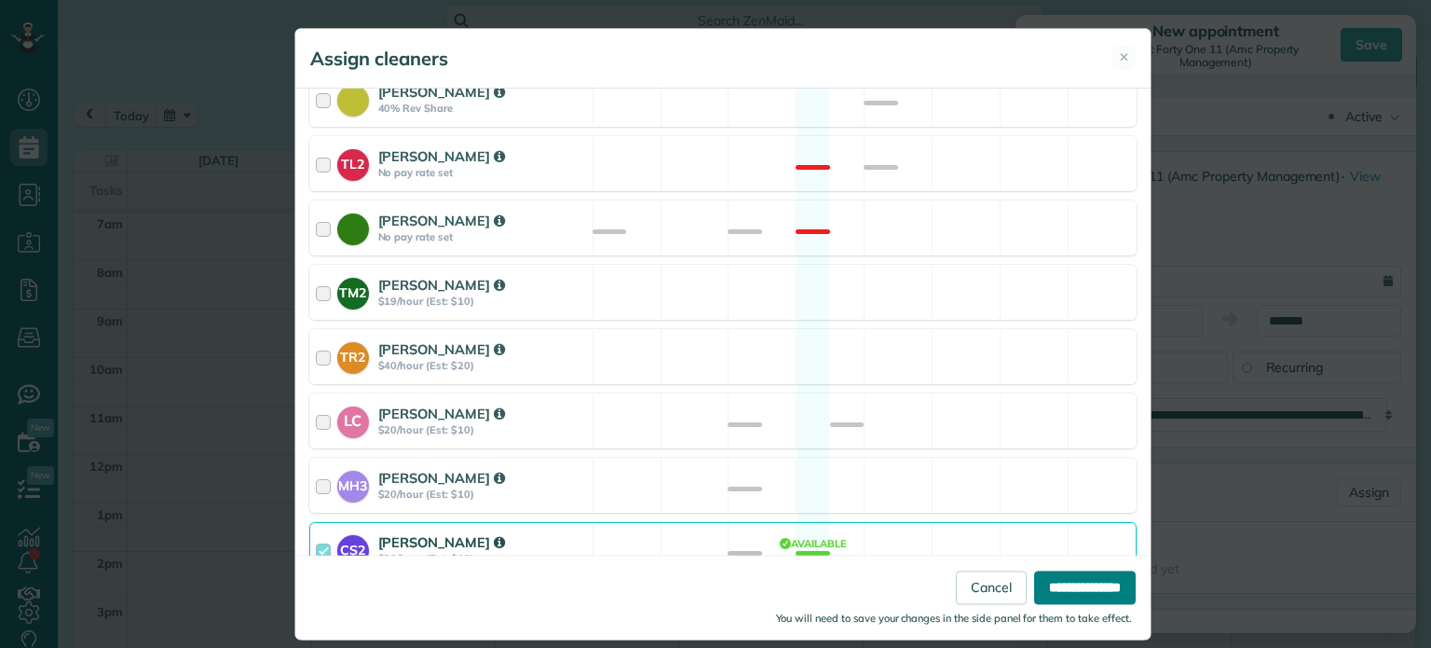
click at [1087, 581] on input "**********" at bounding box center [1085, 588] width 102 height 34
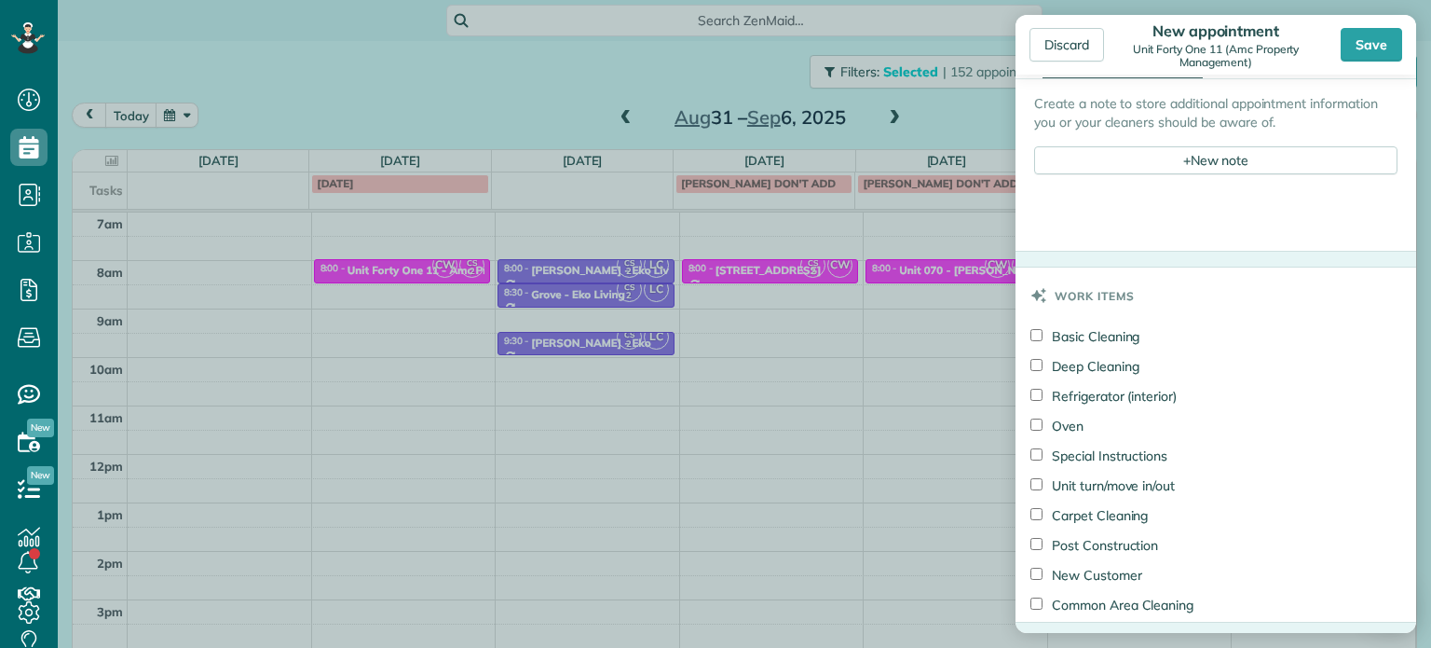
scroll to position [839, 0]
click at [1205, 148] on div "+ New note" at bounding box center [1215, 157] width 363 height 28
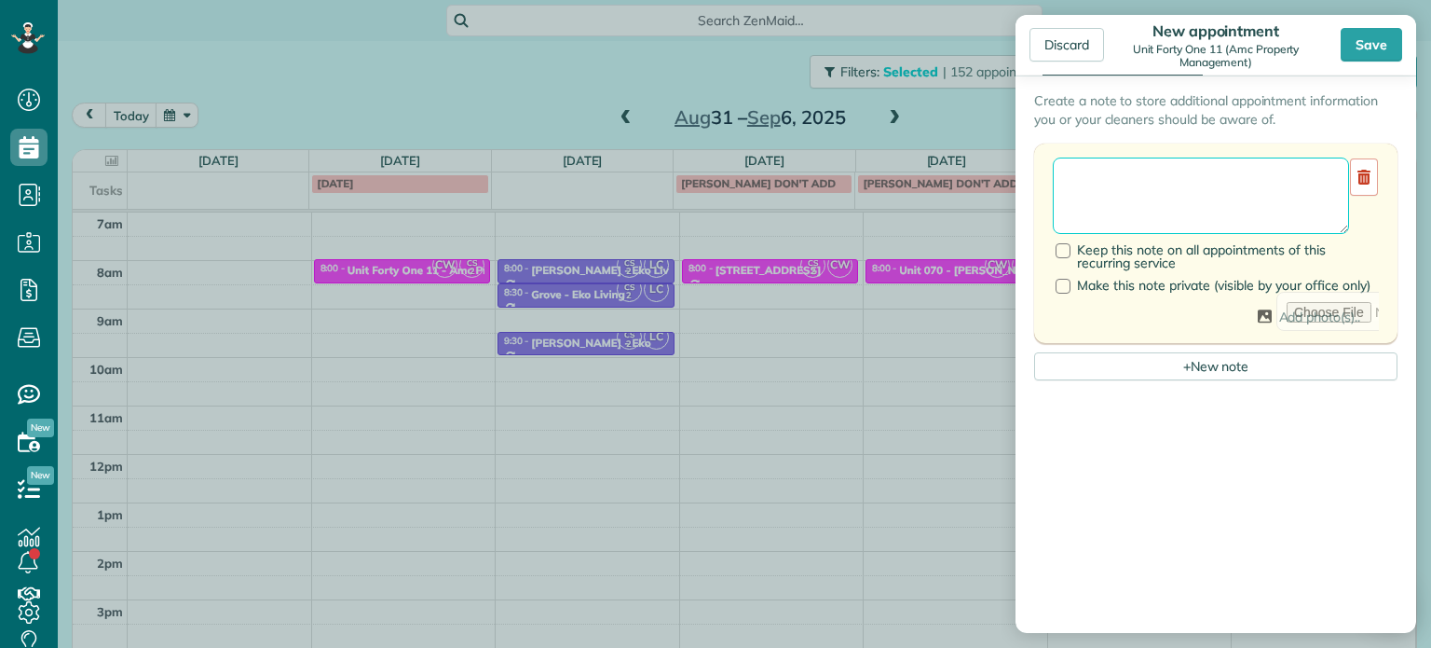
click at [1206, 169] on textarea at bounding box center [1201, 195] width 296 height 76
type textarea "******** *** ***"
click at [1359, 55] on div "Save" at bounding box center [1371, 45] width 61 height 34
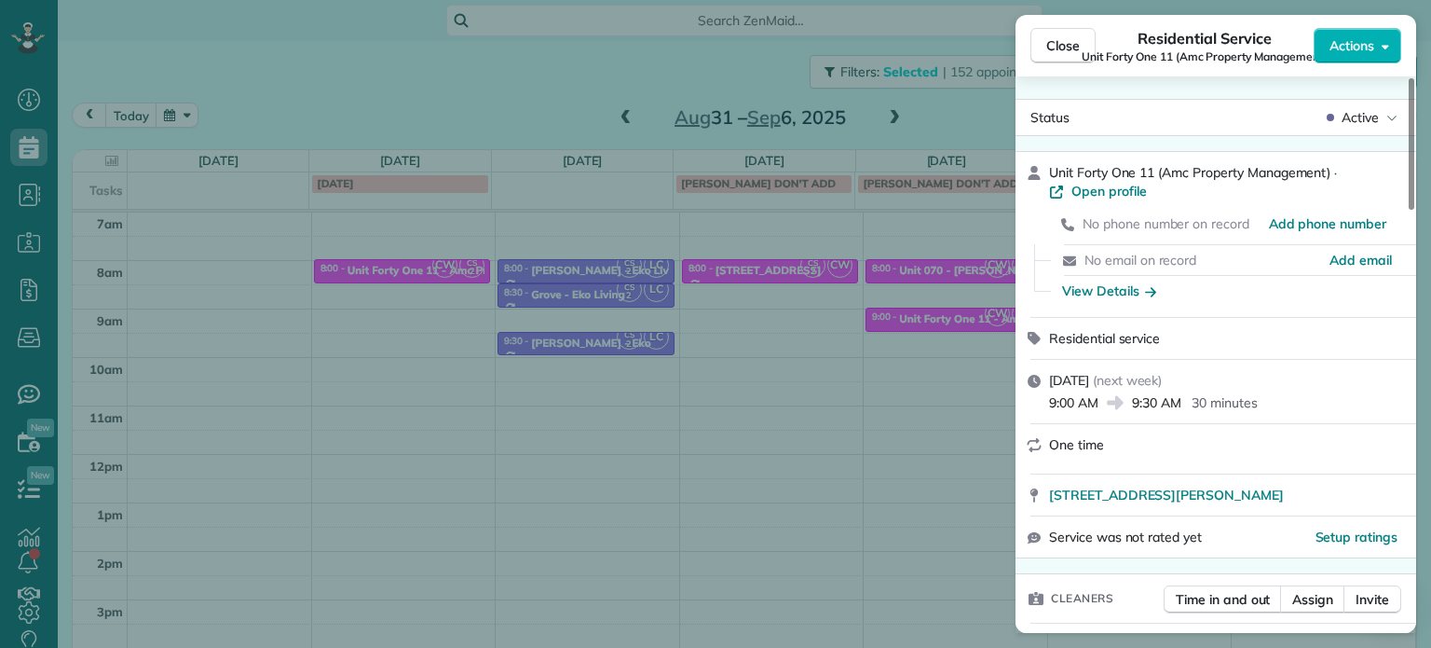
click at [939, 129] on div "Close Residential Service Unit Forty One 11 (Amc Property Management) Actions S…" at bounding box center [715, 324] width 1431 height 648
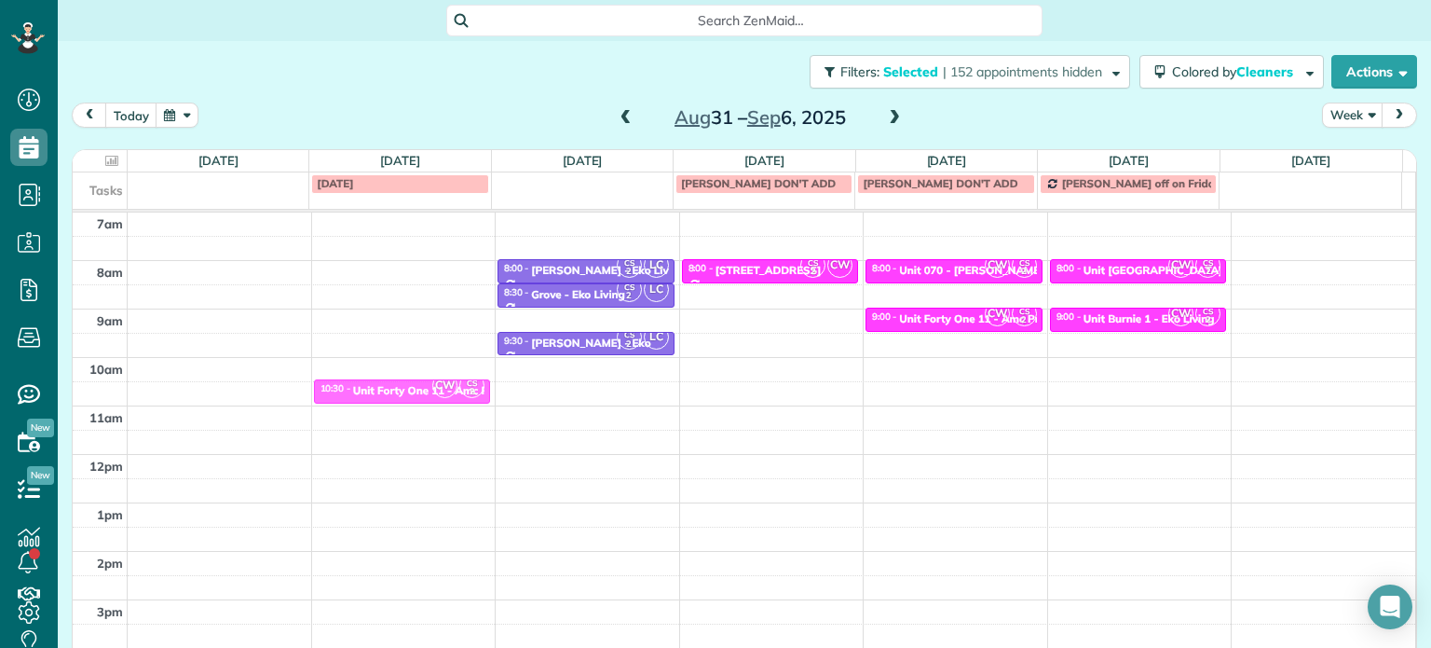
drag, startPoint x: 429, startPoint y: 268, endPoint x: 448, endPoint y: 376, distance: 109.8
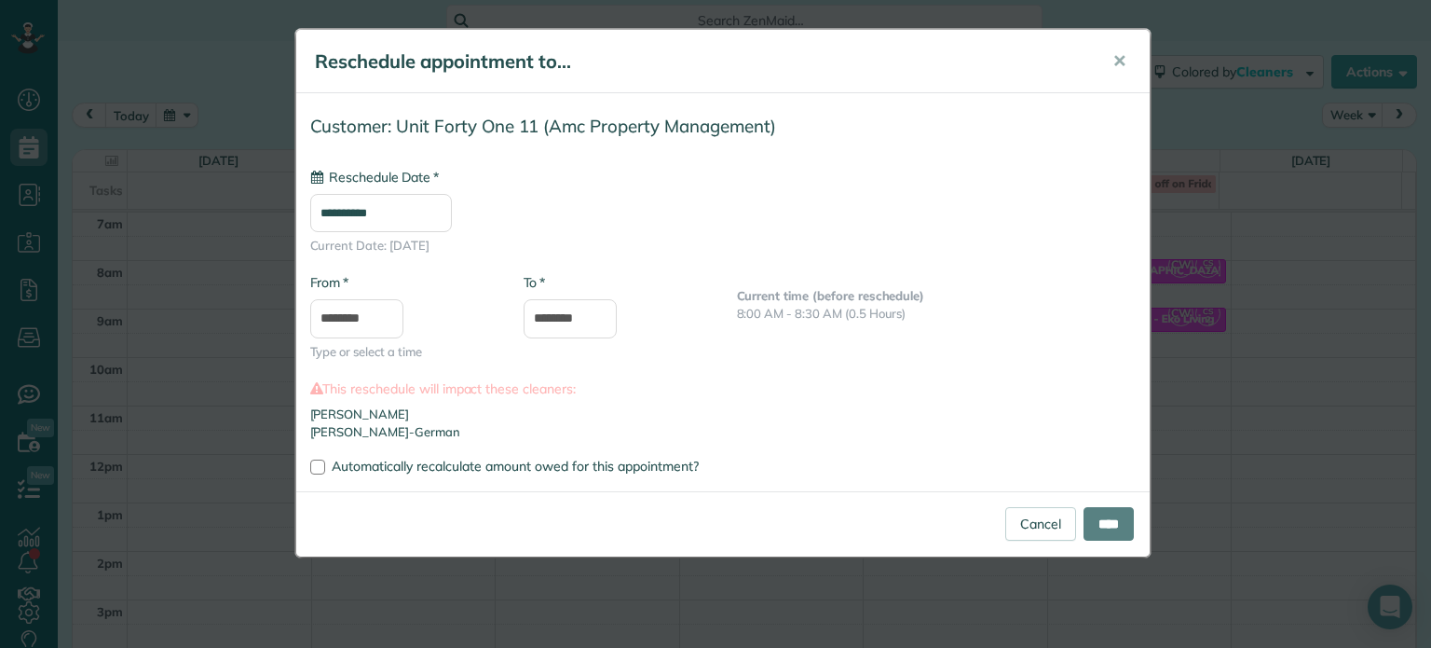
type input "**********"
click at [1113, 526] on input "****" at bounding box center [1109, 524] width 50 height 34
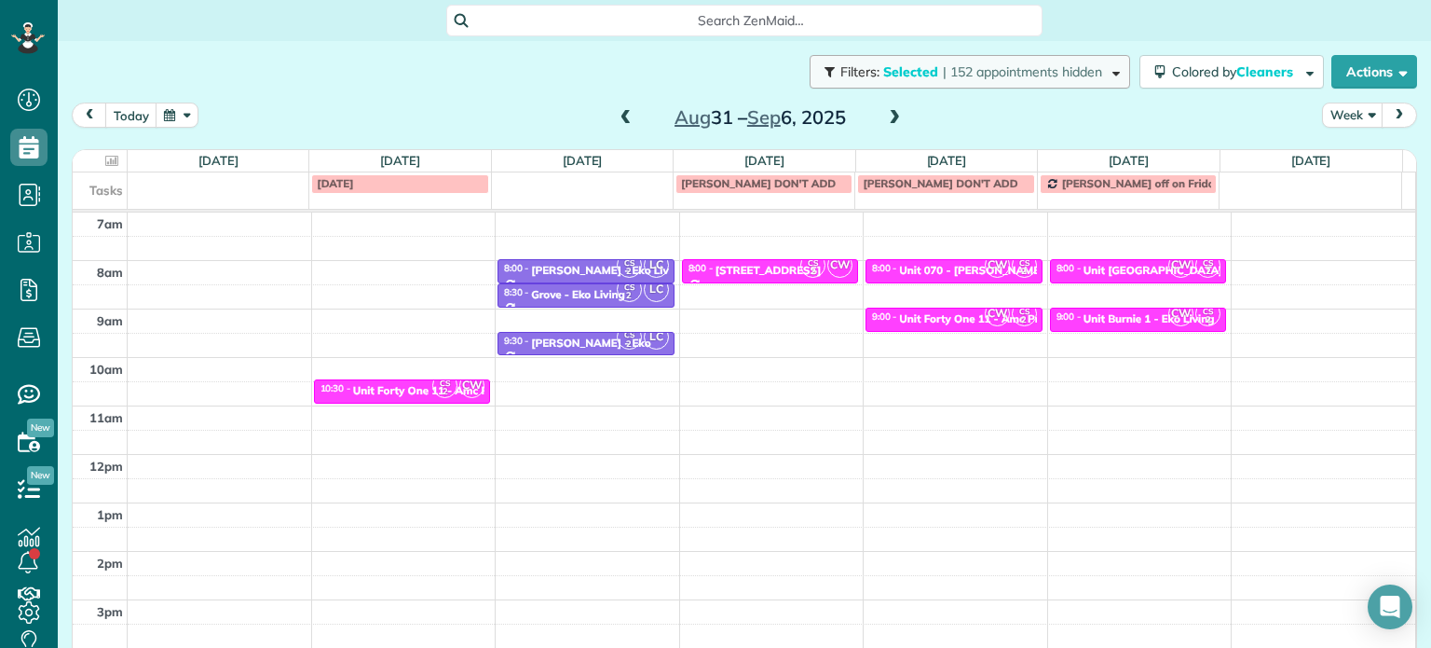
click at [943, 73] on span "| 152 appointments hidden" at bounding box center [1022, 71] width 159 height 17
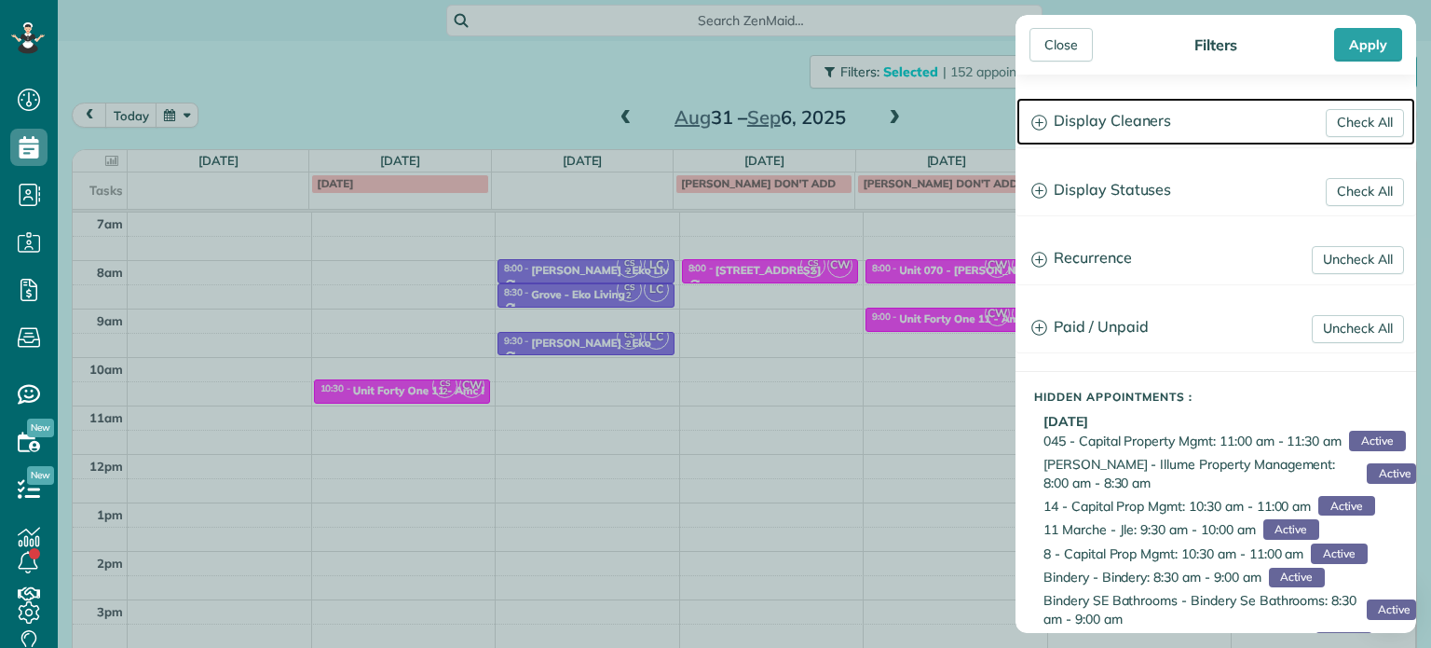
click at [1106, 130] on h3 "Display Cleaners" at bounding box center [1216, 122] width 399 height 48
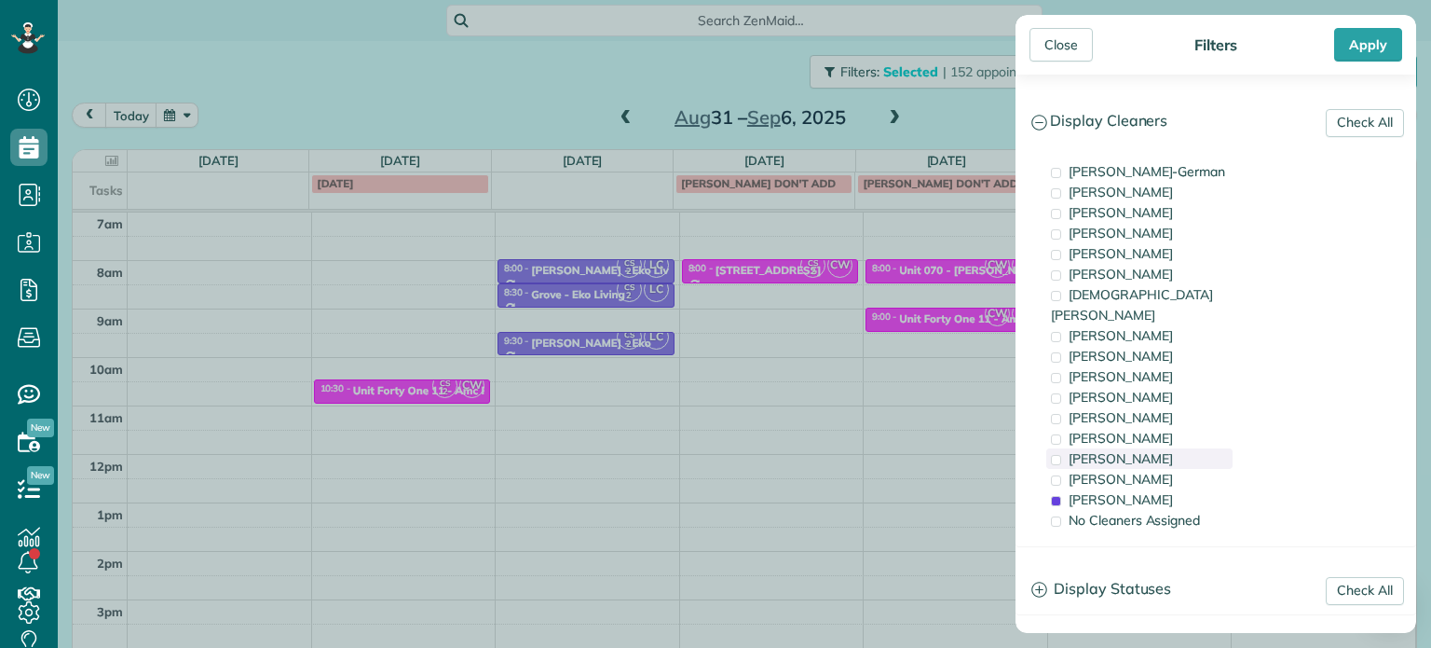
click at [1153, 448] on div "Laura Chavez" at bounding box center [1139, 458] width 186 height 20
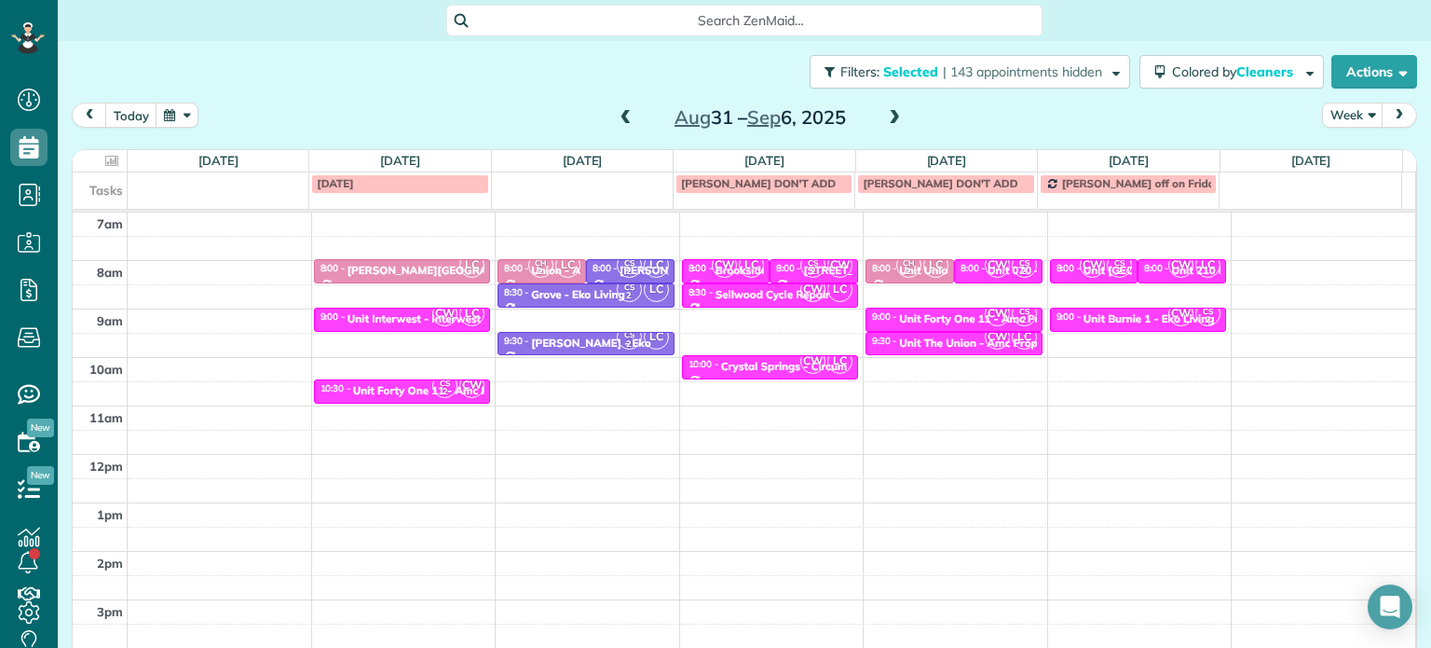
drag, startPoint x: 471, startPoint y: 277, endPoint x: 444, endPoint y: 271, distance: 27.6
click at [469, 277] on div "Close Filters Apply Check All Display Cleaners Christina Wright-German Cassie F…" at bounding box center [715, 324] width 1431 height 648
click at [430, 266] on div "Corbett Heights - TMG" at bounding box center [467, 270] width 239 height 13
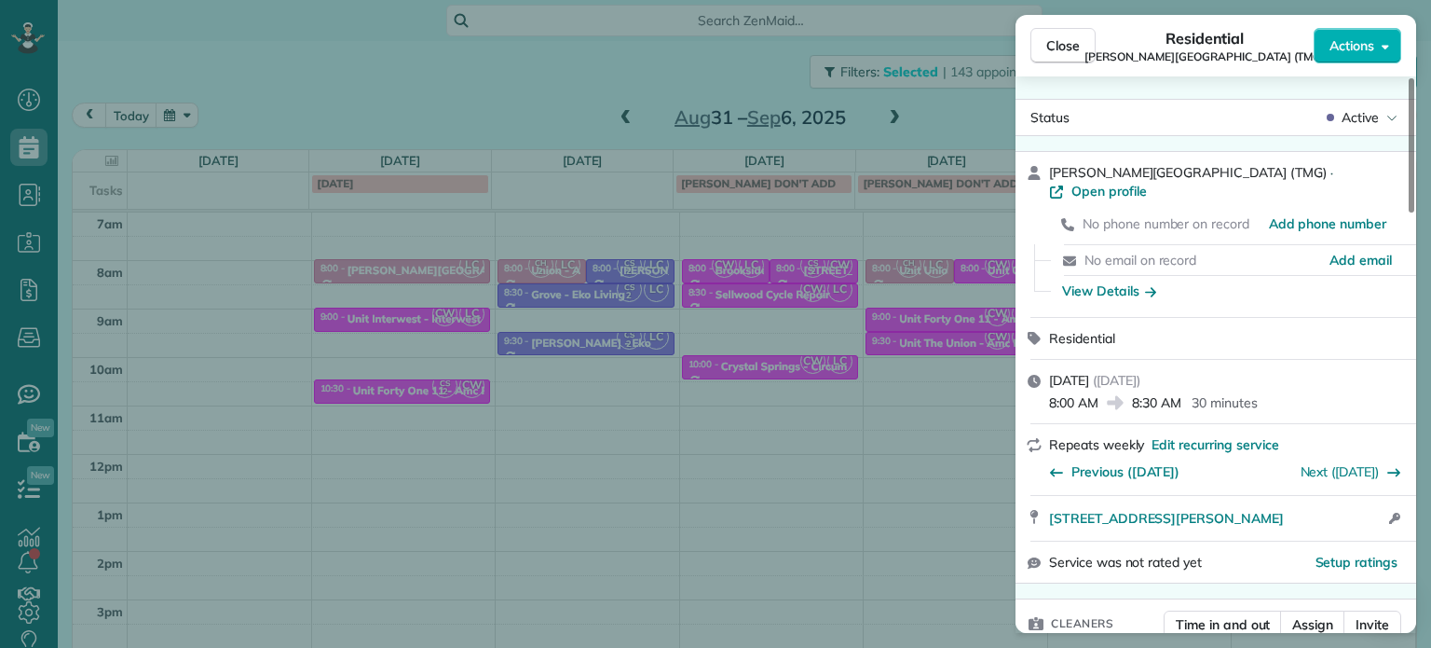
scroll to position [282, 0]
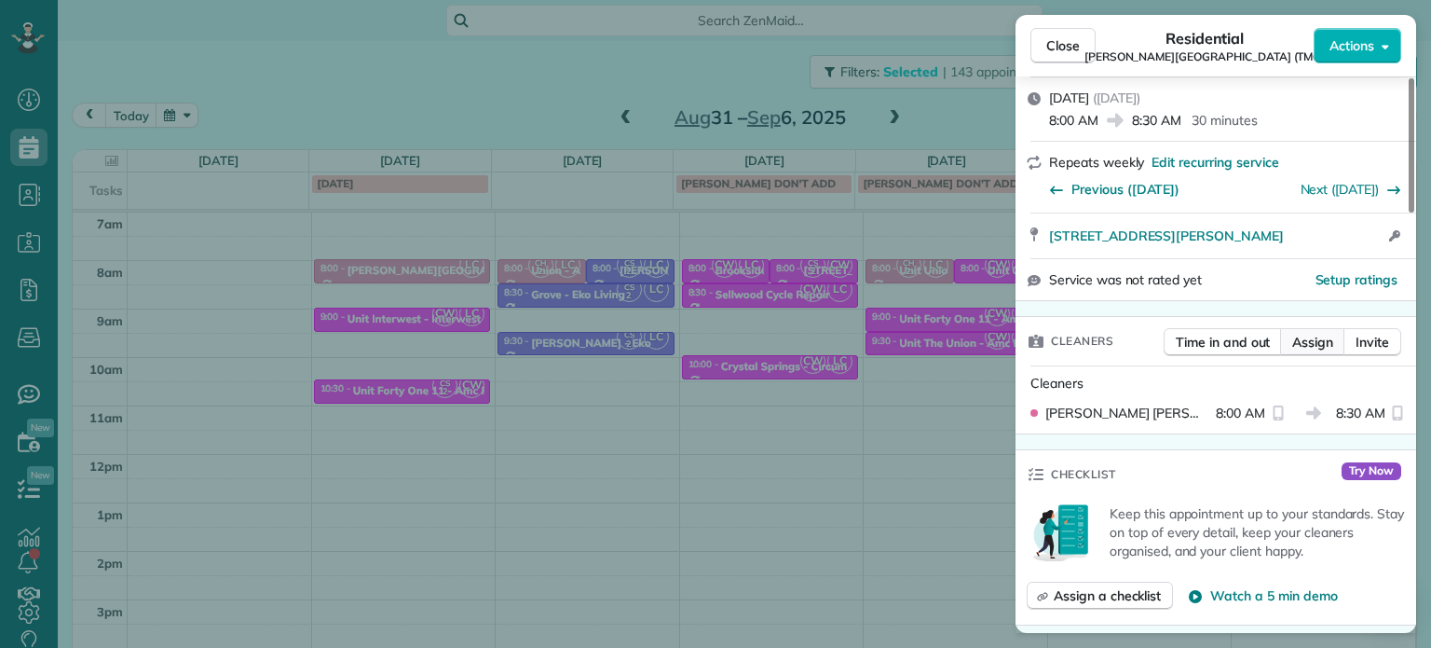
click at [1307, 333] on span "Assign" at bounding box center [1312, 342] width 41 height 19
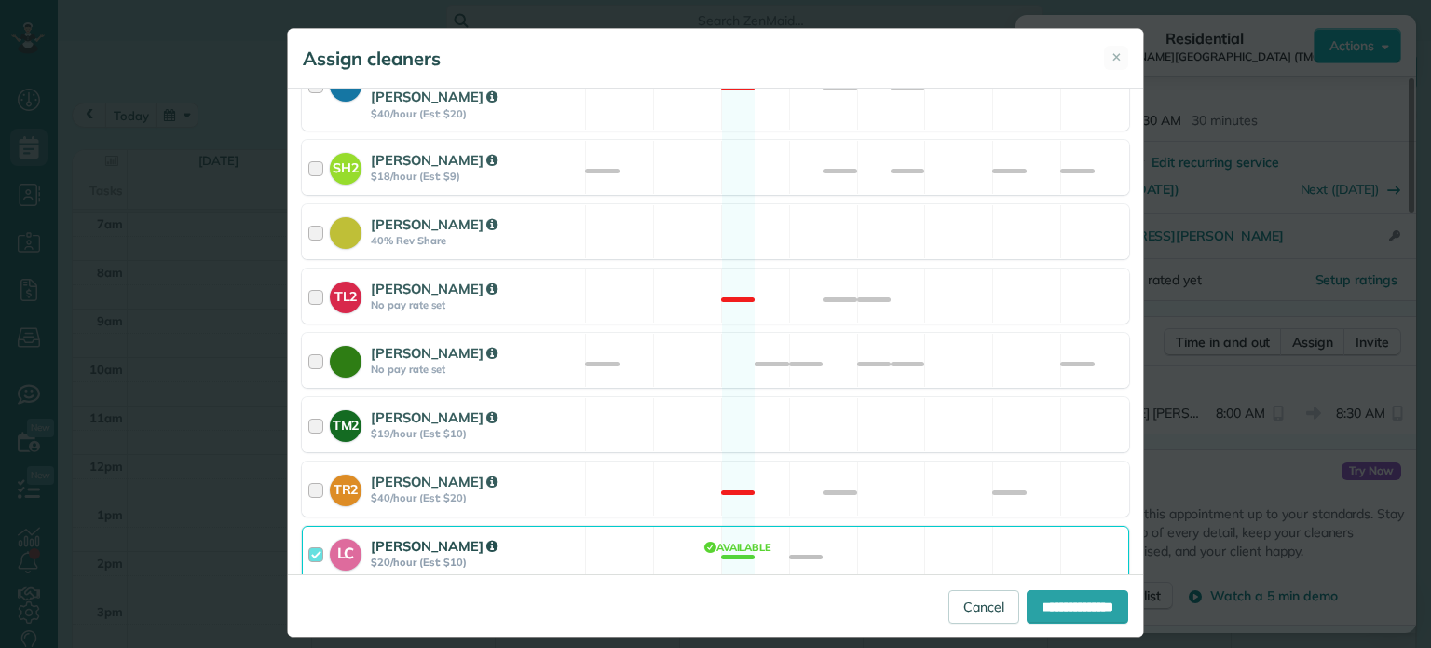
scroll to position [829, 0]
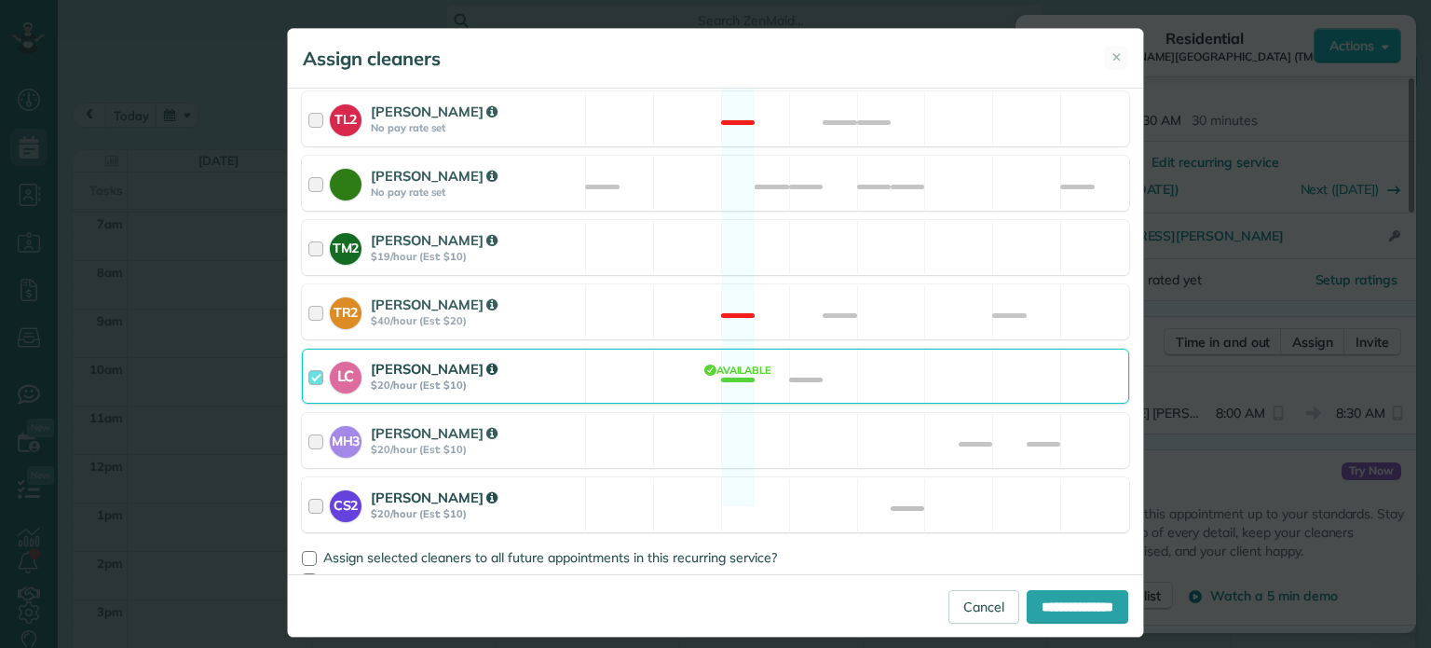
click at [757, 481] on div "CS2 Cristina Sainz $20/hour (Est: $10) Available" at bounding box center [715, 504] width 827 height 55
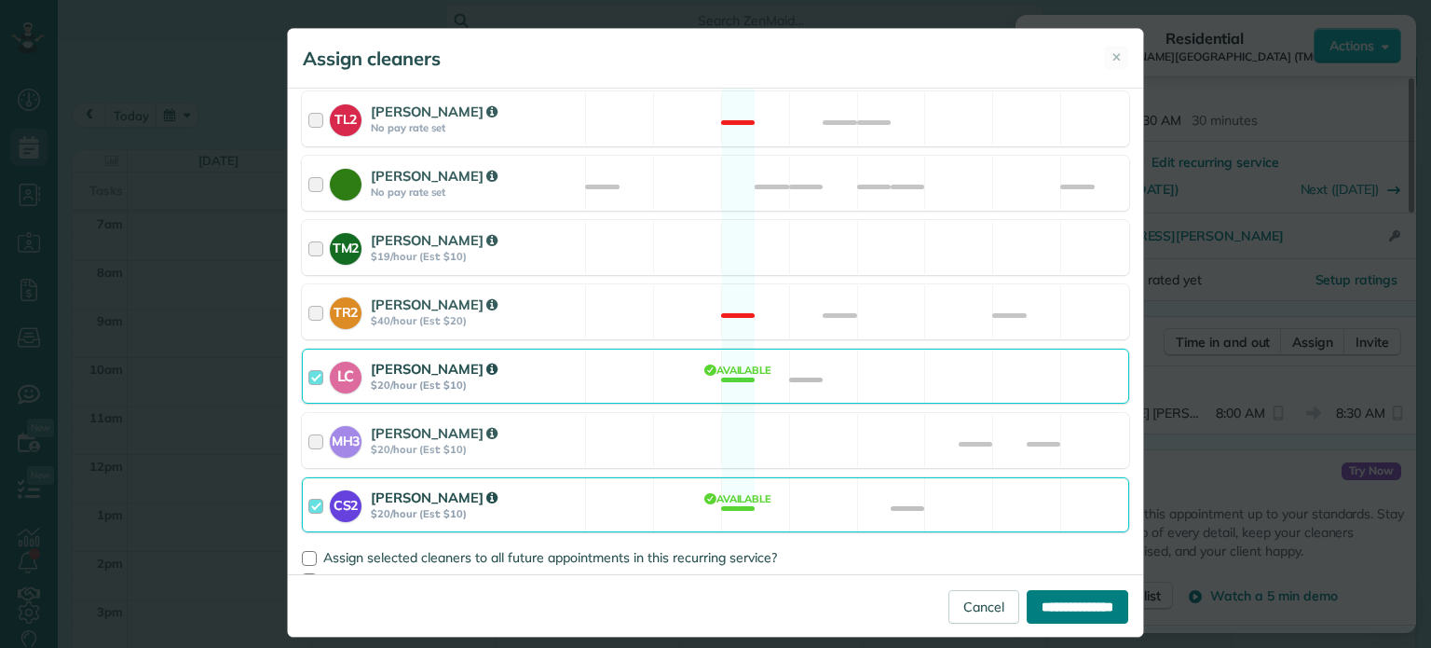
click at [1031, 599] on input "**********" at bounding box center [1078, 607] width 102 height 34
type input "**********"
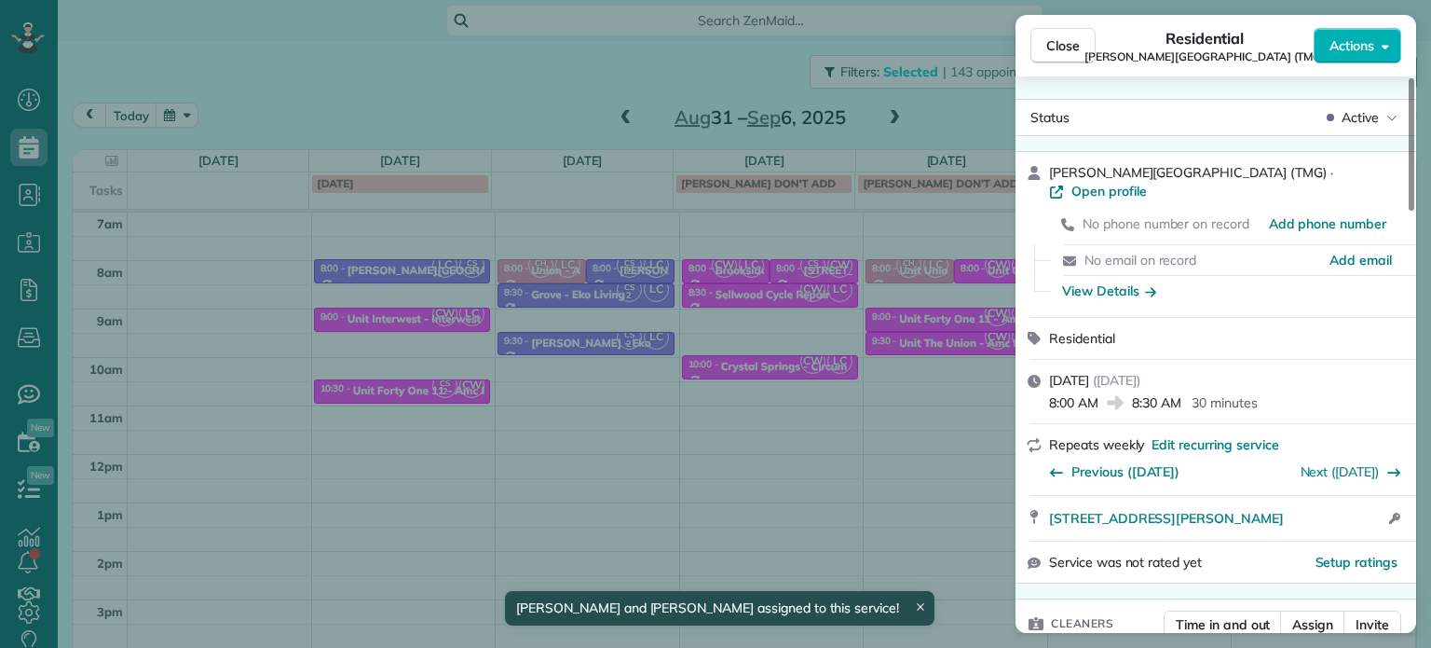
click at [421, 340] on div "Close Residential Corbett Heights (TMG) Actions Status Active Corbett Heights (…" at bounding box center [715, 324] width 1431 height 648
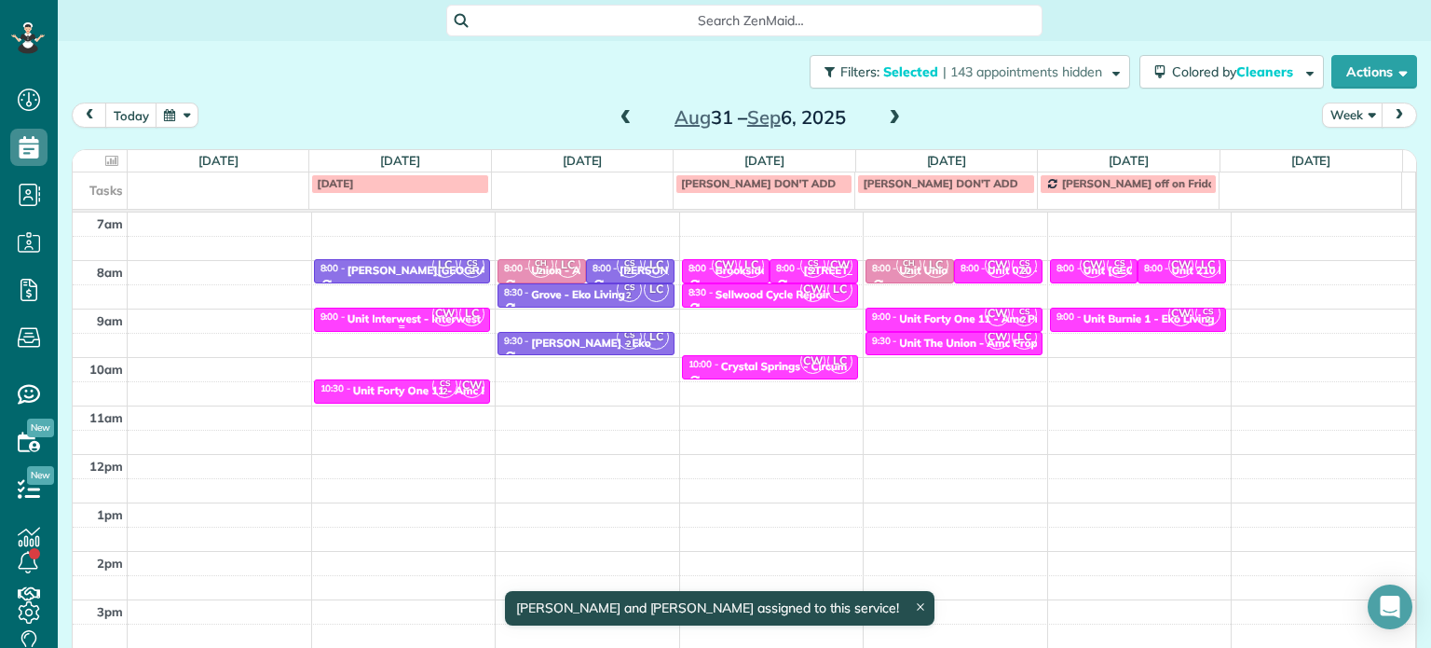
click at [396, 315] on div "Unit Interwest - Interwest Properties" at bounding box center [443, 318] width 190 height 13
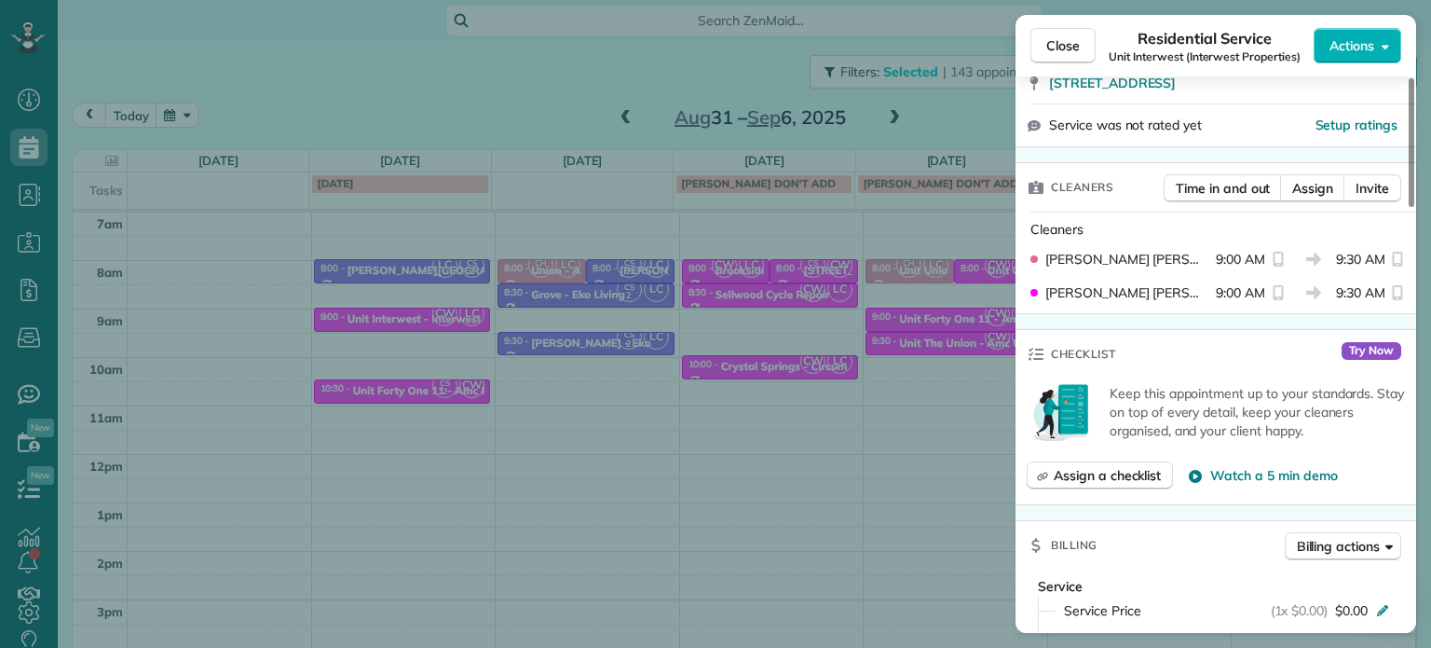
scroll to position [373, 0]
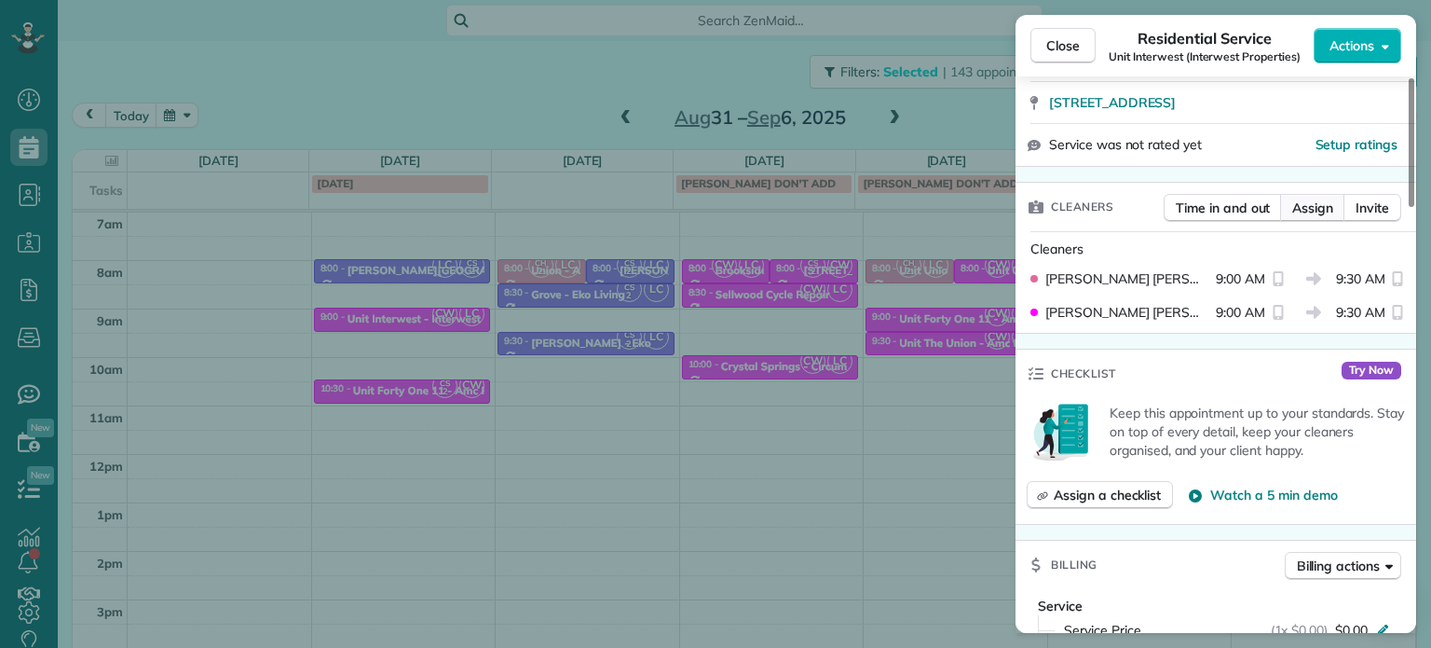
click at [1313, 212] on span "Assign" at bounding box center [1312, 207] width 41 height 19
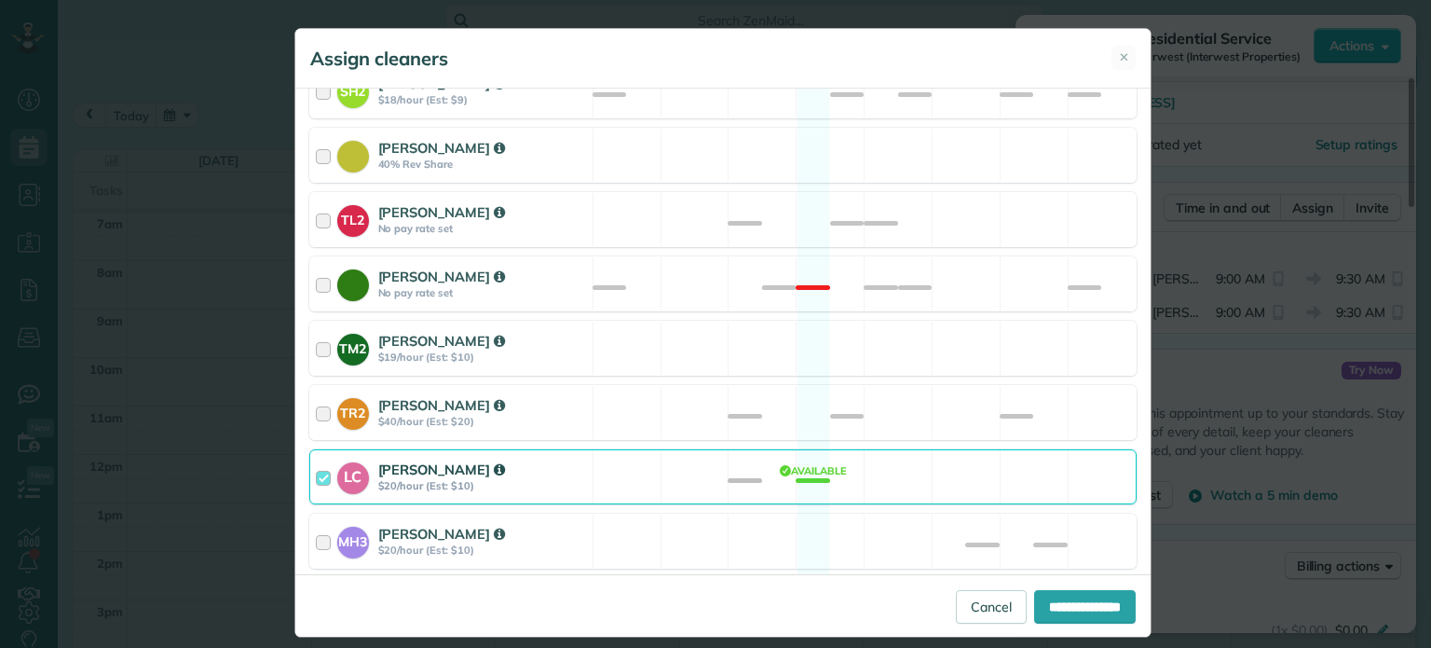
scroll to position [807, 0]
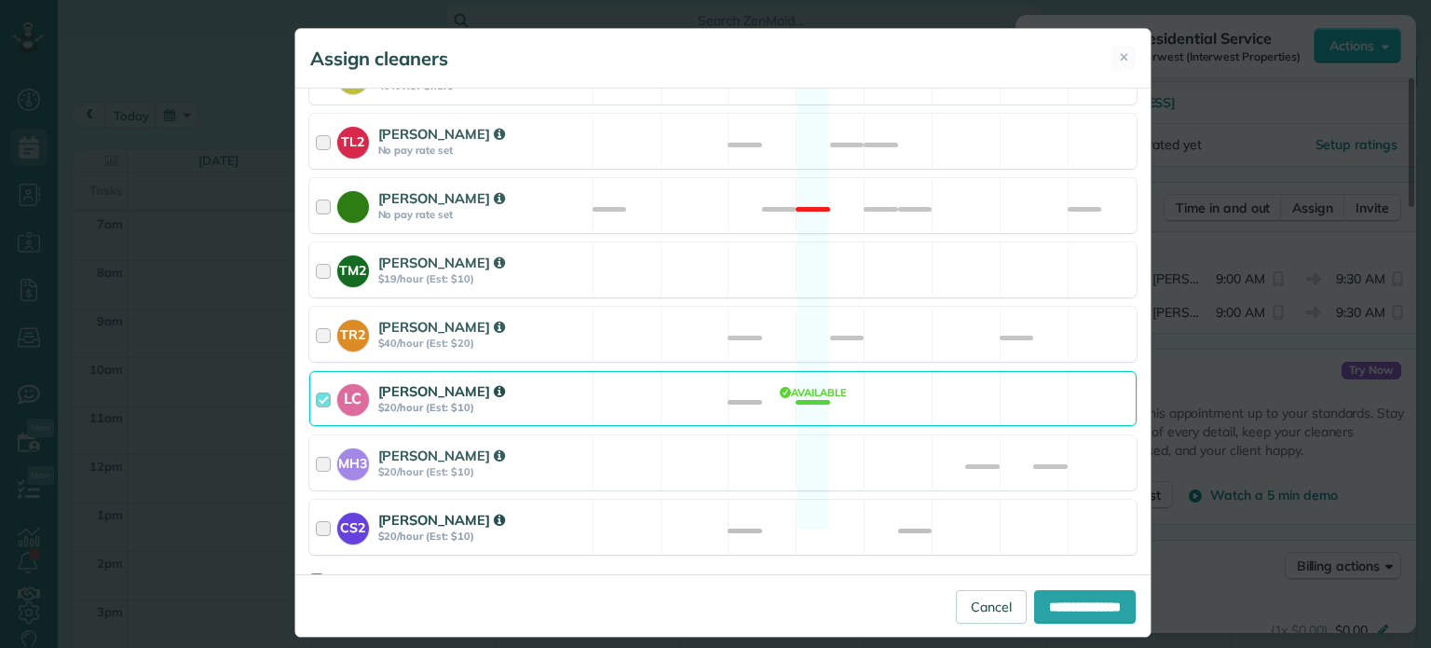
click at [804, 518] on div "CS2 Cristina Sainz $20/hour (Est: $10) Available" at bounding box center [722, 526] width 827 height 55
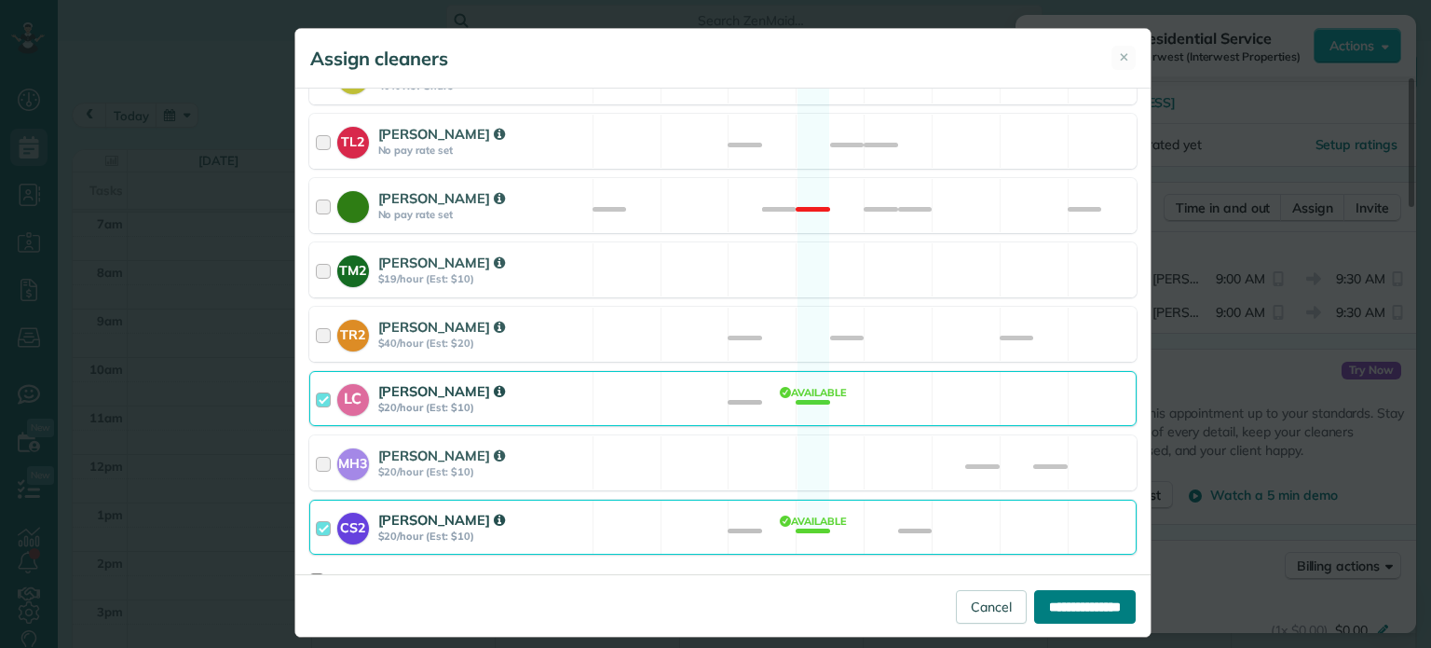
click at [1062, 604] on input "**********" at bounding box center [1085, 607] width 102 height 34
type input "**********"
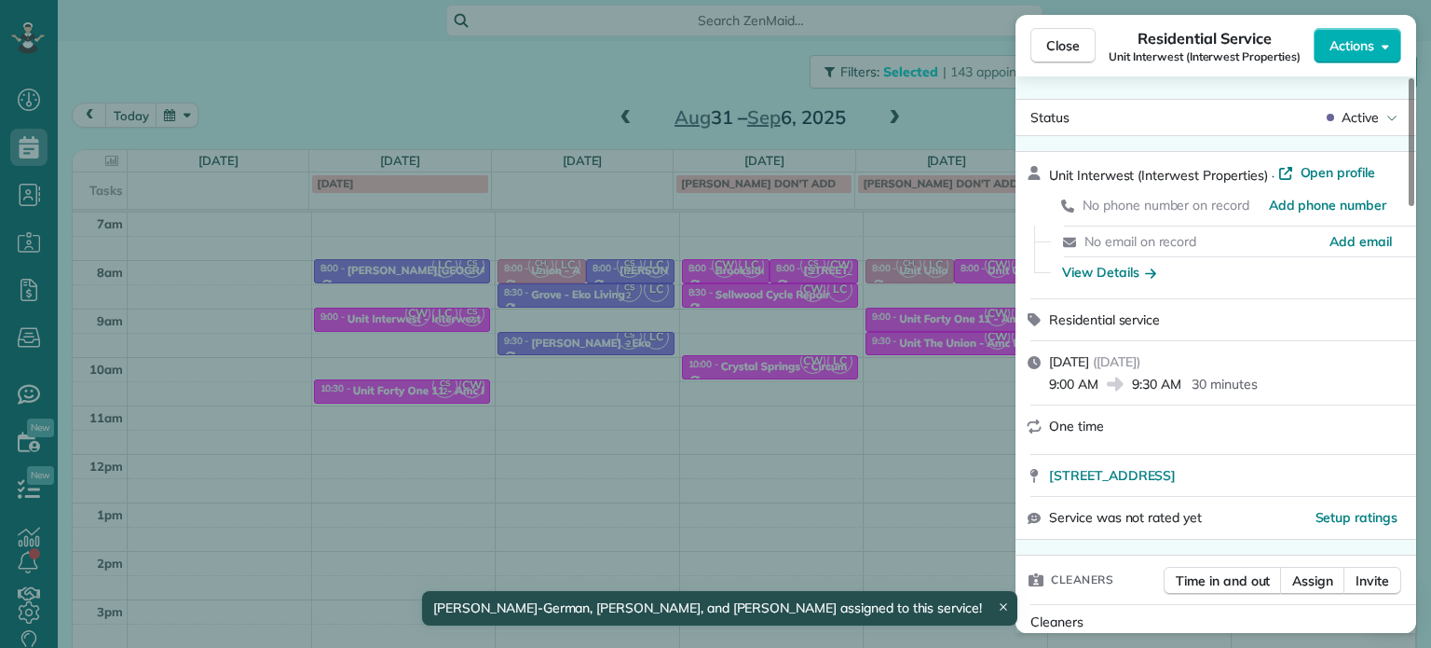
click at [434, 405] on div "Close Residential Service Unit Interwest (Interwest Properties) Actions Status …" at bounding box center [715, 324] width 1431 height 648
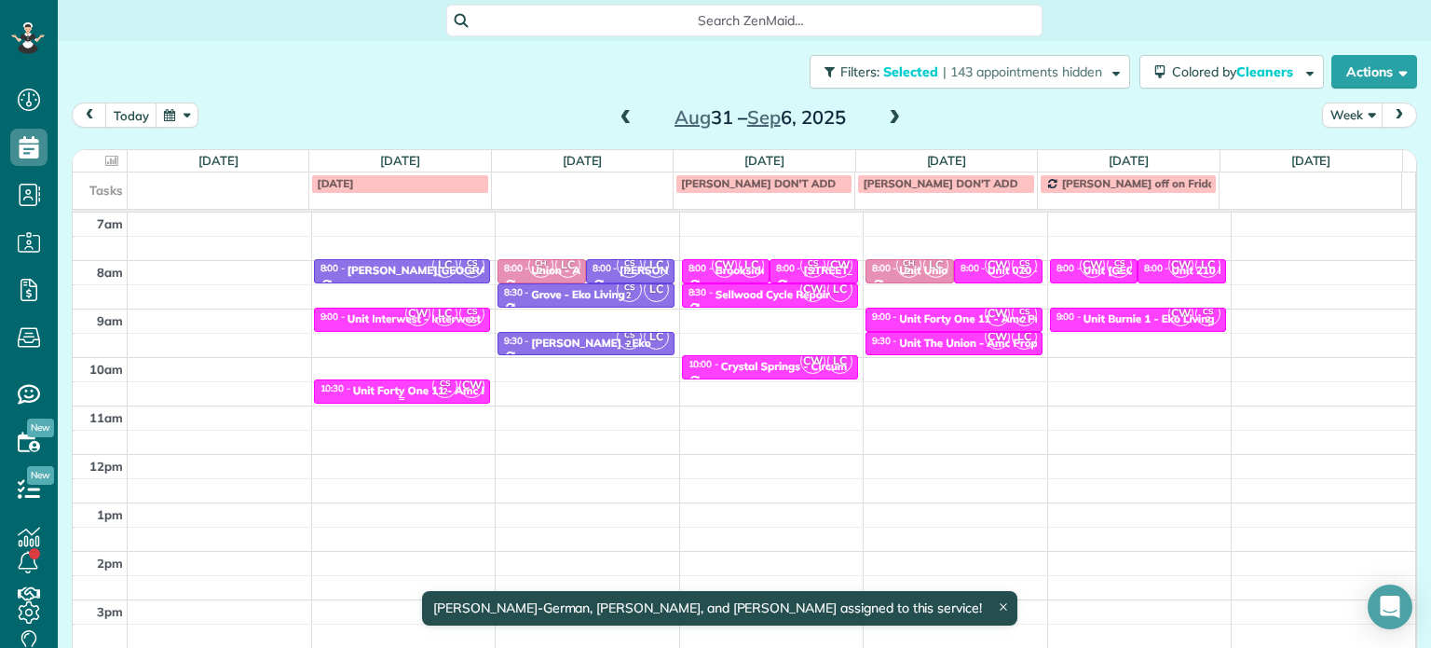
click at [414, 396] on div at bounding box center [402, 398] width 175 height 7
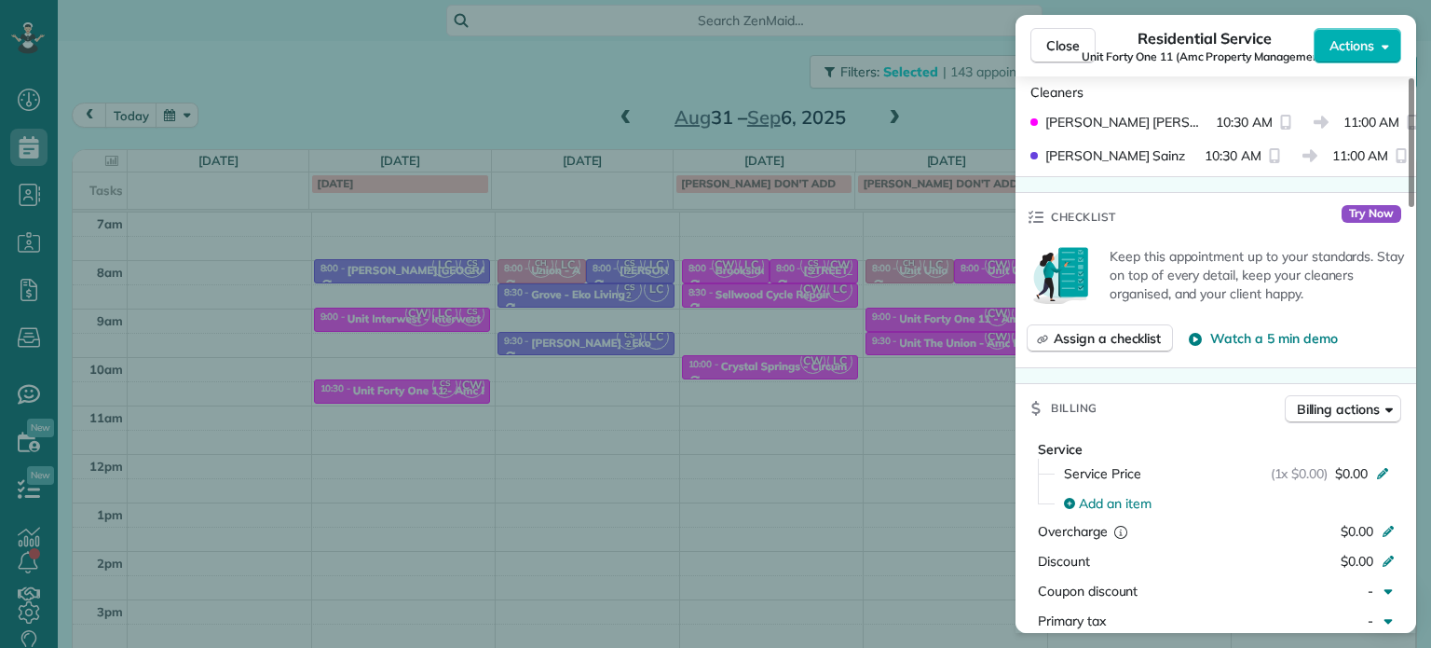
scroll to position [455, 0]
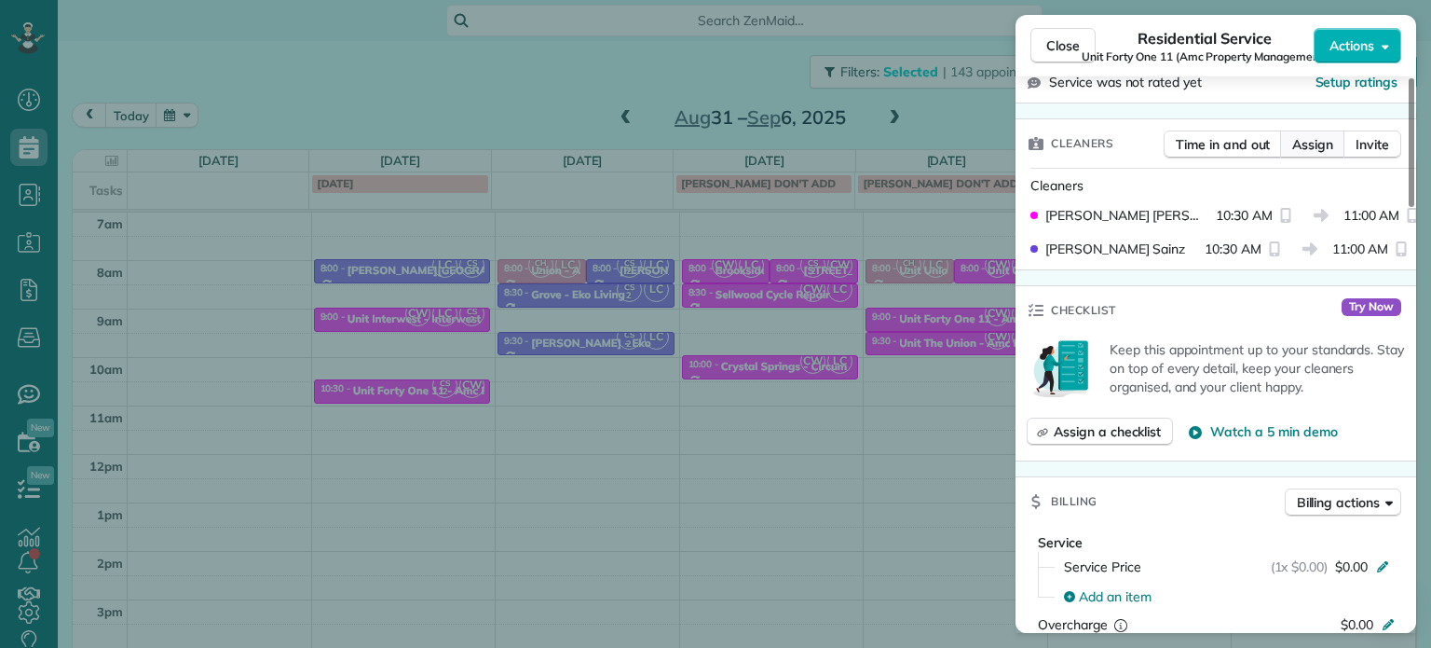
click at [1304, 154] on span "Assign" at bounding box center [1312, 144] width 41 height 19
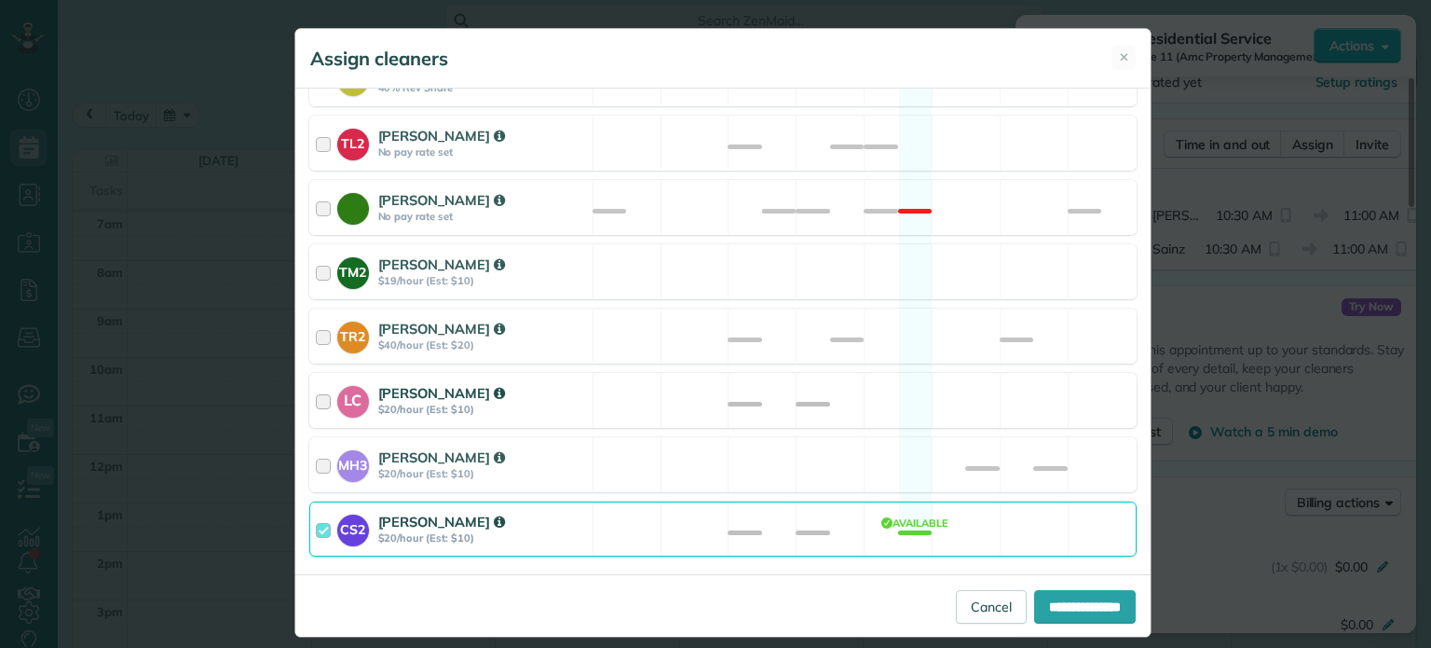
scroll to position [807, 0]
click at [698, 382] on div "LC Laura Chavez $20/hour (Est: $10) Available" at bounding box center [722, 398] width 827 height 55
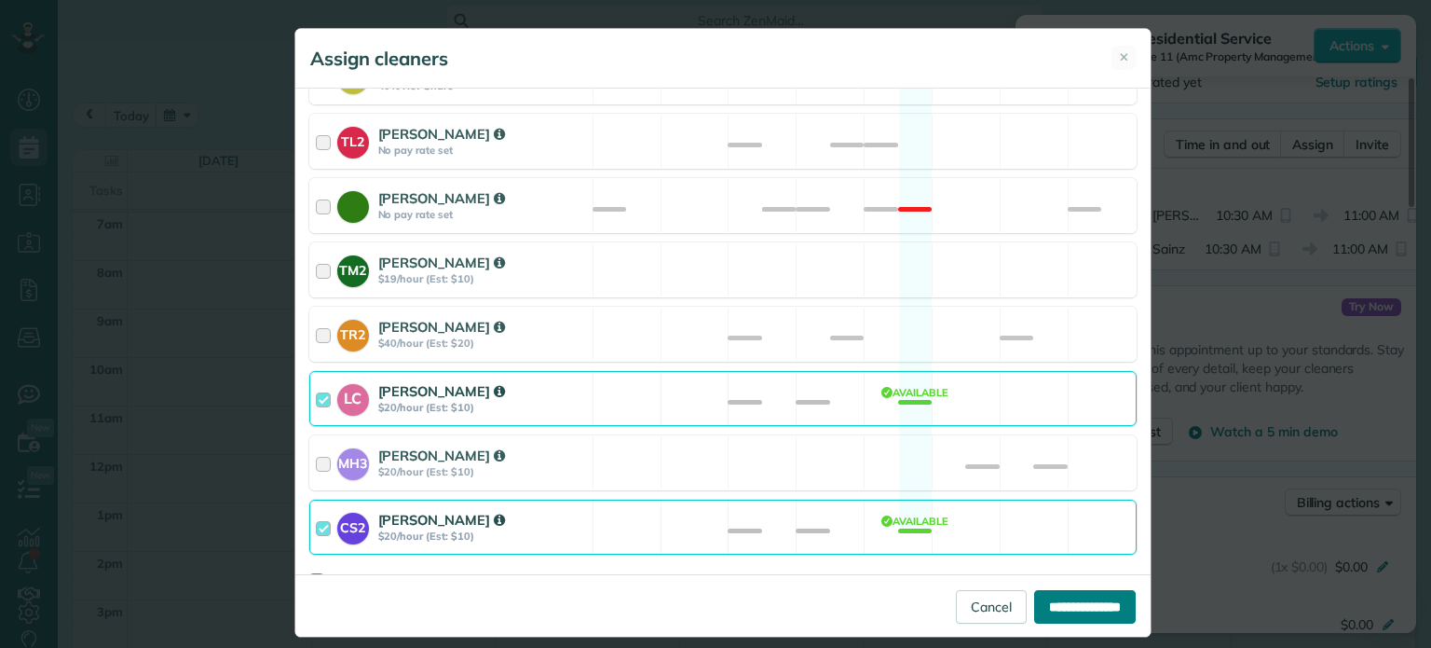
click at [1107, 603] on input "**********" at bounding box center [1085, 607] width 102 height 34
type input "**********"
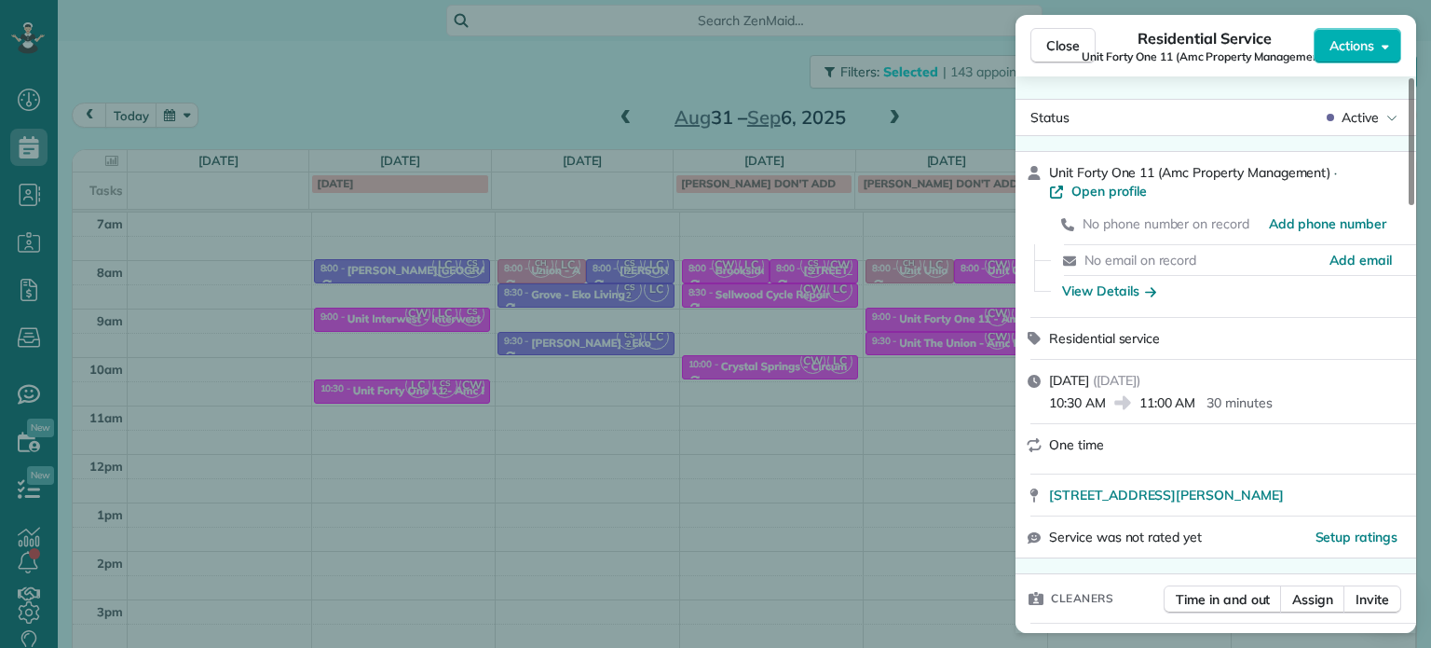
drag, startPoint x: 527, startPoint y: 43, endPoint x: 479, endPoint y: 130, distance: 99.3
click at [527, 43] on div "Close Residential Service Unit Forty One 11 (Amc Property Management) Actions S…" at bounding box center [715, 324] width 1431 height 648
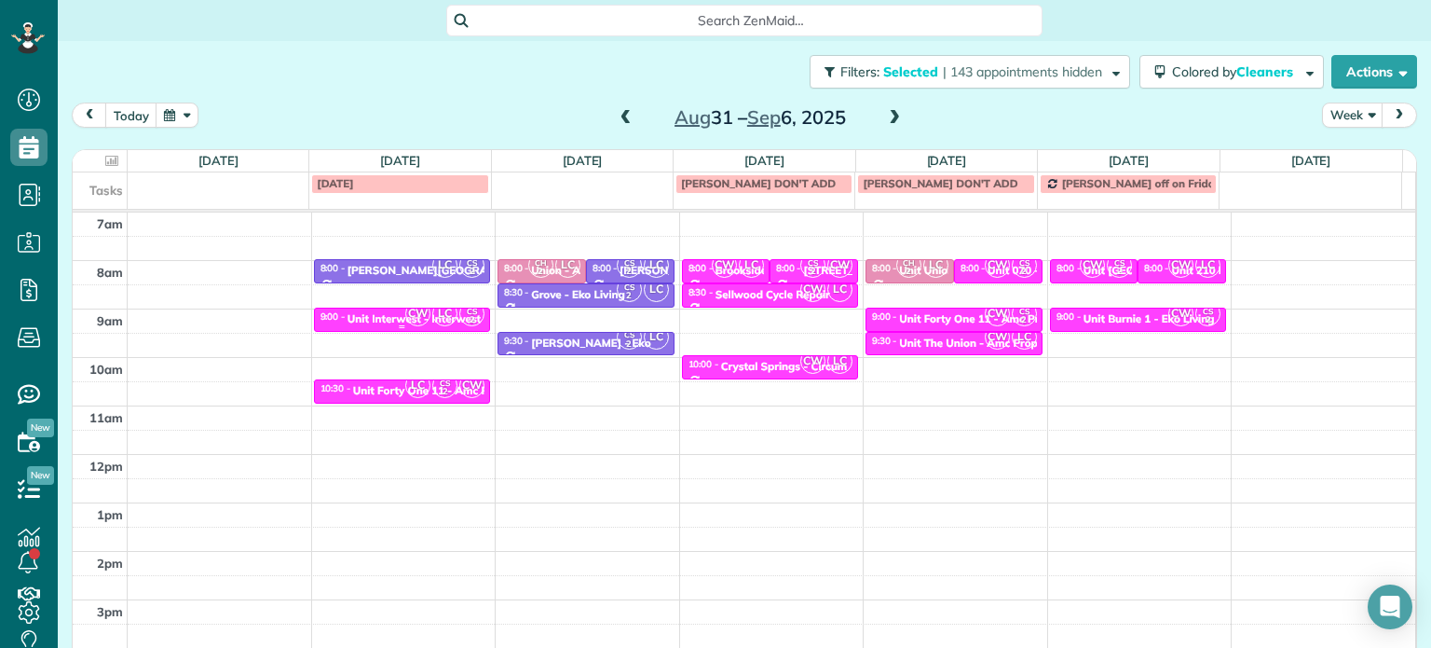
click at [418, 312] on span "CW" at bounding box center [417, 313] width 25 height 25
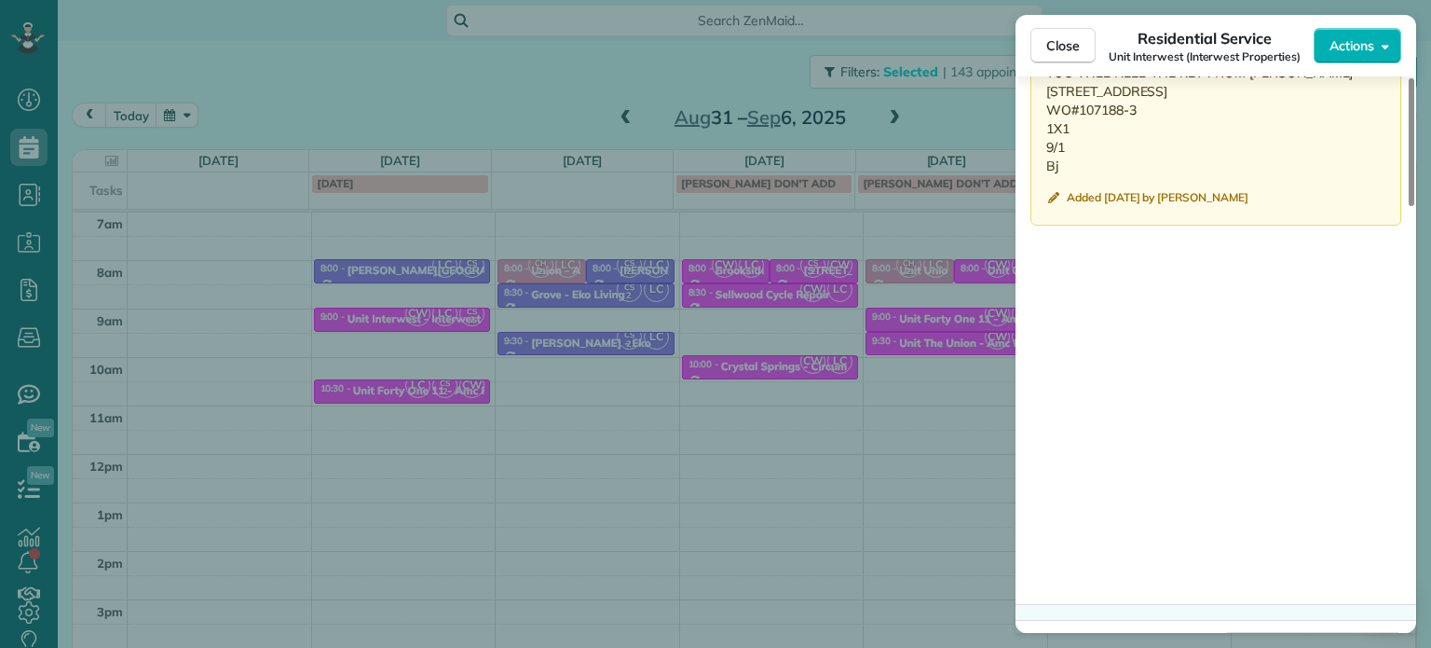
scroll to position [1577, 0]
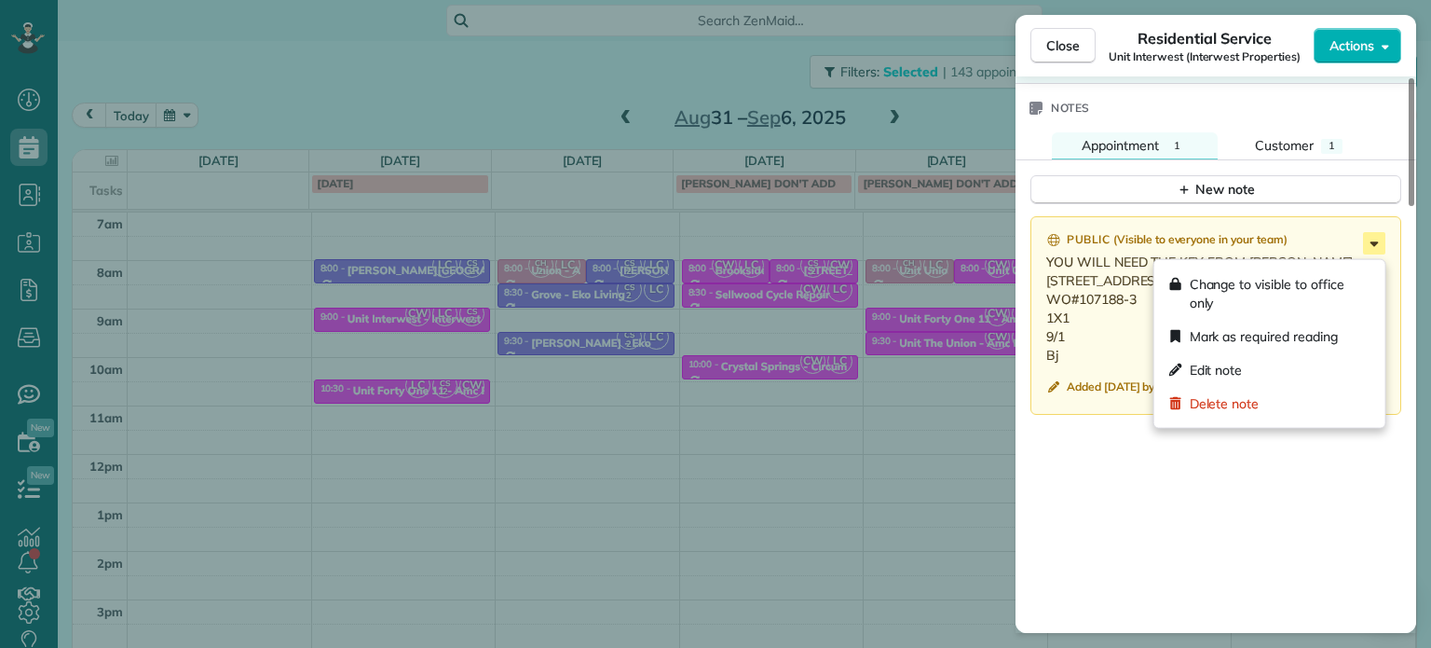
click at [1371, 246] on icon at bounding box center [1374, 243] width 22 height 22
click at [1249, 368] on div "Edit note" at bounding box center [1270, 370] width 216 height 34
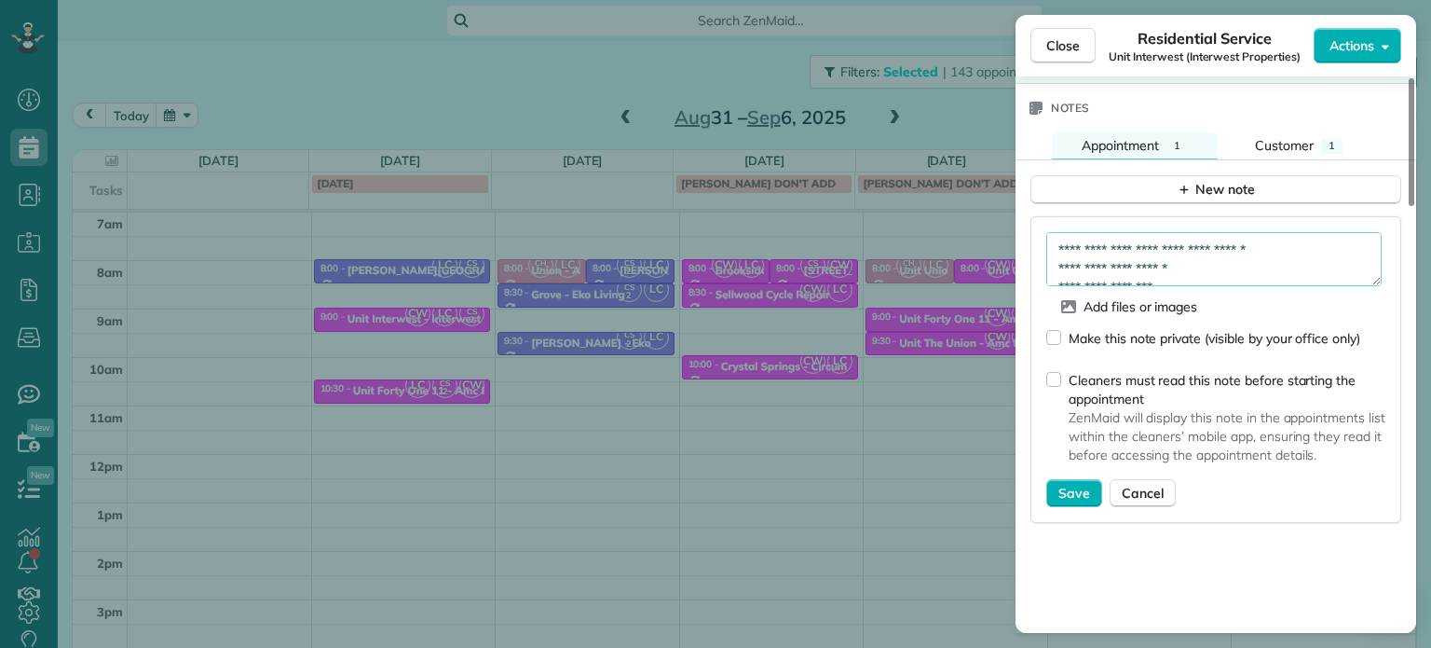
click at [1345, 244] on textarea "**********" at bounding box center [1213, 259] width 335 height 54
type textarea "**********"
click at [1065, 498] on span "Save" at bounding box center [1074, 493] width 32 height 19
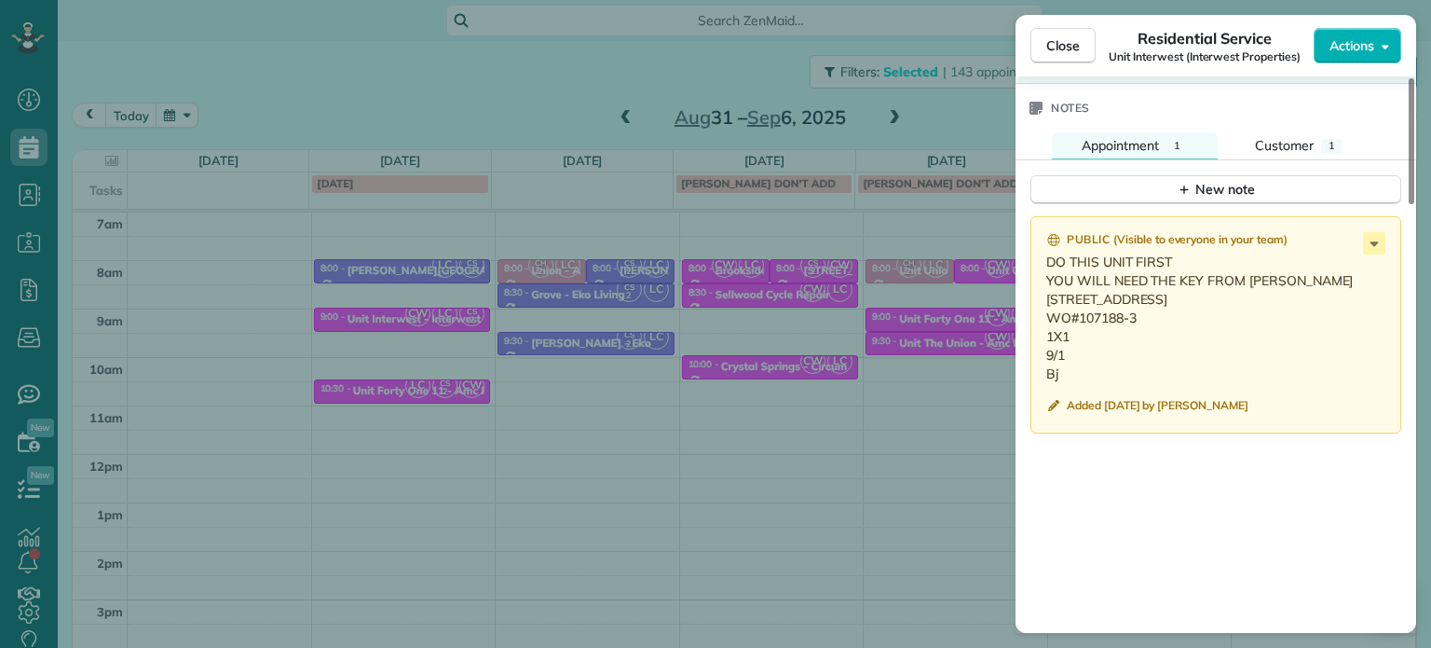
click at [426, 49] on div "Close Residential Service Unit Interwest (Interwest Properties) Actions Status …" at bounding box center [715, 324] width 1431 height 648
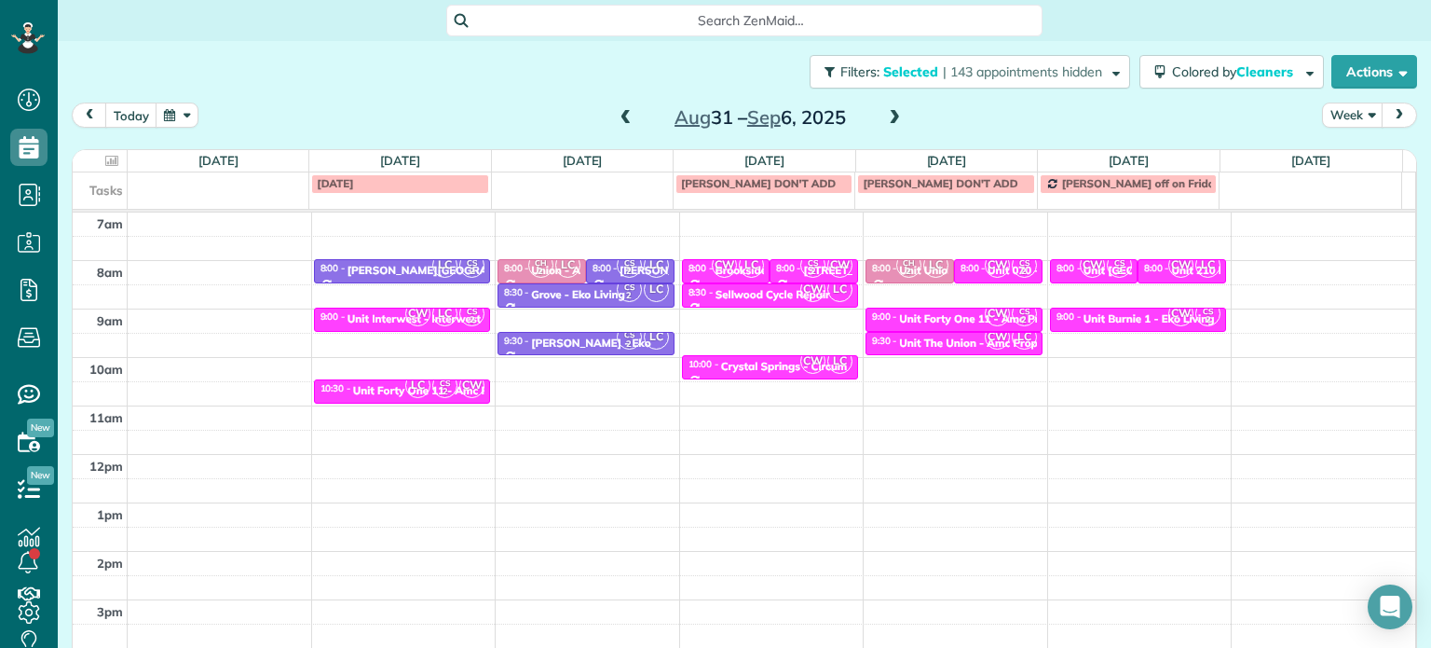
click at [884, 115] on span at bounding box center [894, 118] width 20 height 17
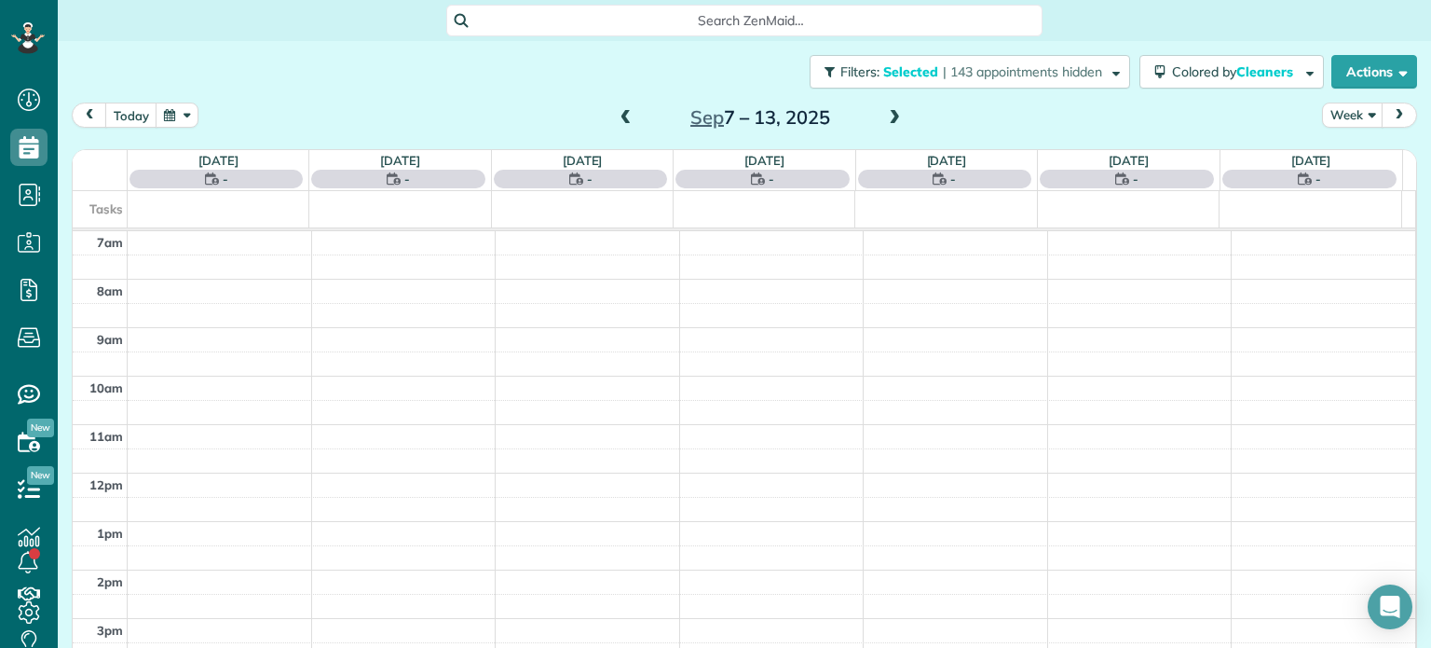
click at [884, 115] on span at bounding box center [894, 118] width 20 height 17
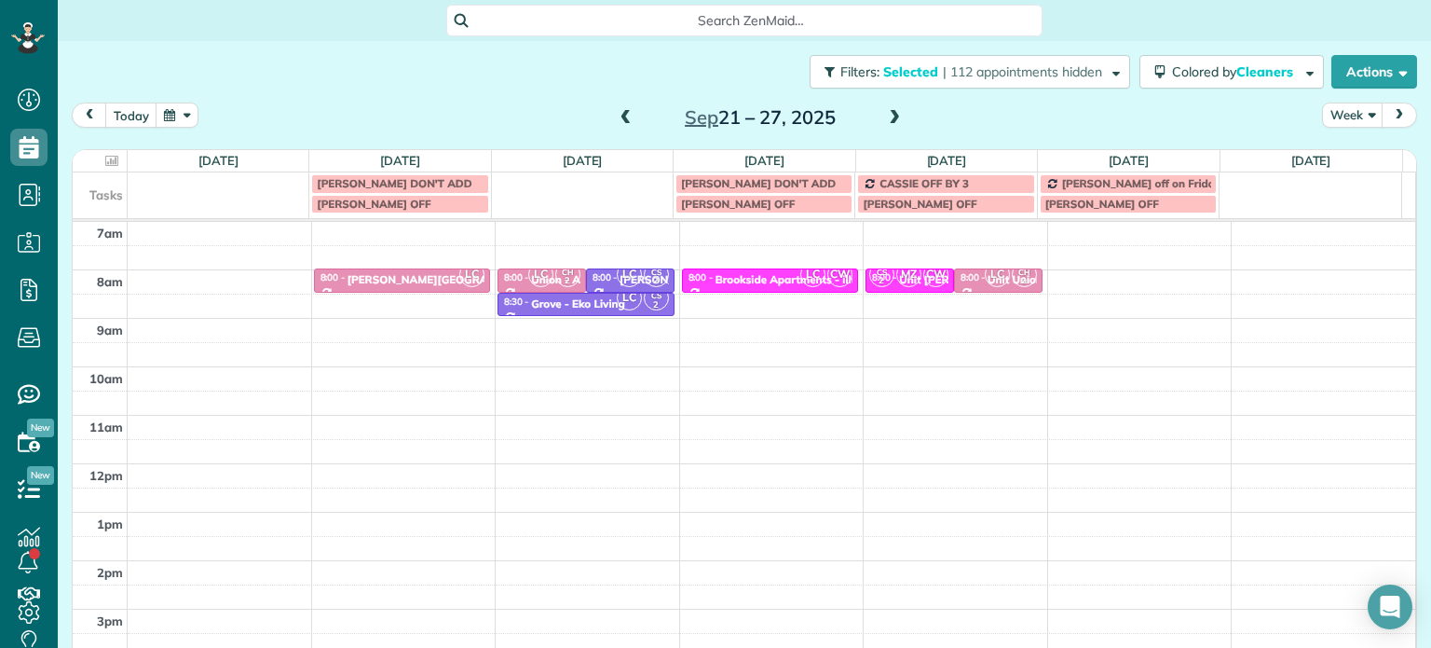
click at [884, 115] on span at bounding box center [894, 118] width 20 height 17
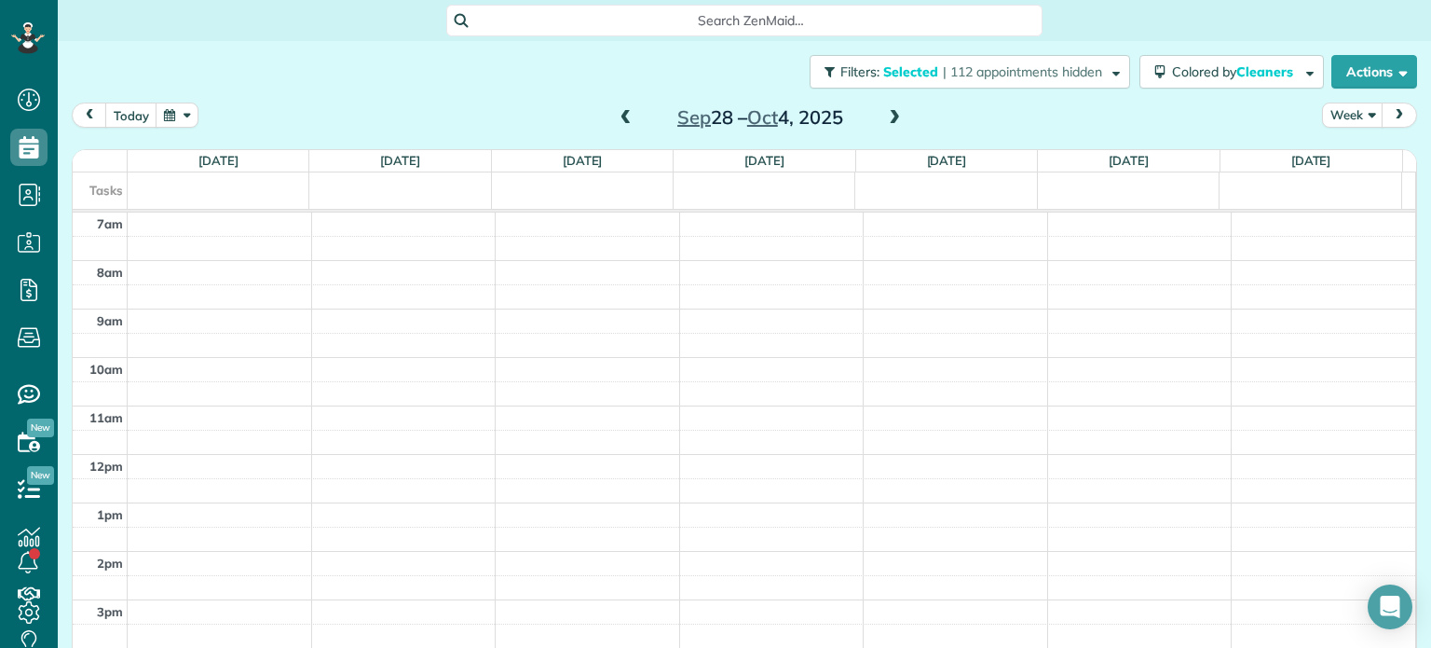
click at [884, 115] on span at bounding box center [894, 118] width 20 height 17
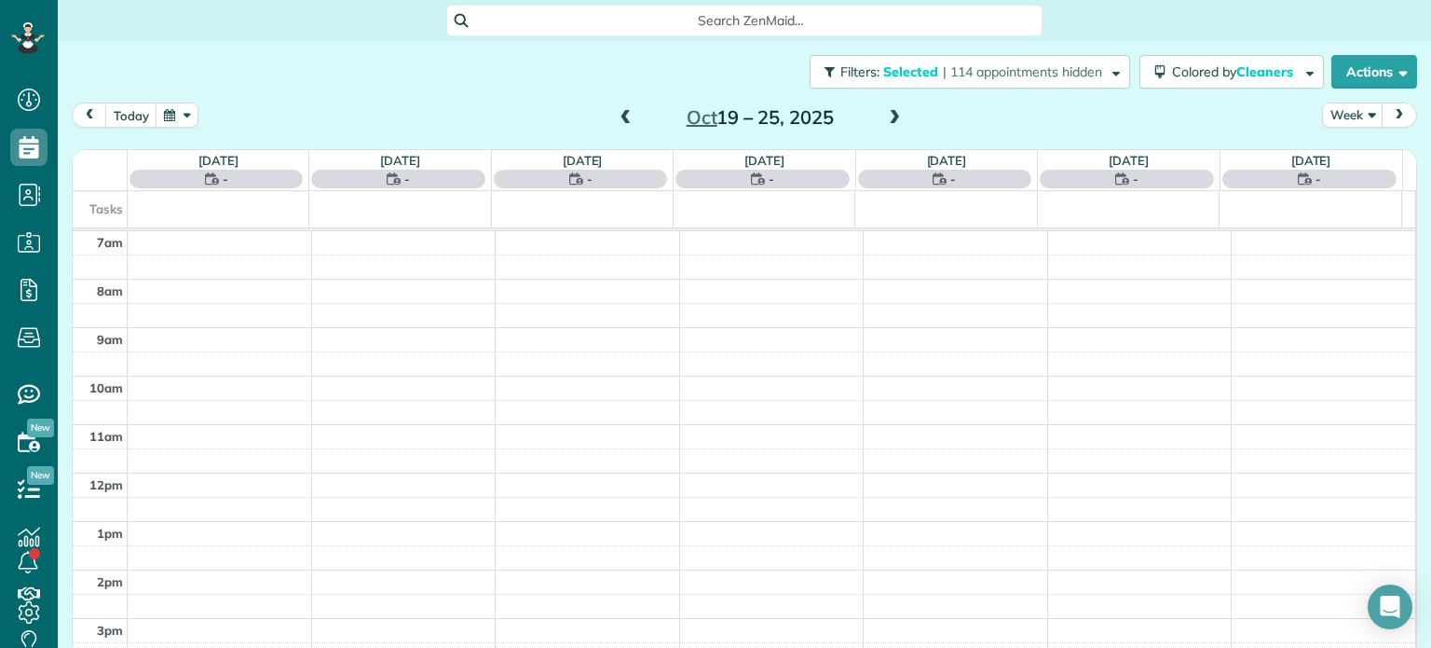
click at [884, 115] on span at bounding box center [894, 118] width 20 height 17
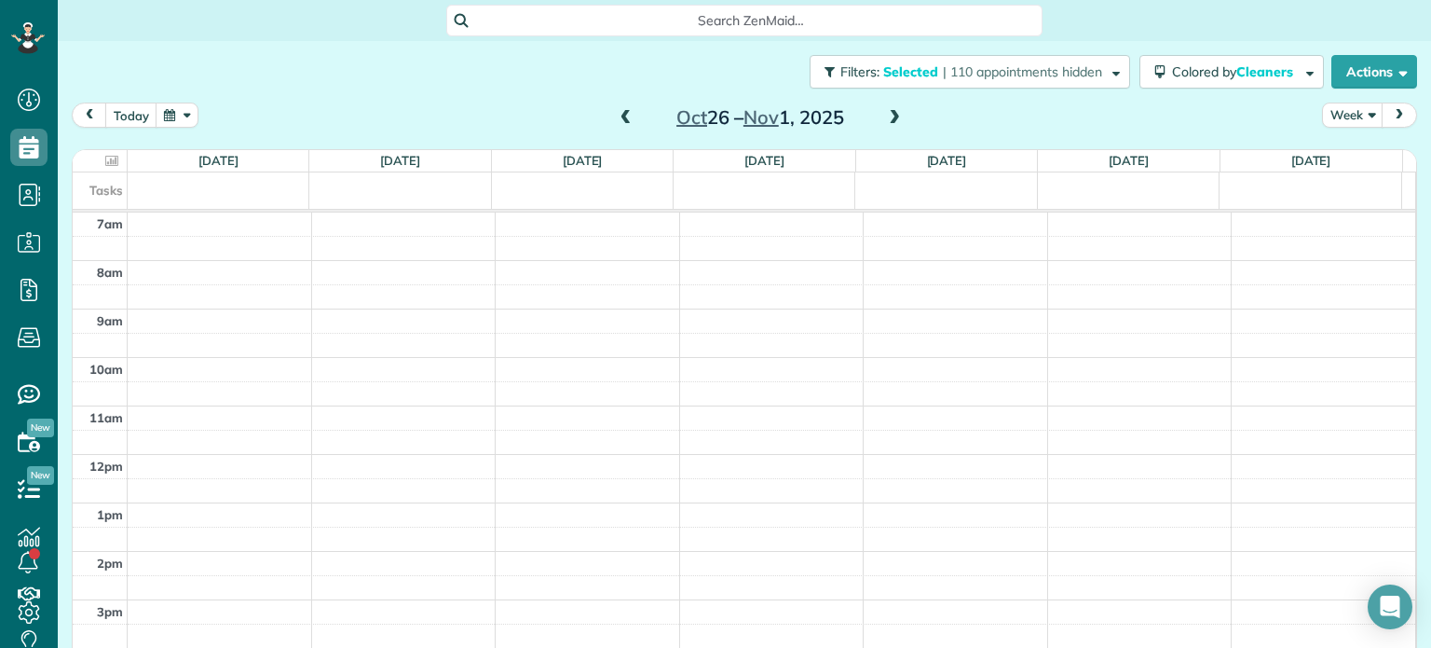
click at [884, 115] on span at bounding box center [894, 118] width 20 height 17
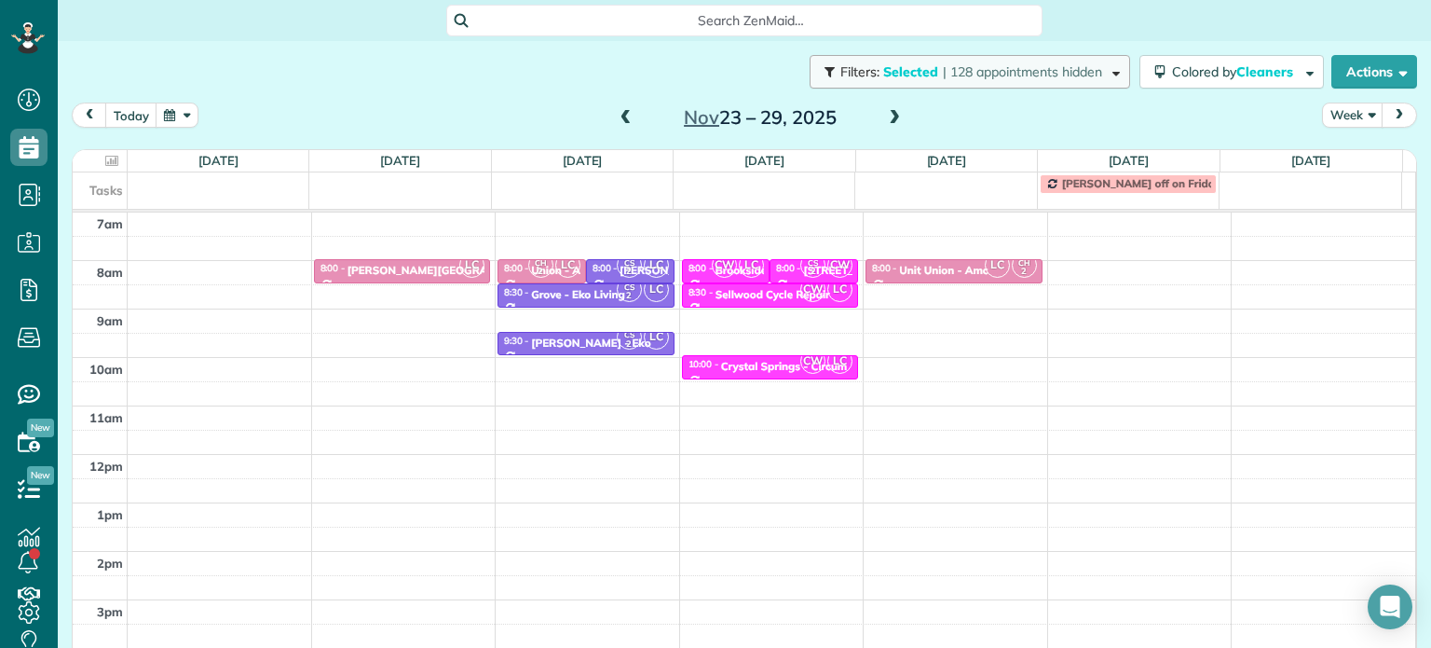
click at [988, 74] on span "| 128 appointments hidden" at bounding box center [1022, 71] width 159 height 17
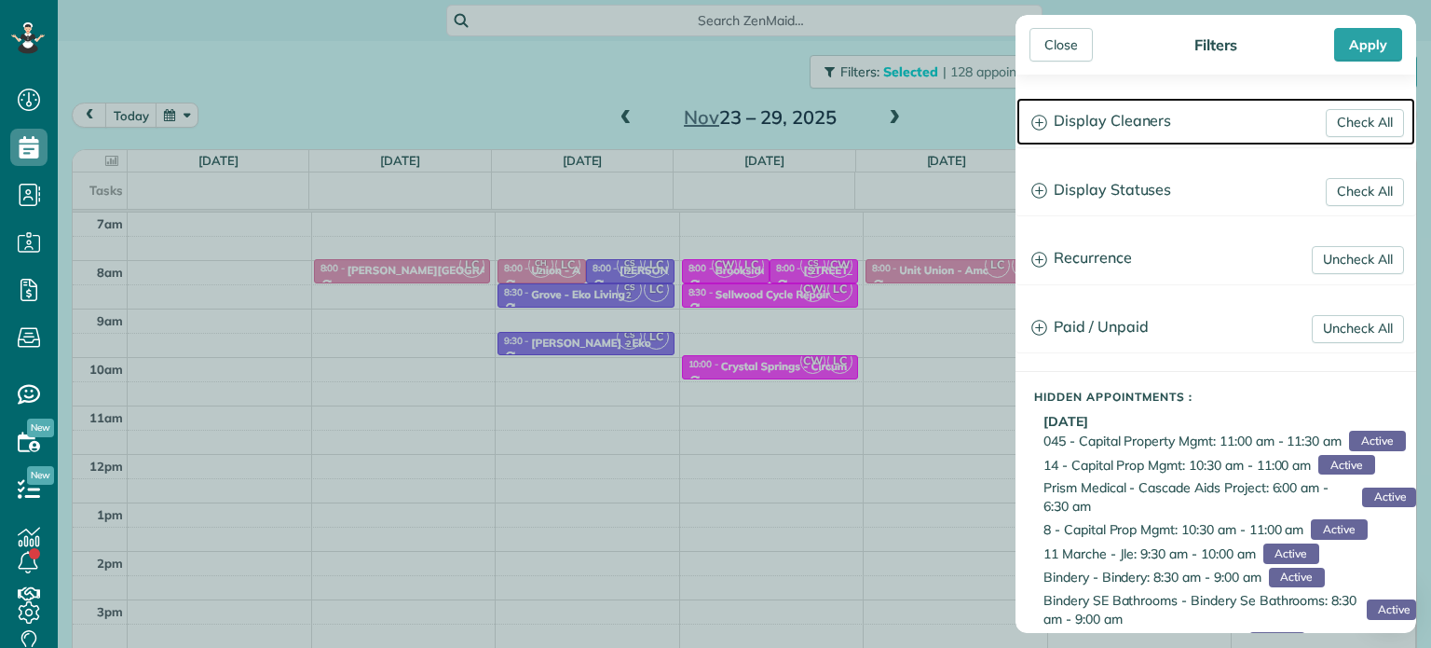
click at [1070, 114] on h3 "Display Cleaners" at bounding box center [1216, 122] width 399 height 48
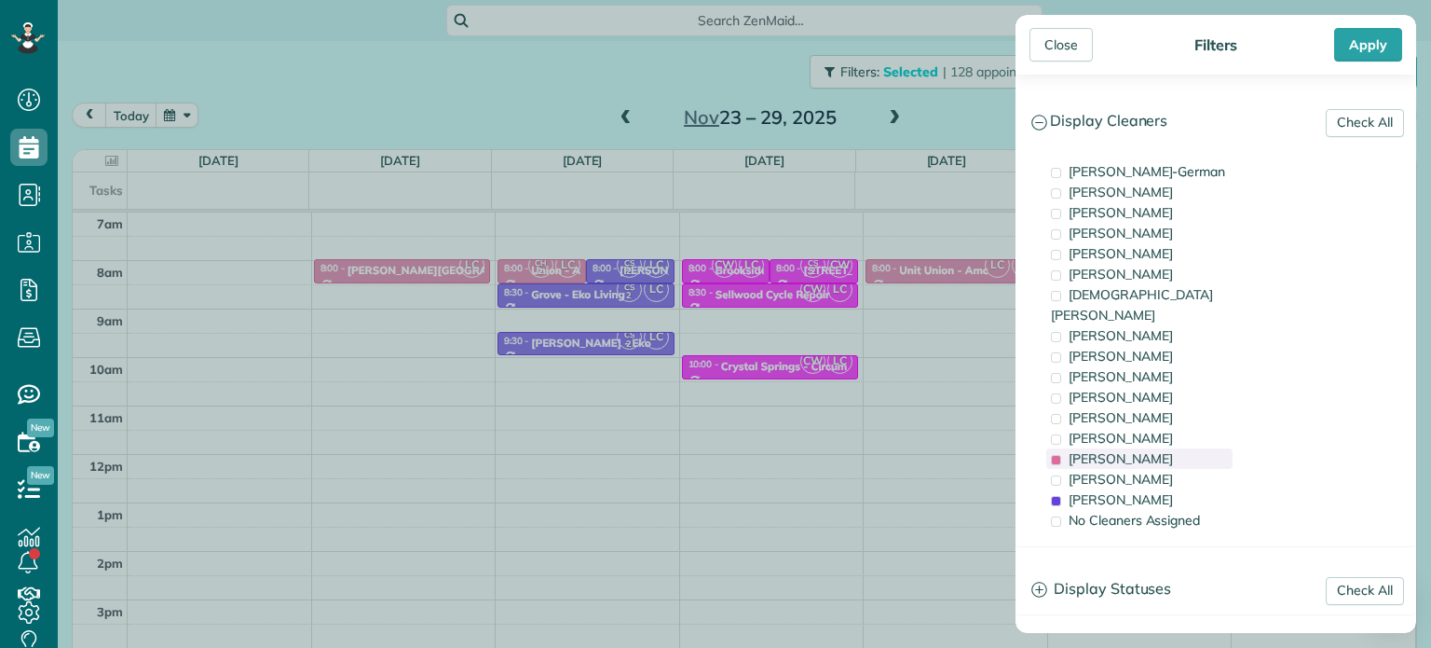
click at [1140, 450] on span "Laura Chavez" at bounding box center [1121, 458] width 104 height 17
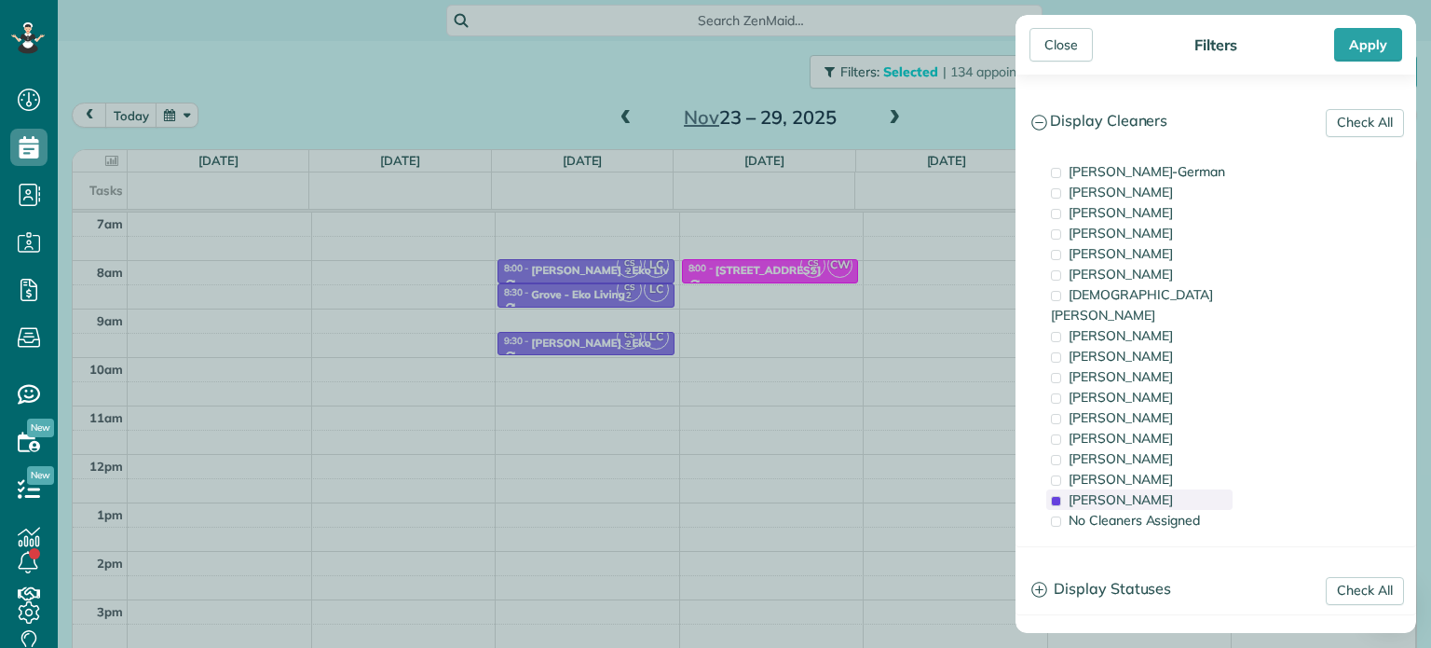
click at [1154, 489] on div "Cristina Sainz" at bounding box center [1139, 499] width 186 height 20
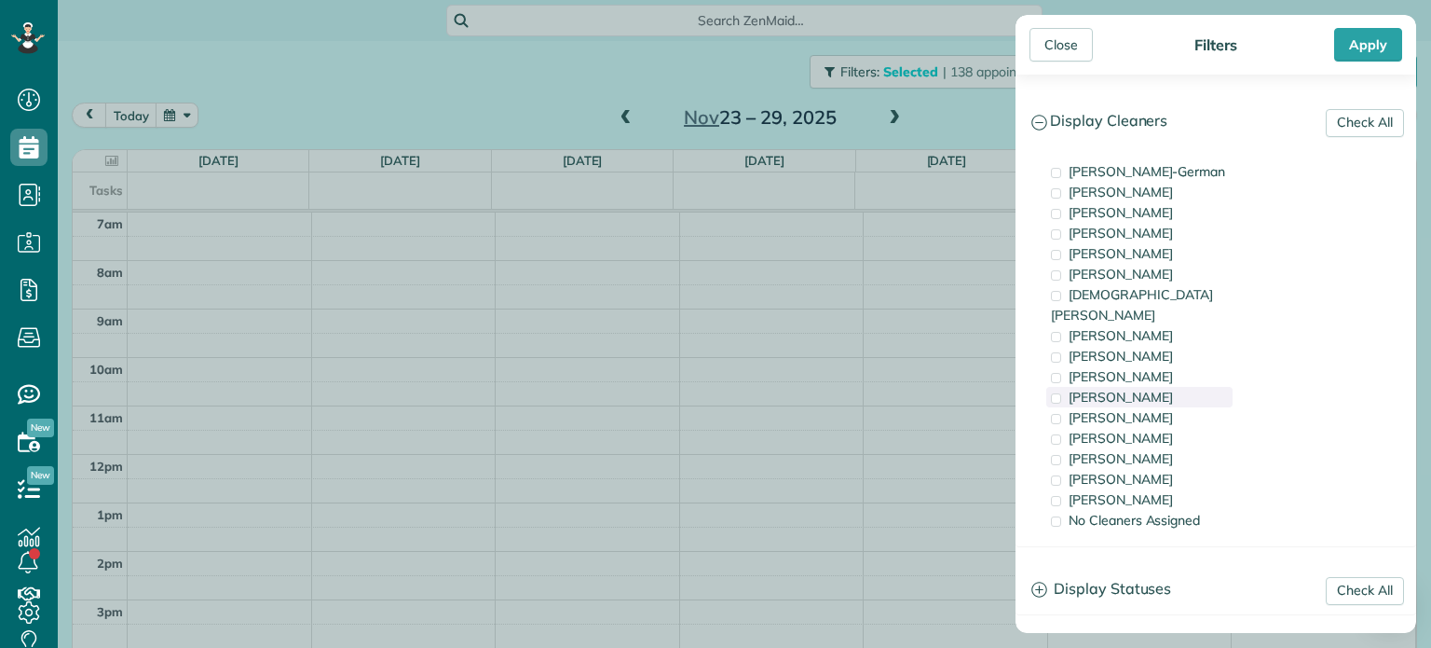
click at [1141, 387] on div "Cyndi Holm" at bounding box center [1139, 397] width 186 height 20
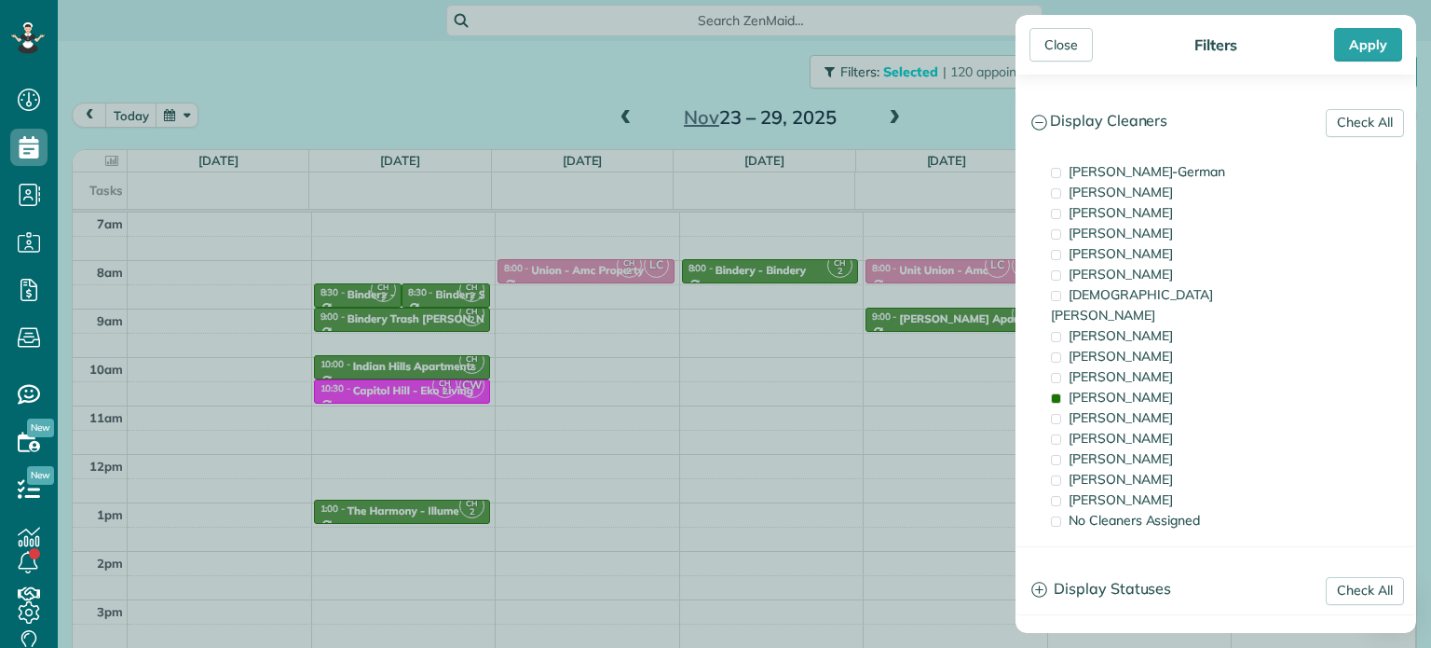
click at [846, 319] on div "Close Filters Apply Check All Display Cleaners Christina Wright-German Cassie F…" at bounding box center [715, 324] width 1431 height 648
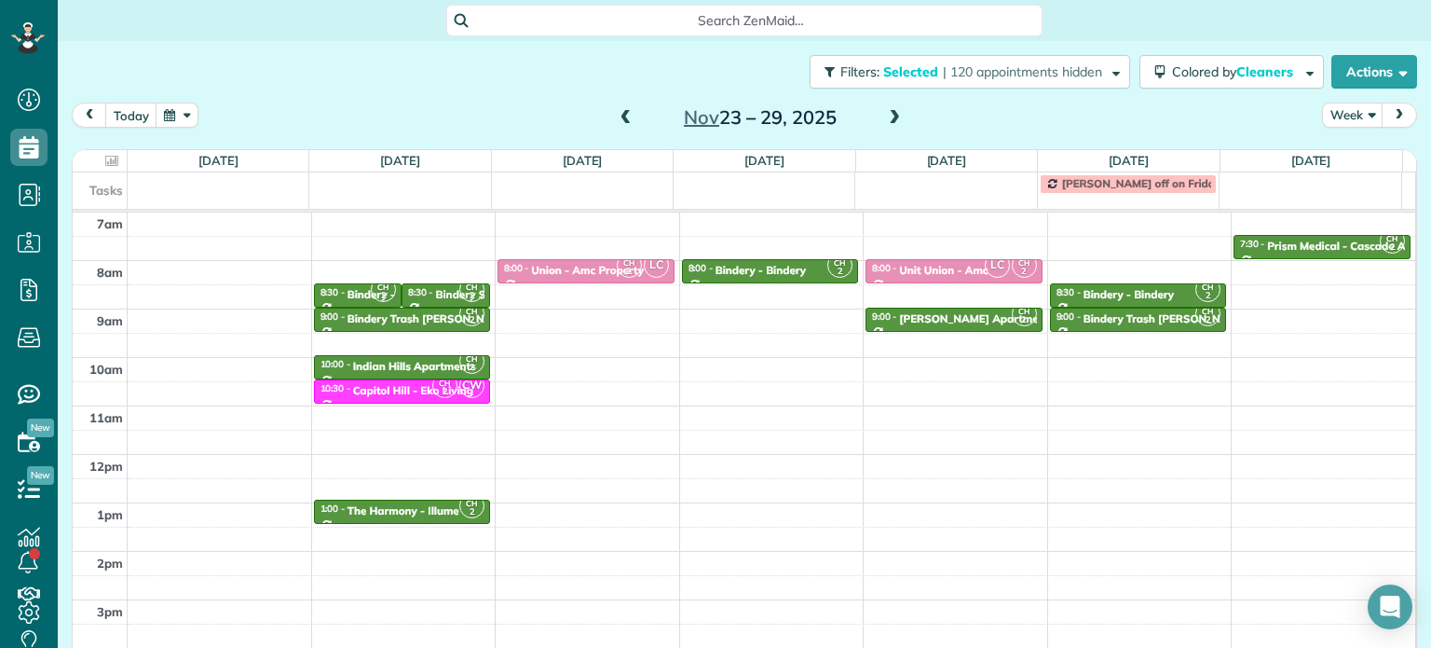
click at [887, 125] on span at bounding box center [894, 118] width 20 height 17
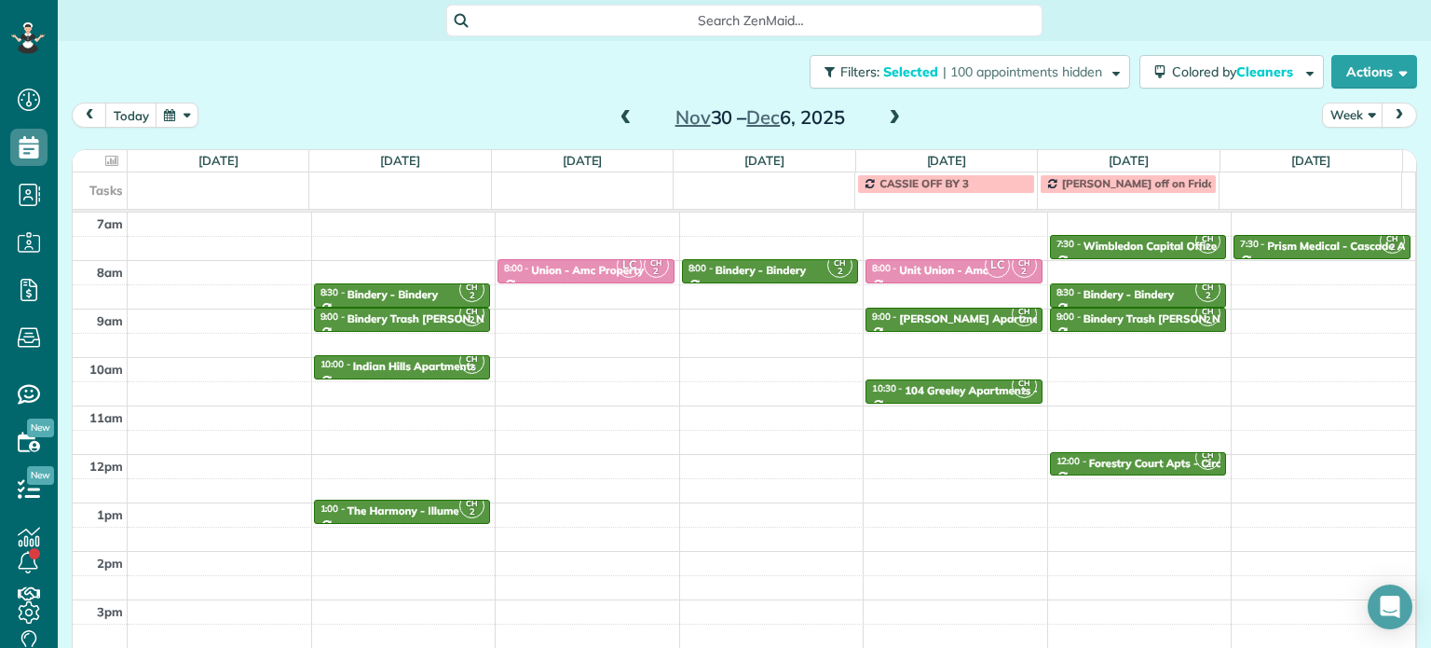
click at [621, 120] on span at bounding box center [626, 118] width 20 height 17
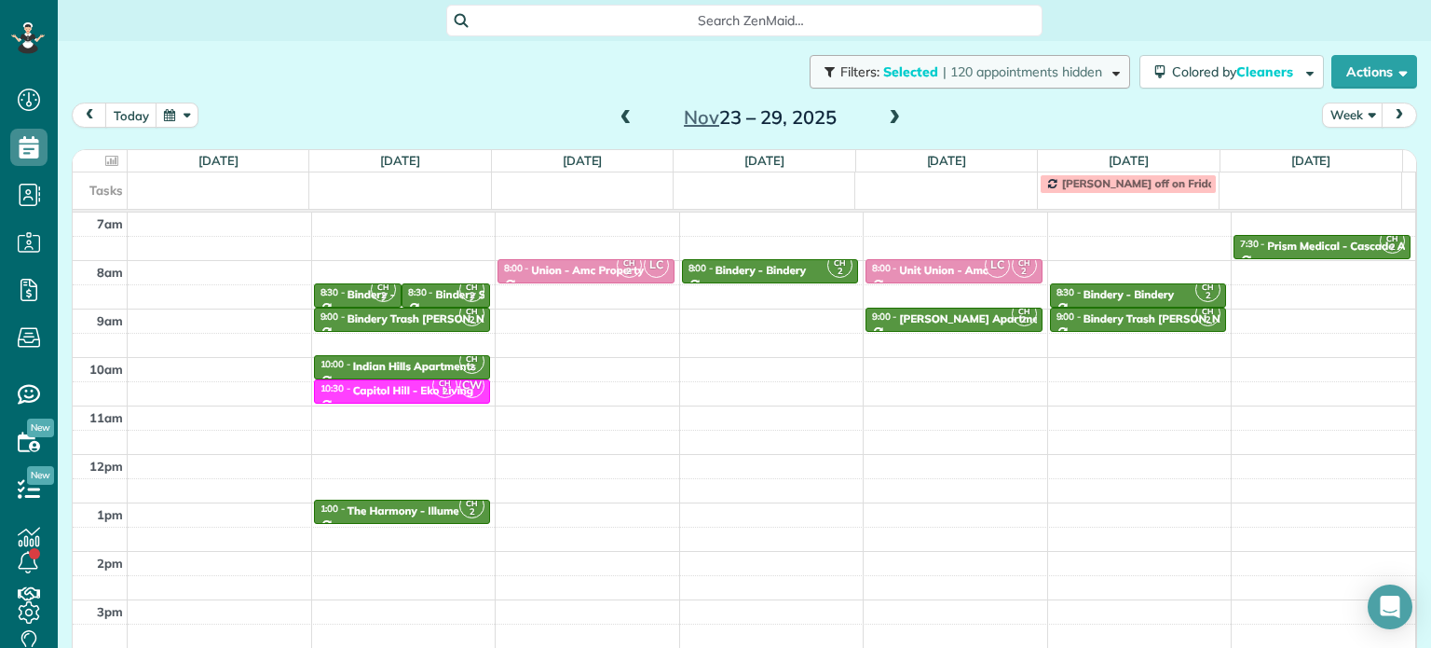
click at [973, 70] on span "| 120 appointments hidden" at bounding box center [1022, 71] width 159 height 17
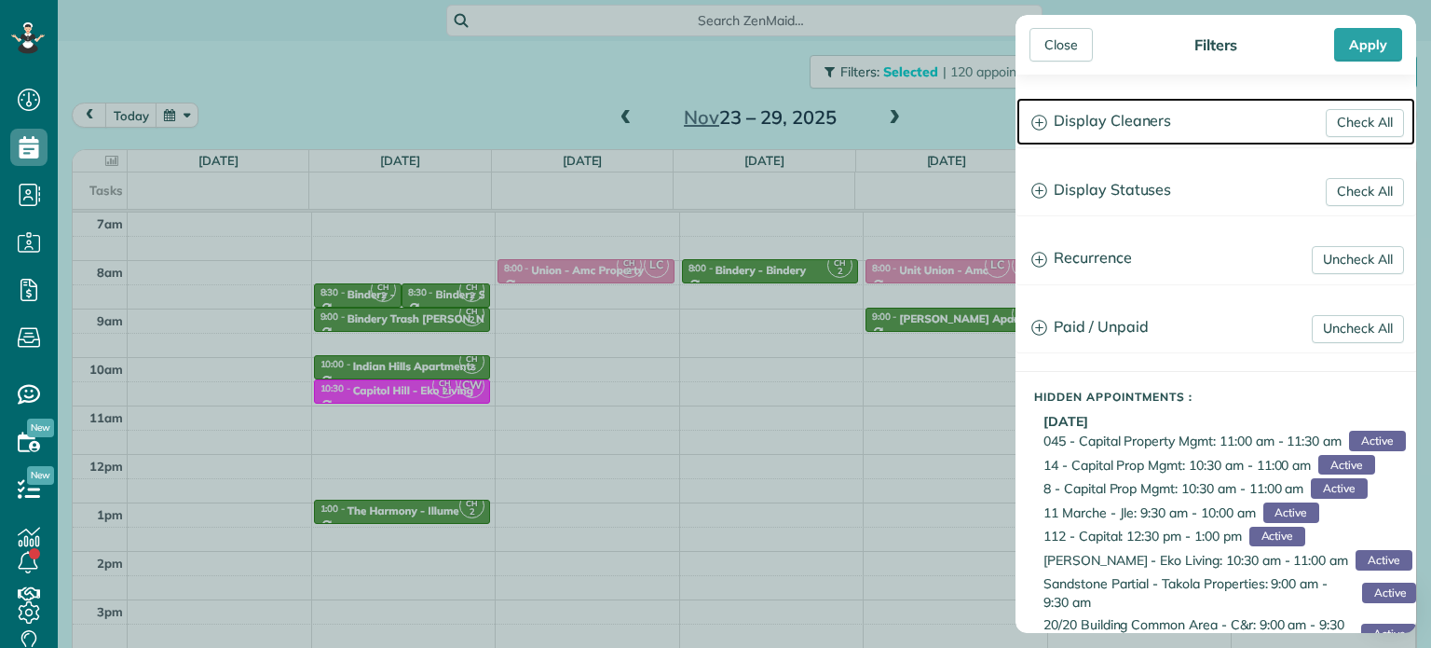
click at [1186, 127] on h3 "Display Cleaners" at bounding box center [1216, 122] width 399 height 48
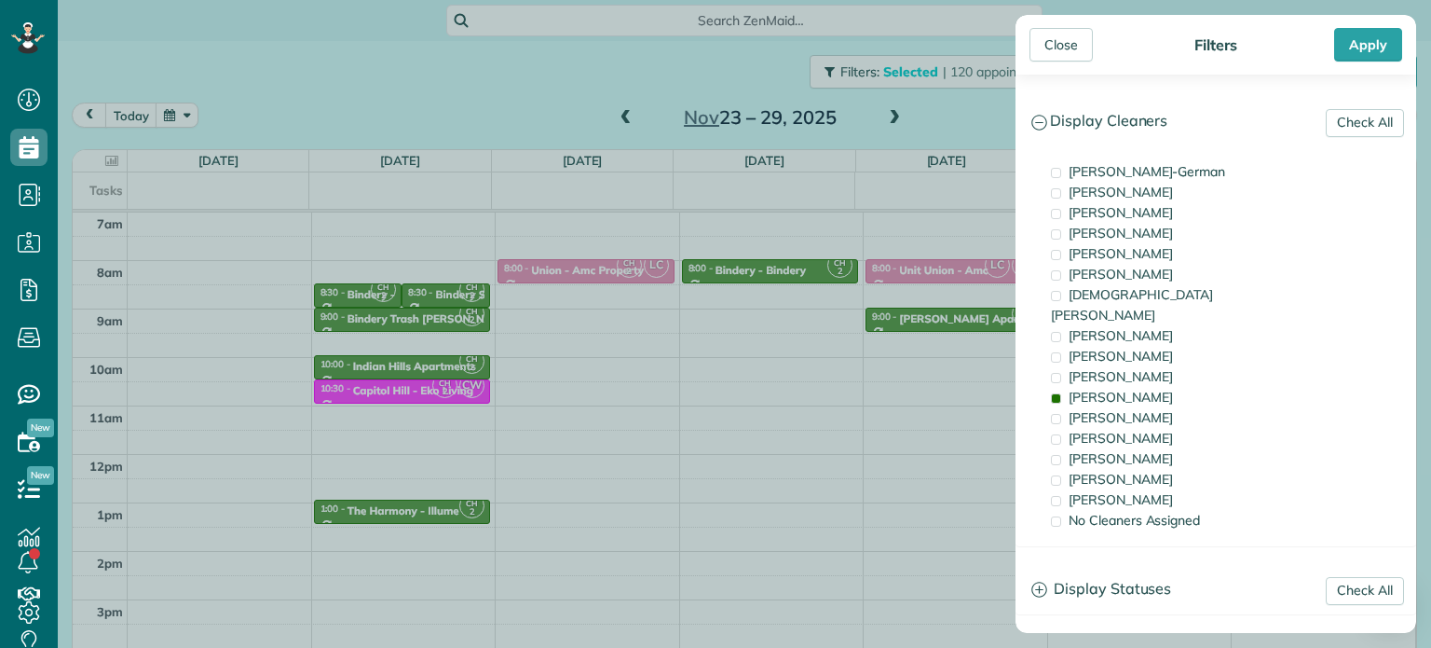
click at [752, 379] on div "Close Filters Apply Check All Display Cleaners Christina Wright-German Cassie F…" at bounding box center [715, 324] width 1431 height 648
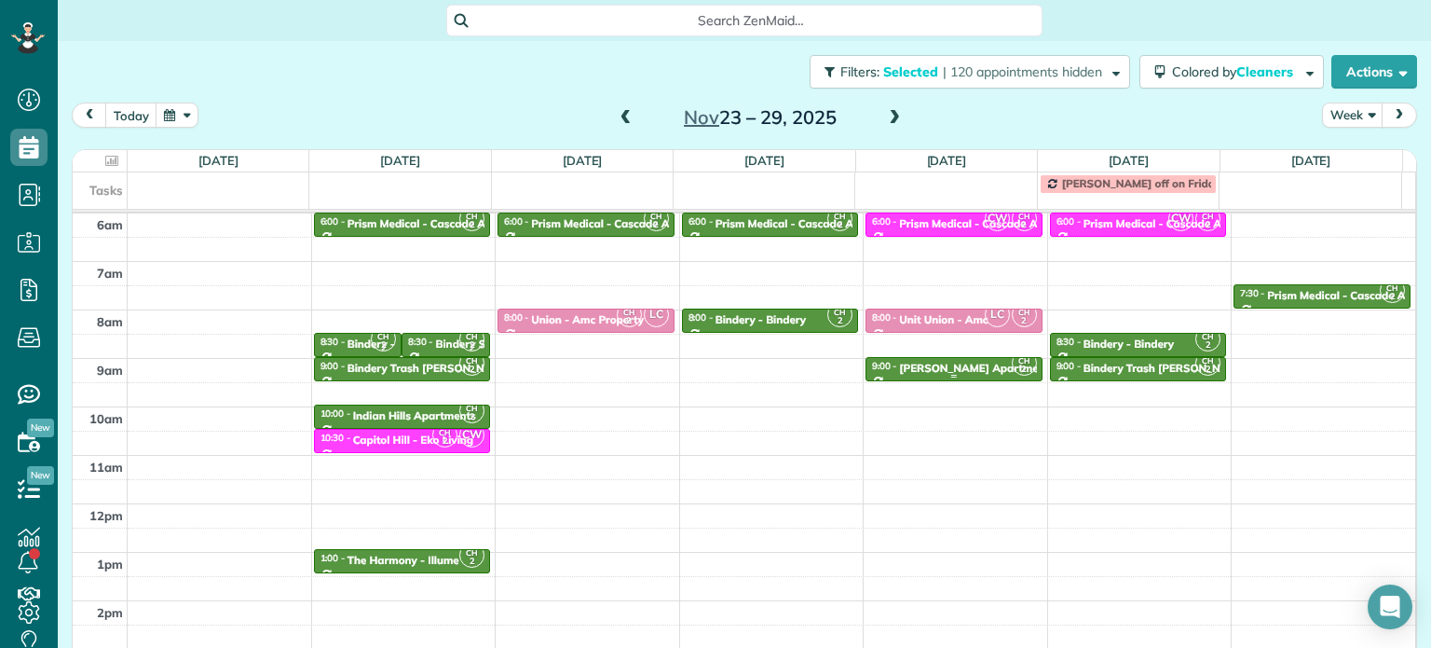
scroll to position [52, 0]
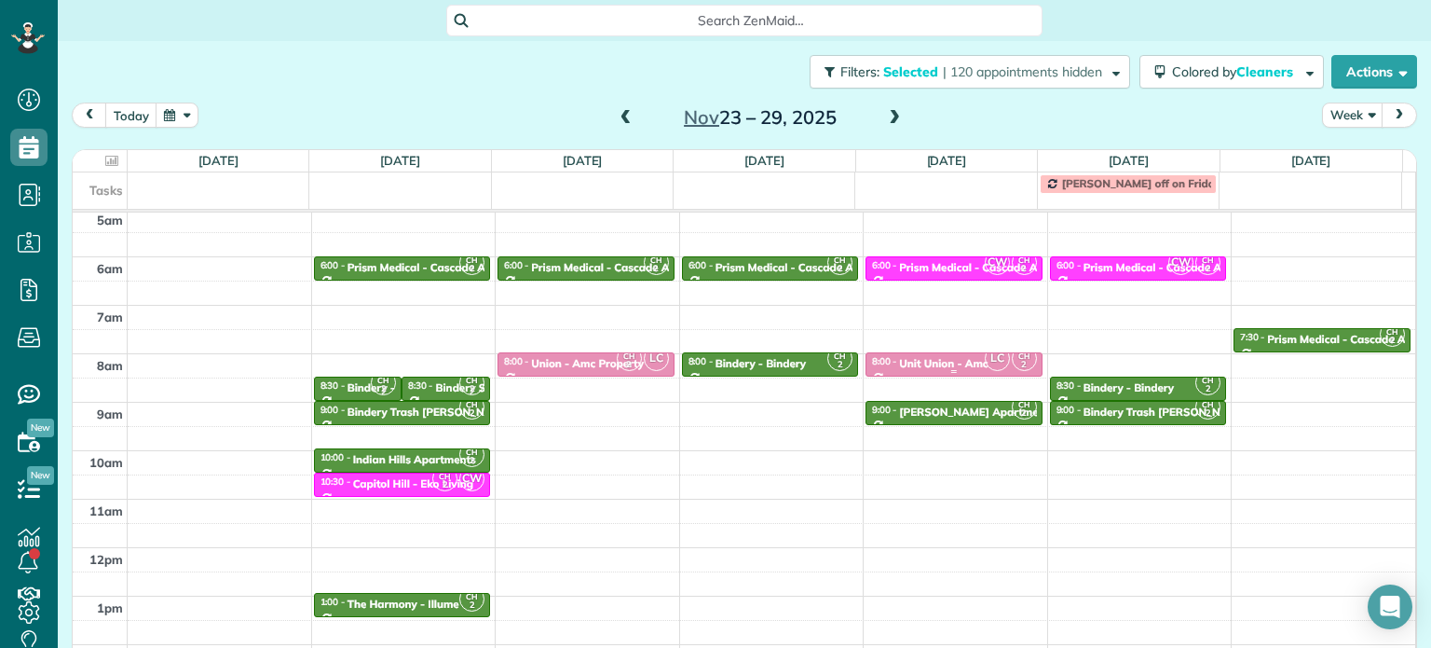
click at [951, 357] on div "Unit Union - Amc" at bounding box center [943, 363] width 89 height 13
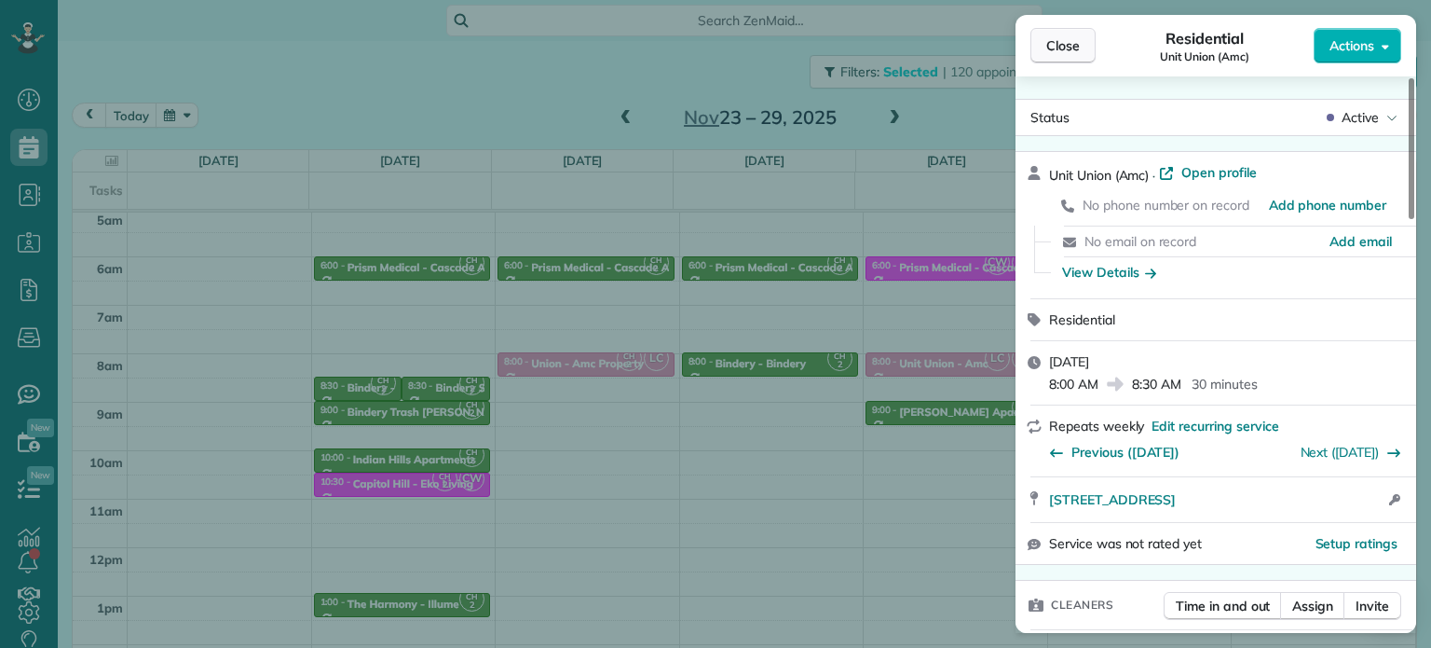
click at [1066, 51] on span "Close" at bounding box center [1063, 45] width 34 height 19
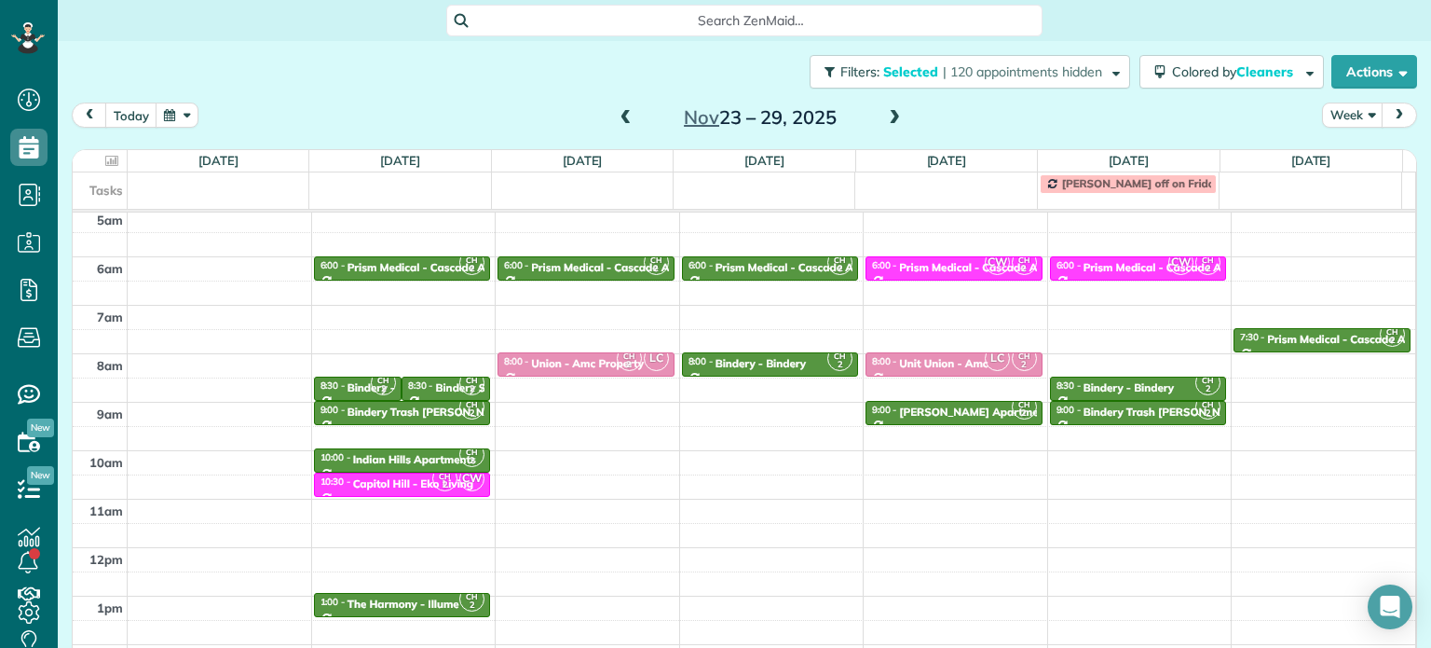
click at [623, 111] on span at bounding box center [626, 118] width 20 height 17
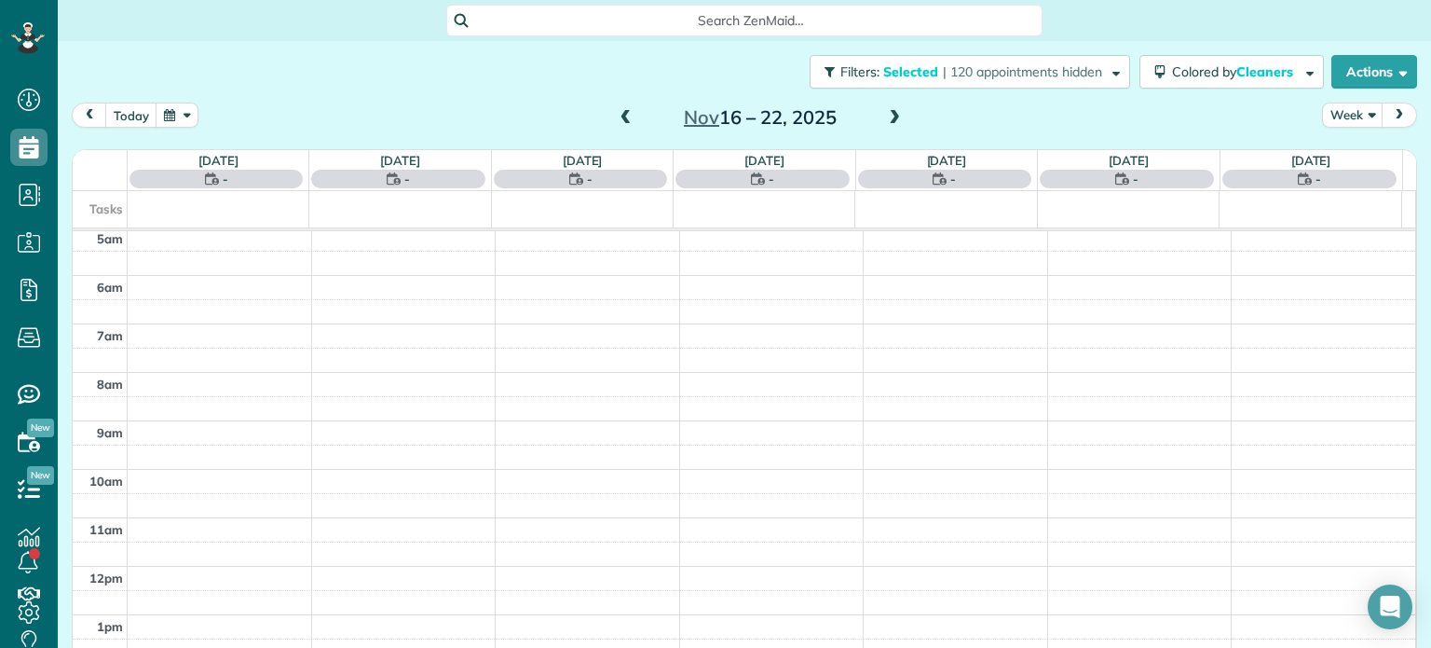
scroll to position [145, 0]
click at [623, 111] on span at bounding box center [626, 118] width 20 height 17
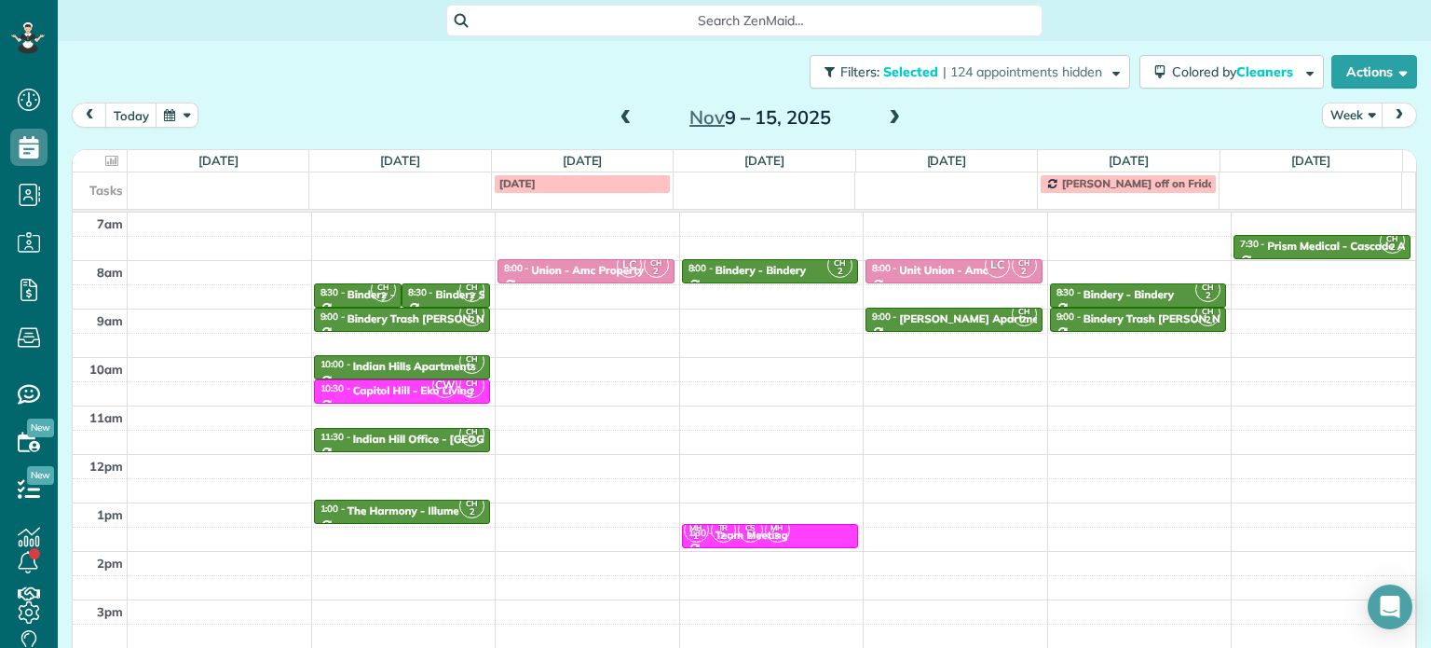
click at [623, 111] on span at bounding box center [626, 118] width 20 height 17
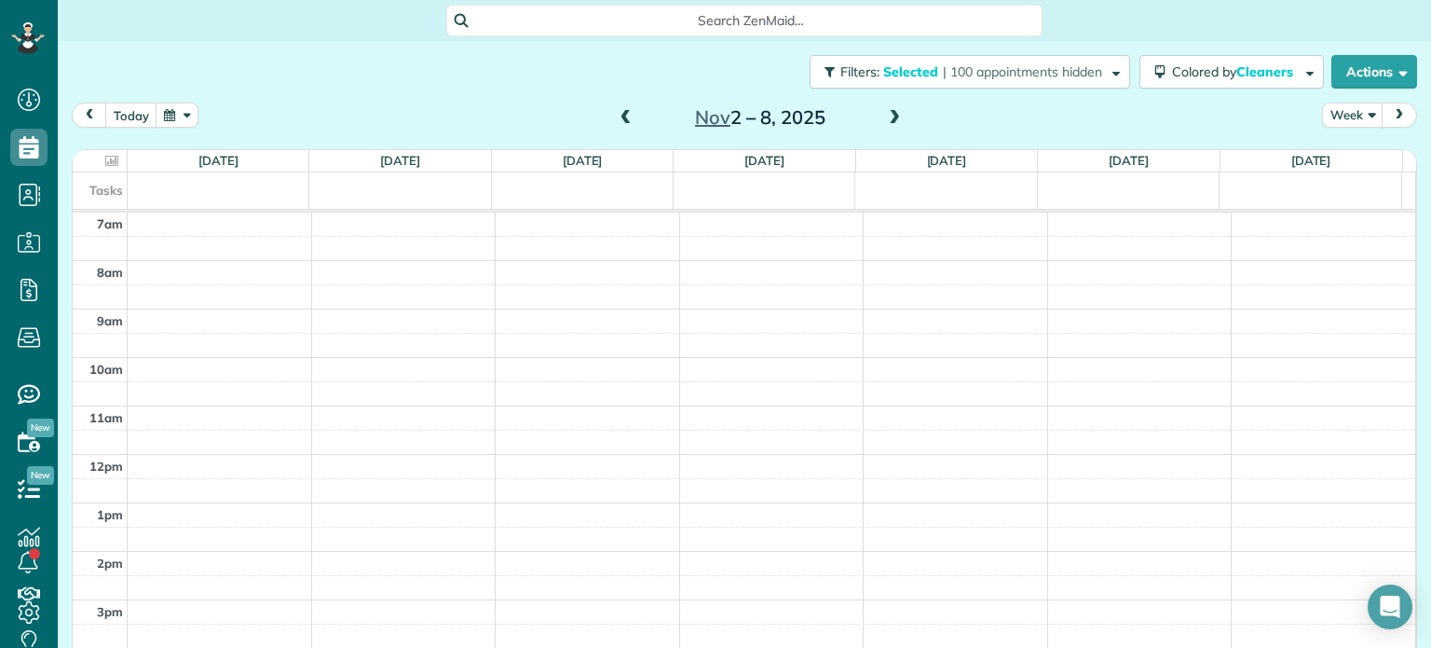
click at [623, 111] on span at bounding box center [626, 118] width 20 height 17
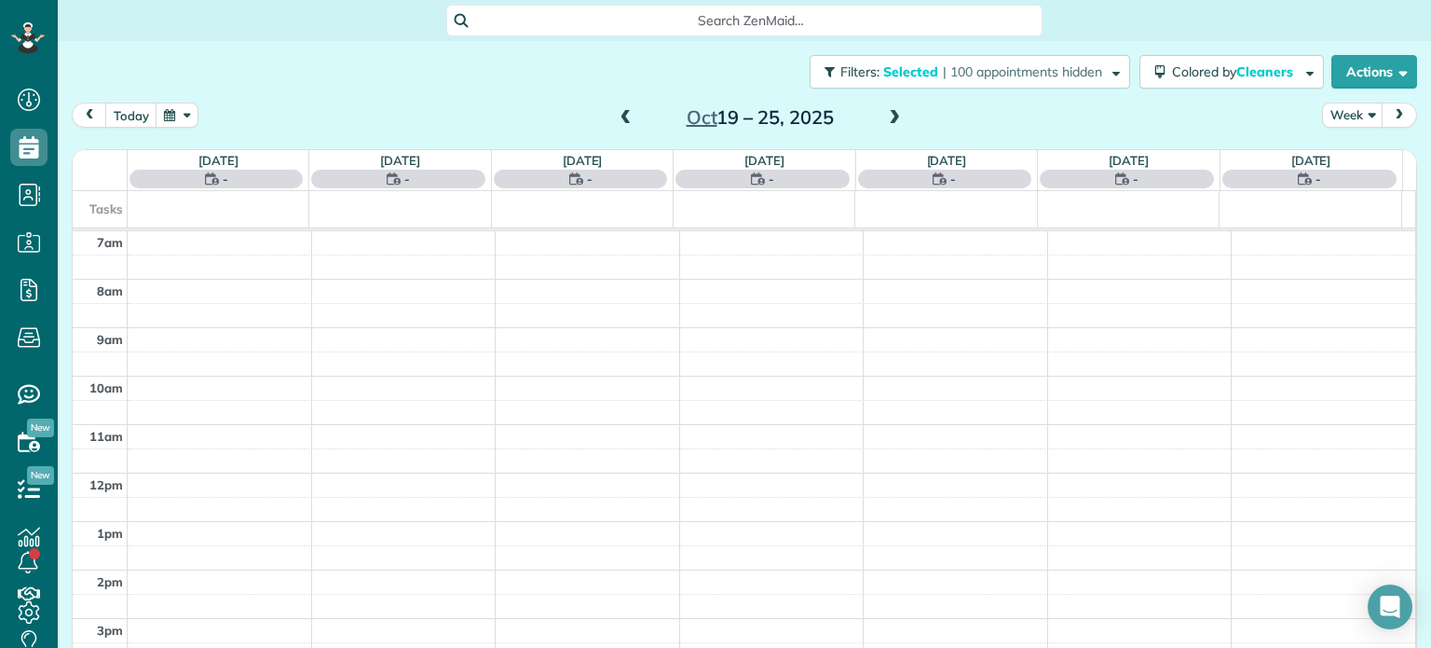
click at [623, 111] on span at bounding box center [626, 118] width 20 height 17
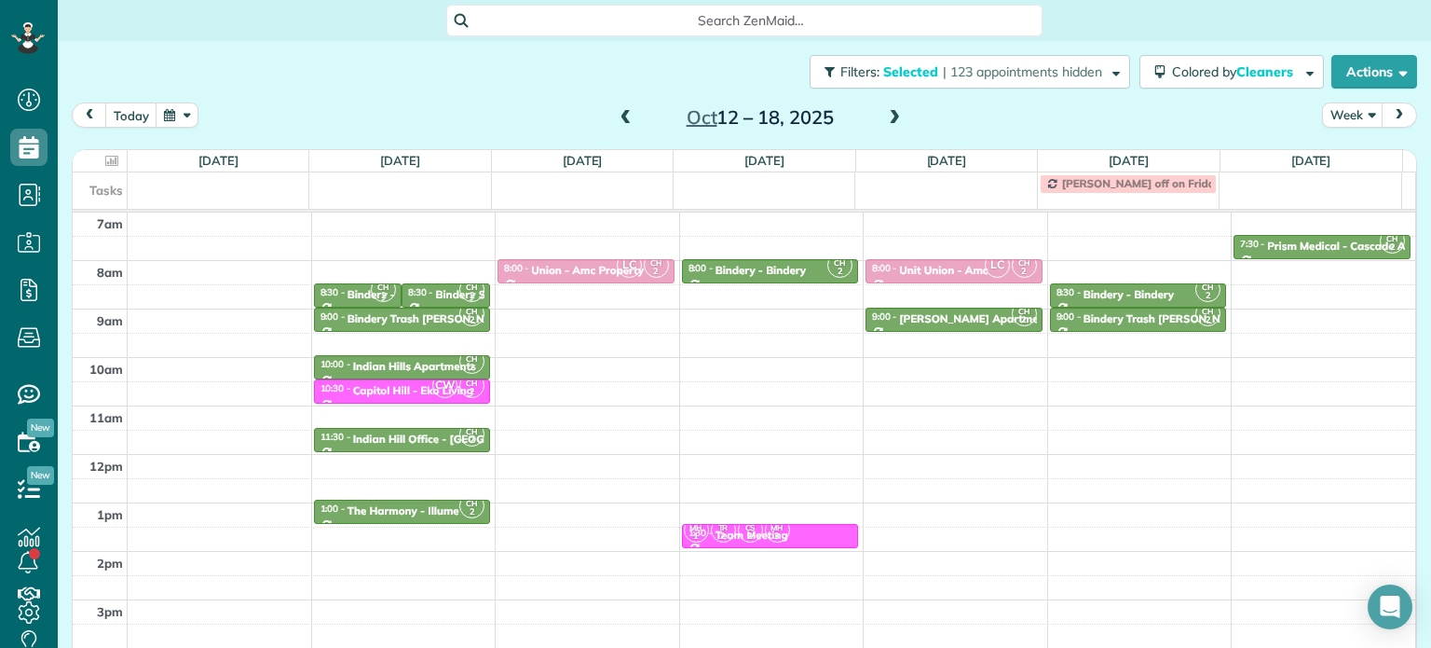
click at [623, 111] on span at bounding box center [626, 118] width 20 height 17
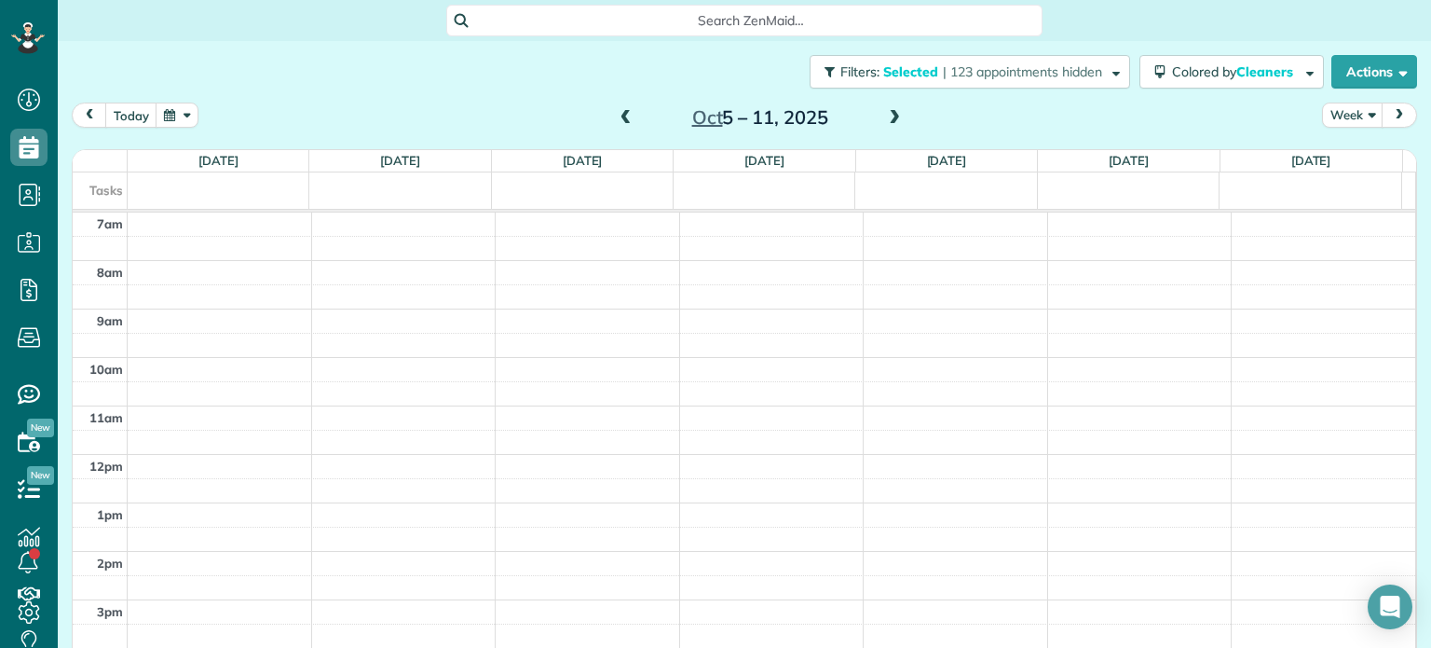
click at [623, 111] on span at bounding box center [626, 118] width 20 height 17
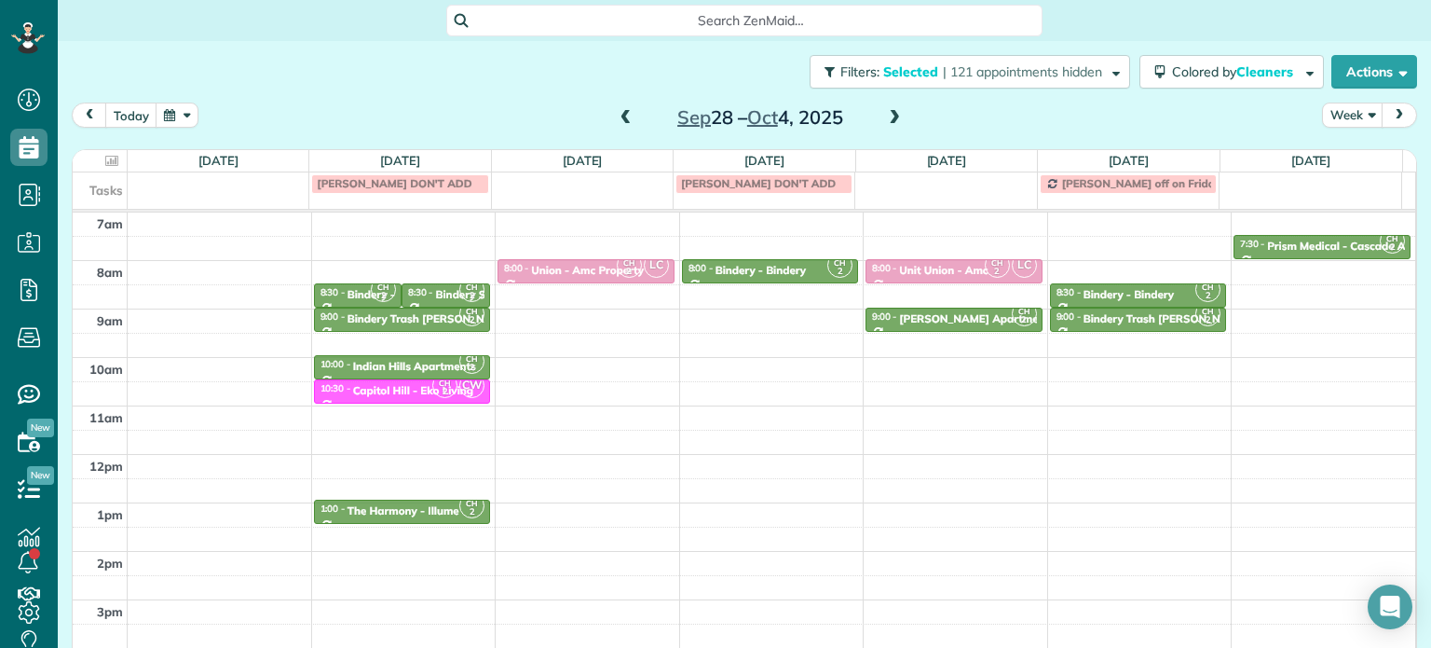
click at [623, 111] on span at bounding box center [626, 118] width 20 height 17
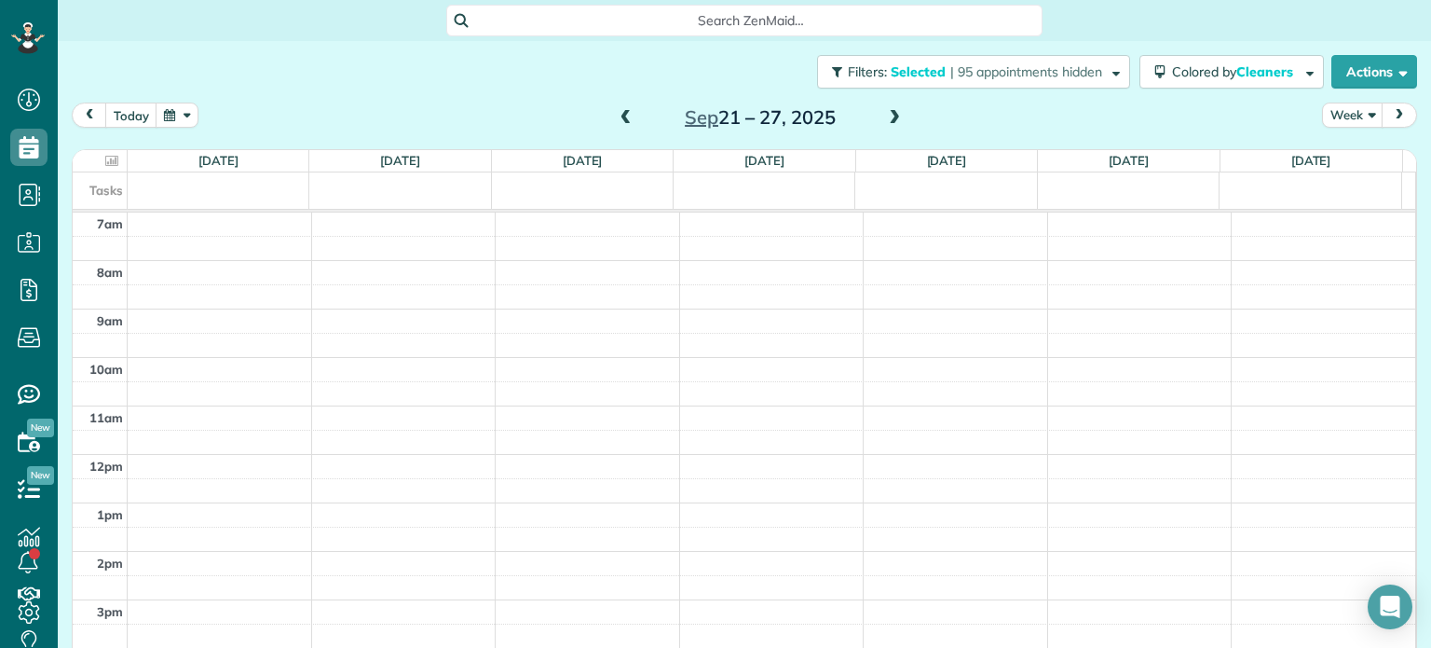
click at [623, 111] on span at bounding box center [626, 118] width 20 height 17
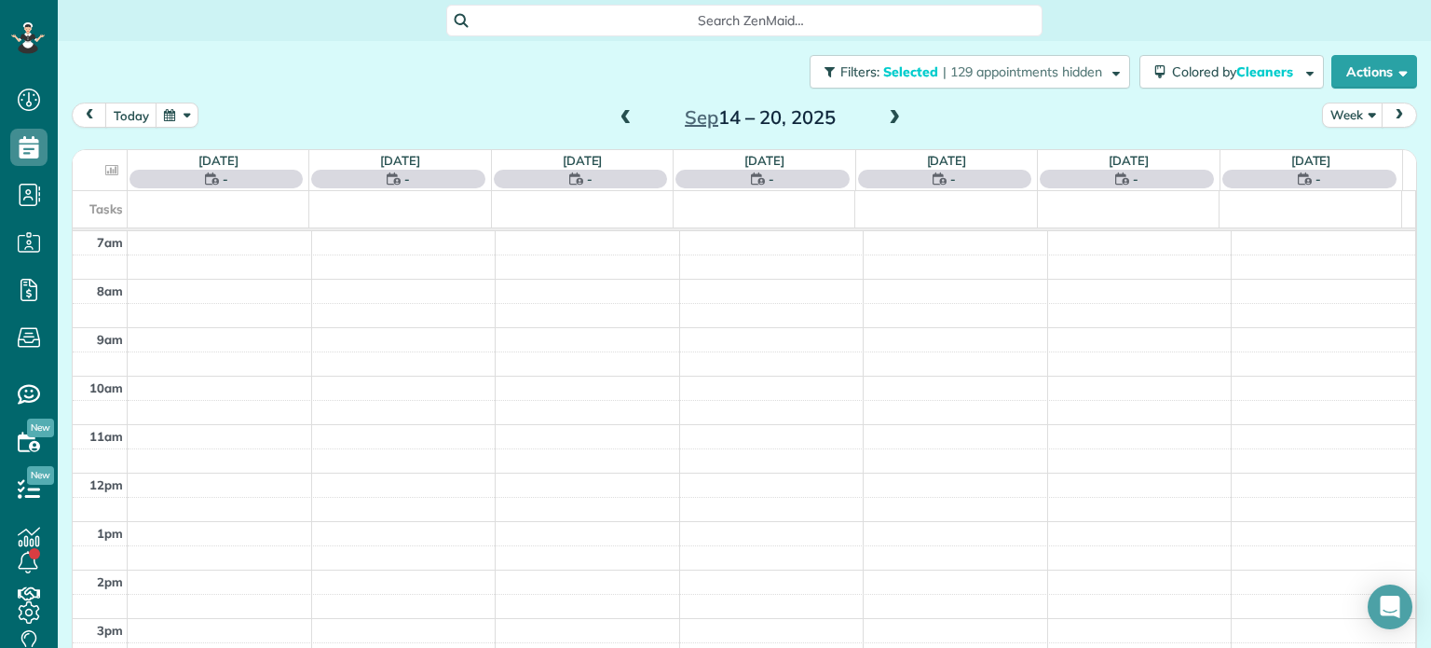
click at [623, 111] on span at bounding box center [626, 118] width 20 height 17
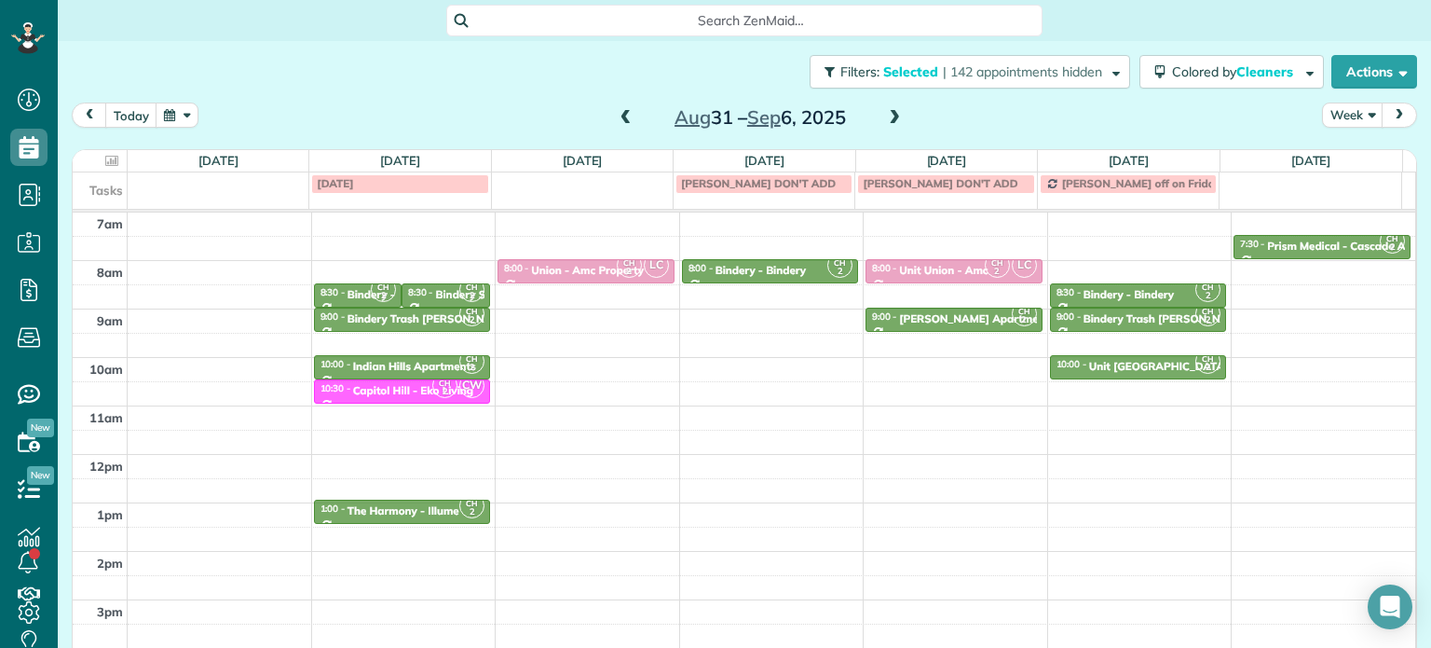
click at [623, 111] on span at bounding box center [626, 118] width 20 height 17
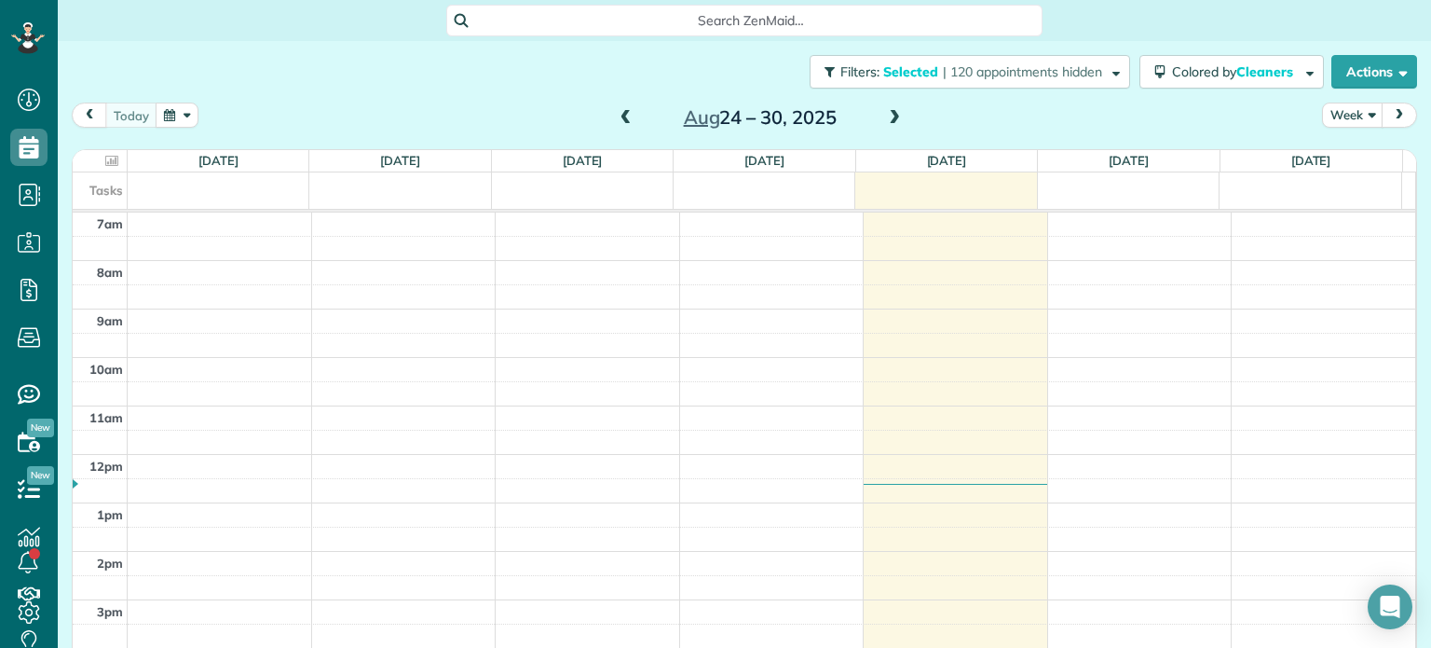
click at [892, 115] on span at bounding box center [894, 118] width 20 height 17
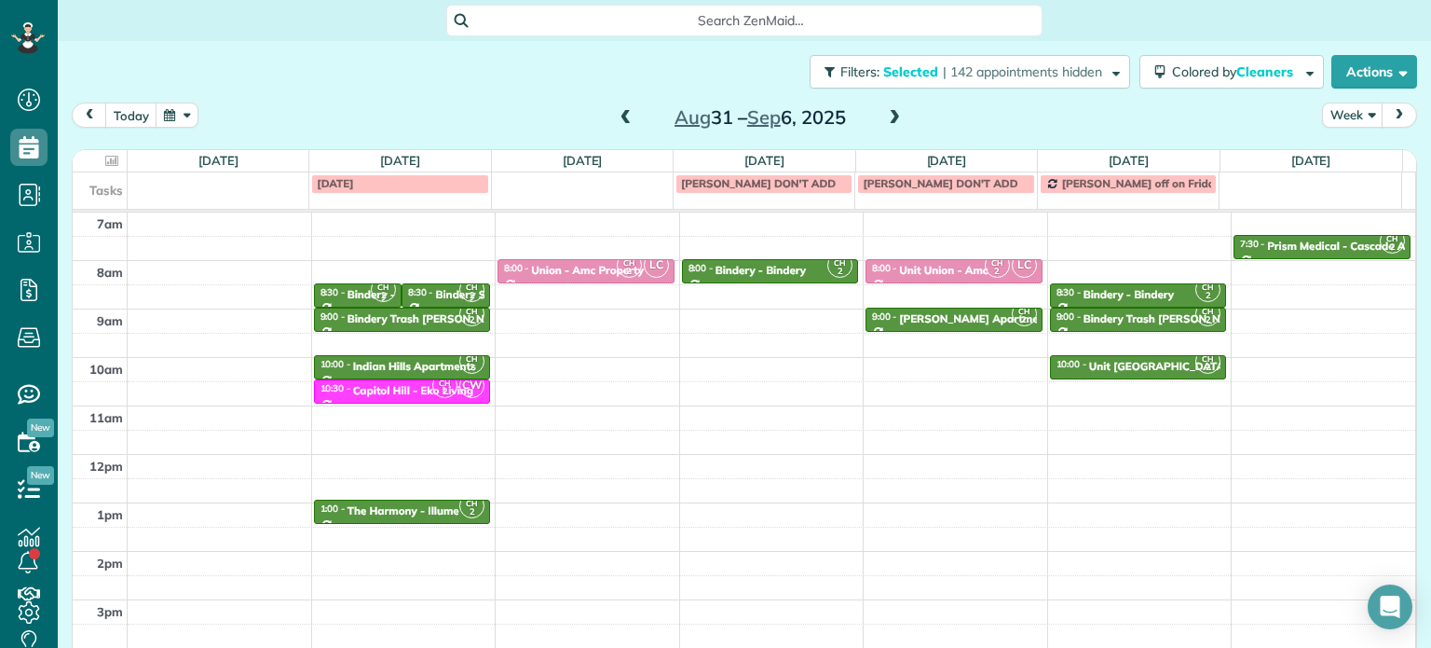
click at [616, 115] on span at bounding box center [626, 118] width 20 height 17
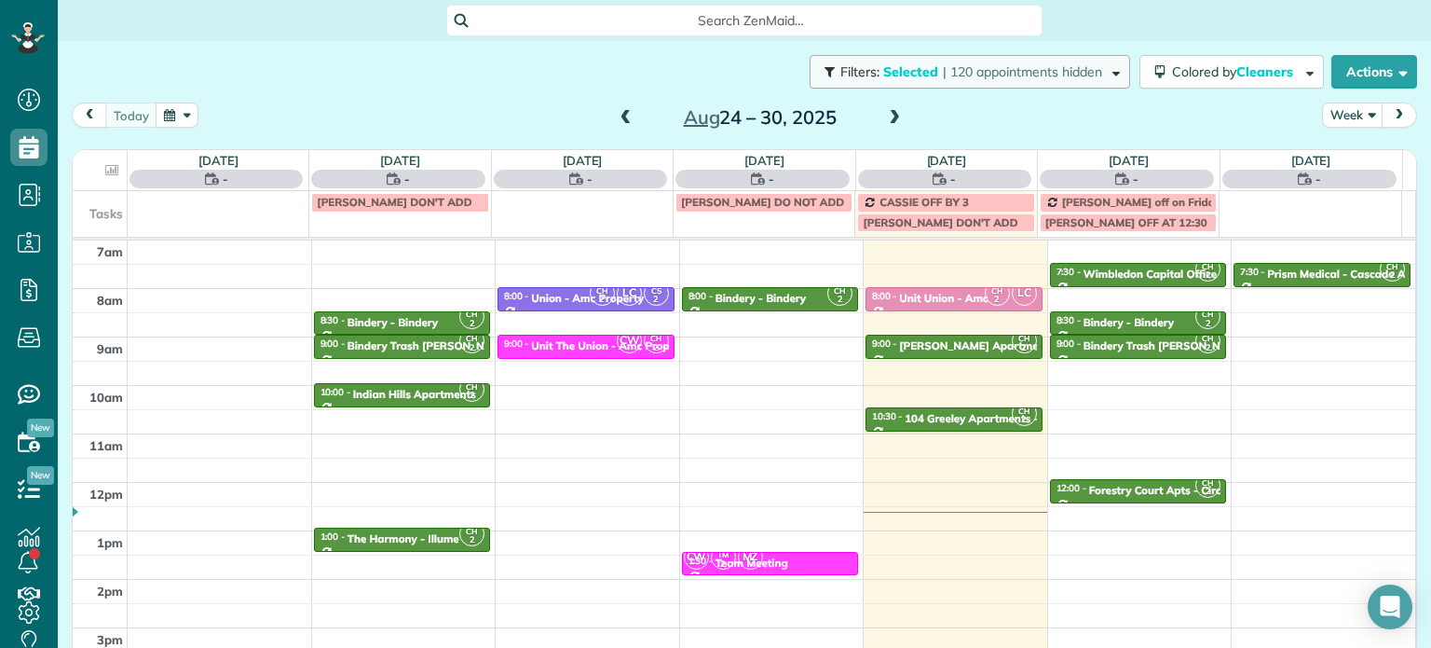
click at [1067, 81] on button "Filters: Selected | 120 appointments hidden" at bounding box center [970, 72] width 321 height 34
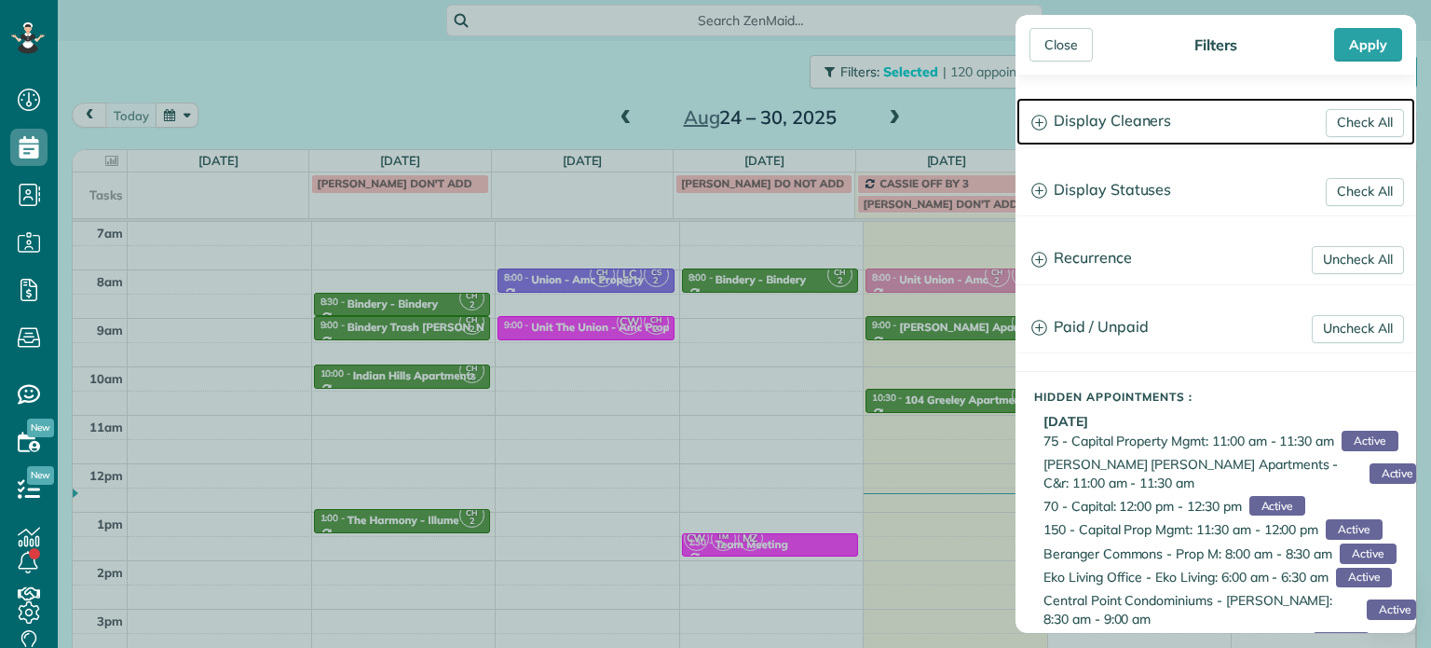
click at [1093, 115] on h3 "Display Cleaners" at bounding box center [1216, 122] width 399 height 48
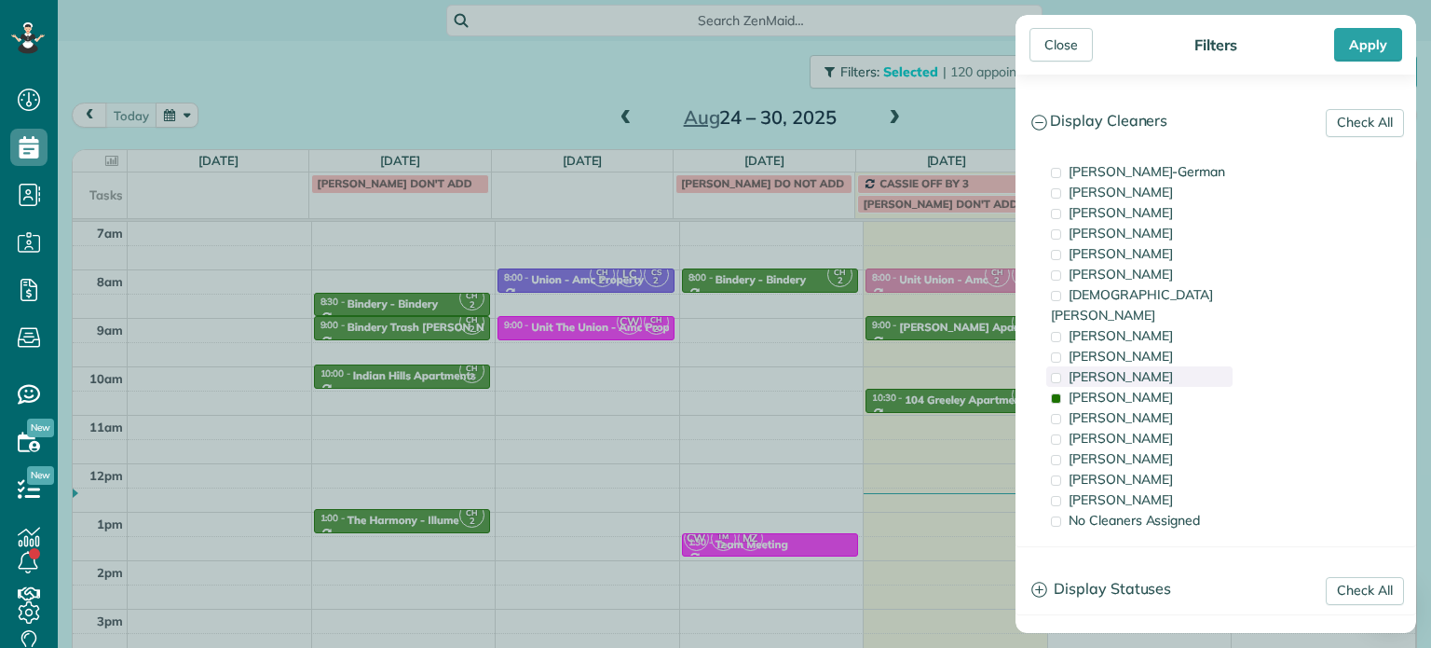
click at [1137, 366] on div "Trish Langhorst" at bounding box center [1139, 376] width 186 height 20
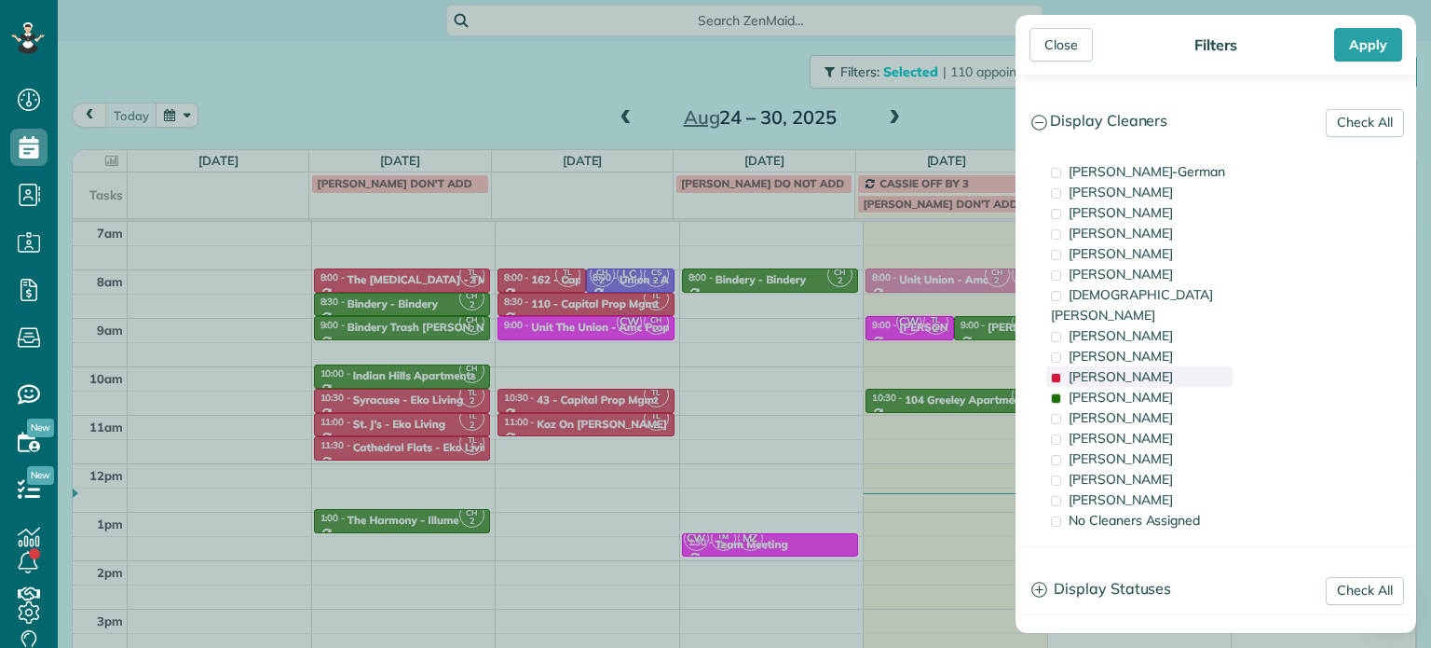
click at [1137, 366] on div "Trish Langhorst" at bounding box center [1139, 376] width 186 height 20
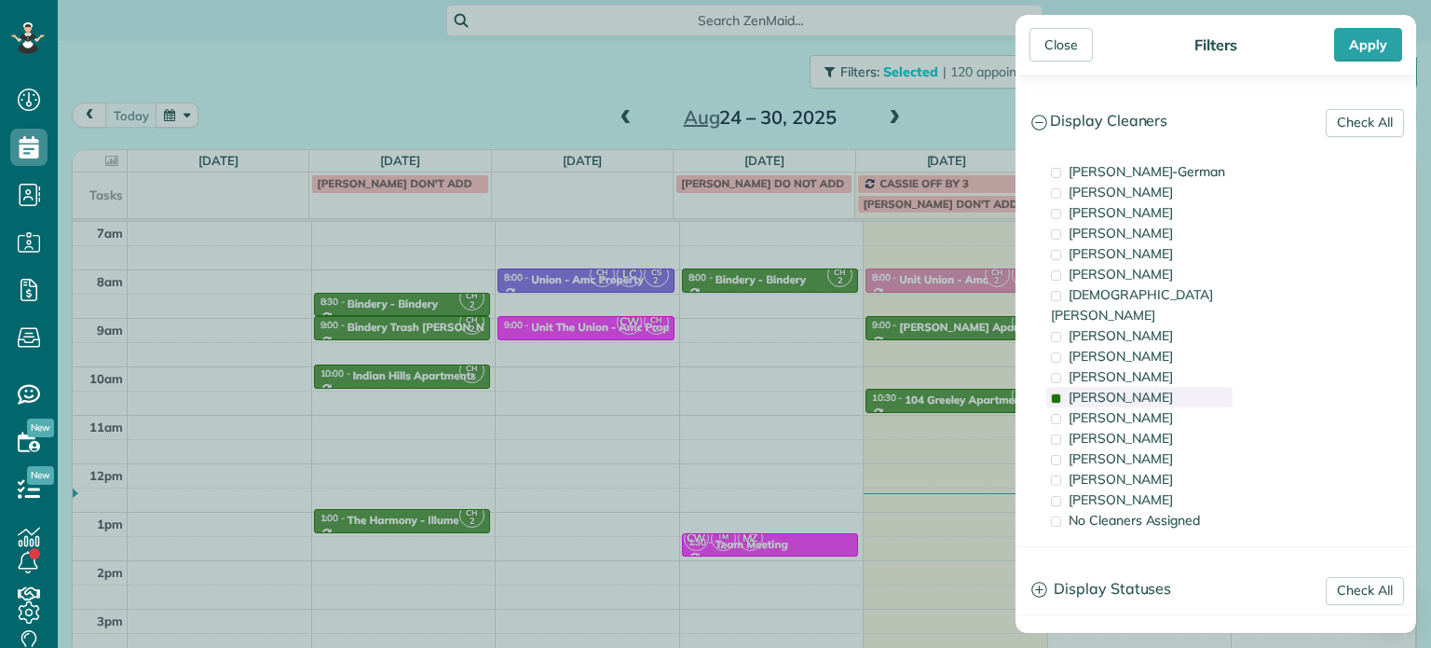
click at [1137, 387] on div "Cyndi Holm" at bounding box center [1139, 397] width 186 height 20
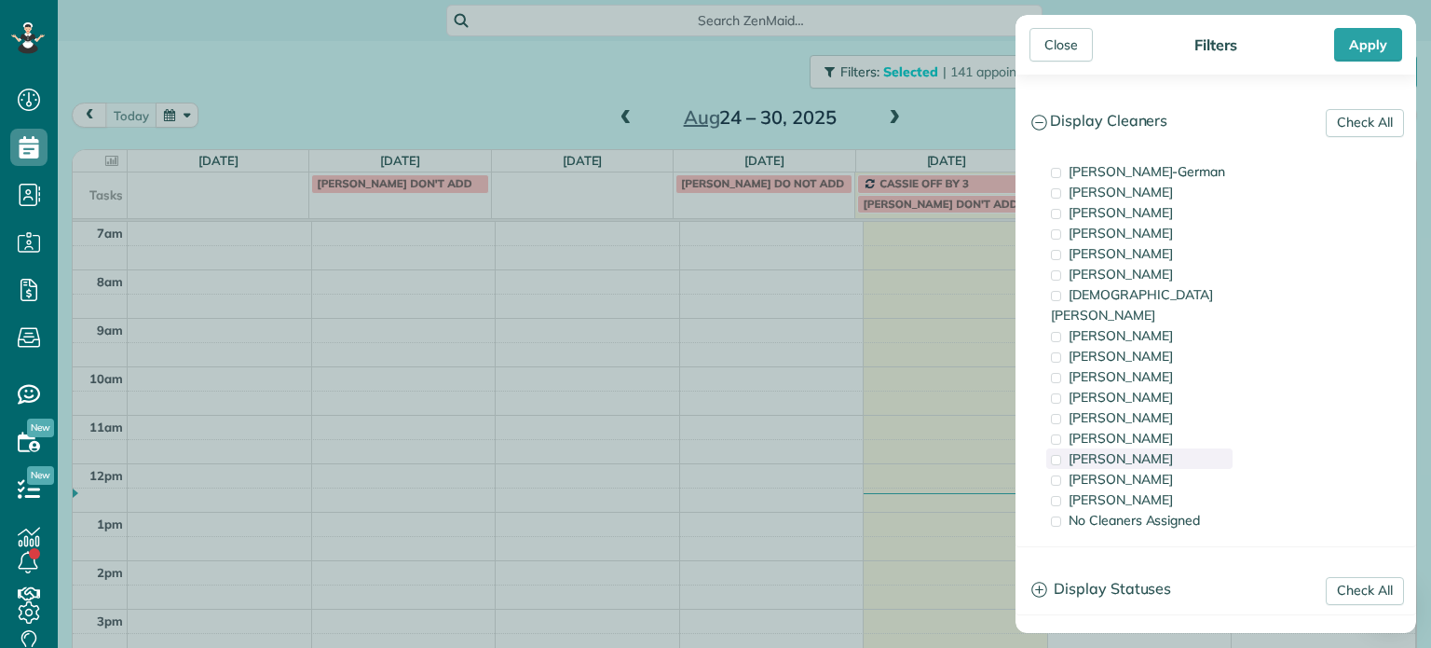
click at [1152, 448] on div "Laura Chavez" at bounding box center [1139, 458] width 186 height 20
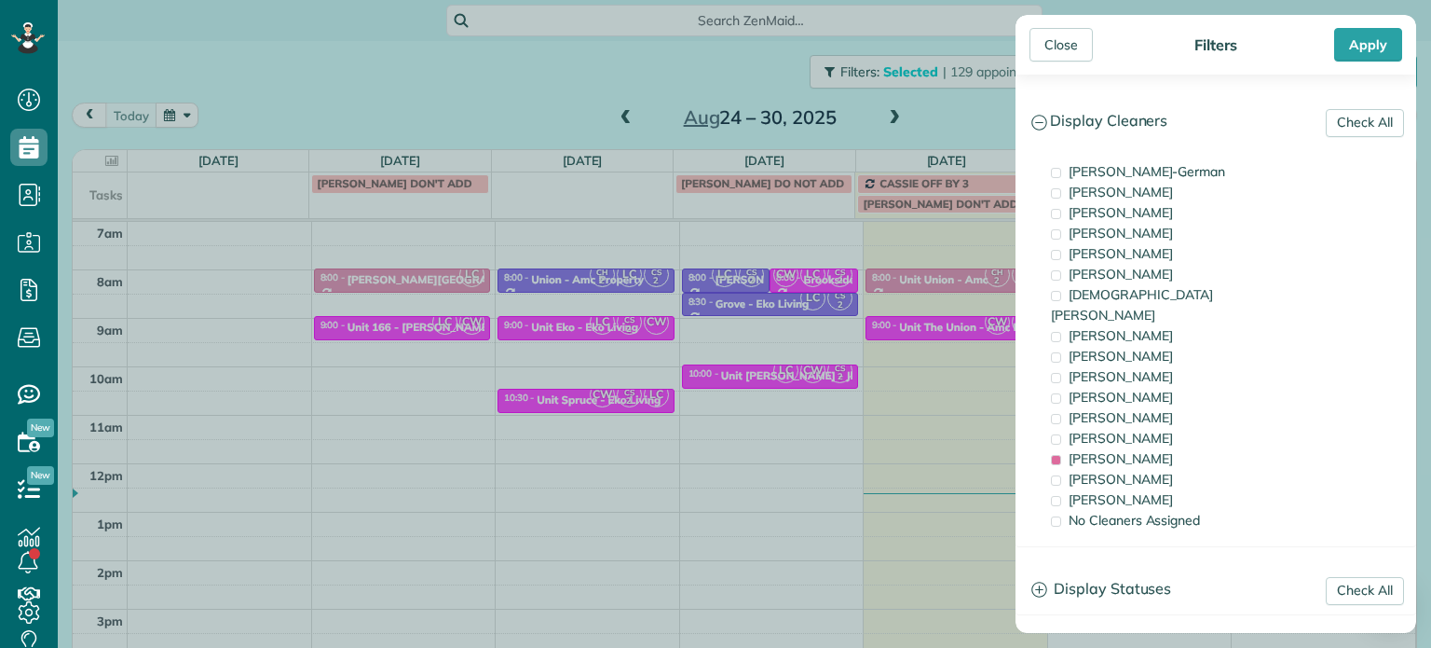
click at [849, 349] on div "Close Filters Apply Check All Display Cleaners Christina Wright-German Cassie F…" at bounding box center [715, 324] width 1431 height 648
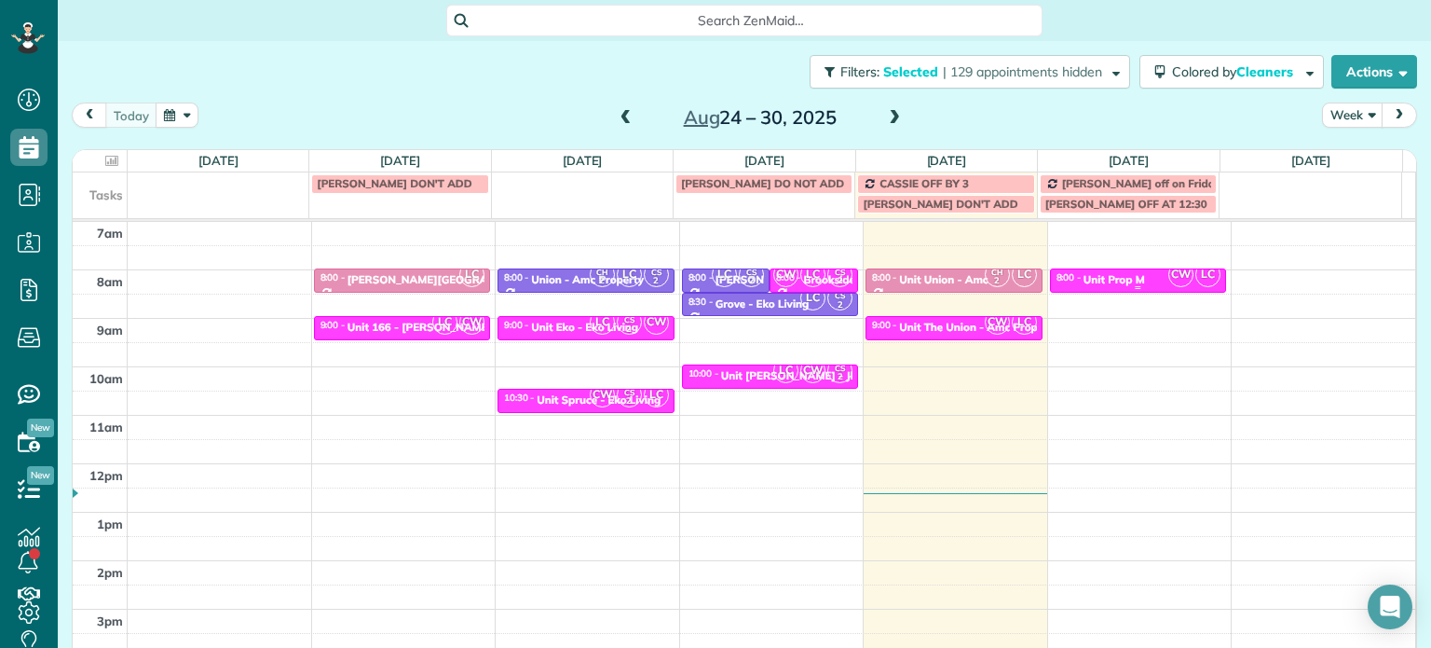
click at [1101, 278] on div "Unit Prop M" at bounding box center [1114, 279] width 61 height 13
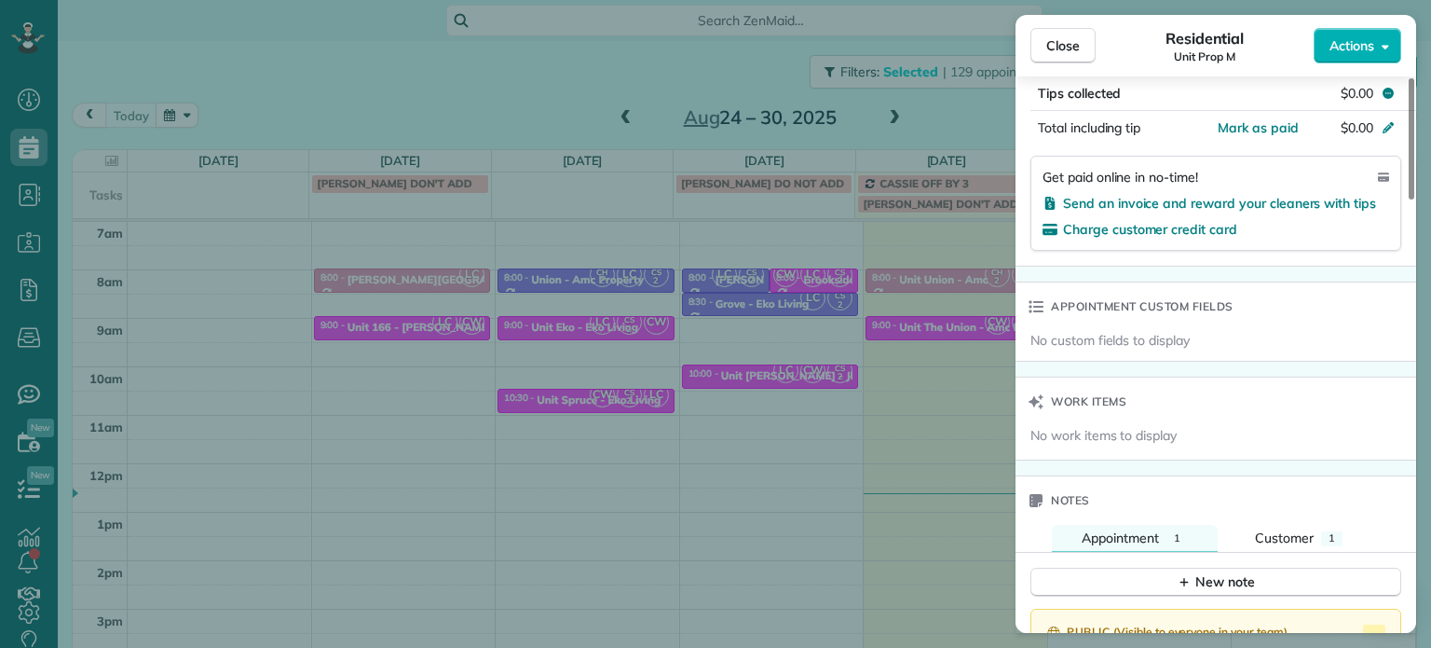
scroll to position [1308, 0]
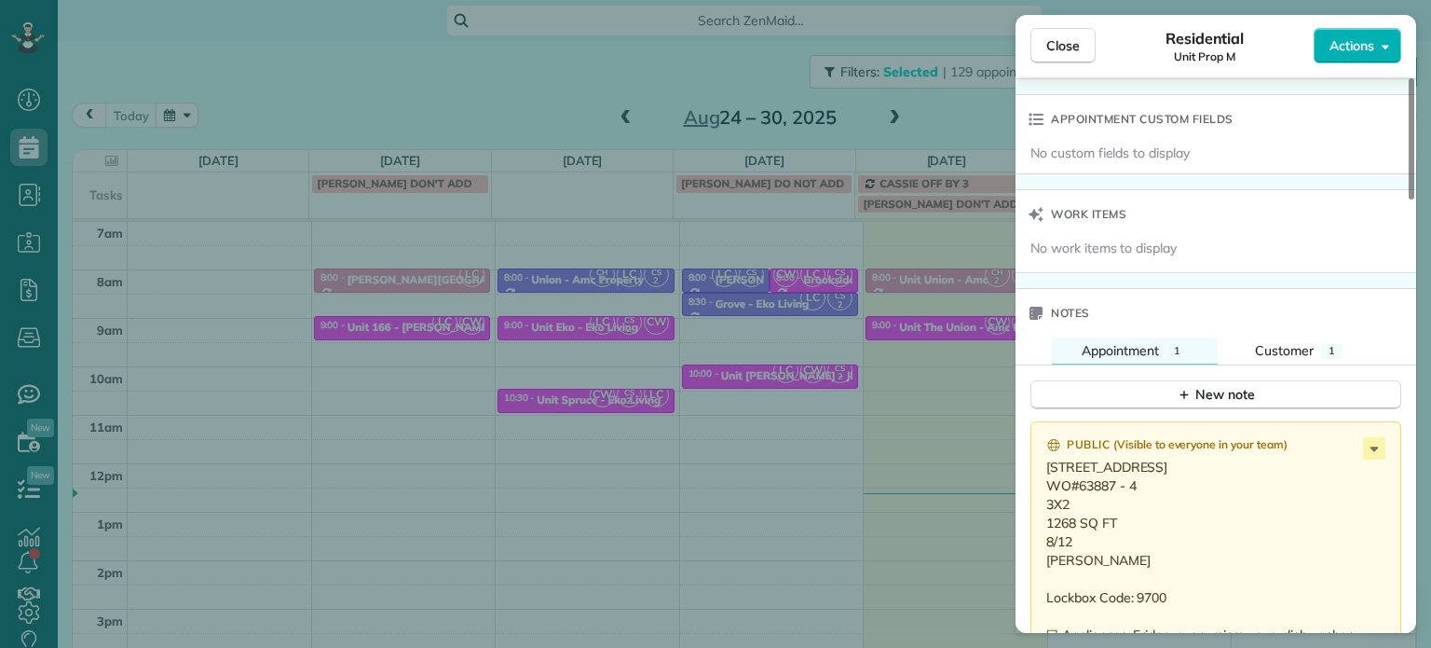
click at [886, 375] on div "Close Residential Unit Prop M Actions Status Active Unit Prop M · Open profile …" at bounding box center [715, 324] width 1431 height 648
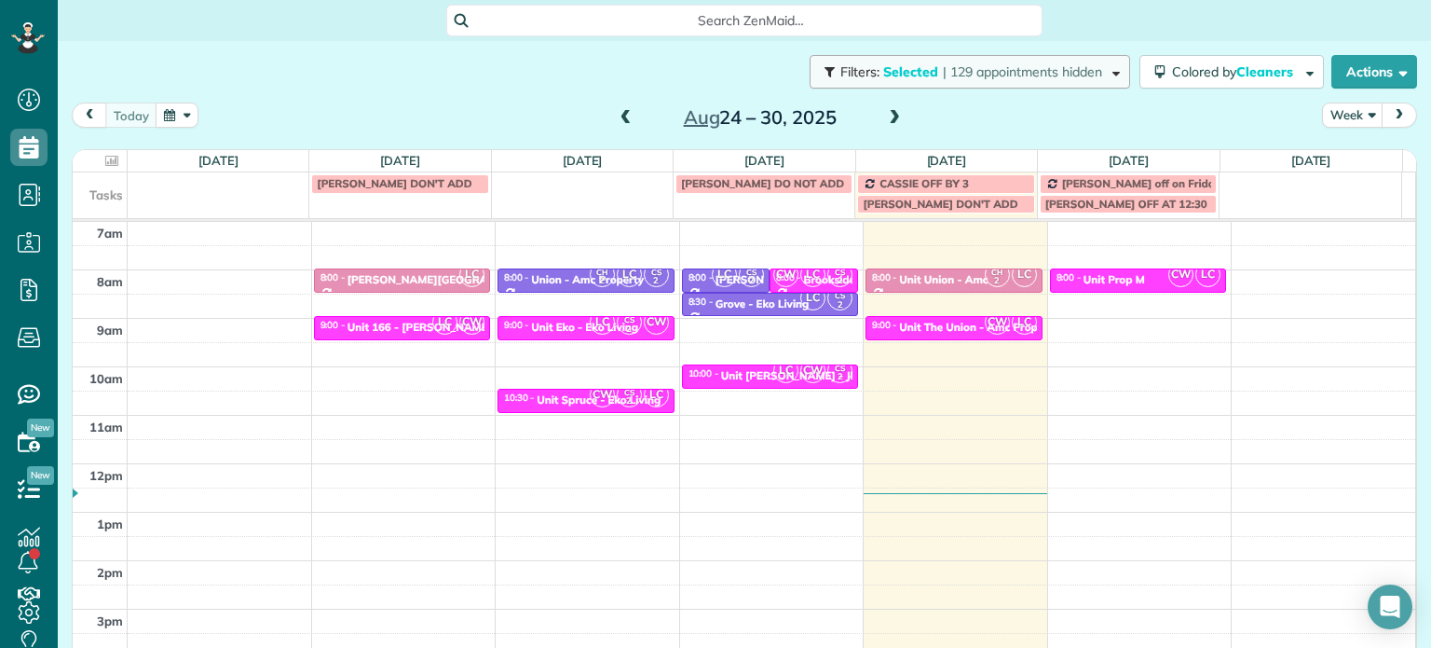
click at [1040, 72] on span "| 129 appointments hidden" at bounding box center [1022, 71] width 159 height 17
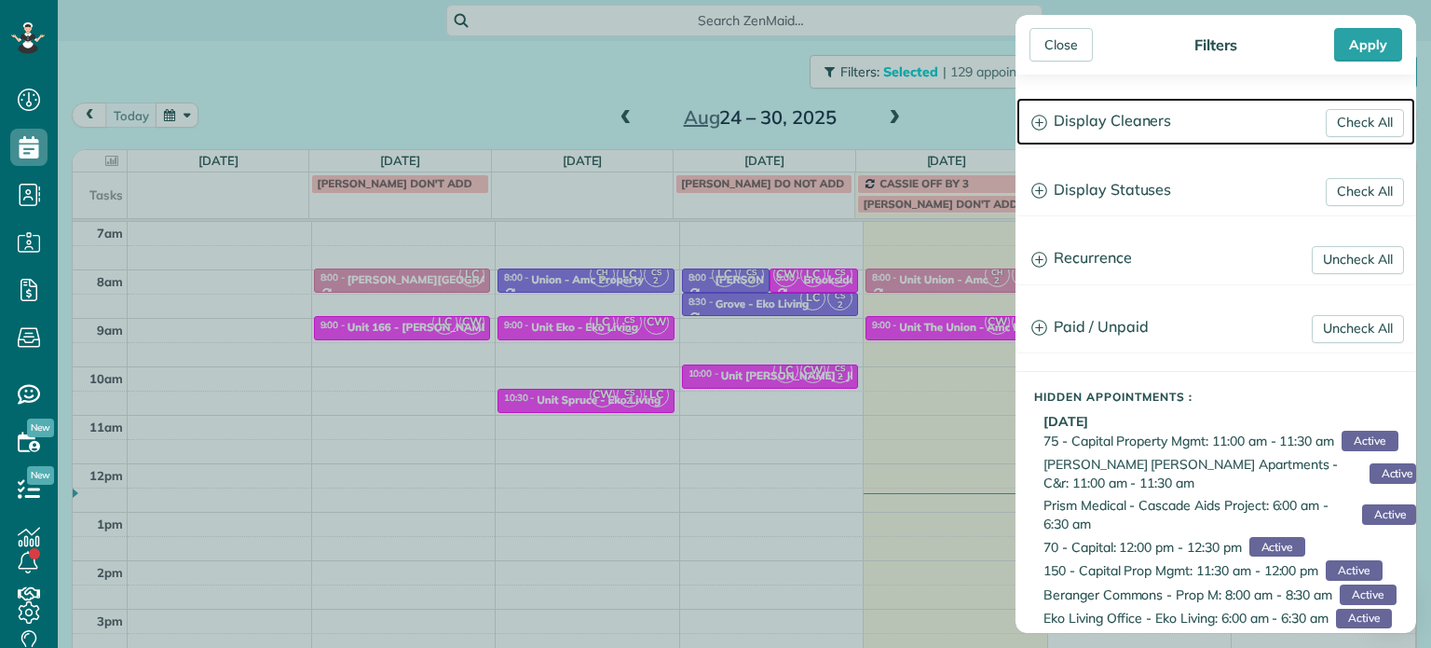
click at [1133, 131] on h3 "Display Cleaners" at bounding box center [1216, 122] width 399 height 48
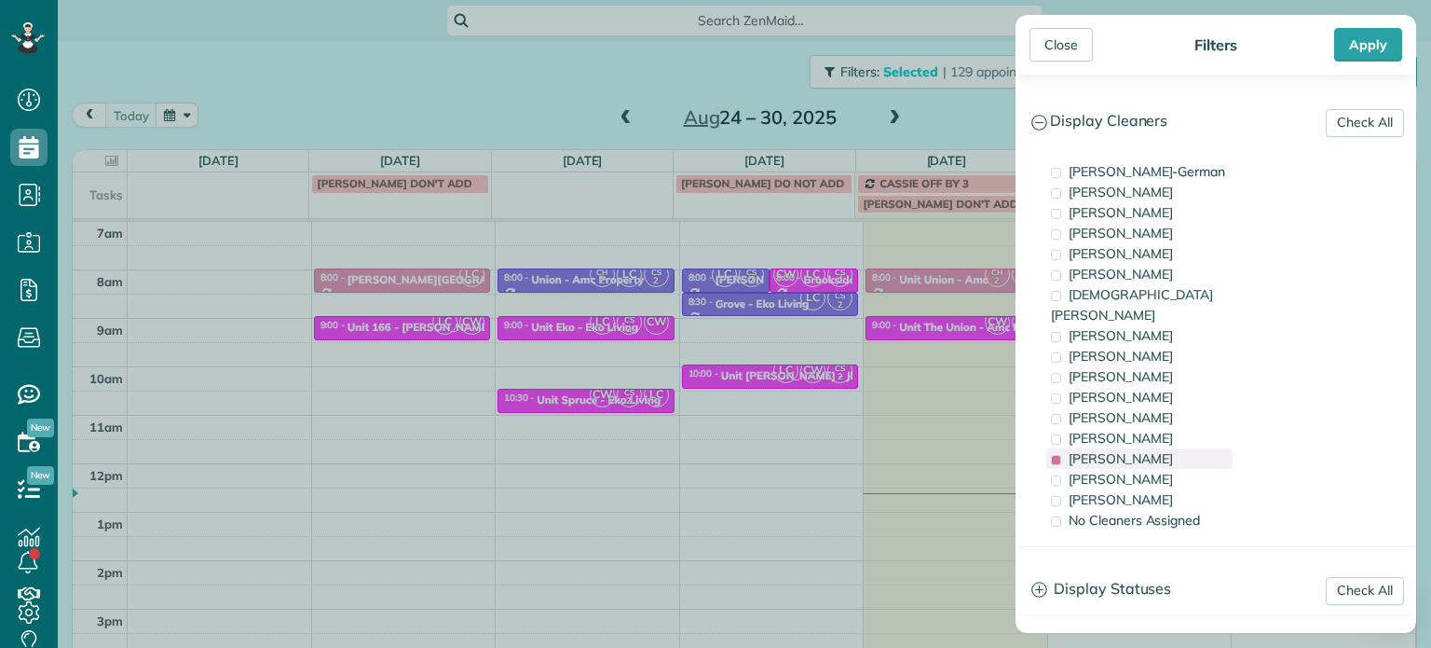
click at [1153, 448] on div "Laura Chavez" at bounding box center [1139, 458] width 186 height 20
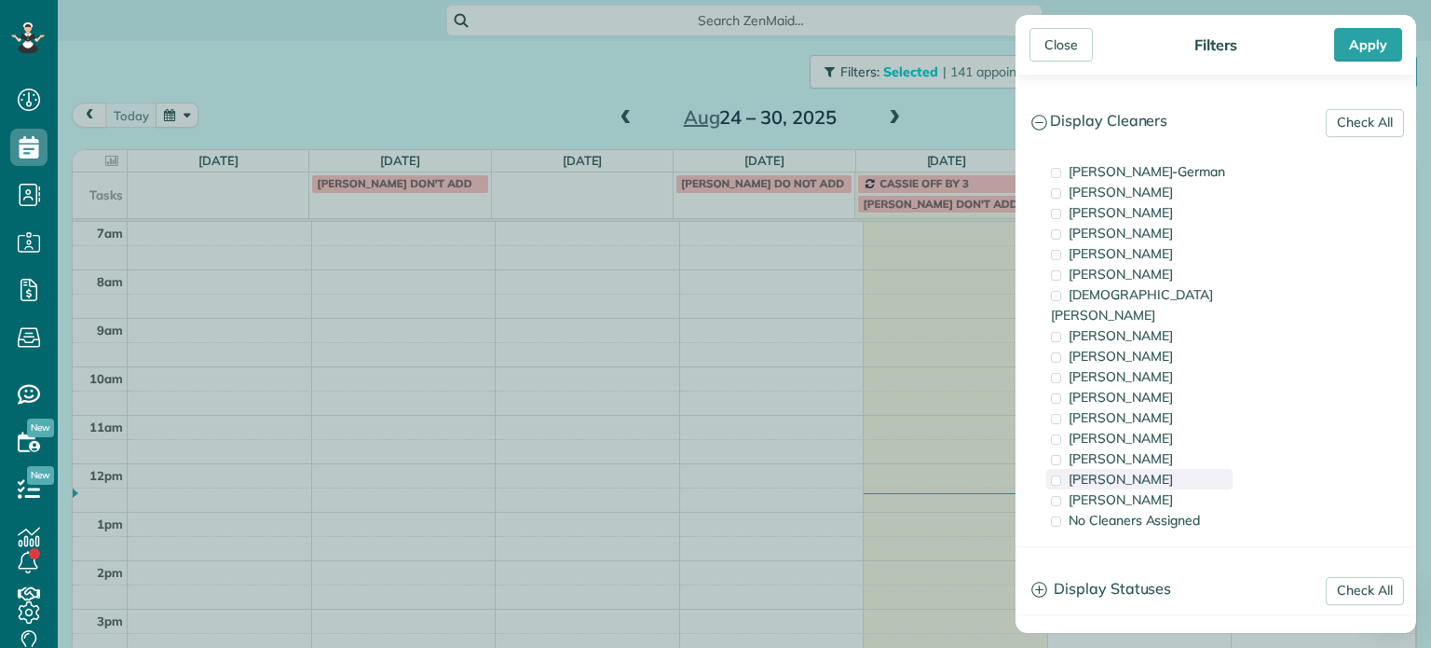
click at [1162, 469] on div "Meralda Harris" at bounding box center [1139, 479] width 186 height 20
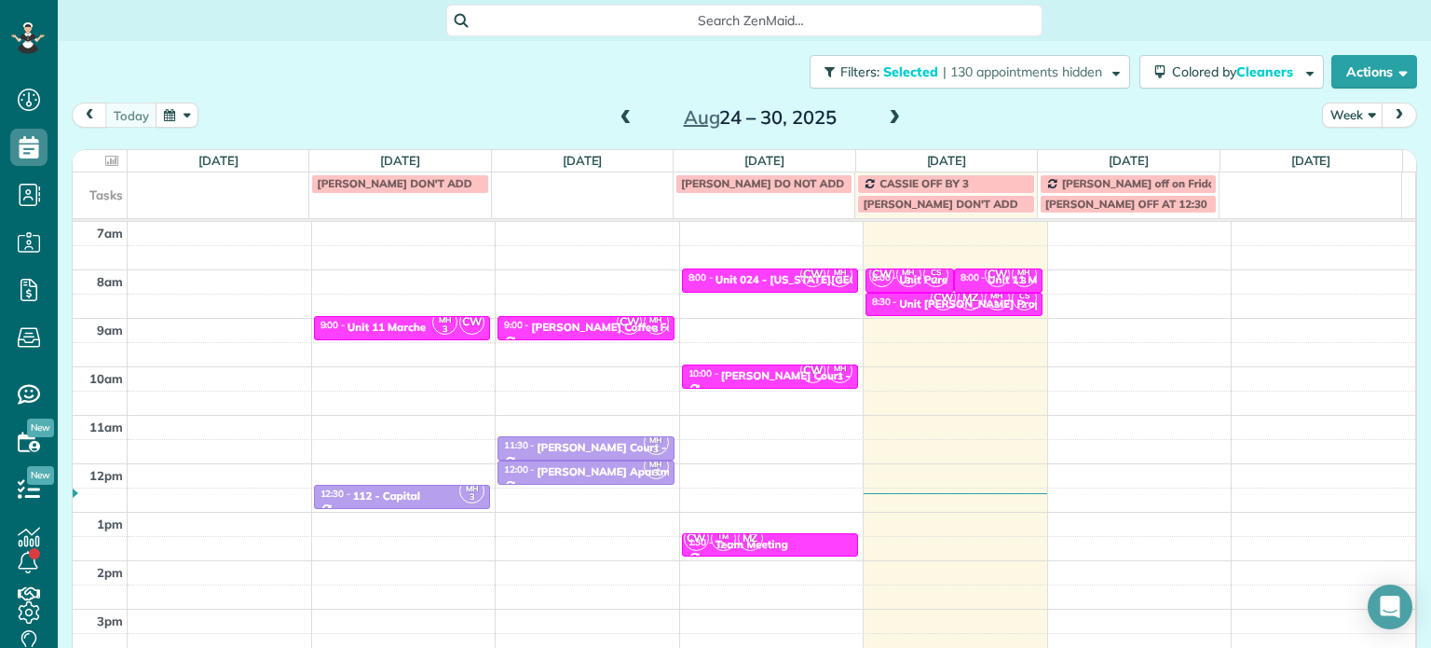
click at [897, 374] on div "Close Filters Apply Check All Display Cleaners Christina Wright-German Cassie F…" at bounding box center [715, 324] width 1431 height 648
click at [924, 281] on small "2" at bounding box center [935, 281] width 23 height 18
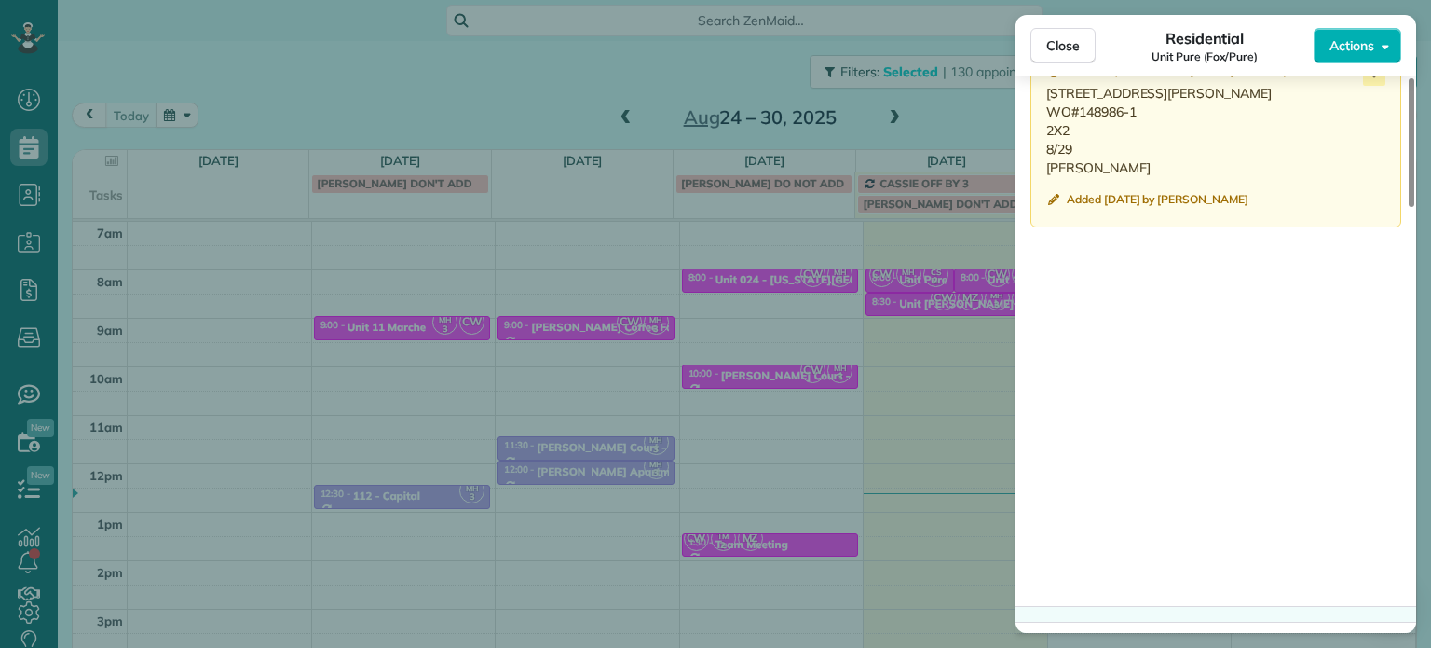
scroll to position [1655, 0]
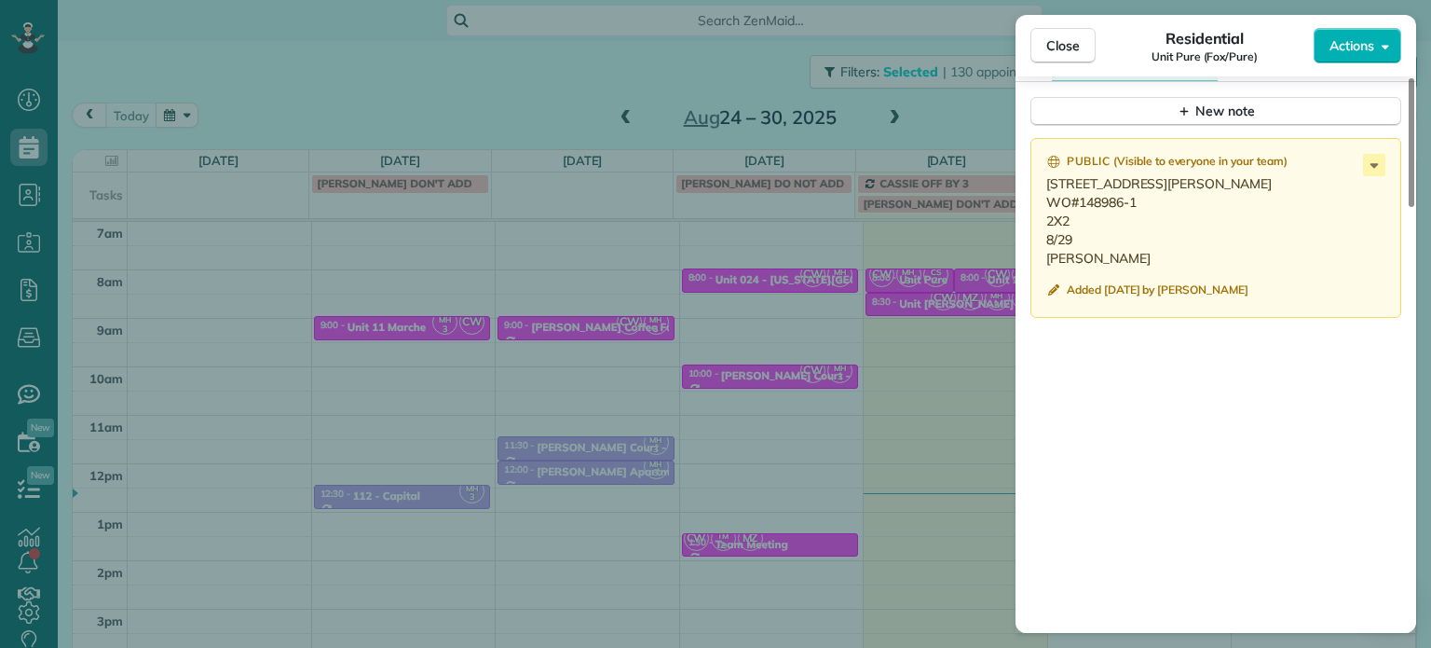
click at [964, 346] on div "Close Residential Unit Pure (Fox/Pure) Actions Status Active Unit Pure (Fox/Pur…" at bounding box center [715, 324] width 1431 height 648
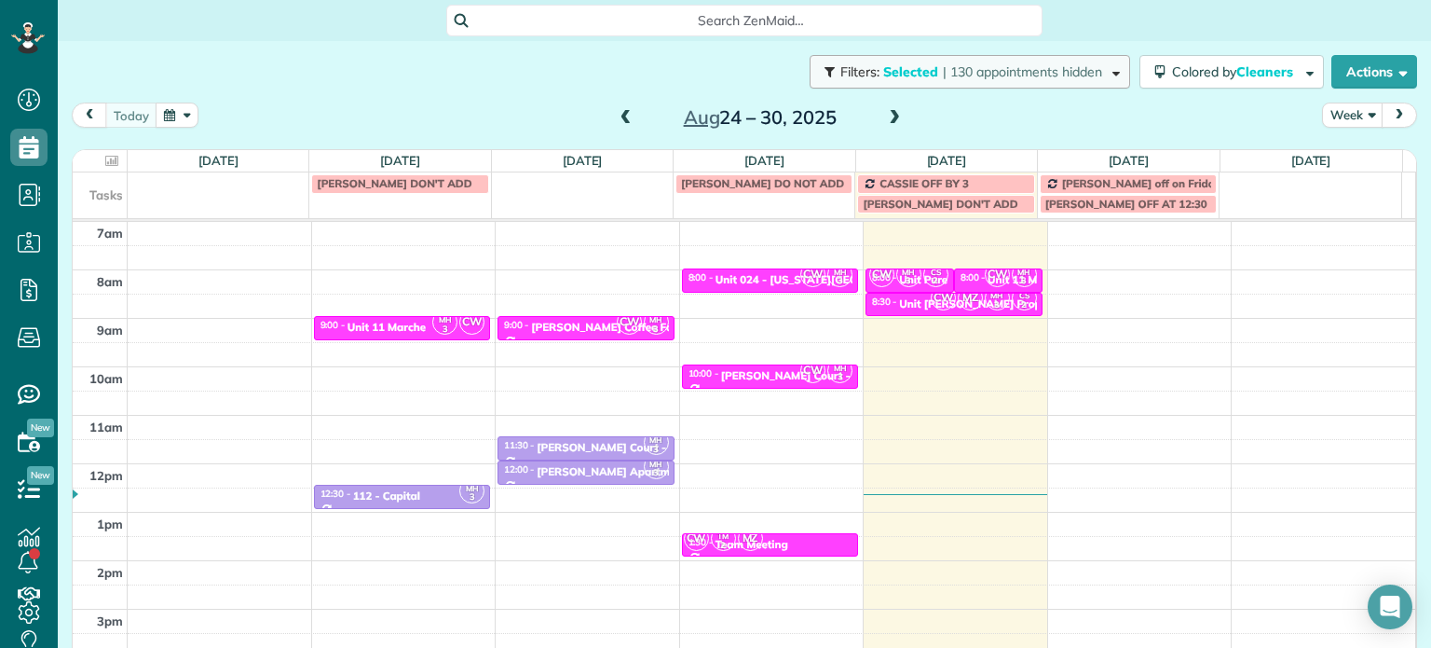
click at [1024, 77] on span "| 130 appointments hidden" at bounding box center [1022, 71] width 159 height 17
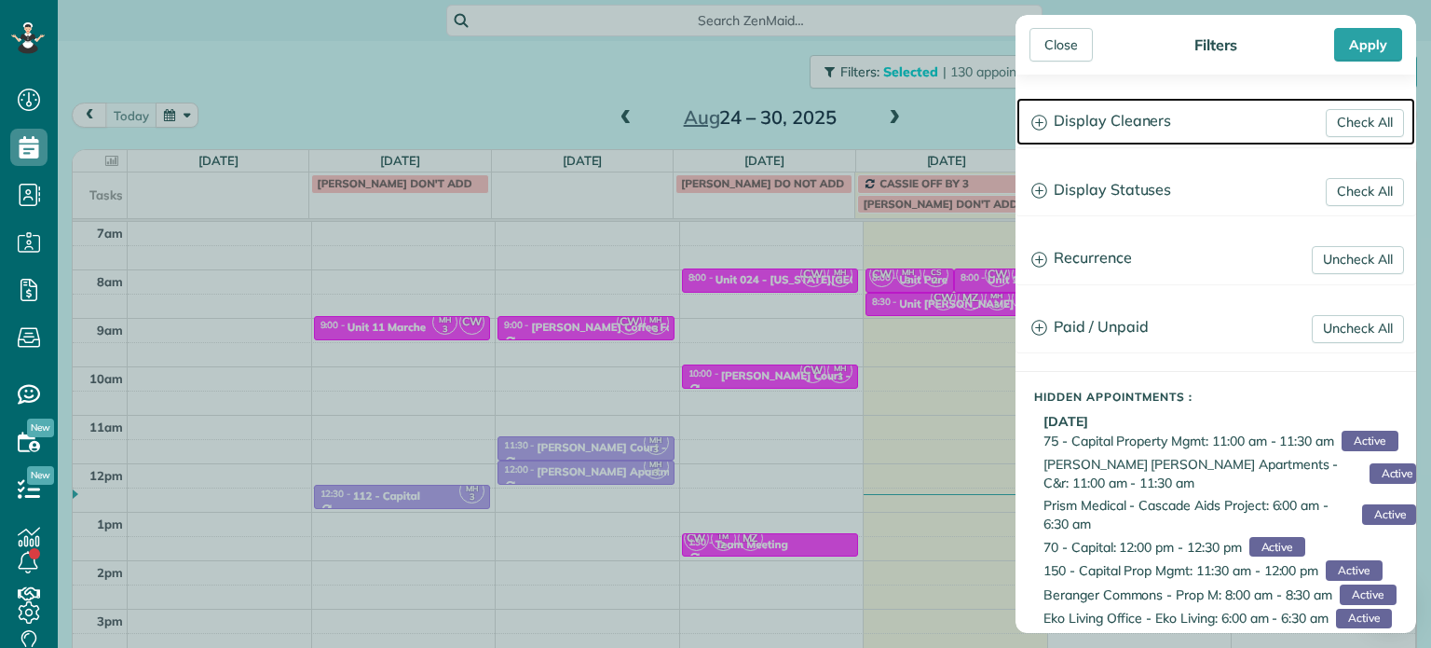
click at [1068, 126] on h3 "Display Cleaners" at bounding box center [1216, 122] width 399 height 48
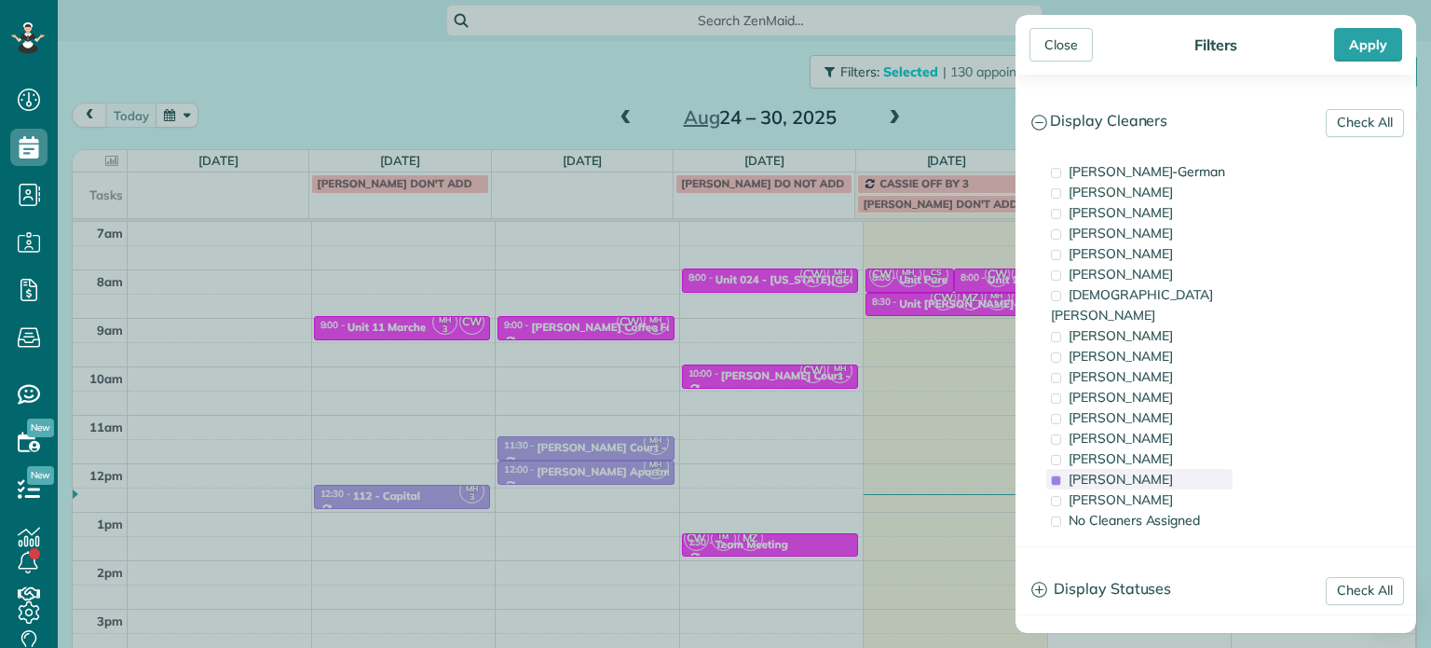
click at [1112, 471] on span "Meralda Harris" at bounding box center [1121, 479] width 104 height 17
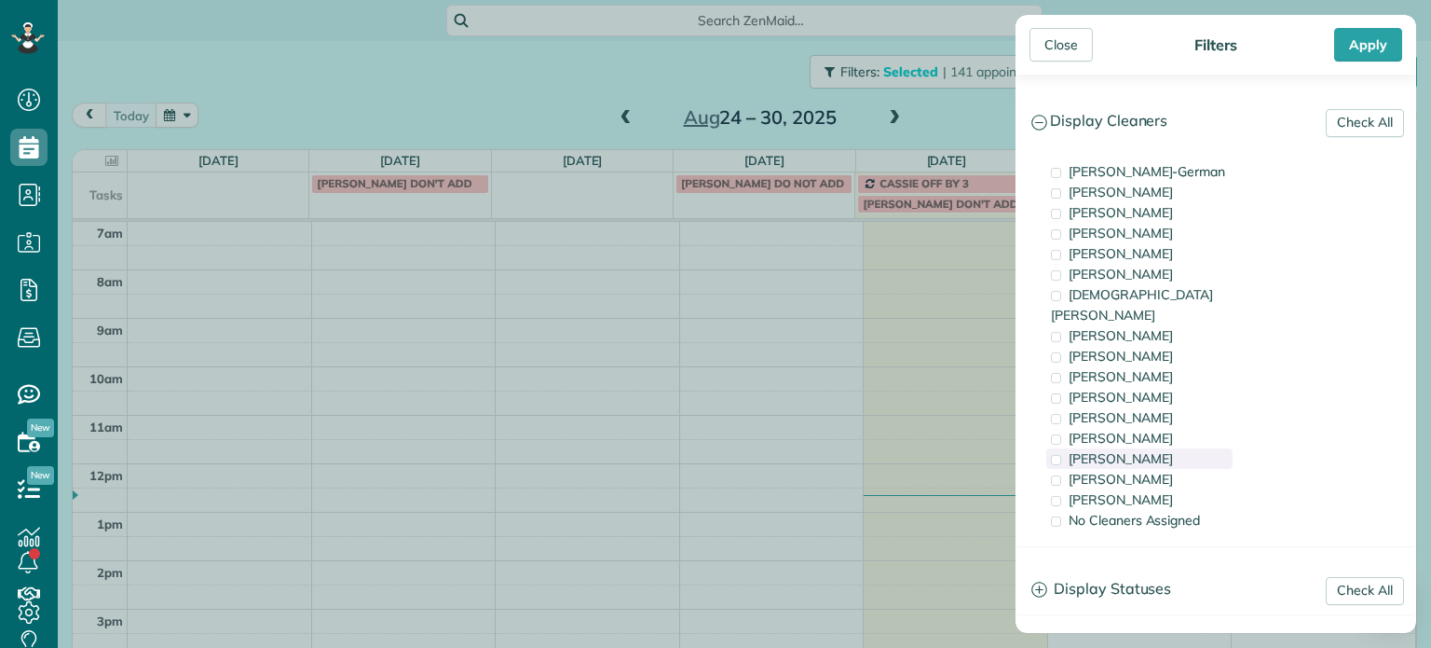
click at [1118, 450] on span "Laura Chavez" at bounding box center [1121, 458] width 104 height 17
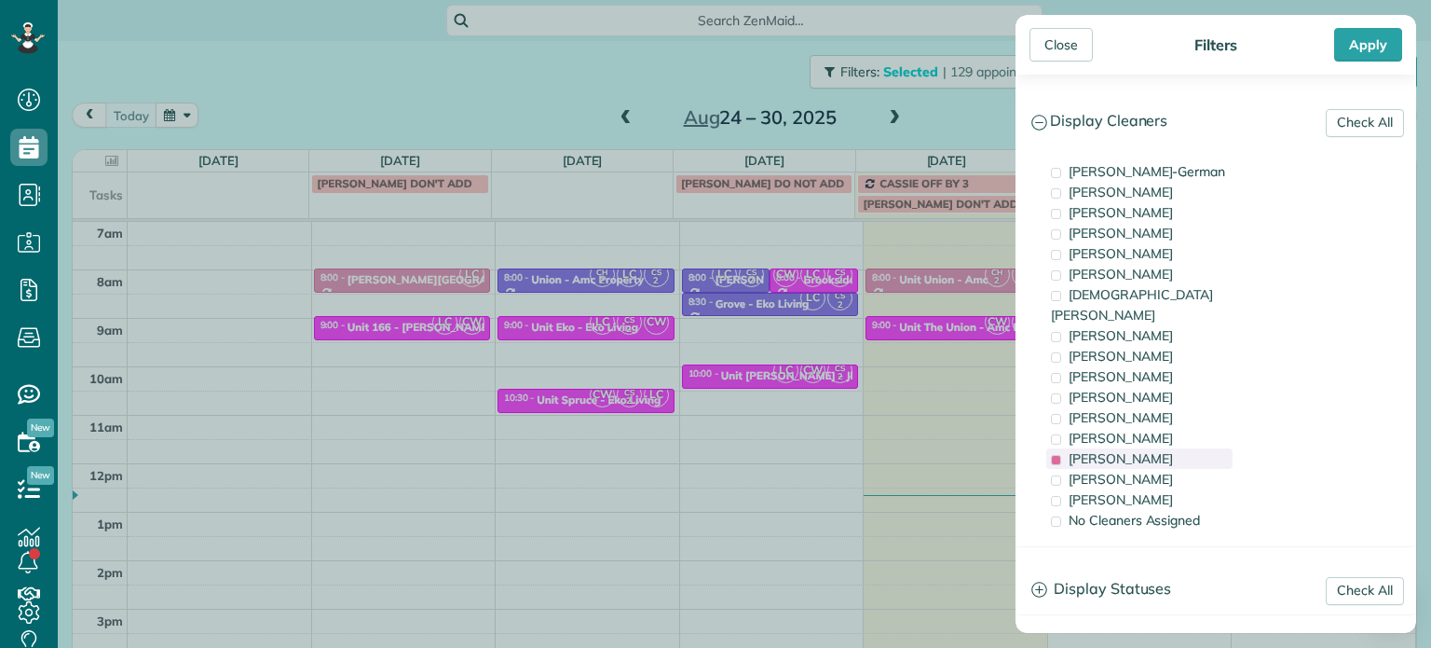
click at [1118, 450] on span "Laura Chavez" at bounding box center [1121, 458] width 104 height 17
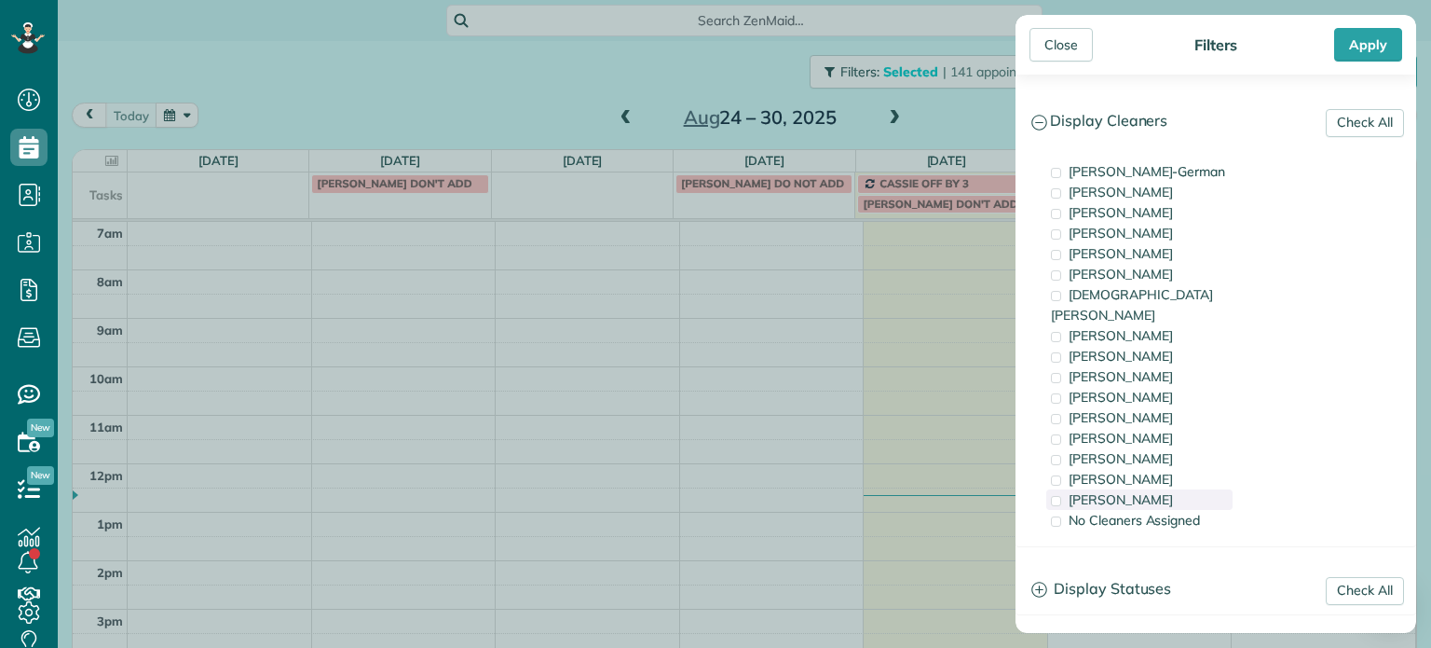
click at [1133, 491] on span "Cristina Sainz" at bounding box center [1121, 499] width 104 height 17
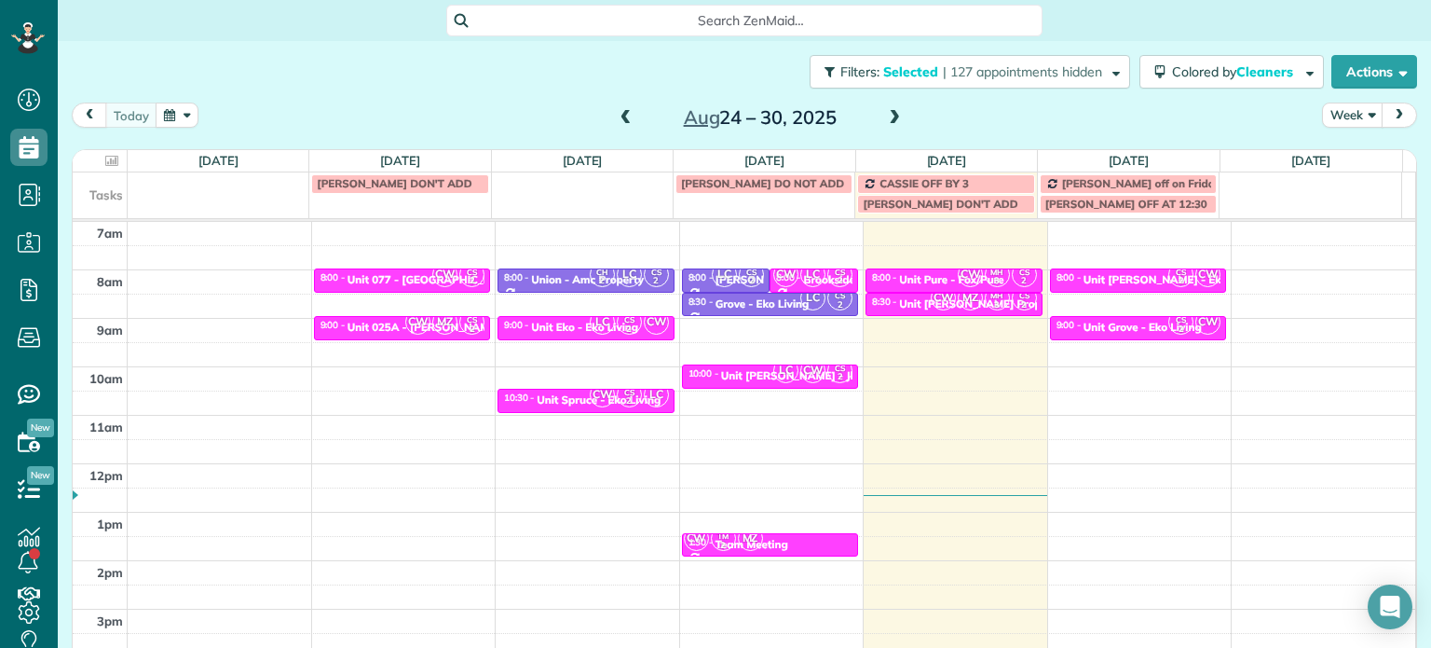
click at [975, 385] on div "Close Filters Apply Check All Display Cleaners Christina Wright-German Cassie F…" at bounding box center [715, 324] width 1431 height 648
click at [1032, 60] on button "Filters: Selected | 127 appointments hidden" at bounding box center [970, 72] width 321 height 34
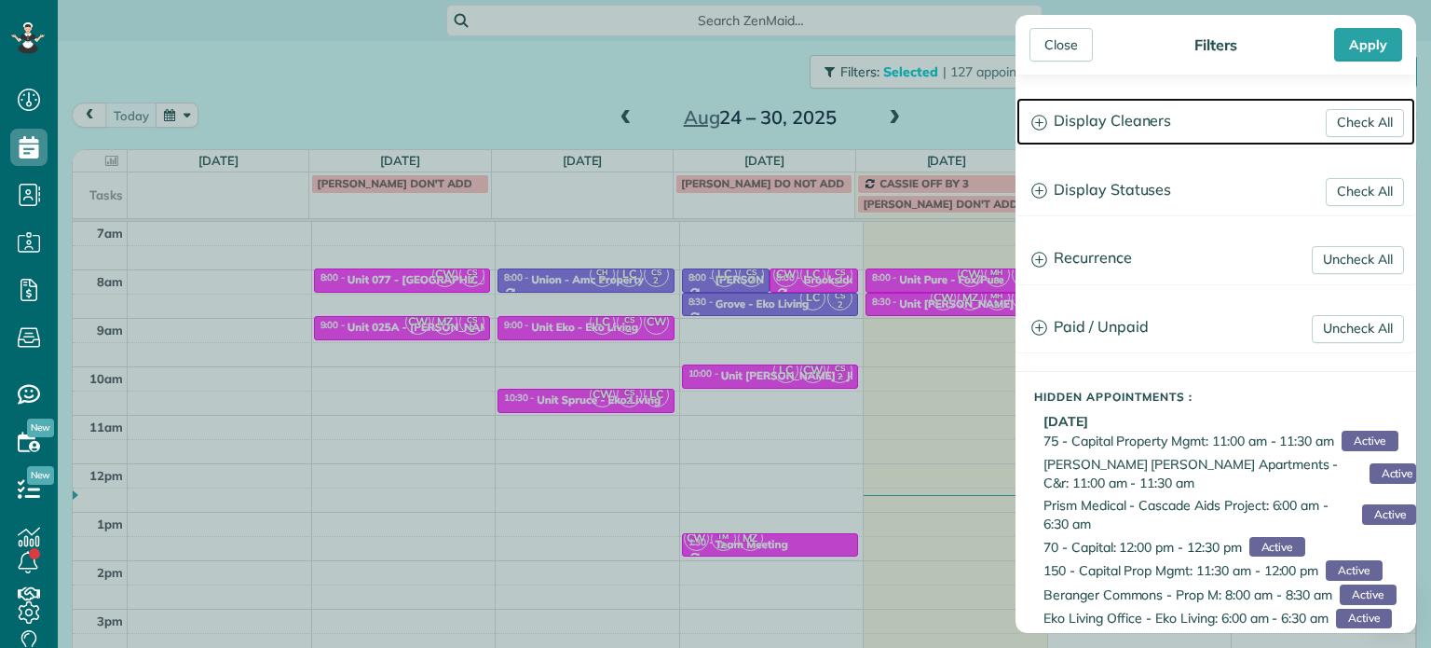
click at [1093, 115] on h3 "Display Cleaners" at bounding box center [1216, 122] width 399 height 48
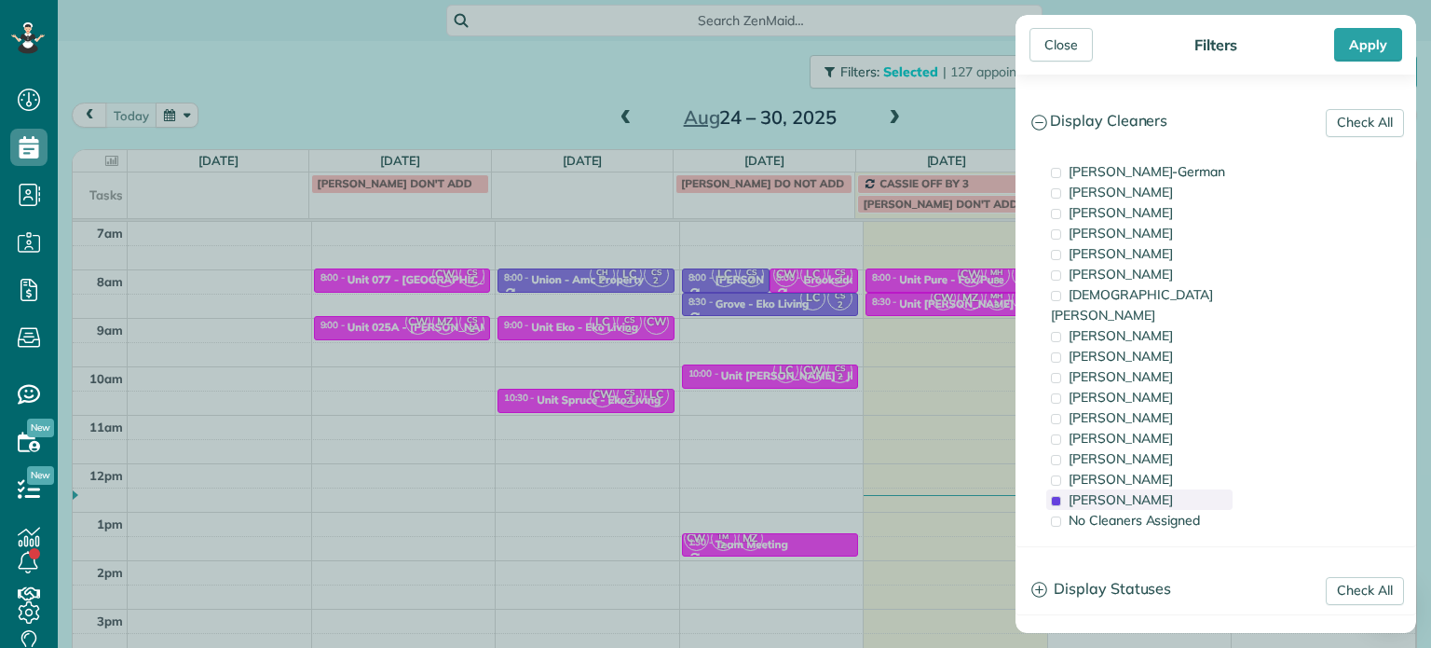
click at [1114, 491] on span "Cristina Sainz" at bounding box center [1121, 499] width 104 height 17
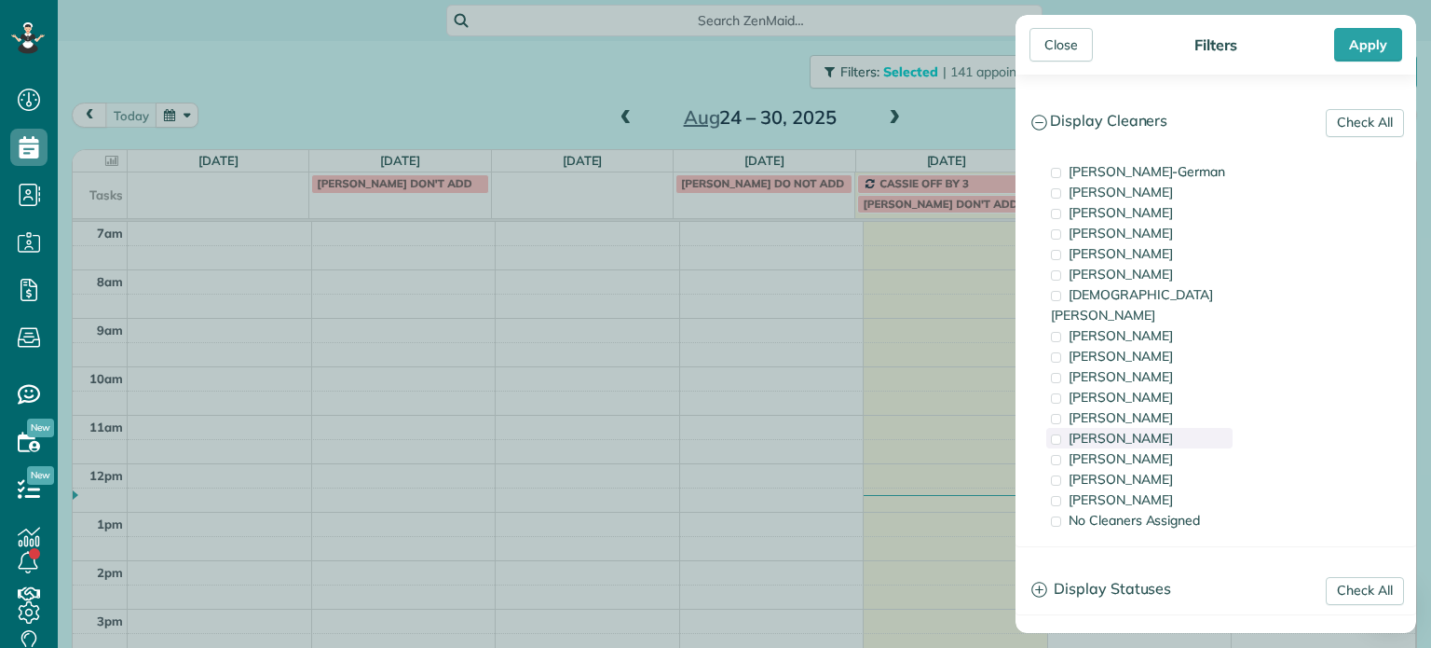
click at [1114, 430] on span "Tammi Rue" at bounding box center [1121, 438] width 104 height 17
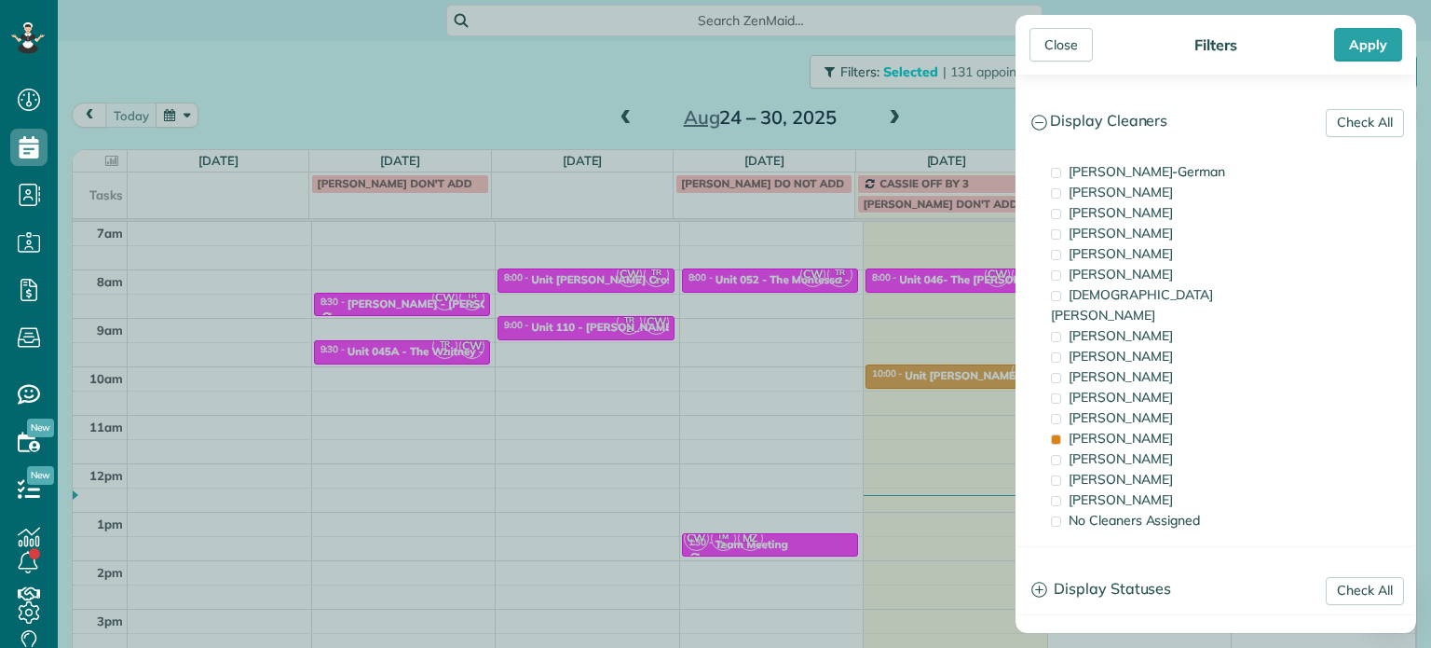
click at [853, 311] on div "Close Filters Apply Check All Display Cleaners Christina Wright-German Cassie F…" at bounding box center [715, 324] width 1431 height 648
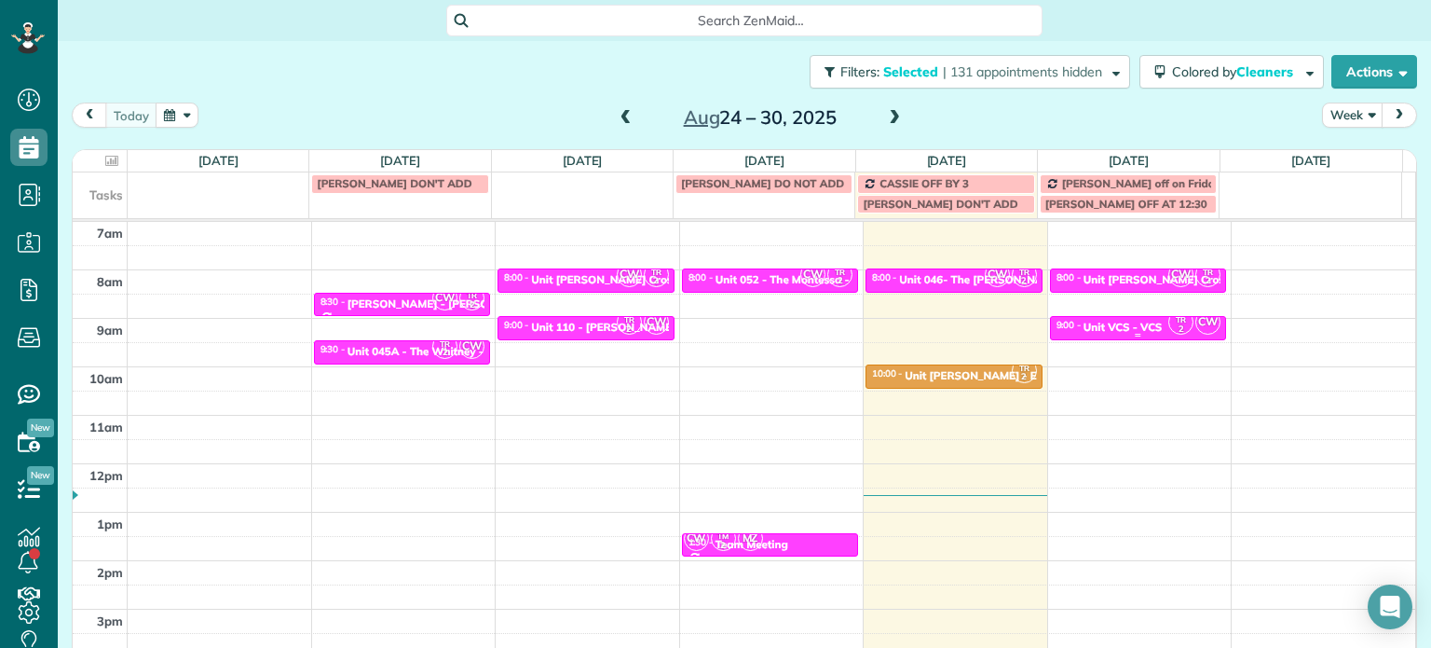
click at [1114, 320] on div "9:00 - 9:30 Unit VCS - VCS" at bounding box center [1139, 326] width 166 height 15
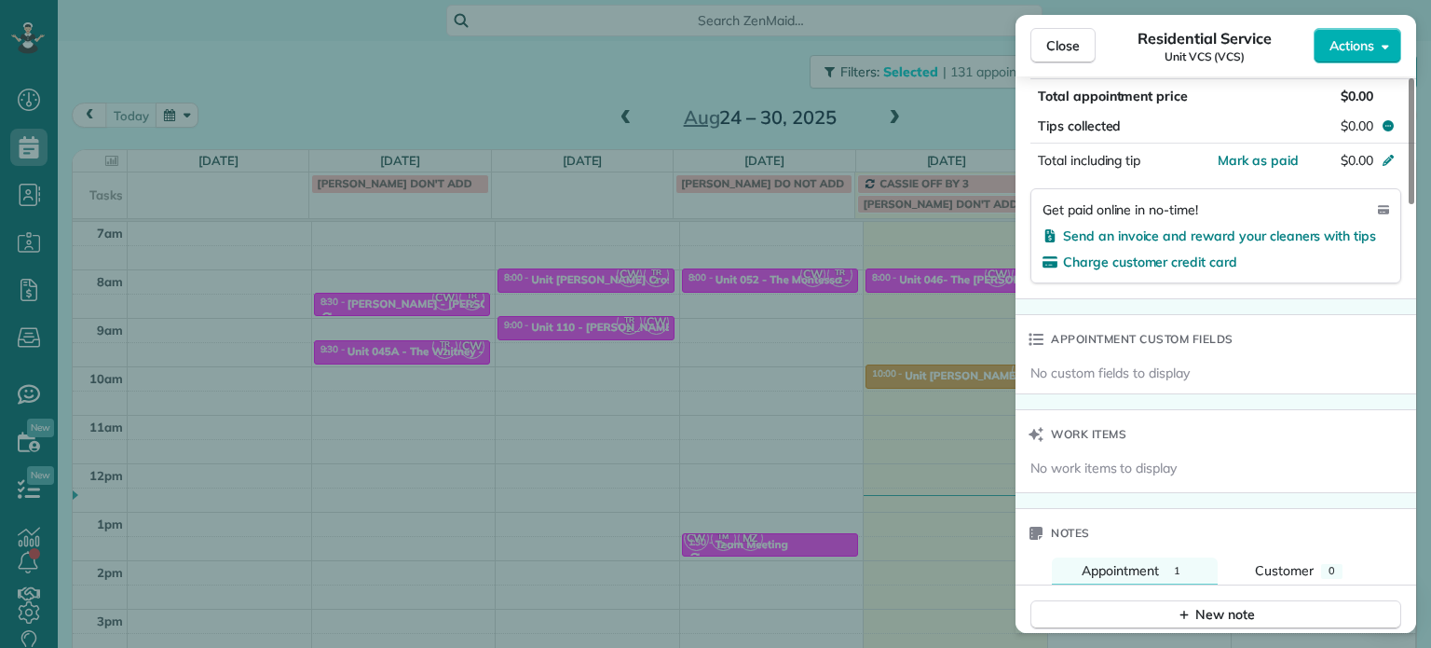
scroll to position [1304, 0]
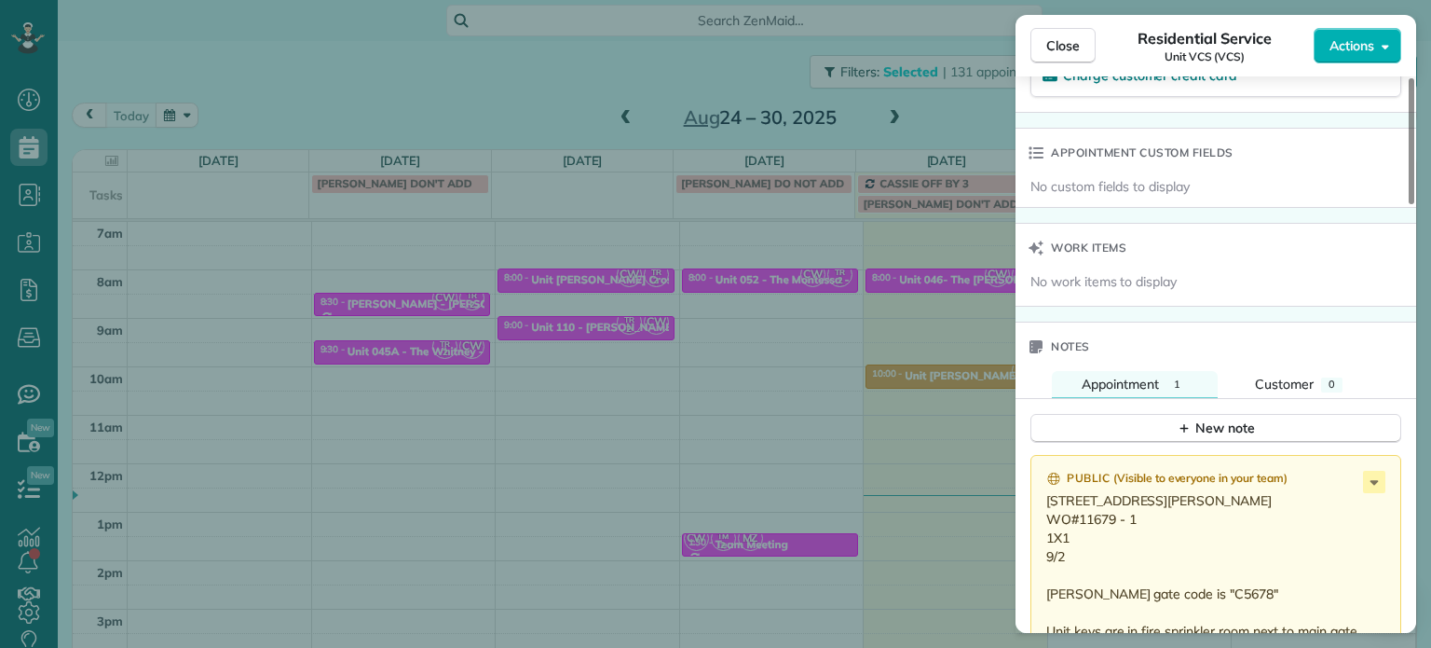
click at [941, 390] on div "Close Residential Service Unit VCS (VCS) Actions Status Active Unit VCS (VCS) ·…" at bounding box center [715, 324] width 1431 height 648
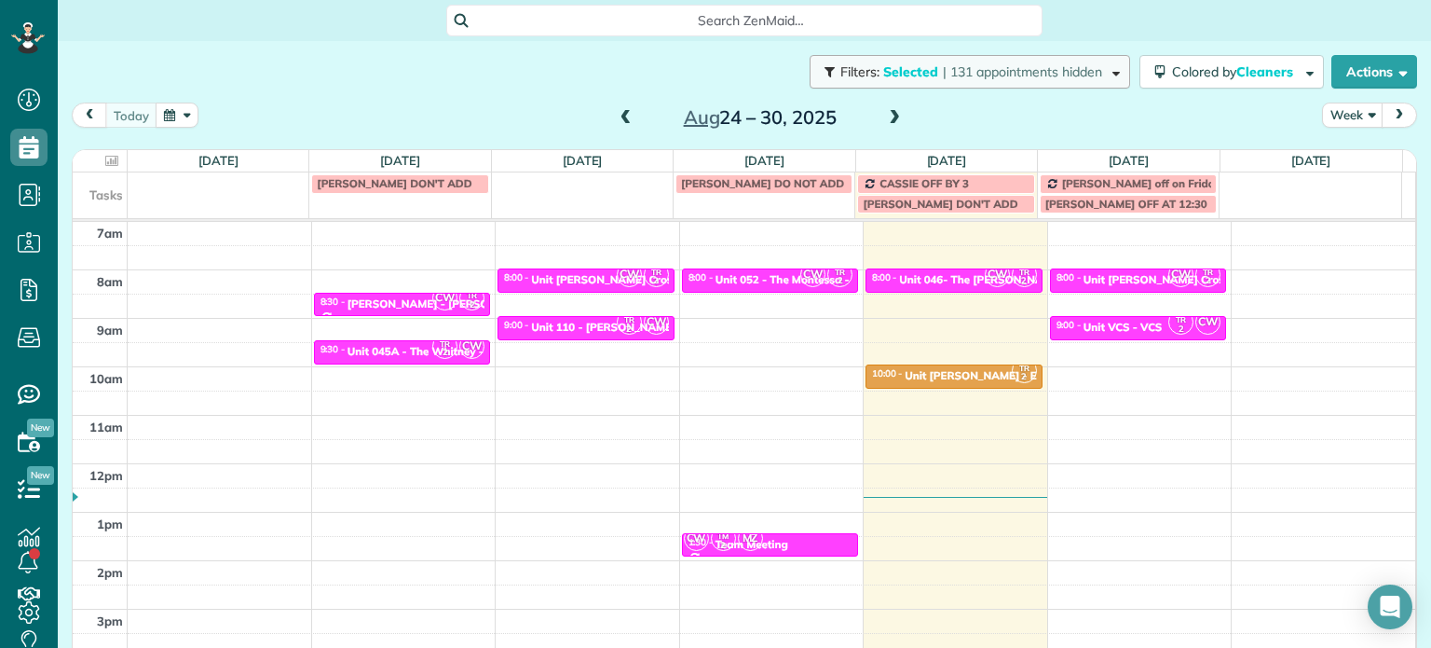
click at [1026, 64] on span "| 131 appointments hidden" at bounding box center [1022, 71] width 159 height 17
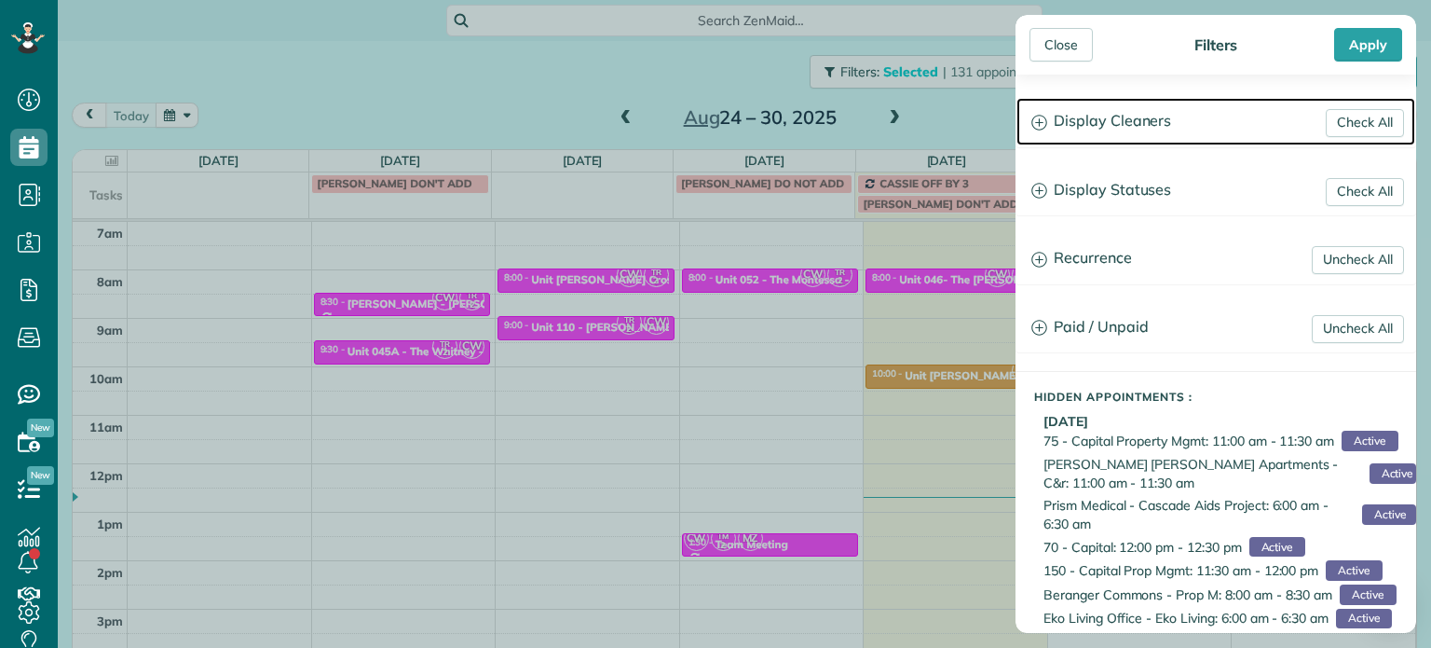
click at [1122, 128] on h3 "Display Cleaners" at bounding box center [1216, 122] width 399 height 48
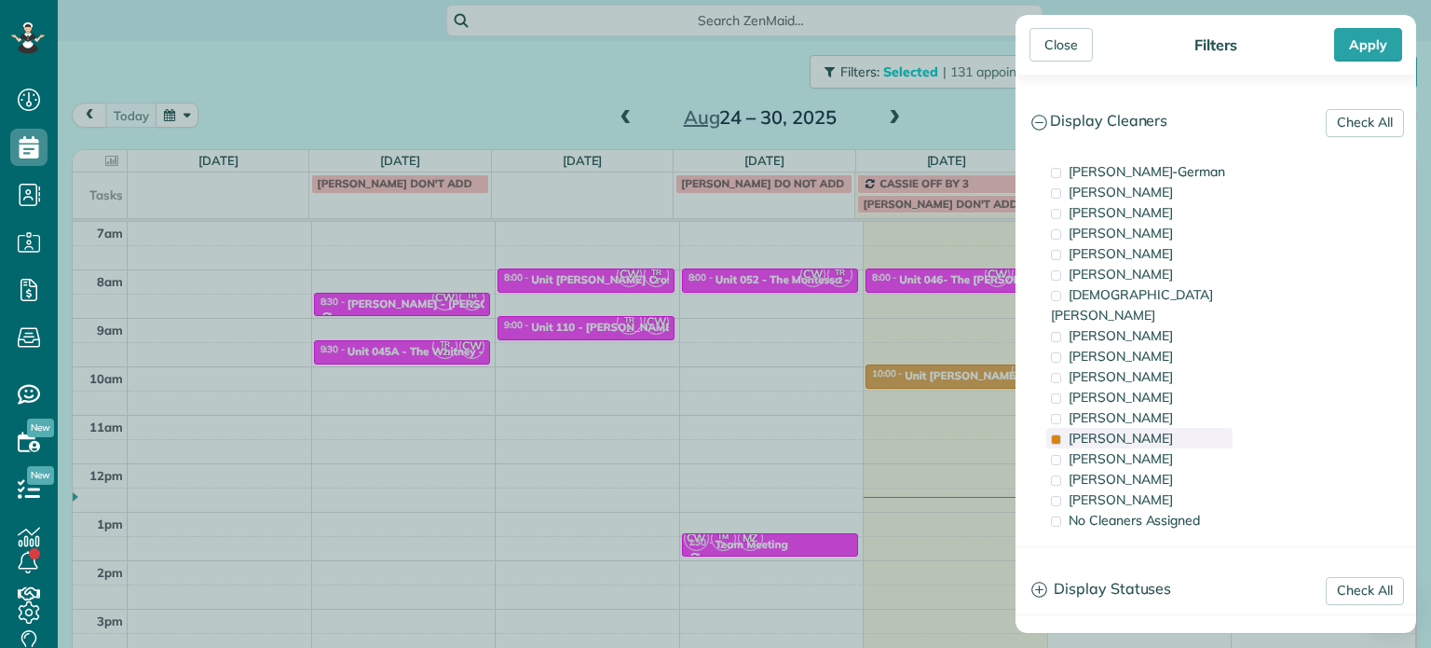
click at [1106, 430] on span "Tammi Rue" at bounding box center [1121, 438] width 104 height 17
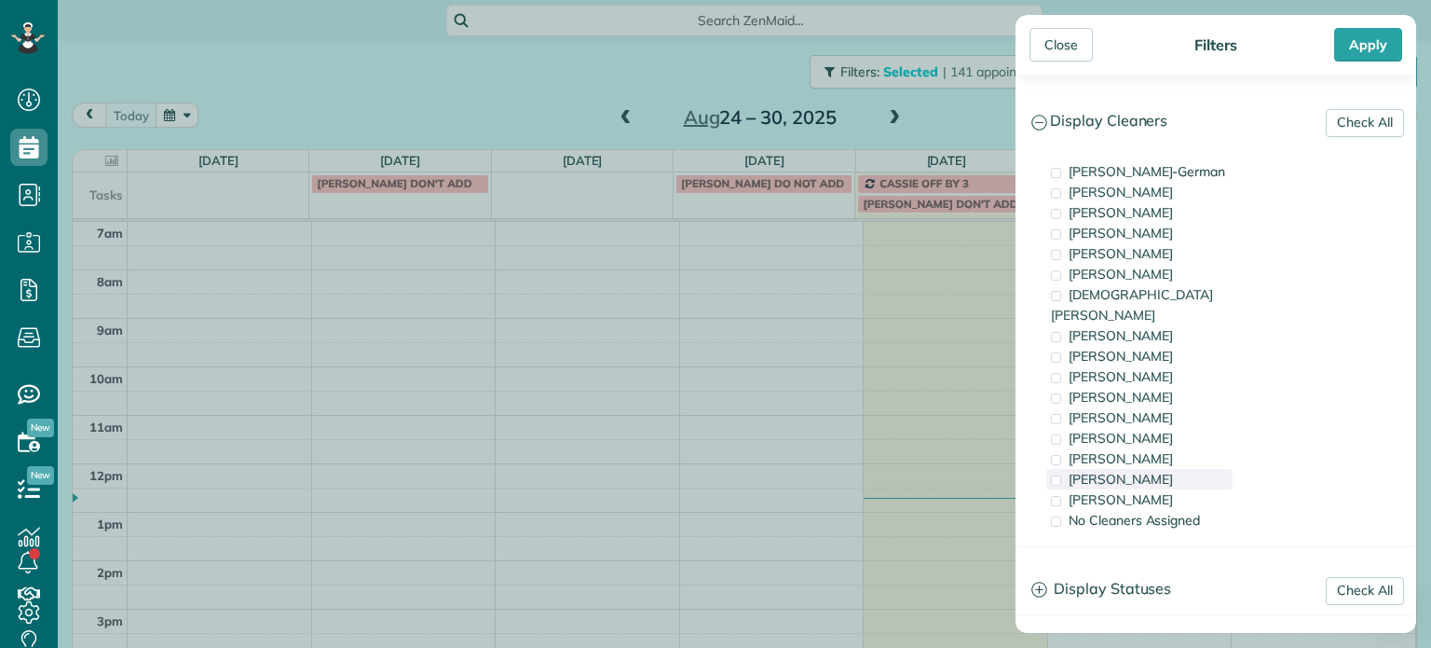
click at [1118, 471] on span "Meralda Harris" at bounding box center [1121, 479] width 104 height 17
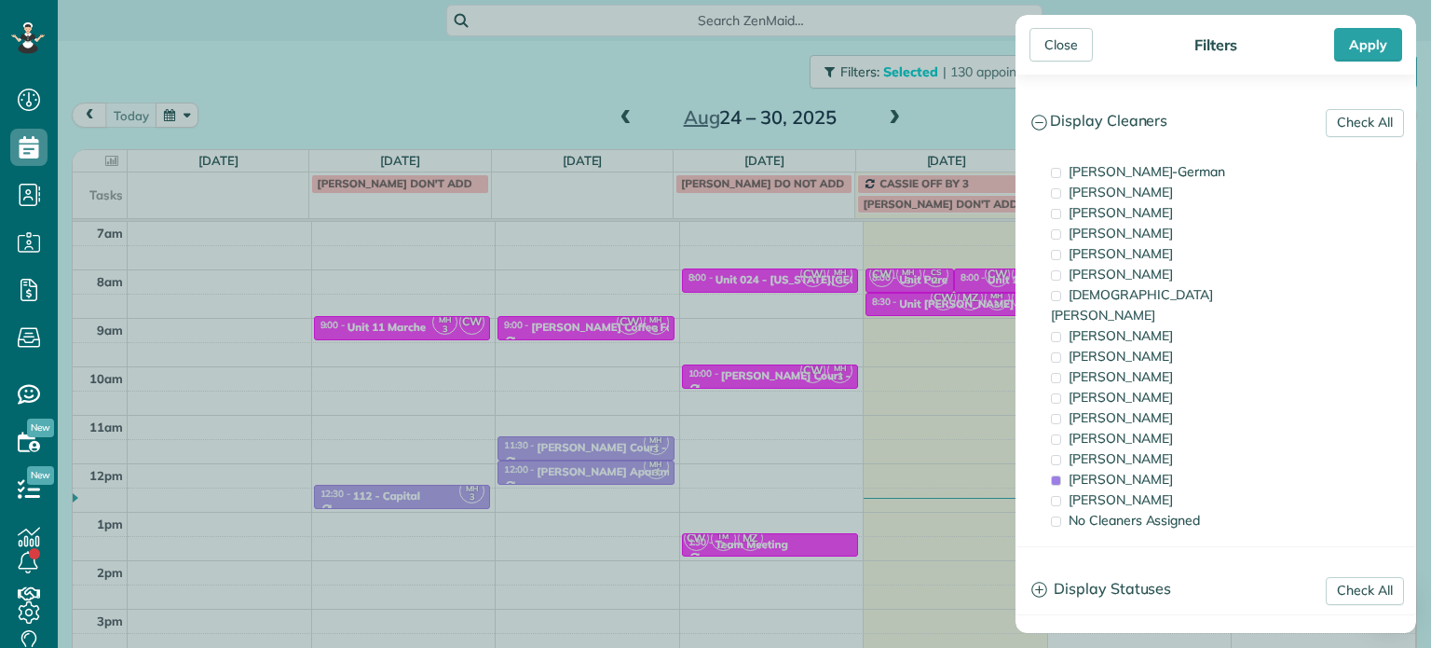
click at [906, 404] on div "Close Filters Apply Check All Display Cleaners Christina Wright-German Cassie F…" at bounding box center [715, 324] width 1431 height 648
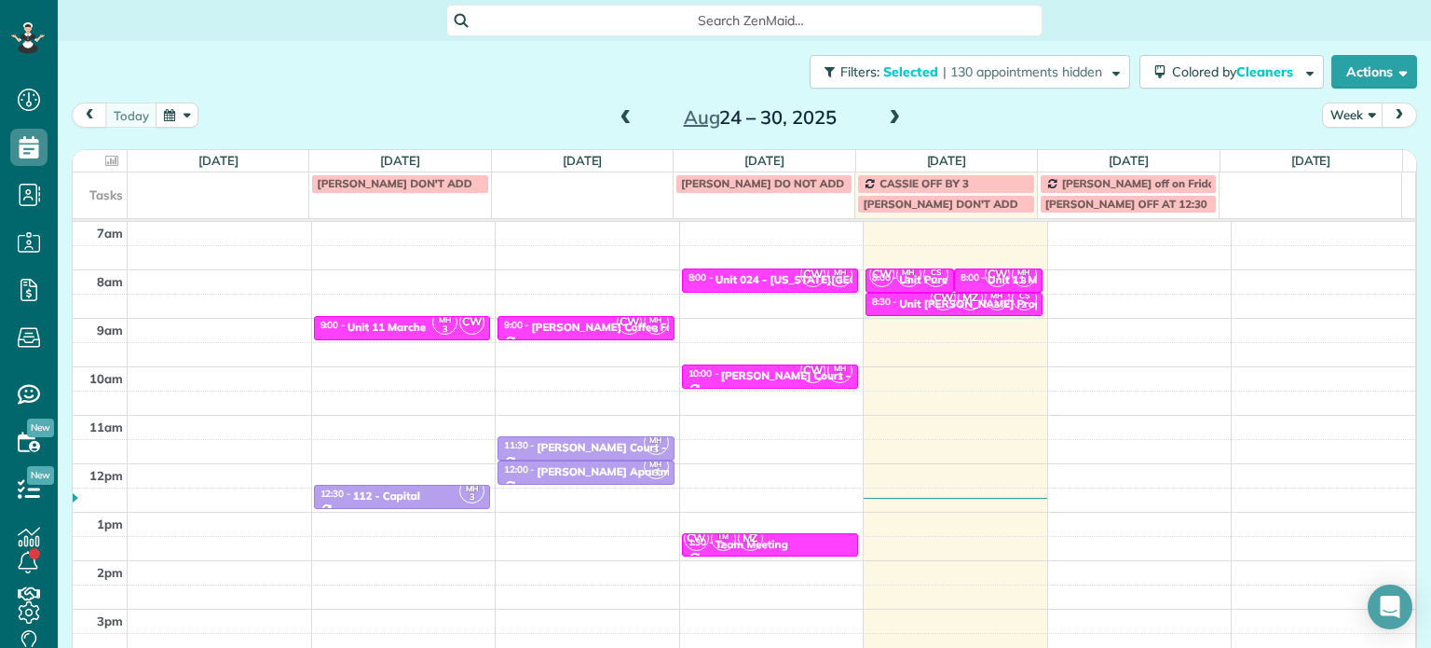
click at [1121, 327] on div "4am 5am 6am 7am 8am 9am 10am 11am 12pm 1pm 2pm 3pm 4pm 5pm MH 3 CW 9:00 - 9:30 …" at bounding box center [744, 414] width 1343 height 677
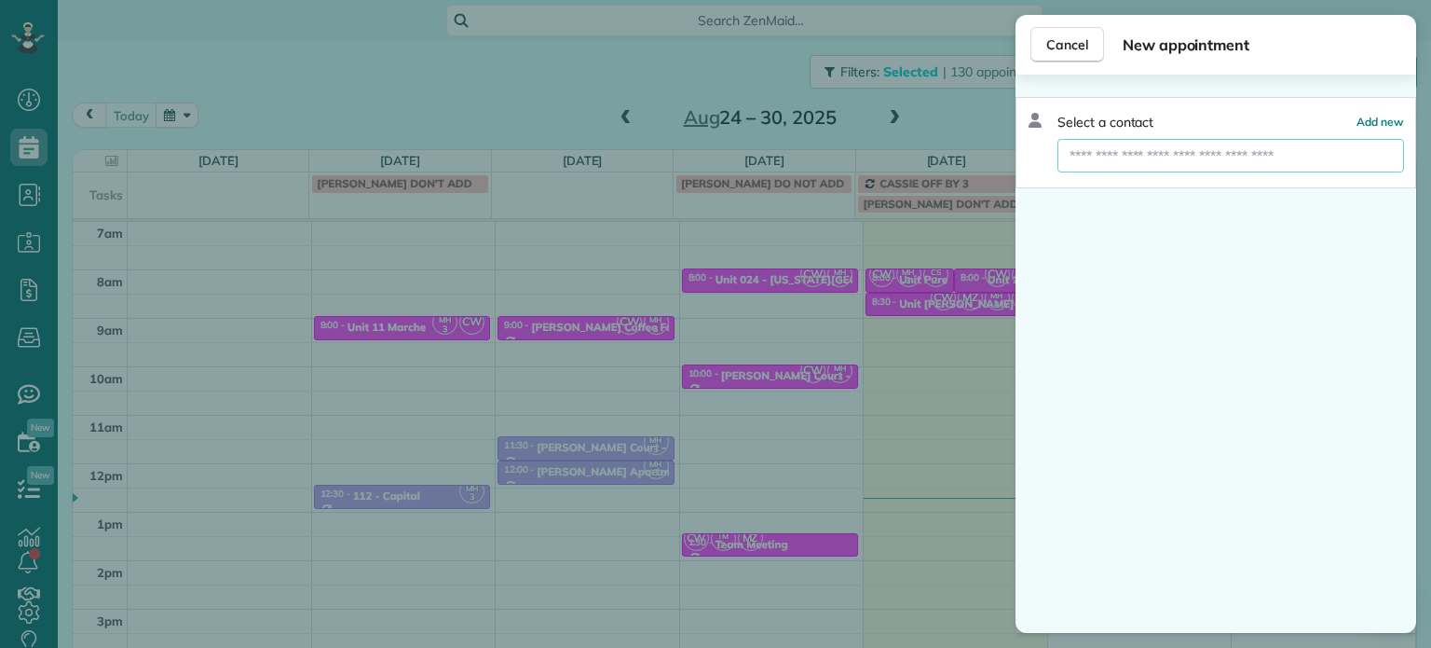
click at [1159, 163] on input "text" at bounding box center [1231, 156] width 347 height 34
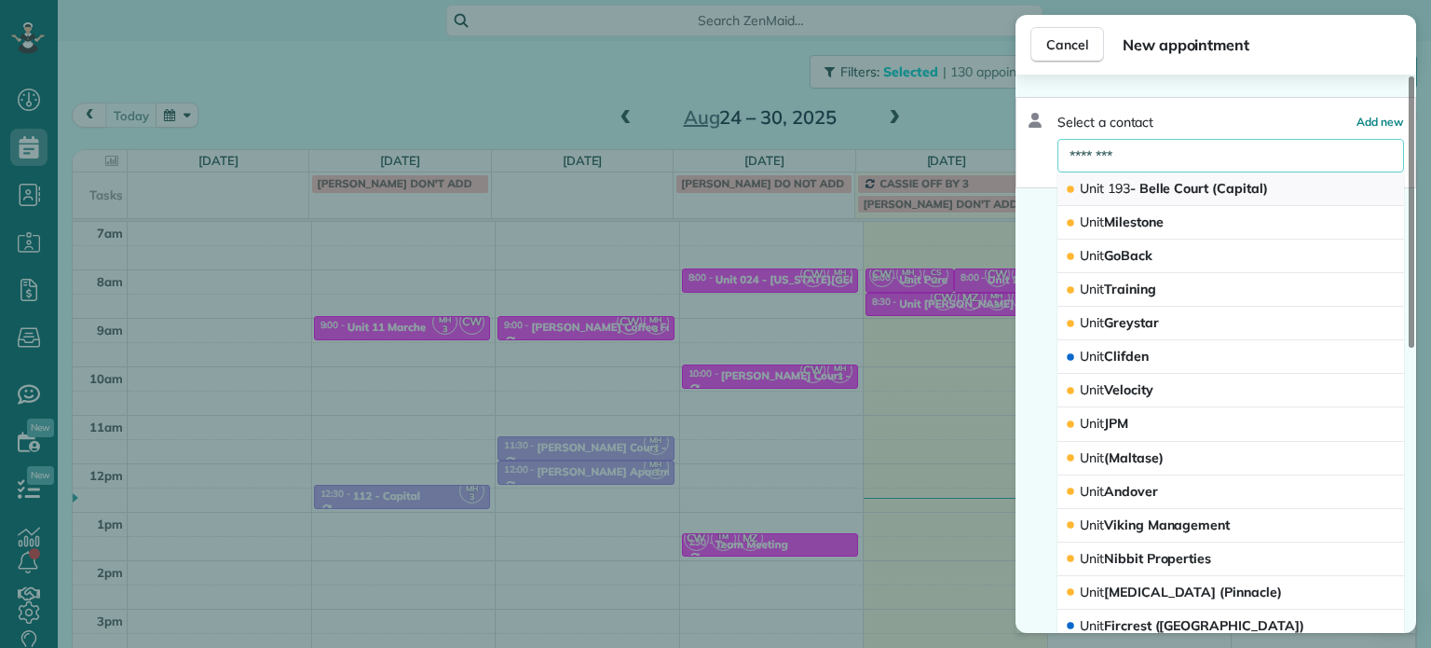
type input "********"
click at [1167, 182] on span "Unit 193 - Belle Court (Capital)" at bounding box center [1174, 188] width 188 height 17
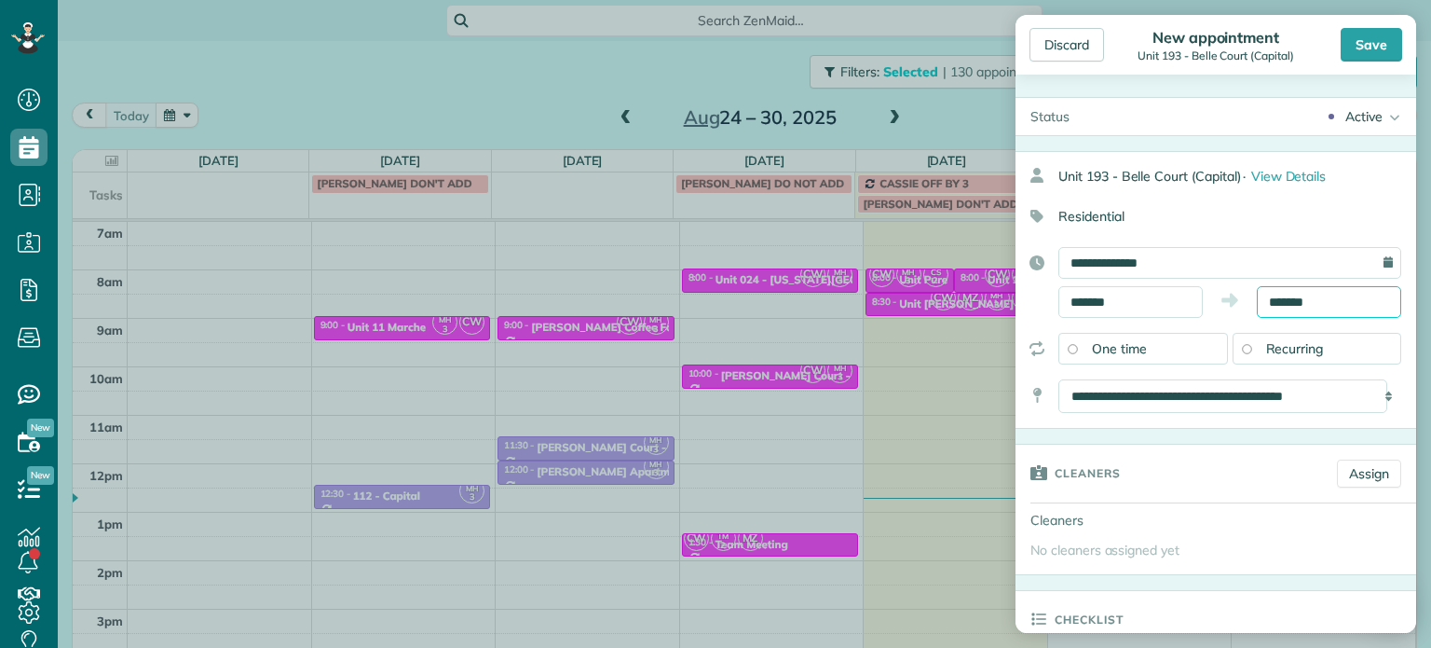
click at [1286, 297] on input "*******" at bounding box center [1329, 302] width 144 height 32
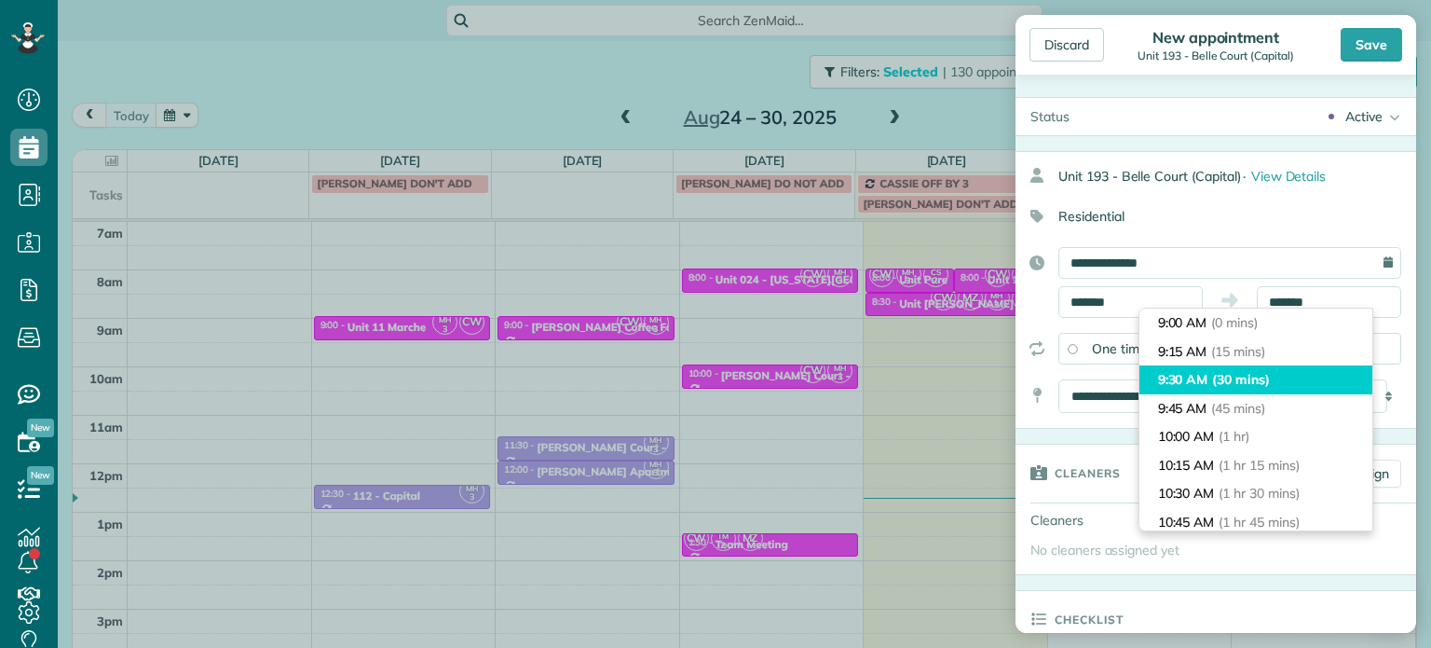
type input "*******"
click at [1275, 375] on li "9:30 AM (30 mins)" at bounding box center [1256, 379] width 233 height 29
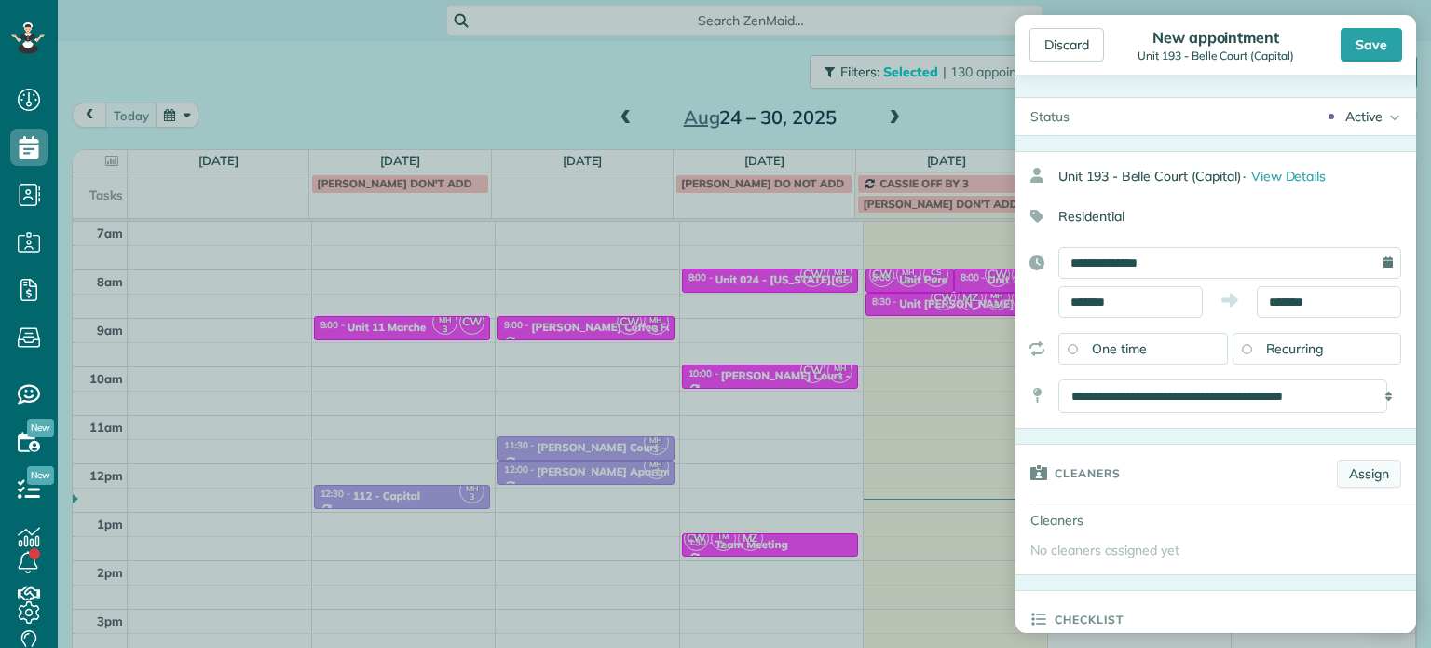
click at [1345, 476] on link "Assign" at bounding box center [1369, 473] width 64 height 28
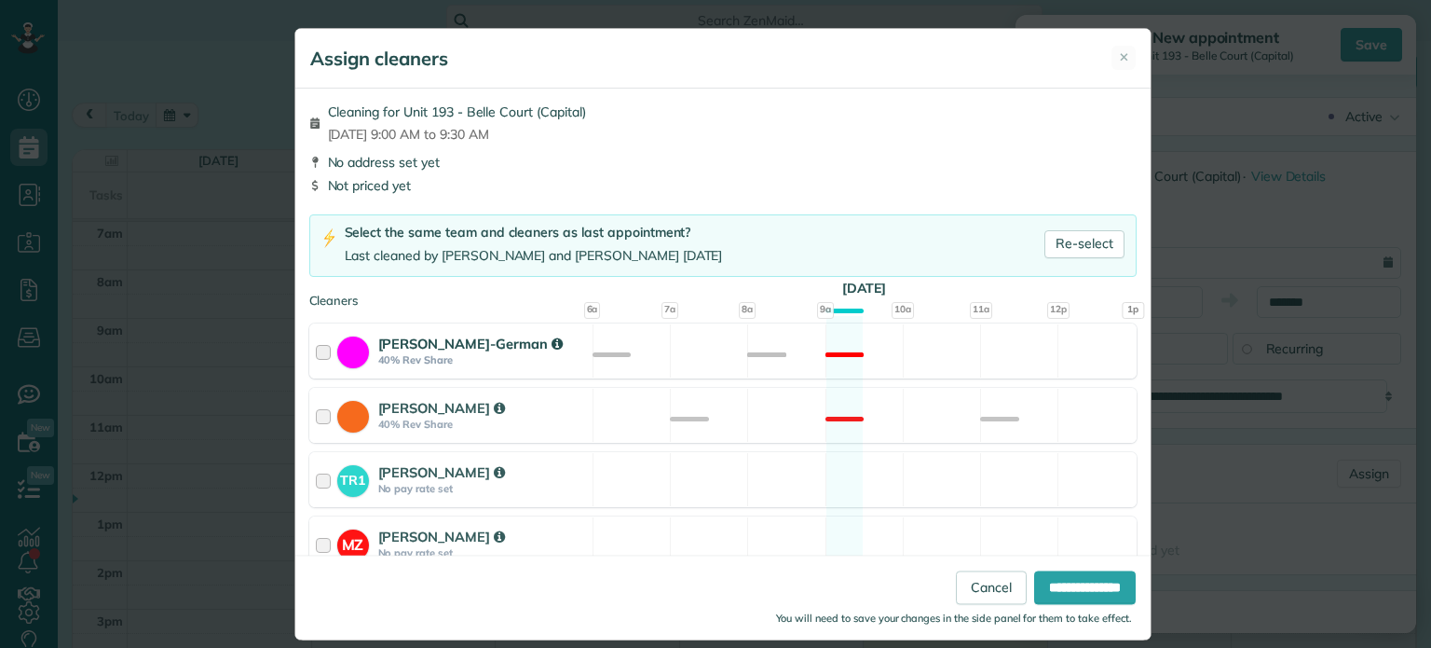
click at [679, 343] on div "Christina Wright-German 40% Rev Share Not available" at bounding box center [722, 350] width 827 height 55
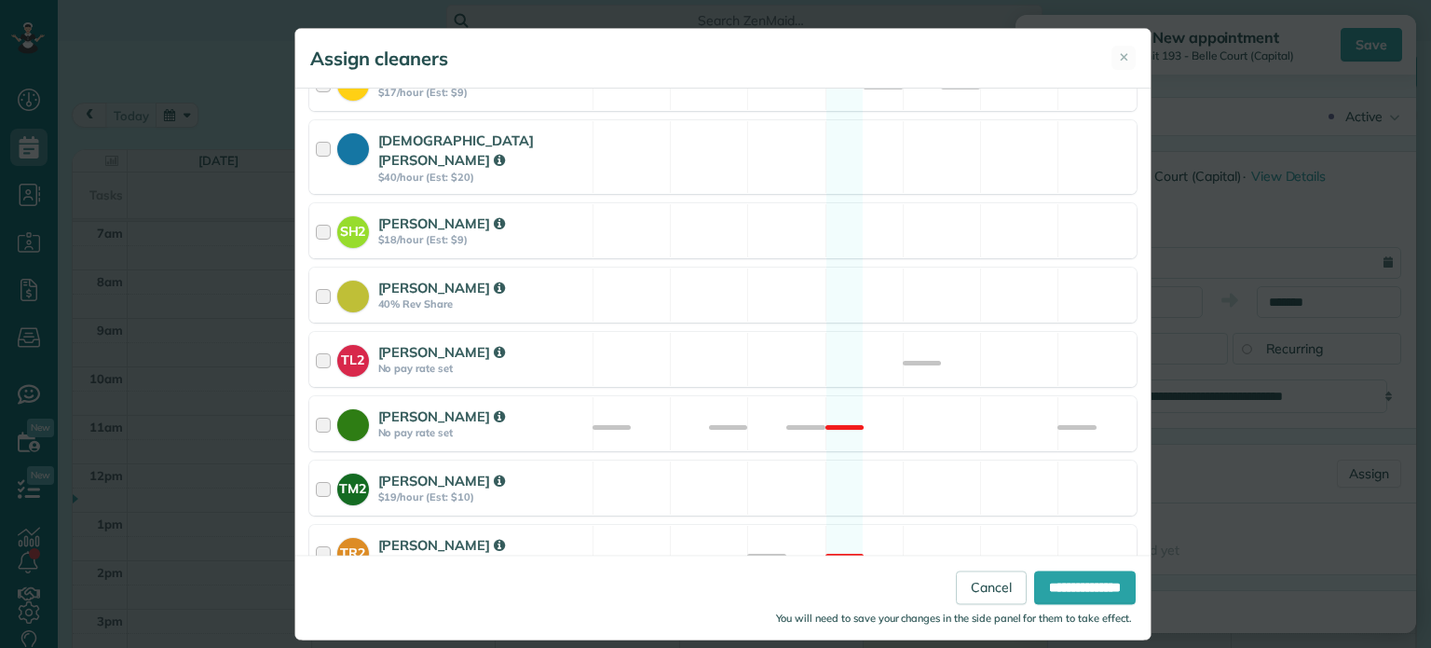
scroll to position [785, 0]
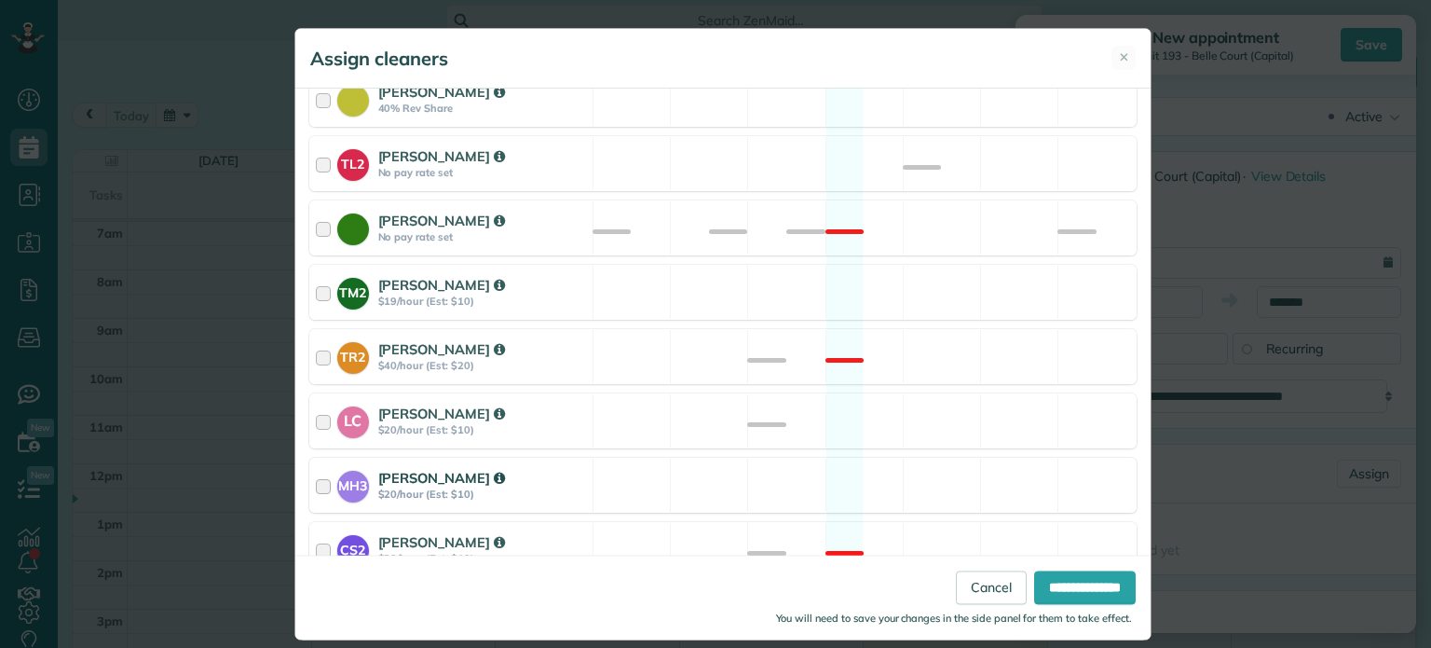
click at [717, 457] on div "MH3 Meralda Harris $20/hour (Est: $10) Available" at bounding box center [722, 484] width 827 height 55
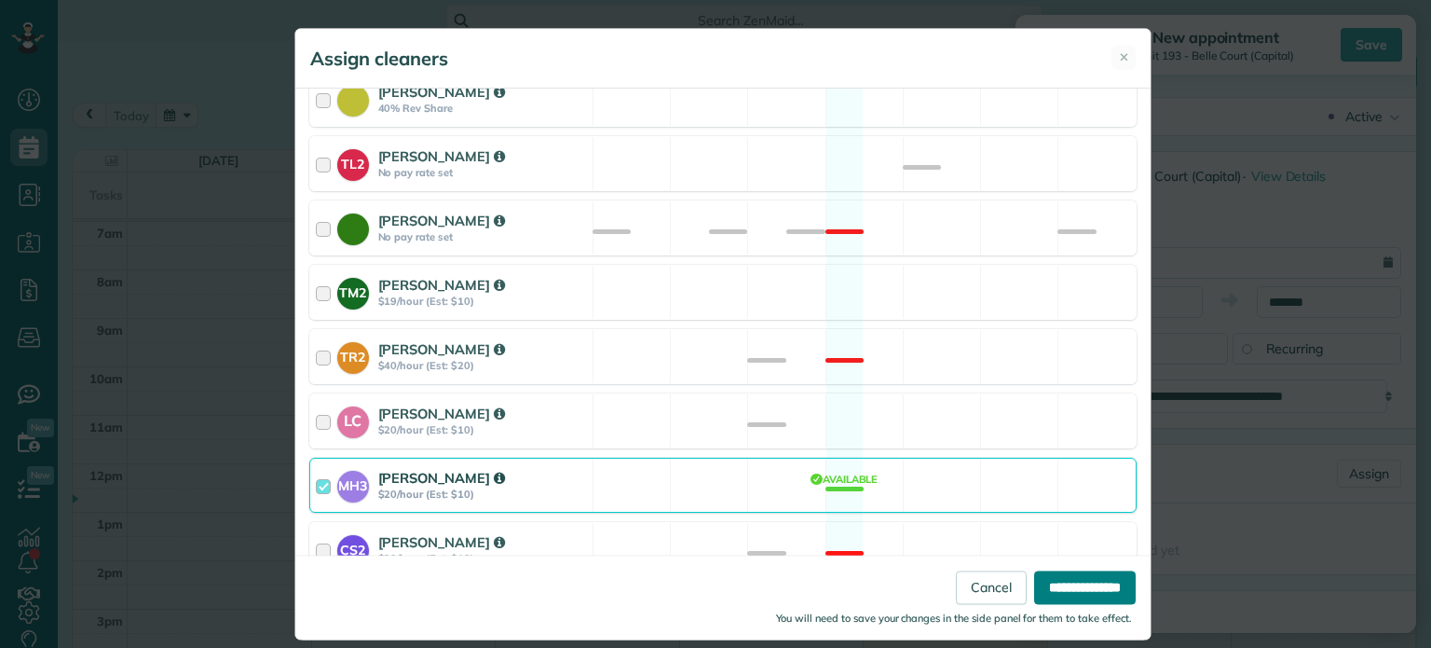
click at [1034, 588] on input "**********" at bounding box center [1085, 588] width 102 height 34
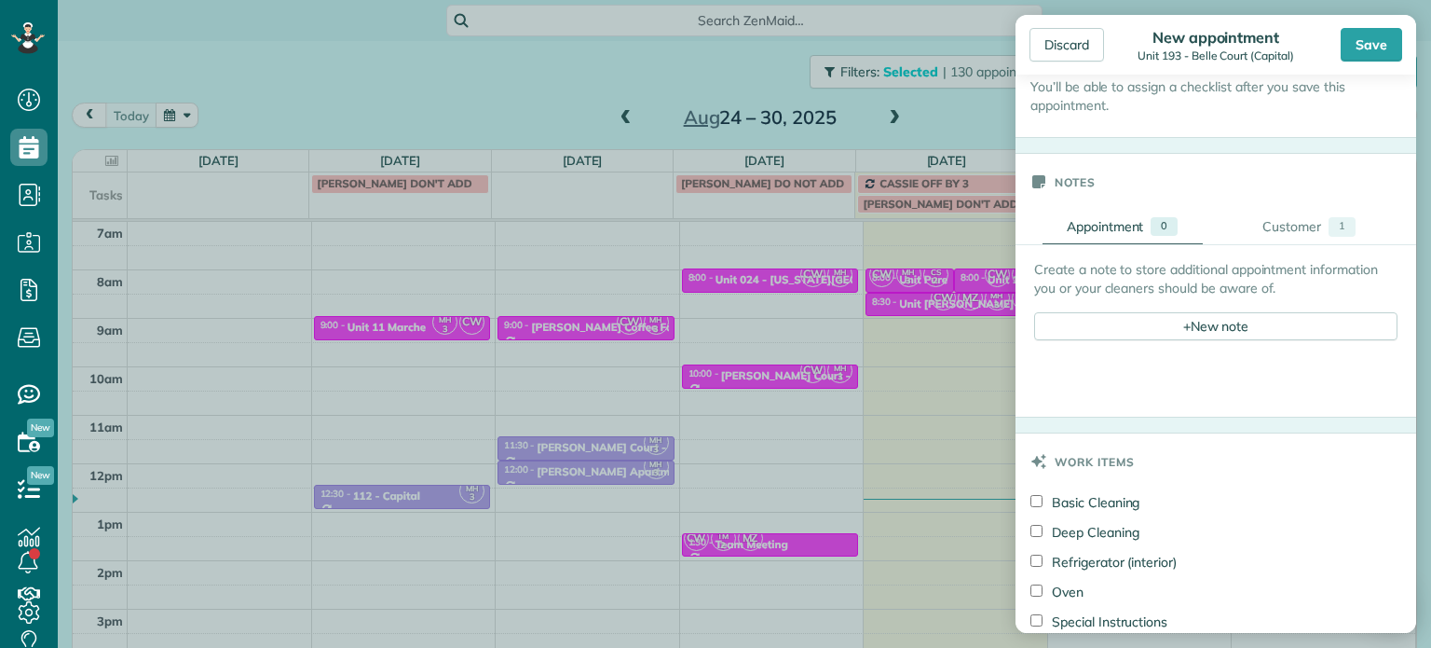
scroll to position [652, 0]
click at [1183, 325] on span "+" at bounding box center [1186, 324] width 7 height 17
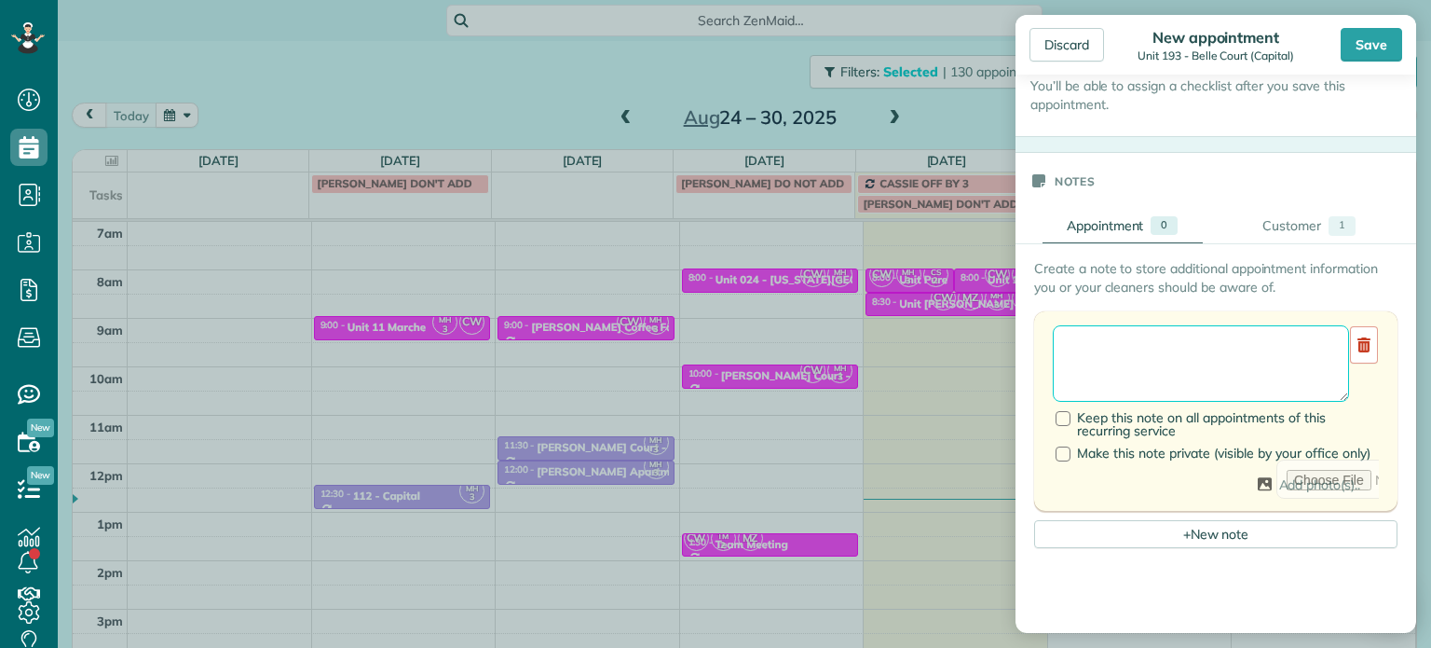
click at [1183, 349] on textarea at bounding box center [1201, 363] width 296 height 76
paste textarea "**********"
paste textarea "********"
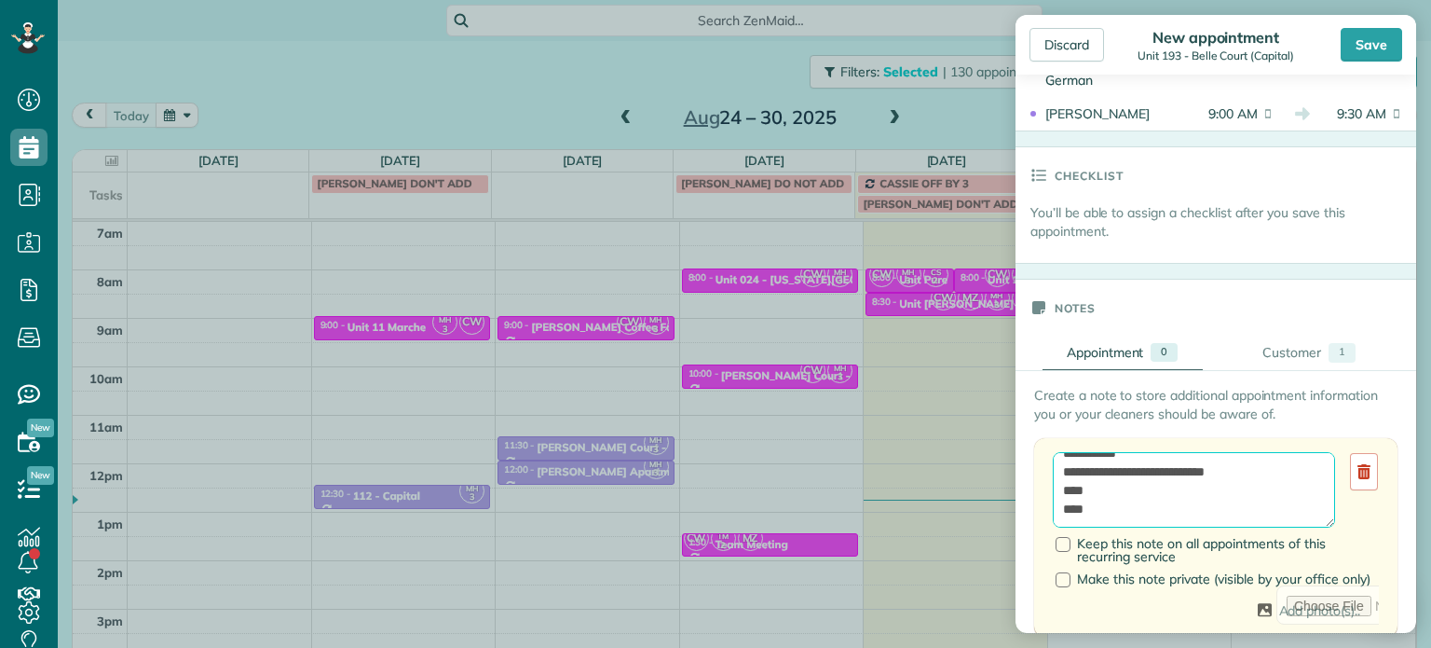
scroll to position [373, 0]
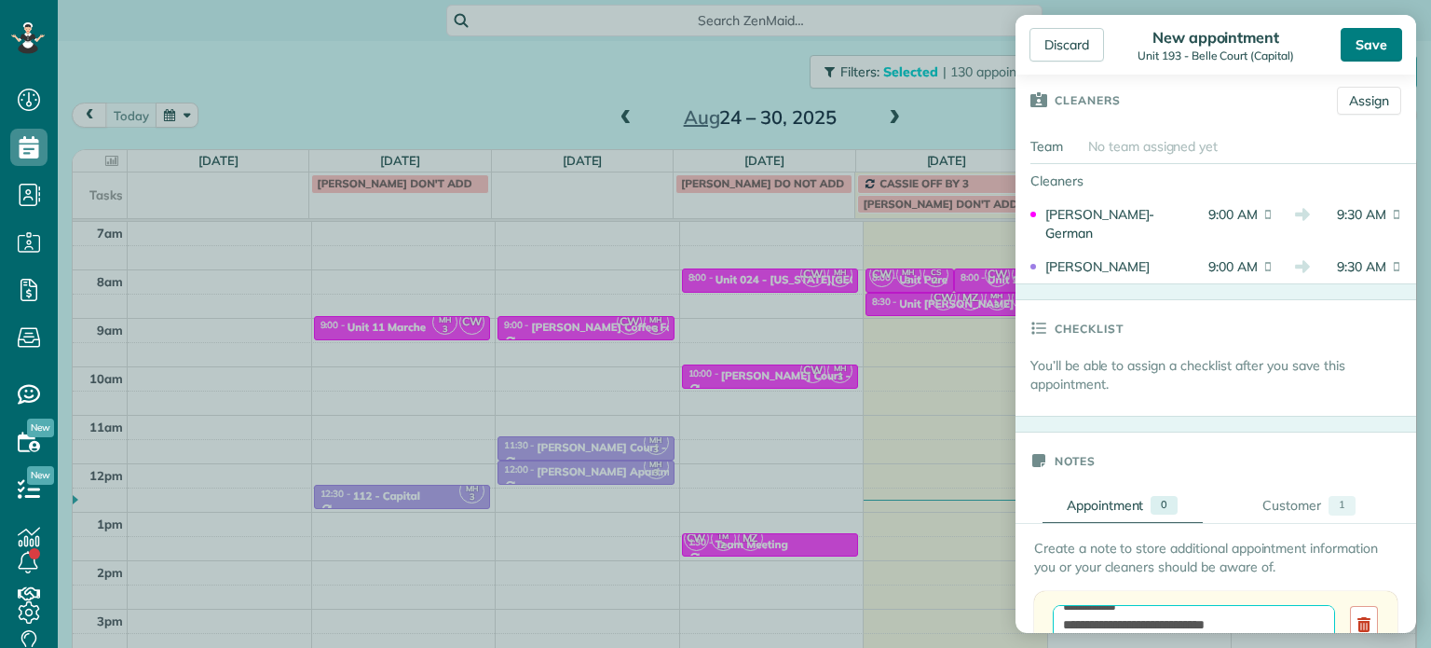
type textarea "**********"
click at [1384, 45] on div "Save" at bounding box center [1371, 45] width 61 height 34
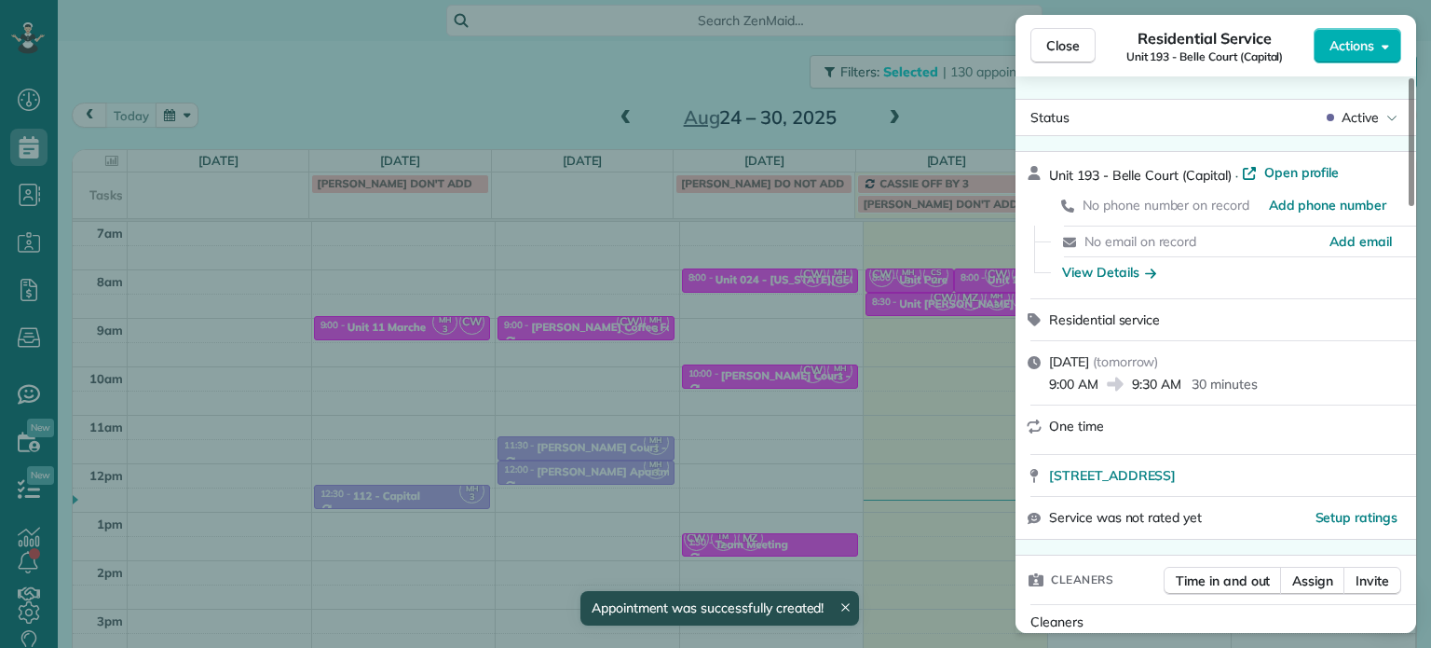
click at [943, 111] on div "Close Residential Service Unit 193 - Belle Court (Capital) Actions Status Activ…" at bounding box center [715, 324] width 1431 height 648
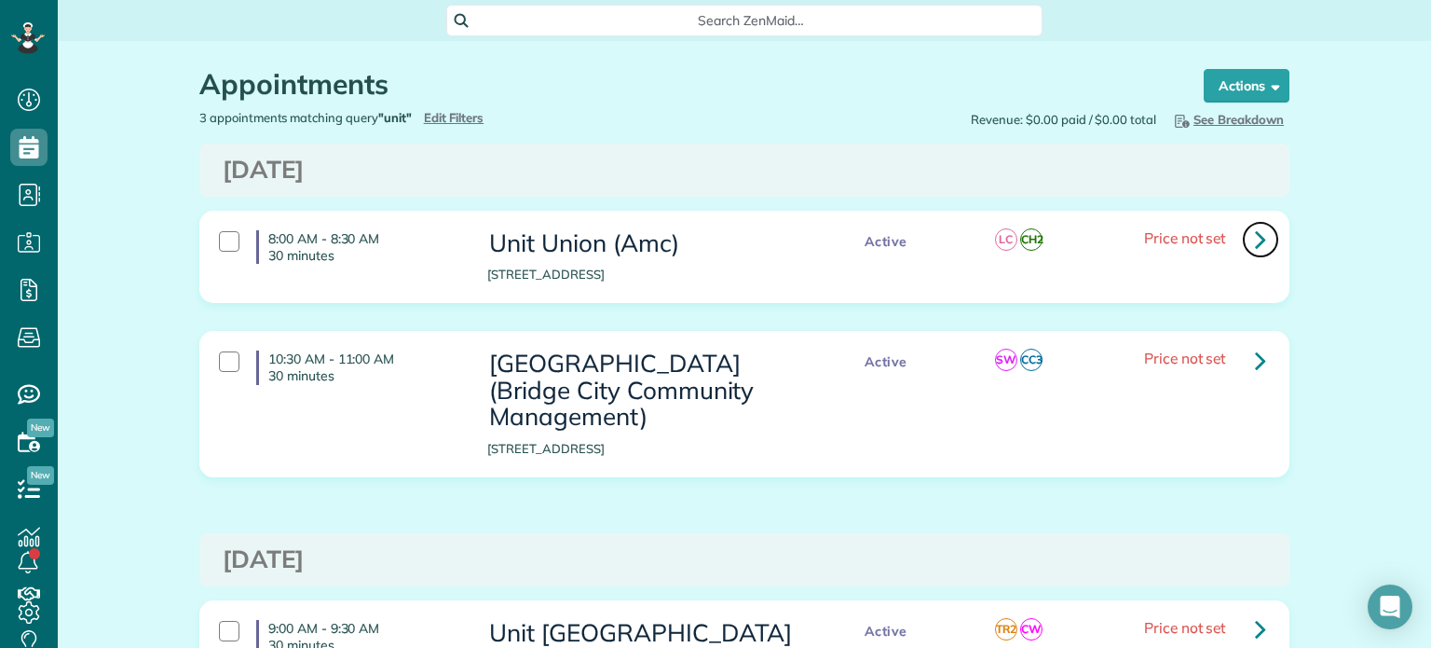
click at [1263, 242] on link at bounding box center [1260, 239] width 37 height 37
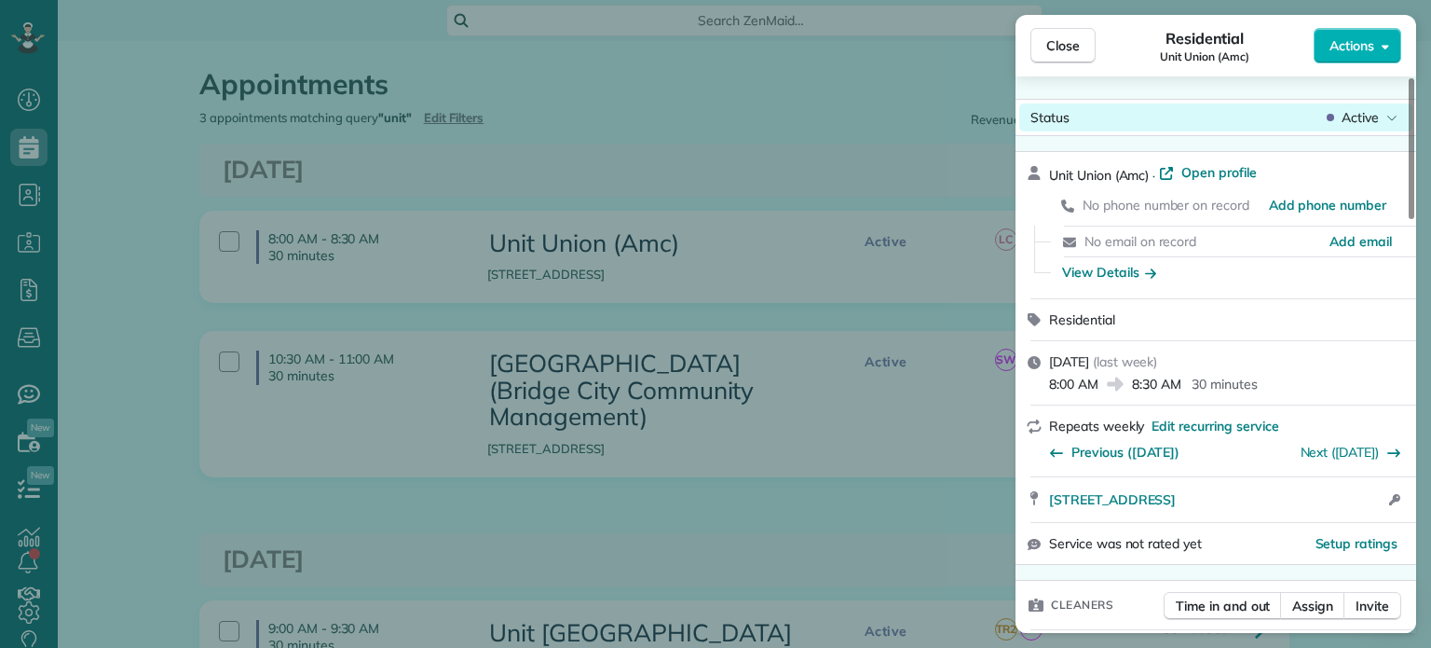
click at [1338, 123] on div "Active" at bounding box center [1362, 117] width 78 height 19
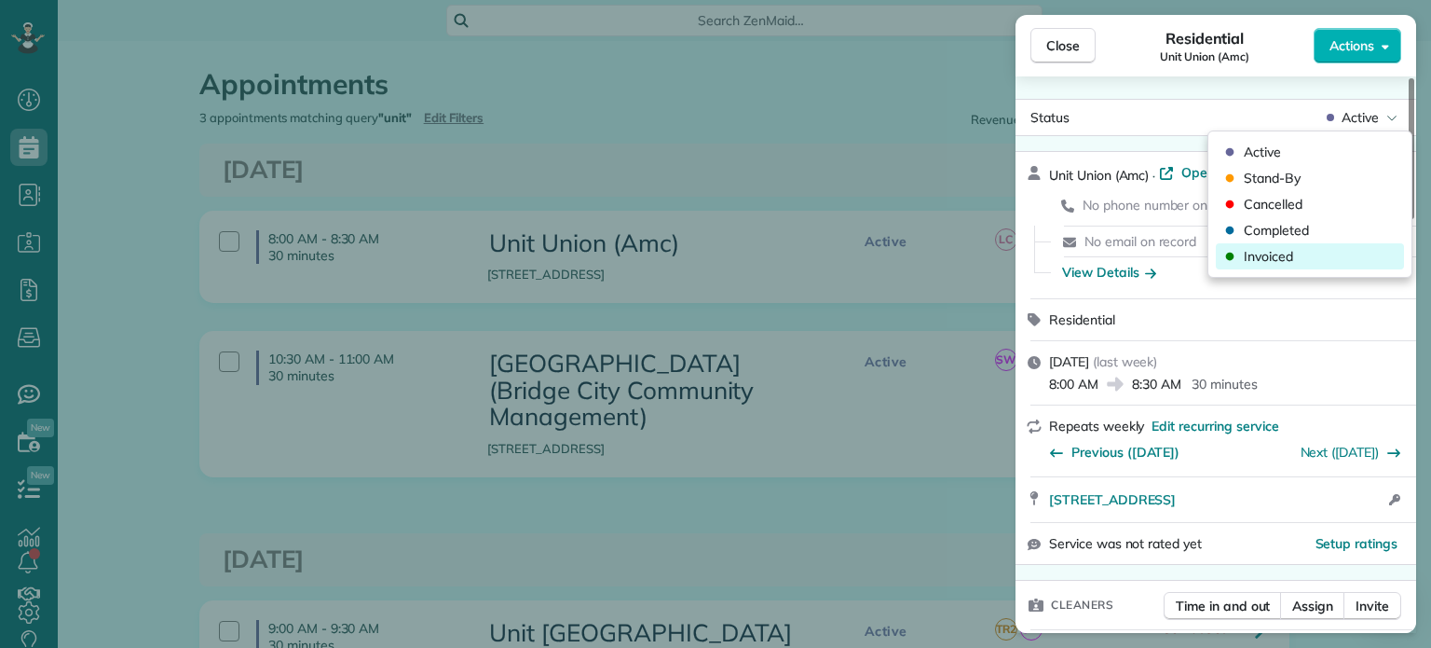
click at [1291, 260] on span "Invoiced" at bounding box center [1268, 256] width 49 height 19
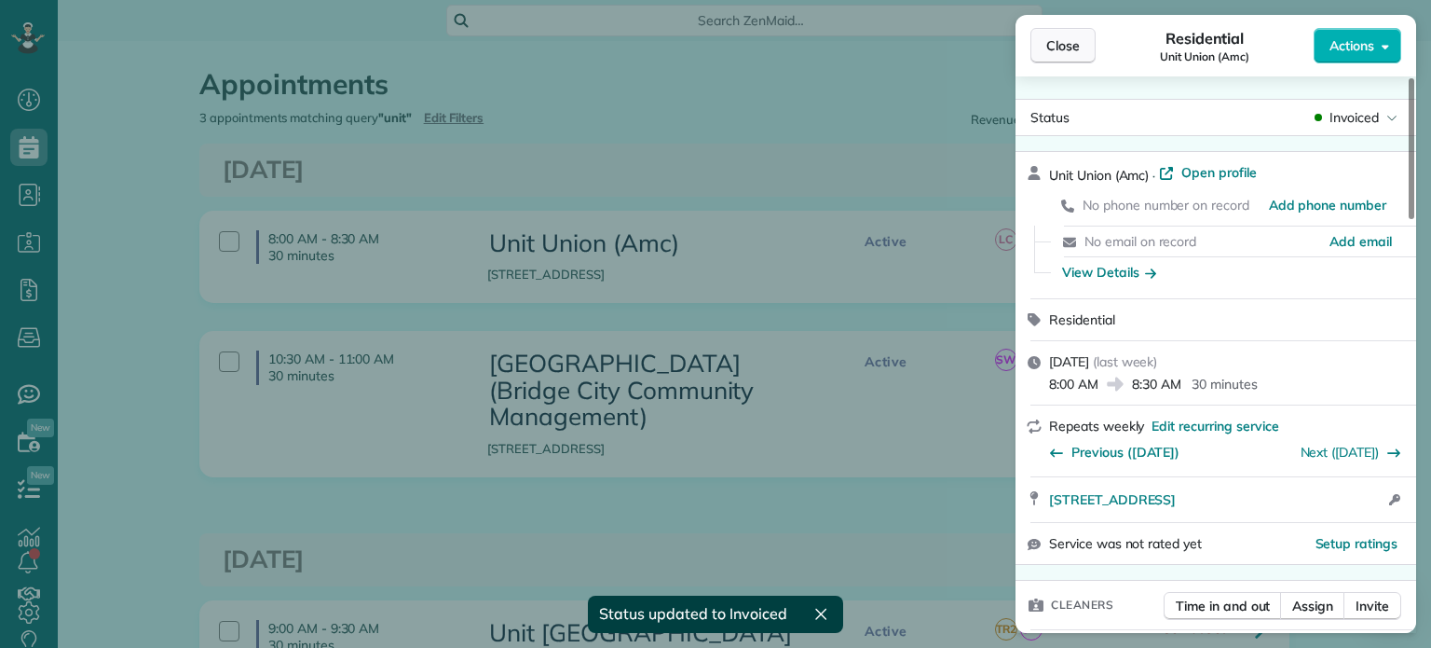
click at [1063, 44] on span "Close" at bounding box center [1063, 45] width 34 height 19
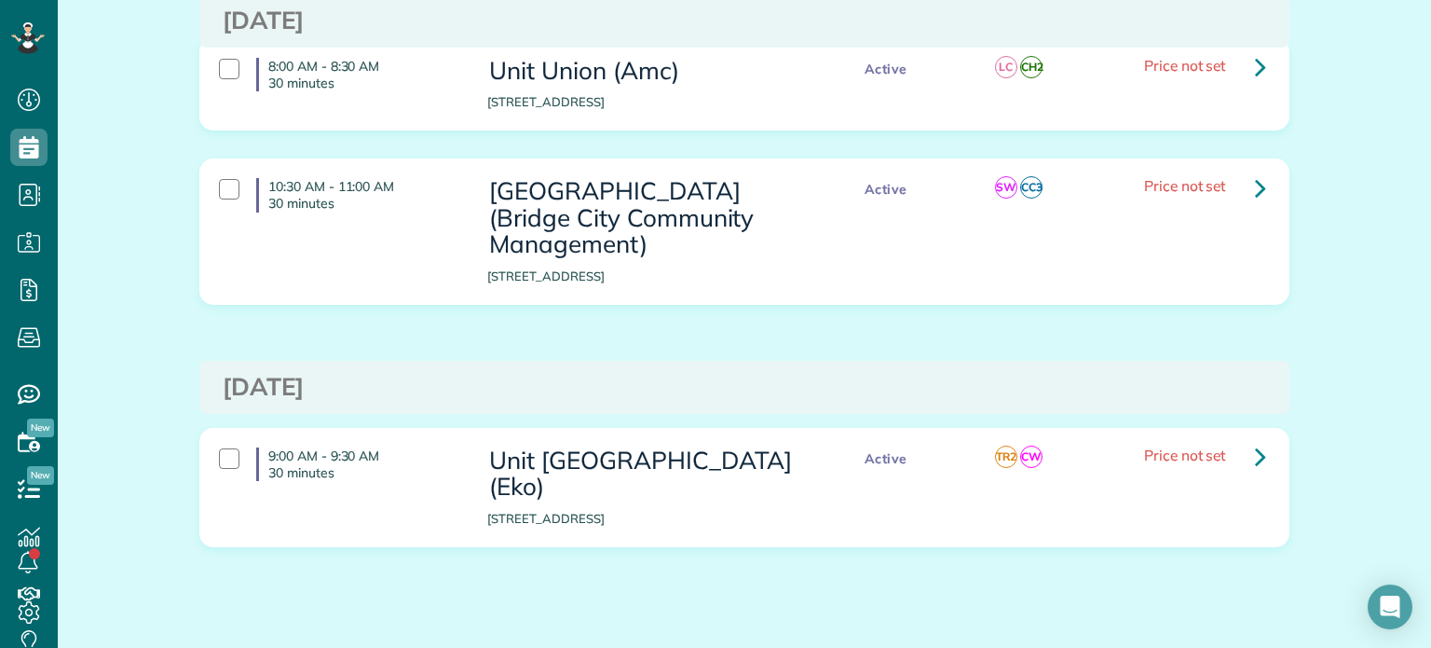
scroll to position [183, 0]
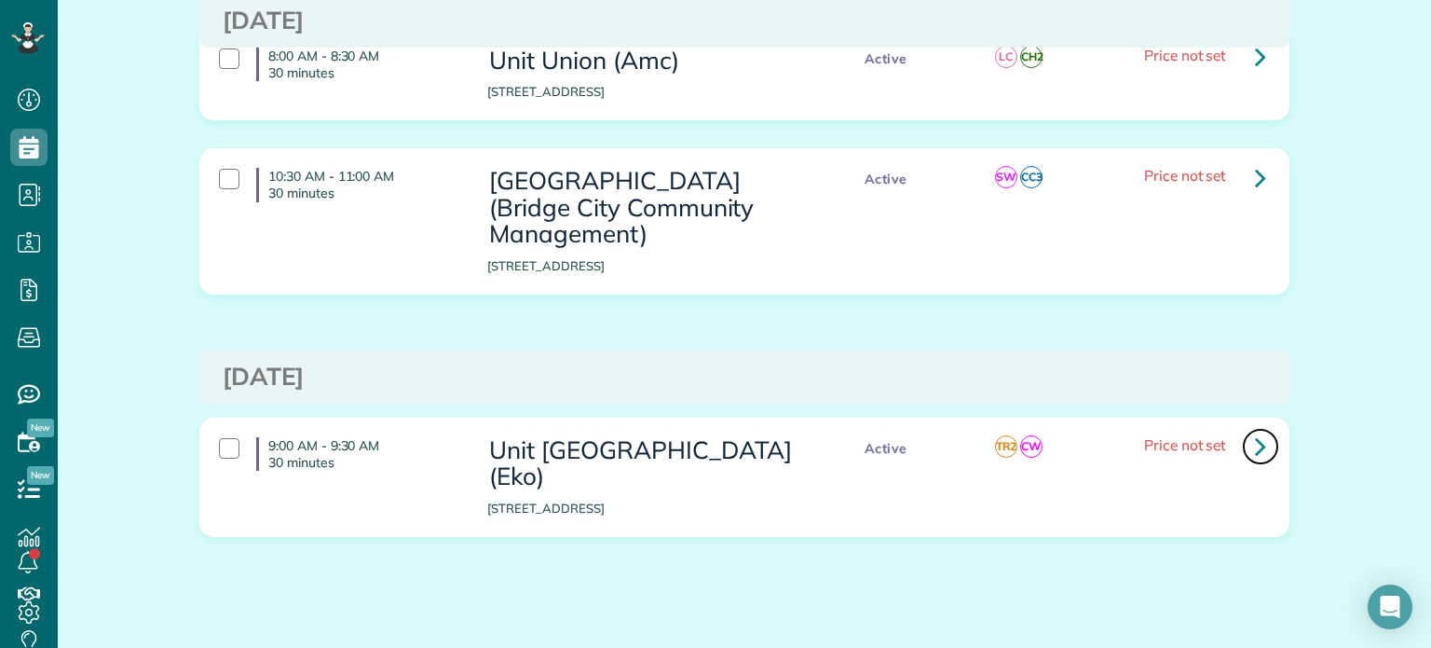
click at [1263, 454] on link at bounding box center [1260, 446] width 37 height 37
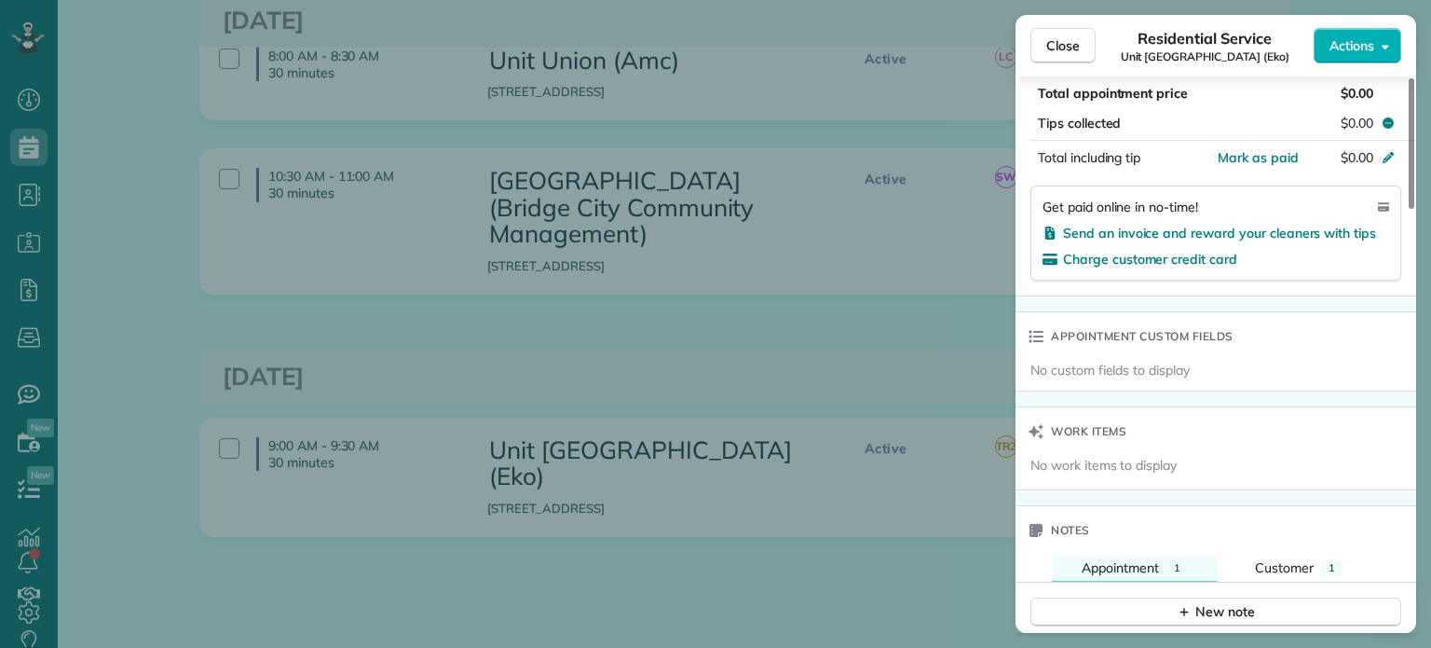
scroll to position [1590, 0]
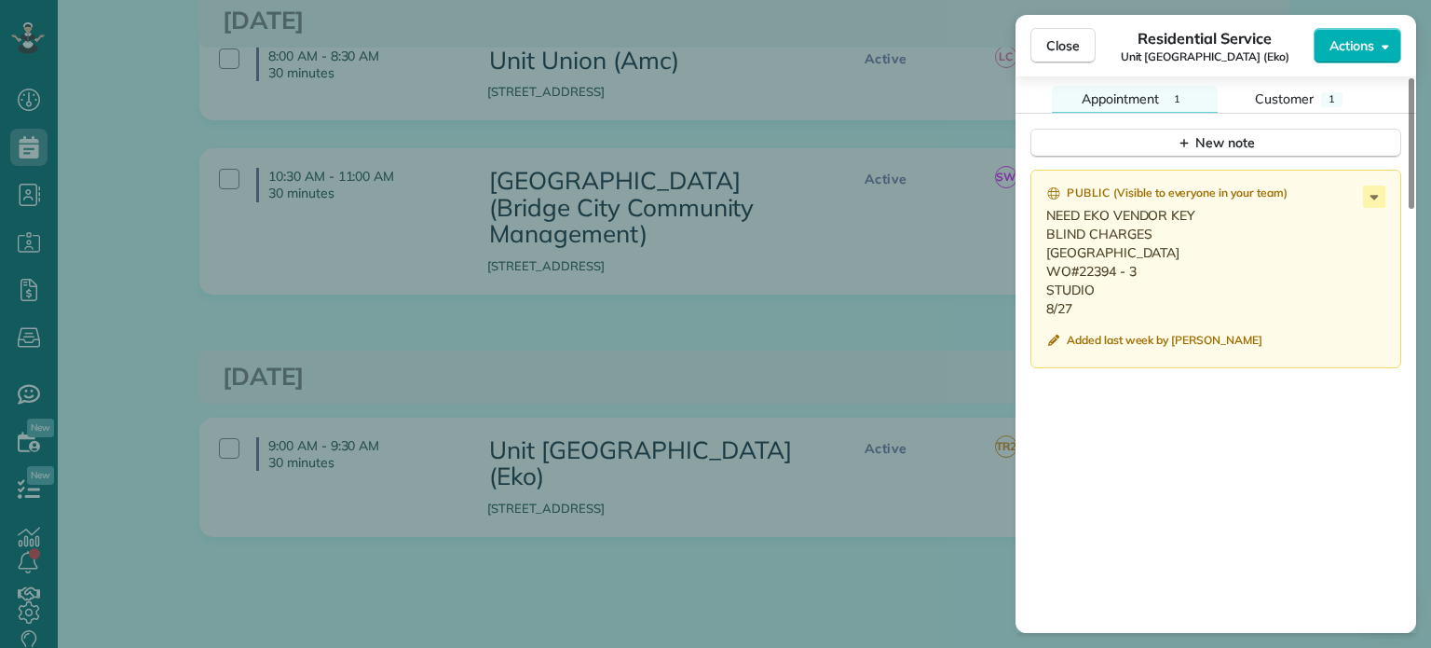
drag, startPoint x: 1082, startPoint y: 320, endPoint x: 1038, endPoint y: 263, distance: 71.7
click at [1038, 263] on div "Public ( Visible to everyone in your team ) NEED EKO VENDOR KEY BLIND CHARGES […" at bounding box center [1216, 269] width 371 height 198
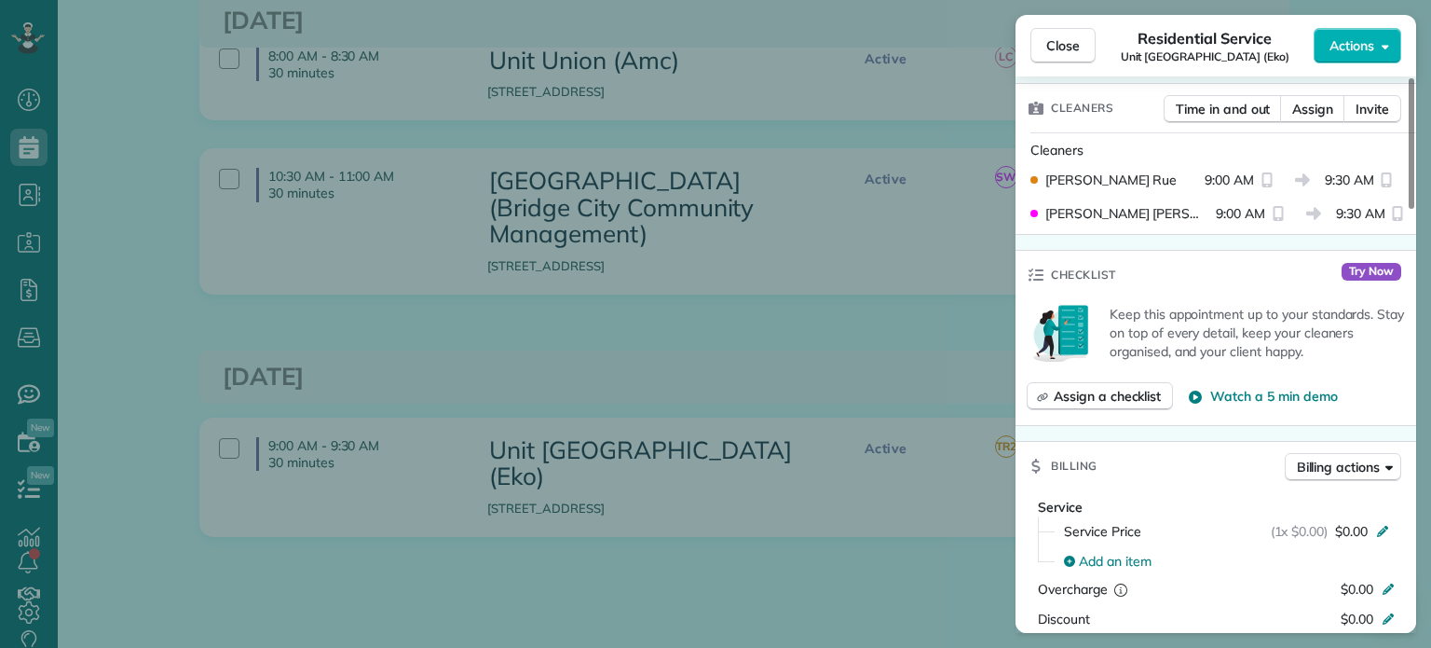
scroll to position [0, 0]
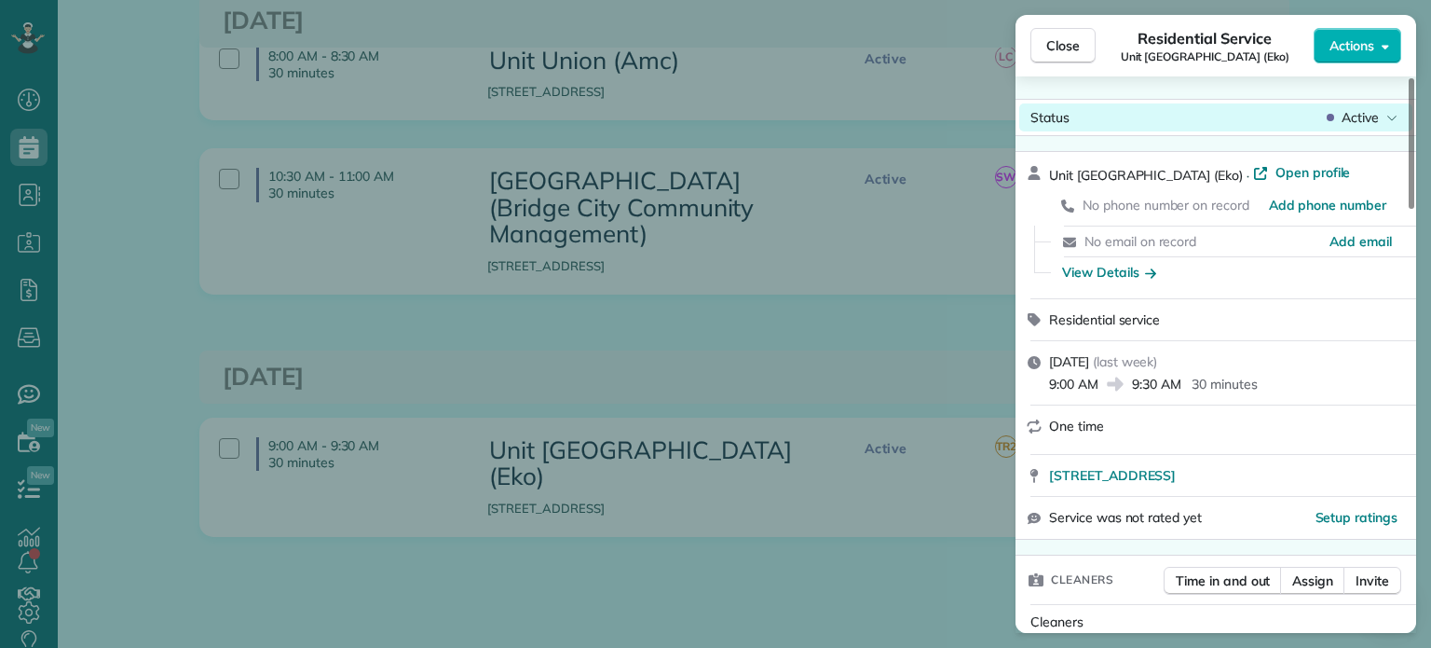
click at [1352, 0] on div "Close Residential Service [GEOGRAPHIC_DATA] ([GEOGRAPHIC_DATA]) Actions Status …" at bounding box center [715, 0] width 1431 height 0
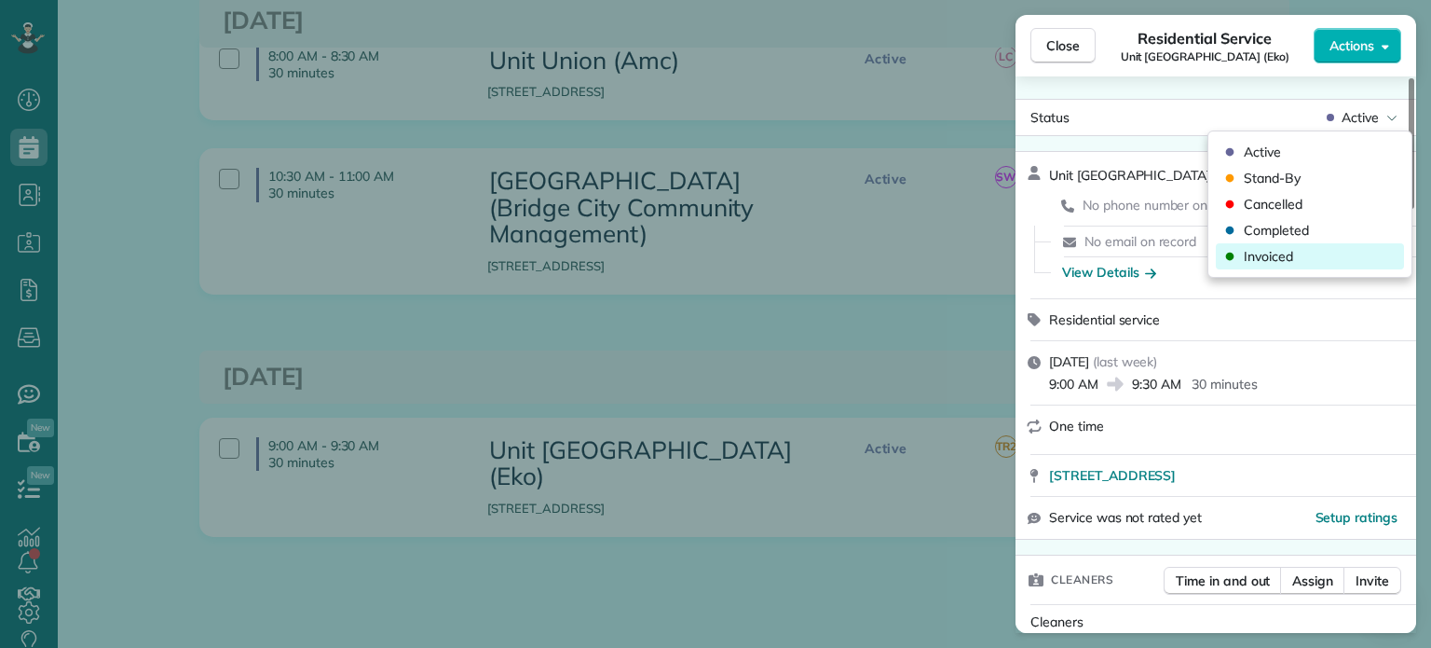
click at [1313, 261] on div "Invoiced" at bounding box center [1310, 256] width 188 height 26
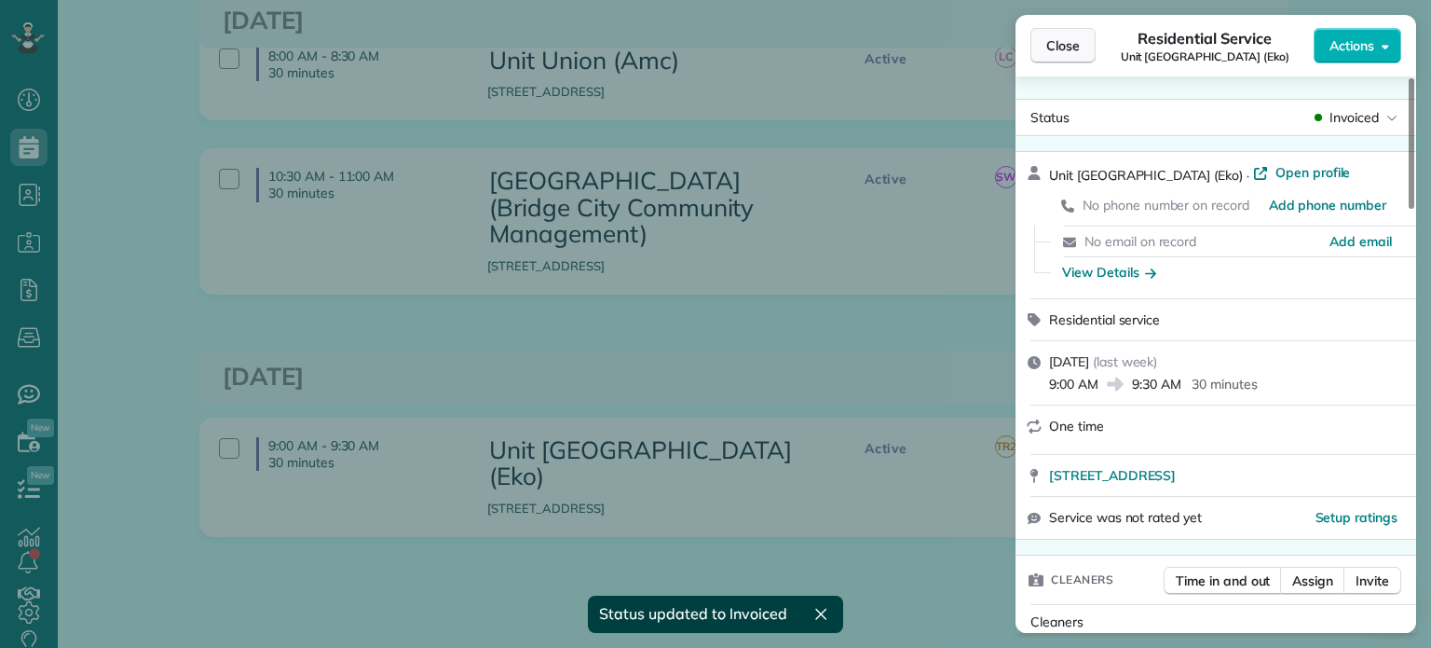
click at [1054, 48] on span "Close" at bounding box center [1063, 45] width 34 height 19
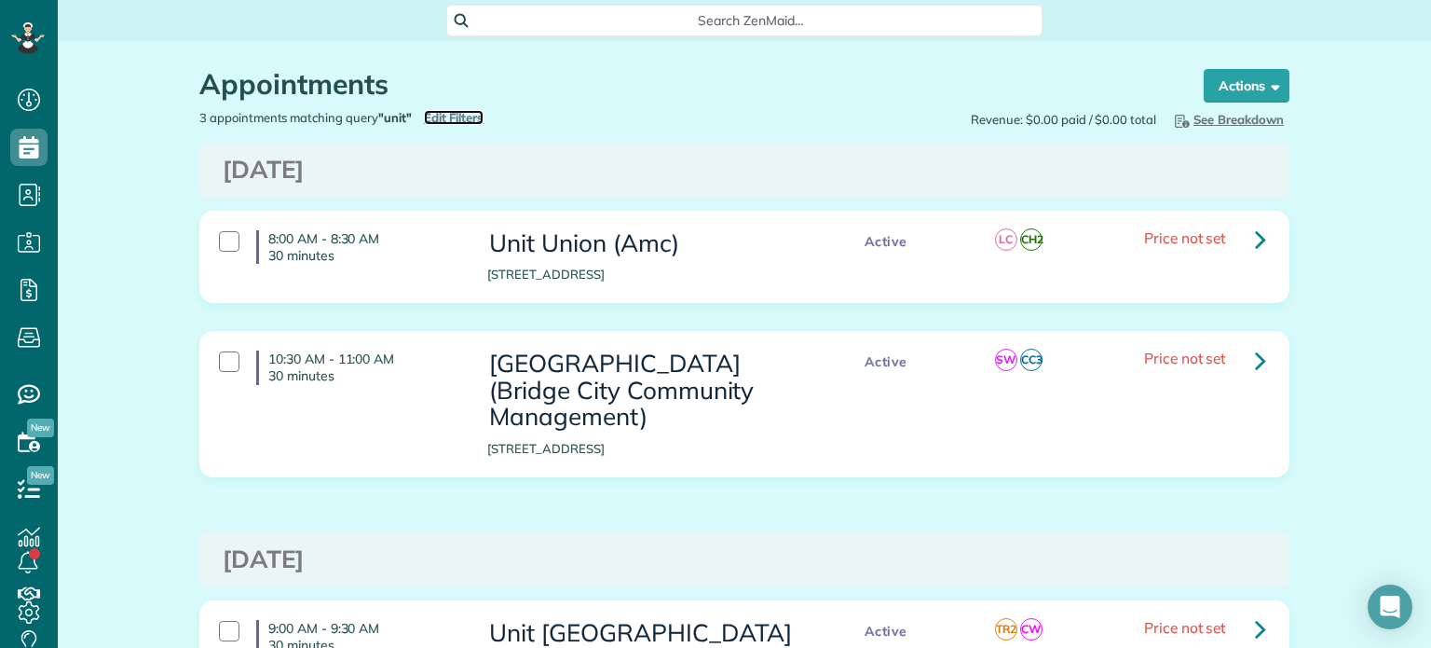
click at [460, 111] on span "Edit Filters" at bounding box center [454, 117] width 61 height 15
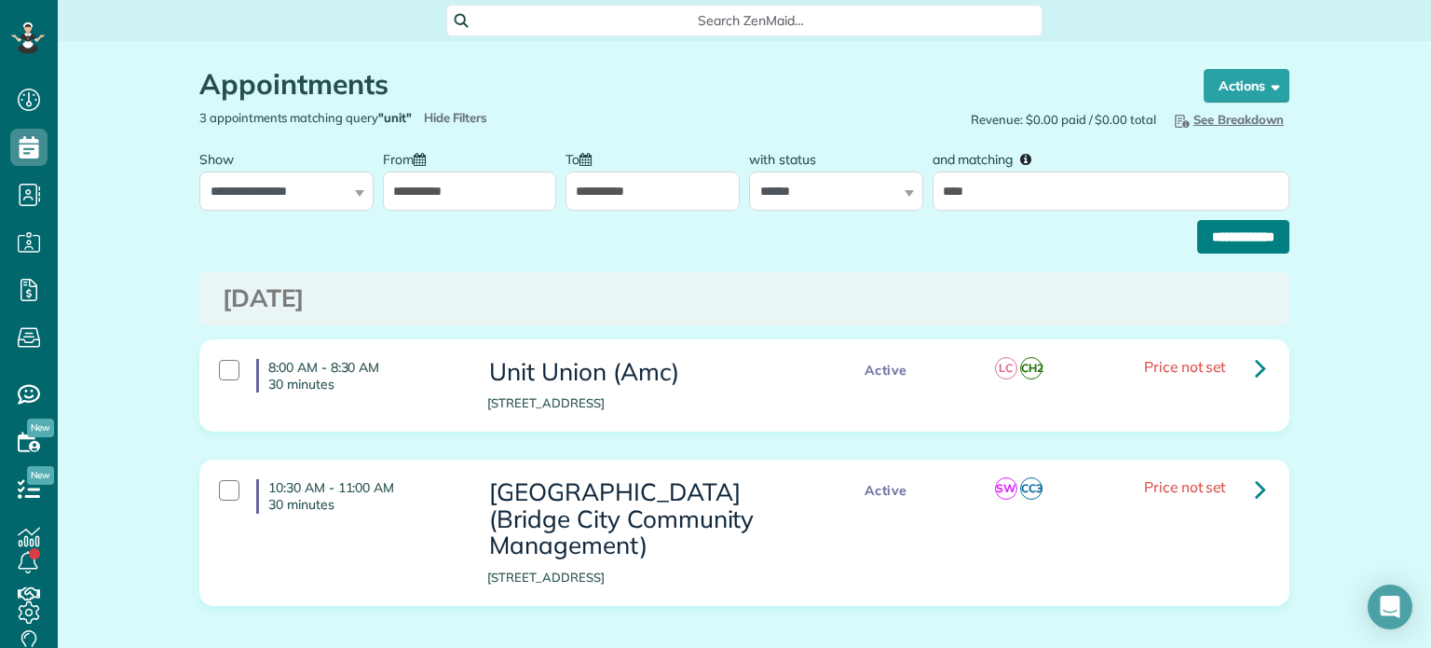
click at [1200, 248] on input "**********" at bounding box center [1243, 237] width 92 height 34
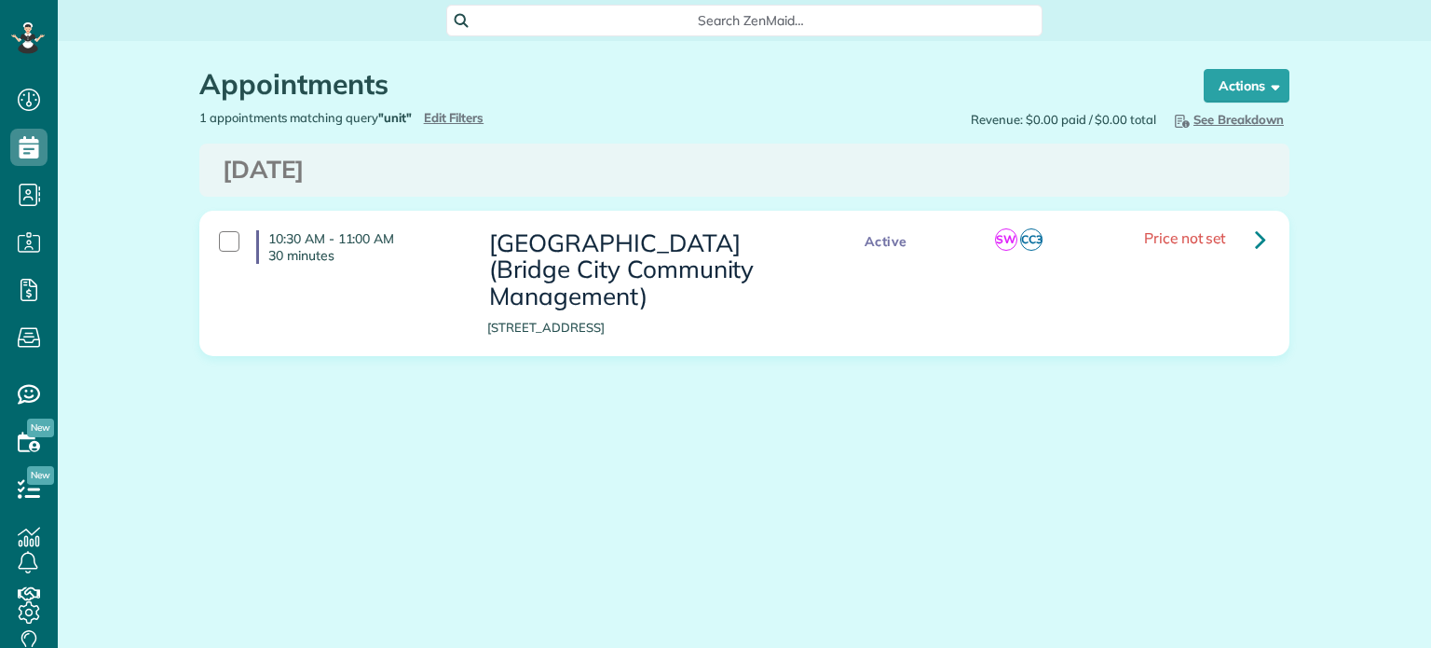
scroll to position [8, 8]
